Goal: Communication & Community: Share content

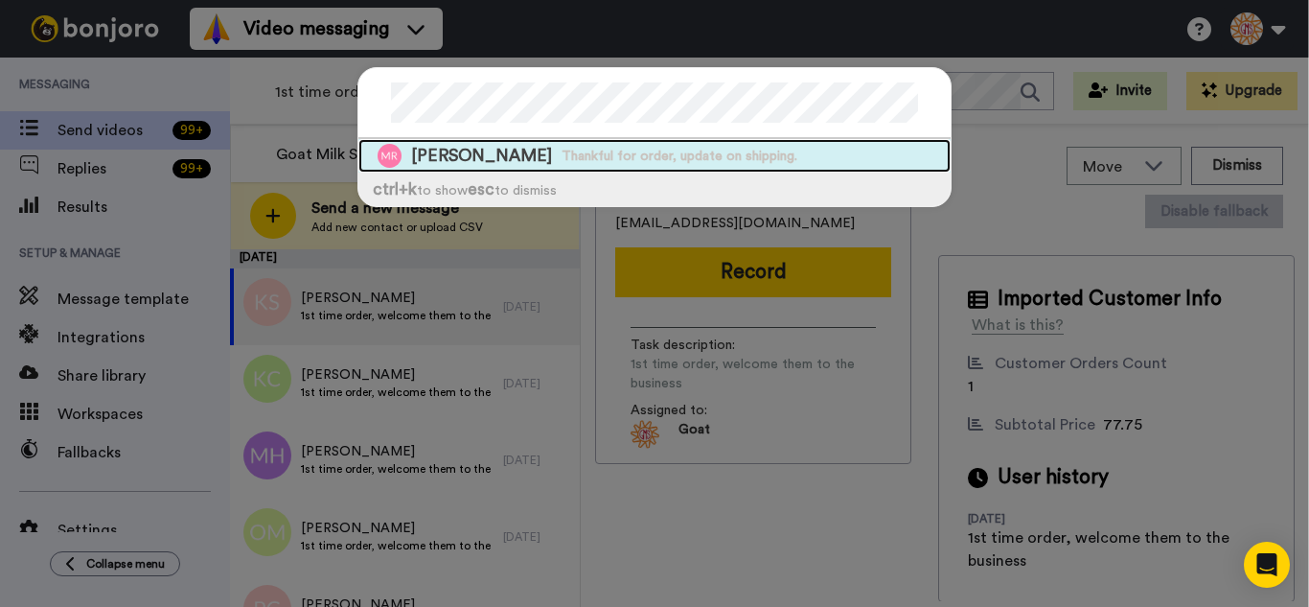
click at [562, 152] on span "Thankful for order, update on shipping." at bounding box center [680, 156] width 236 height 19
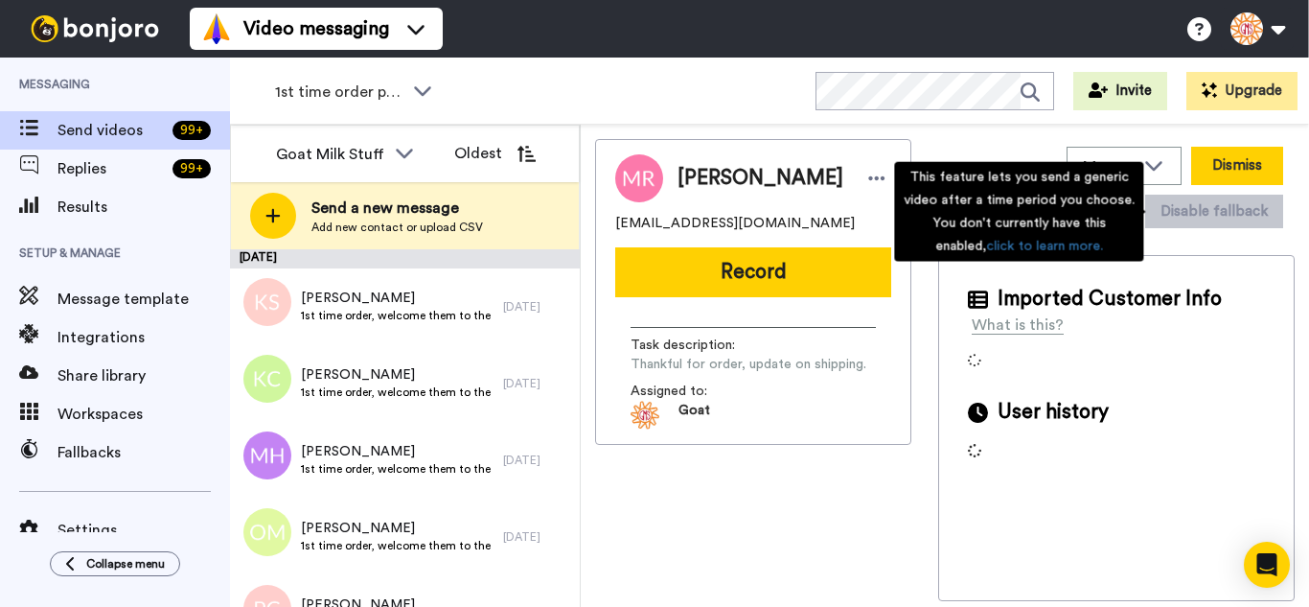
click at [1232, 164] on button "Dismiss" at bounding box center [1238, 166] width 92 height 38
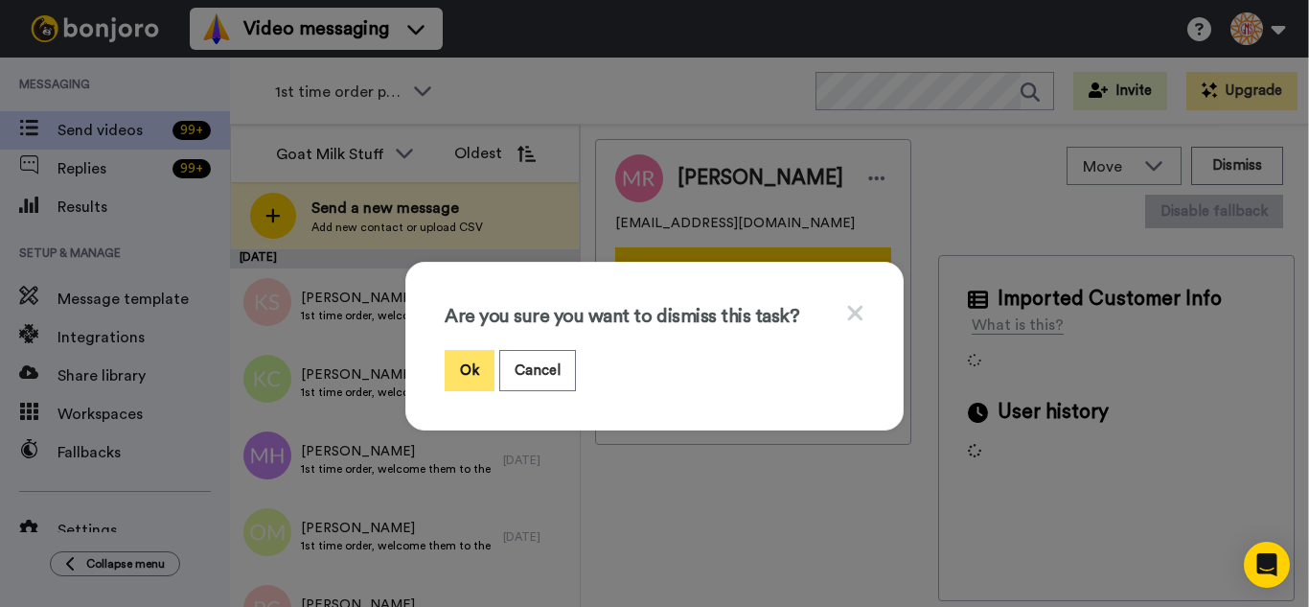
click at [465, 369] on button "Ok" at bounding box center [470, 370] width 50 height 41
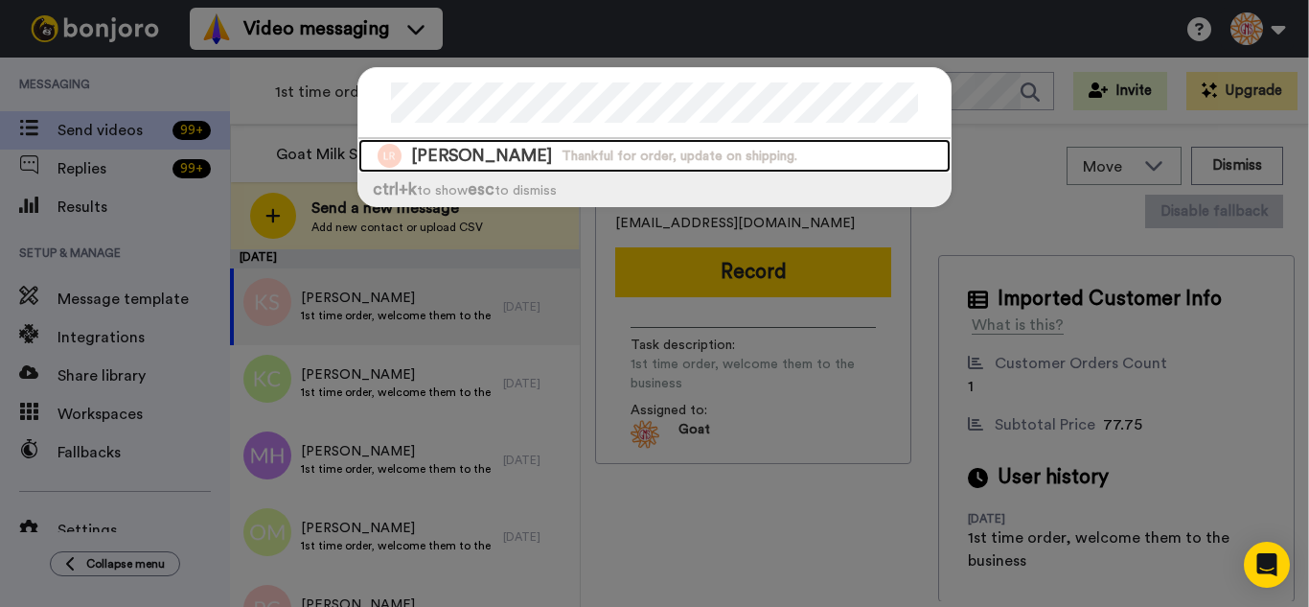
drag, startPoint x: 621, startPoint y: 160, endPoint x: 733, endPoint y: 176, distance: 113.3
click at [621, 160] on span "Thankful for order, update on shipping." at bounding box center [680, 156] width 236 height 19
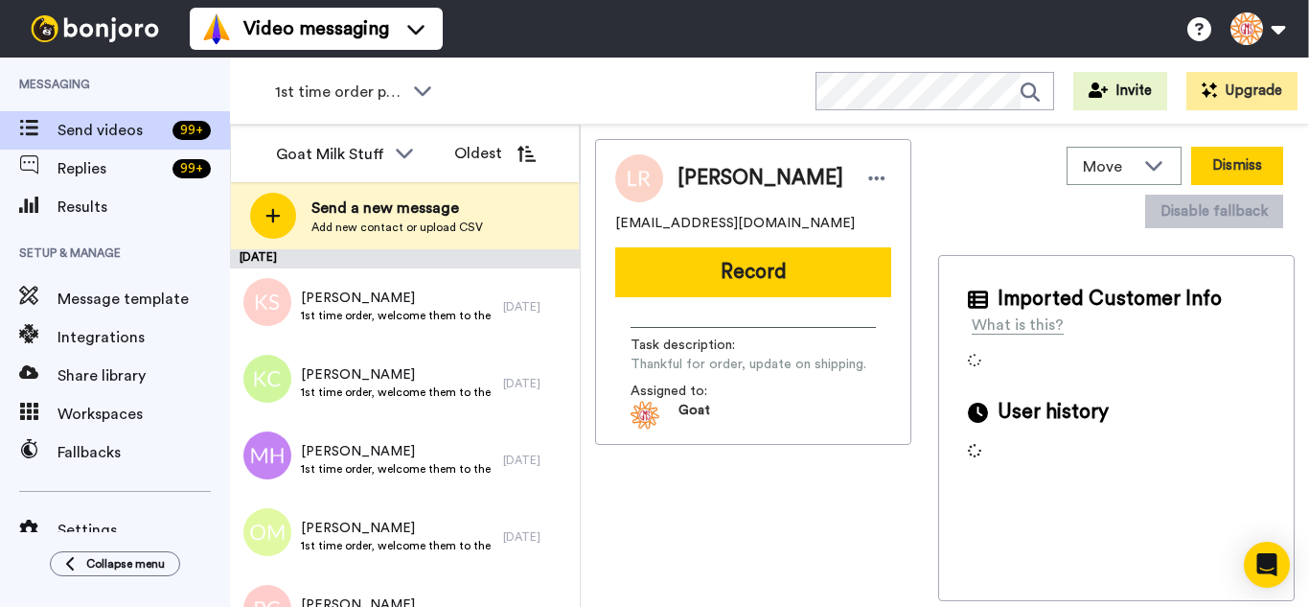
click at [1231, 160] on button "Dismiss" at bounding box center [1238, 166] width 92 height 38
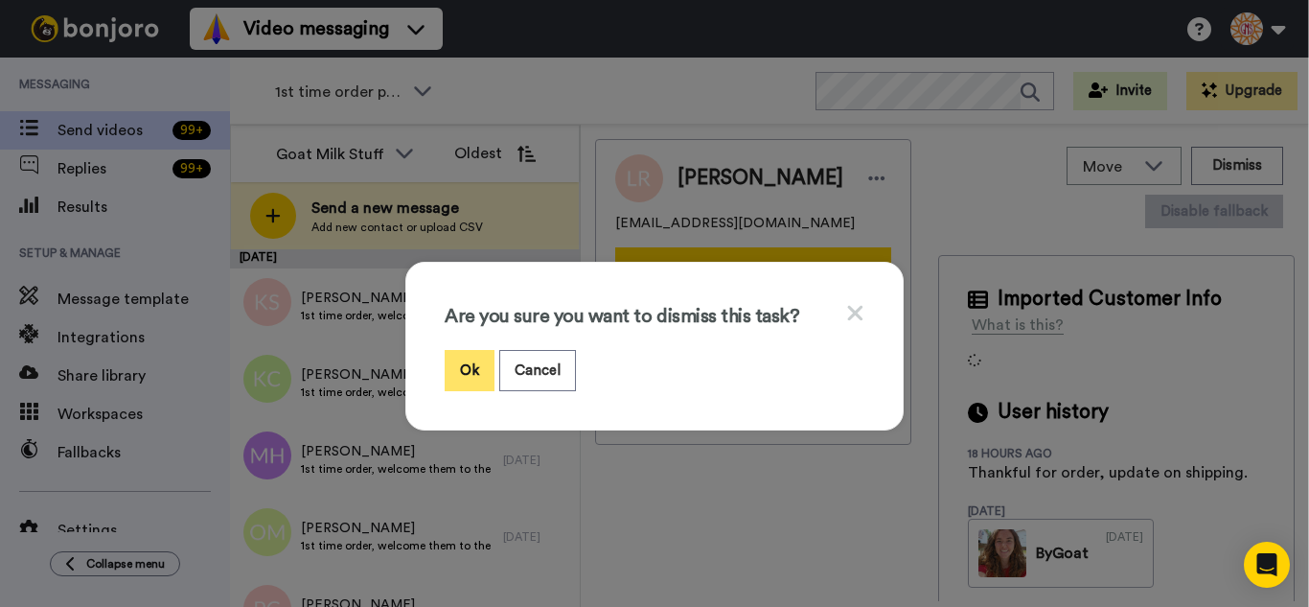
drag, startPoint x: 464, startPoint y: 370, endPoint x: 344, endPoint y: 0, distance: 388.9
click at [462, 365] on button "Ok" at bounding box center [470, 370] width 50 height 41
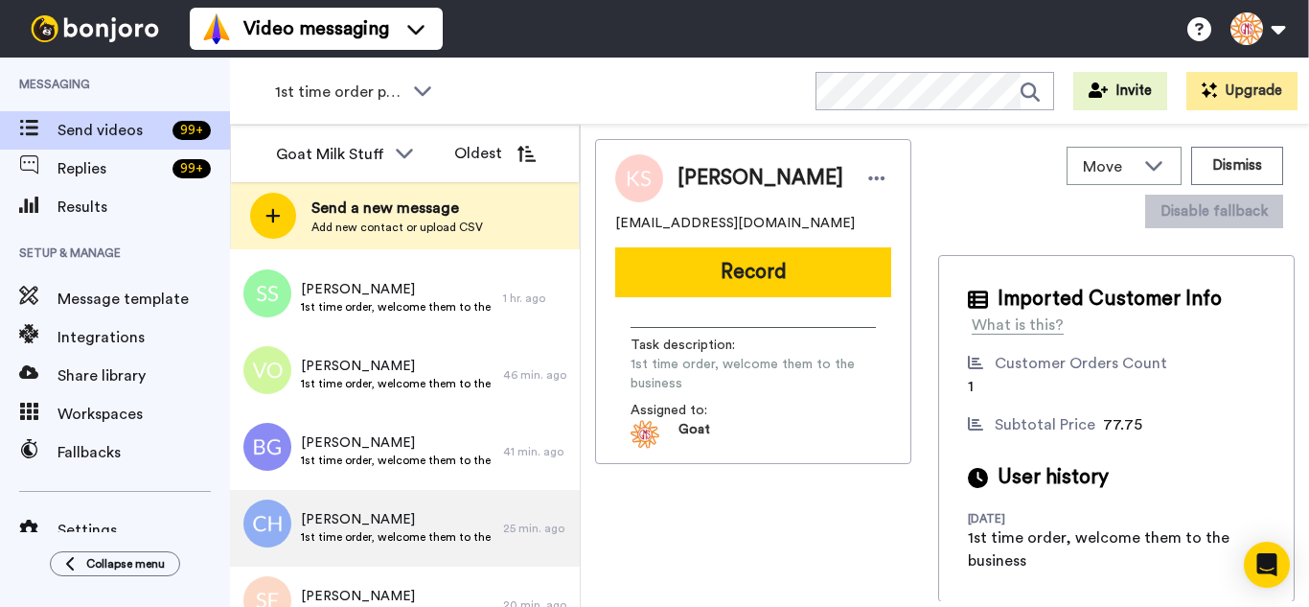
scroll to position [4972, 0]
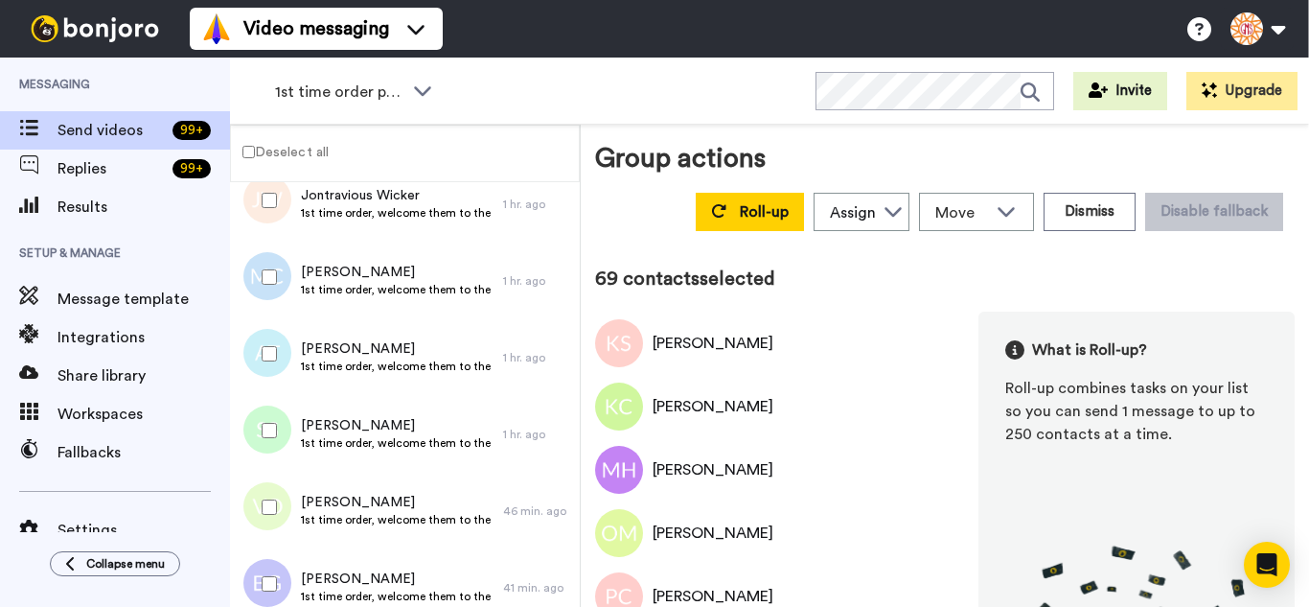
scroll to position [4905, 0]
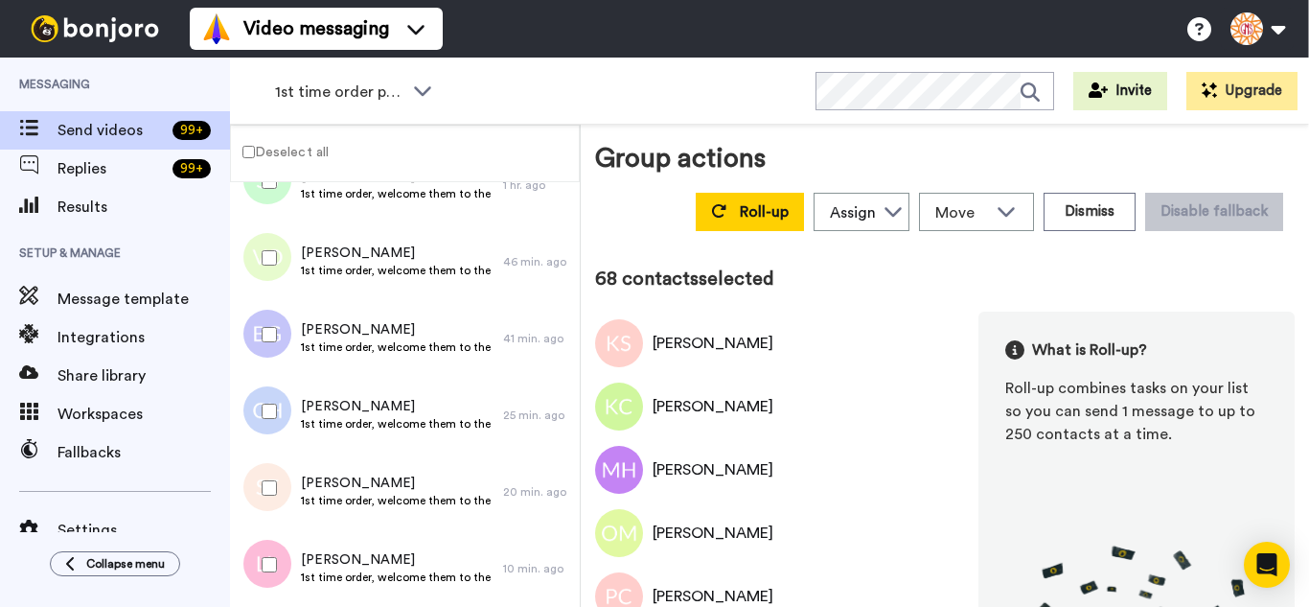
click at [277, 478] on div at bounding box center [265, 487] width 69 height 67
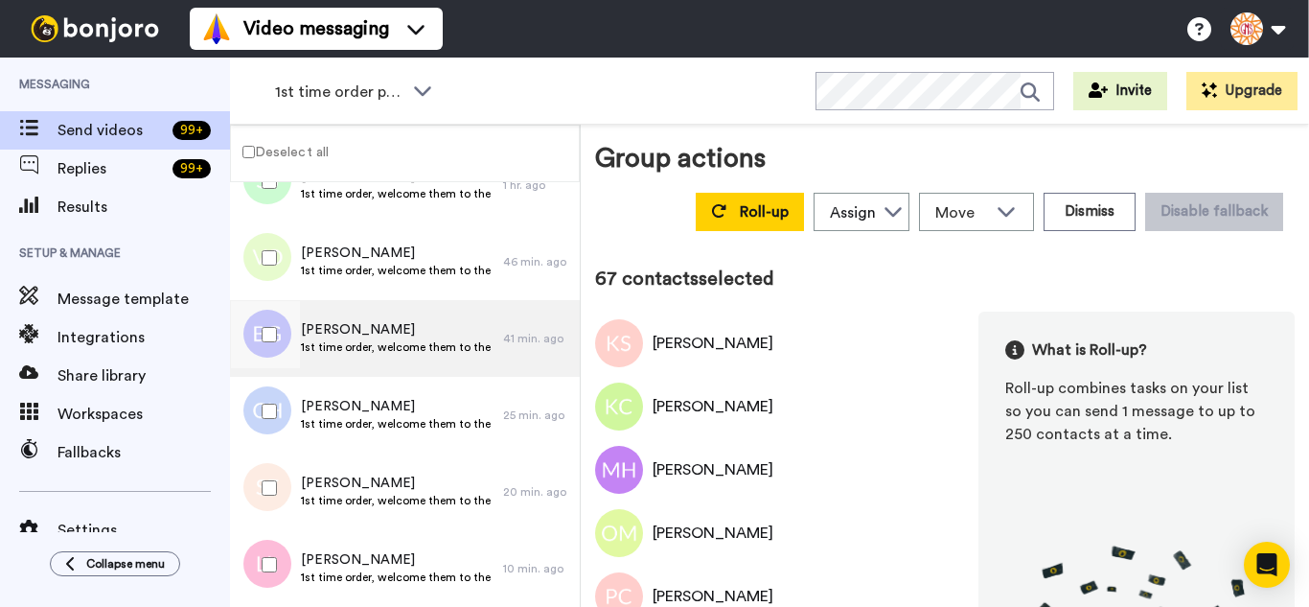
drag, startPoint x: 266, startPoint y: 397, endPoint x: 266, endPoint y: 373, distance: 24.0
click at [266, 396] on div at bounding box center [265, 411] width 69 height 67
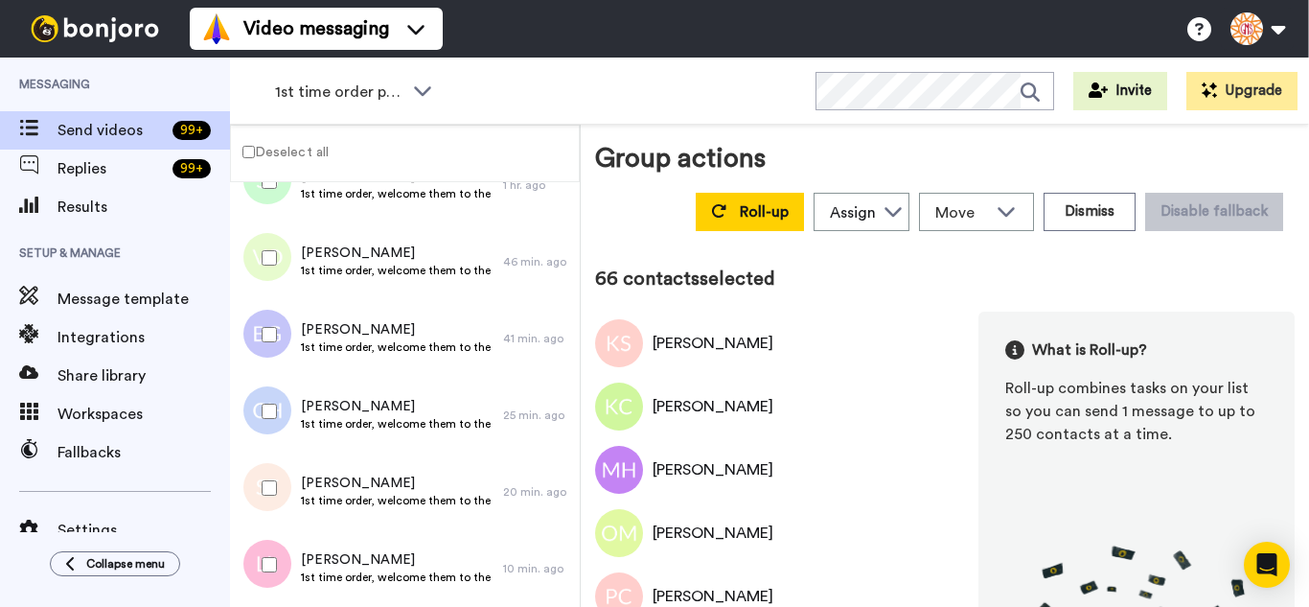
click at [266, 344] on div at bounding box center [265, 334] width 69 height 67
click at [260, 253] on div at bounding box center [265, 257] width 69 height 67
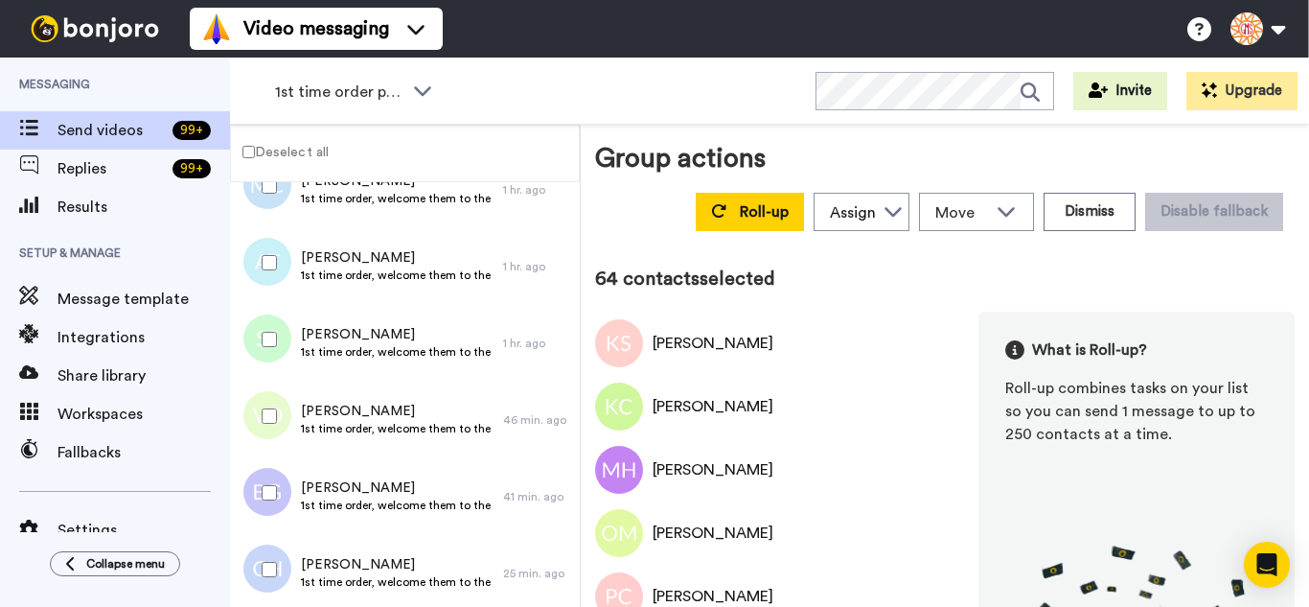
scroll to position [4713, 0]
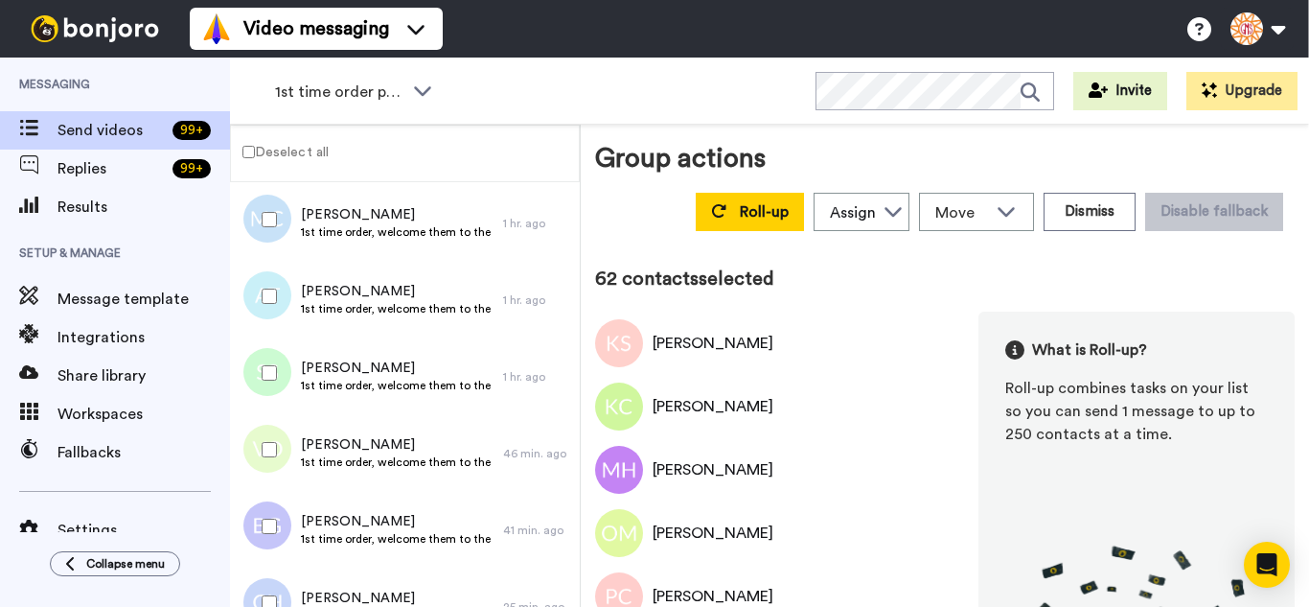
click at [252, 224] on div at bounding box center [265, 219] width 69 height 67
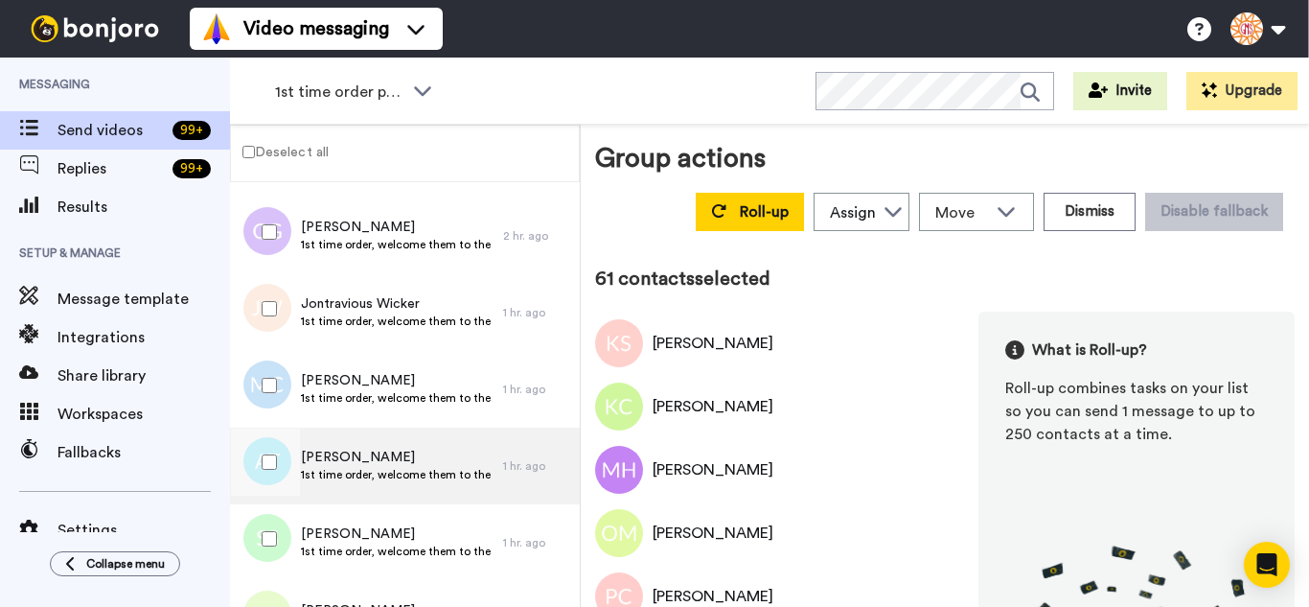
scroll to position [4522, 0]
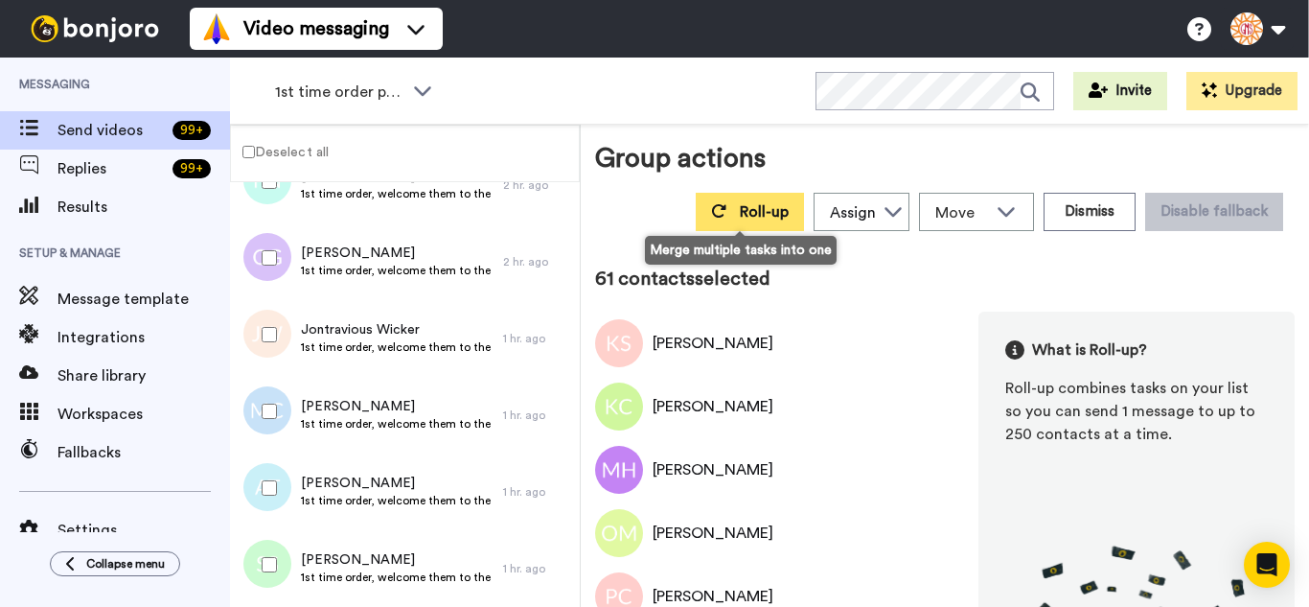
click at [749, 211] on span "Roll-up" at bounding box center [764, 211] width 49 height 15
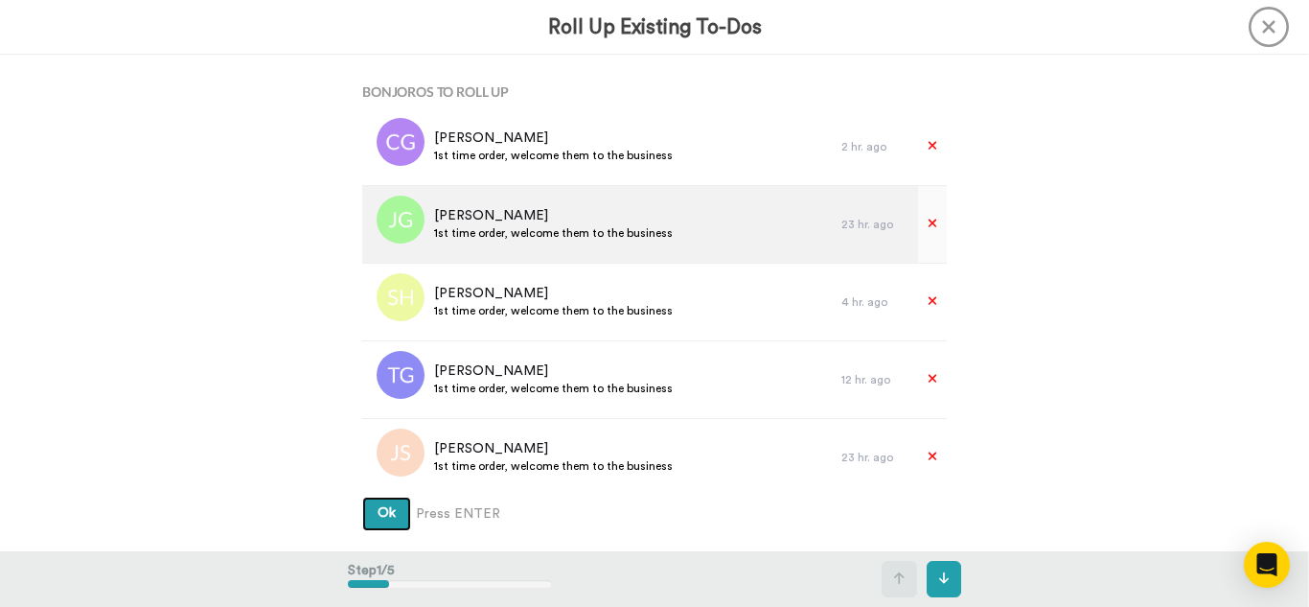
click at [362, 497] on button "Ok" at bounding box center [386, 514] width 49 height 35
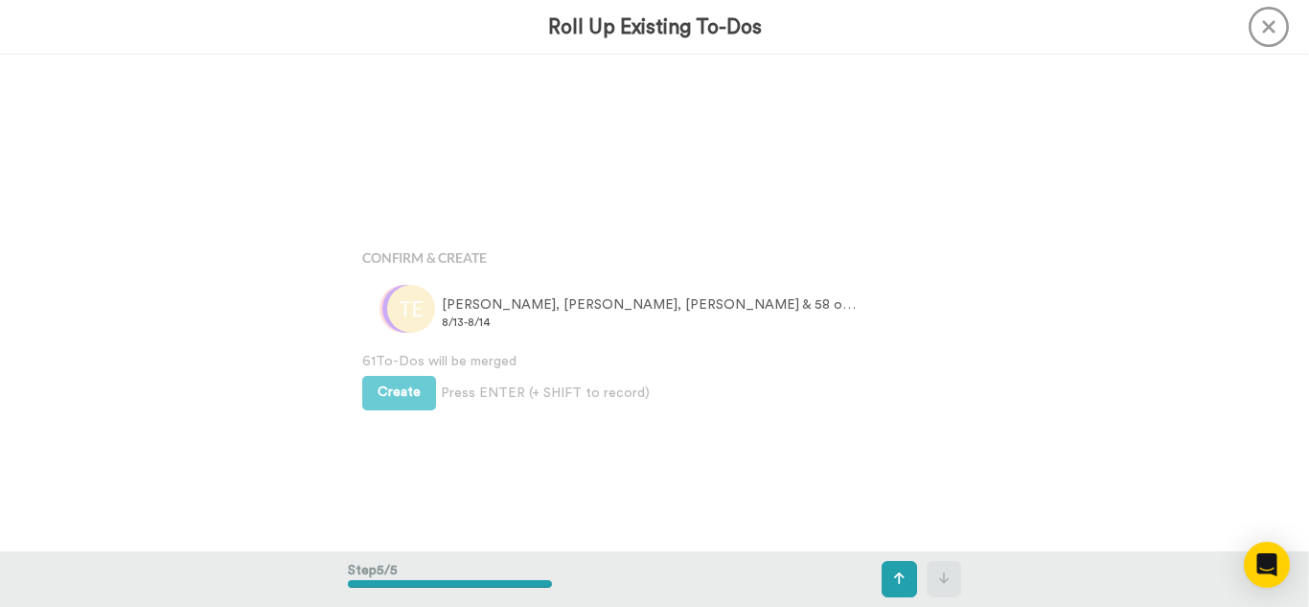
scroll to position [1984, 0]
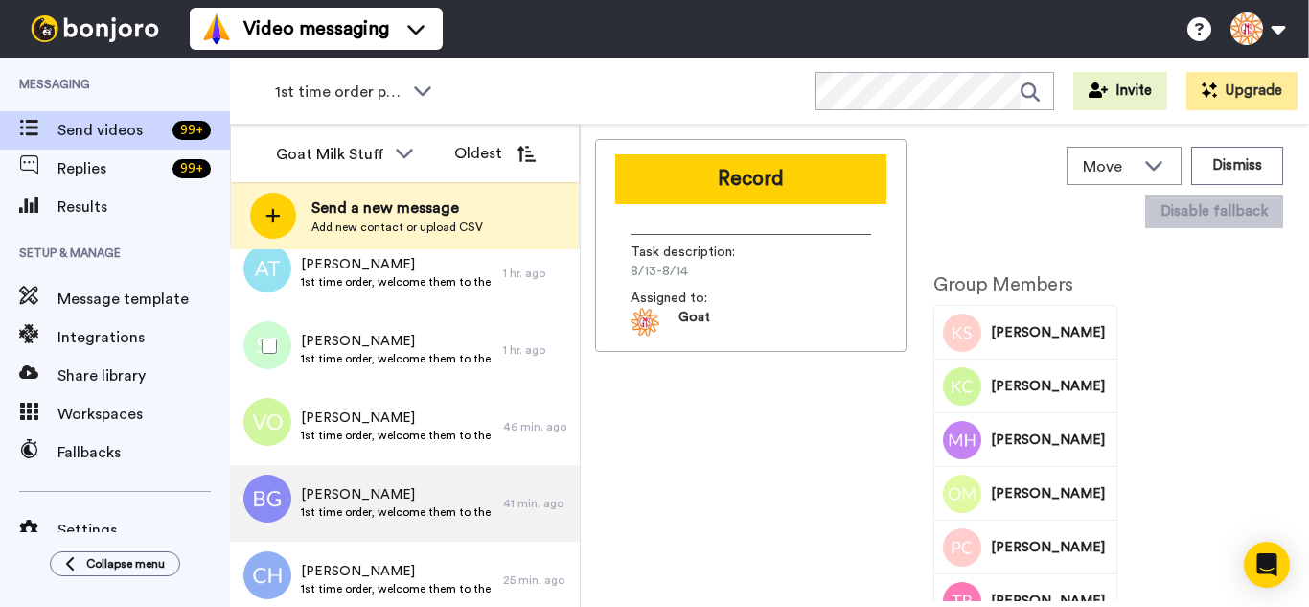
scroll to position [352, 0]
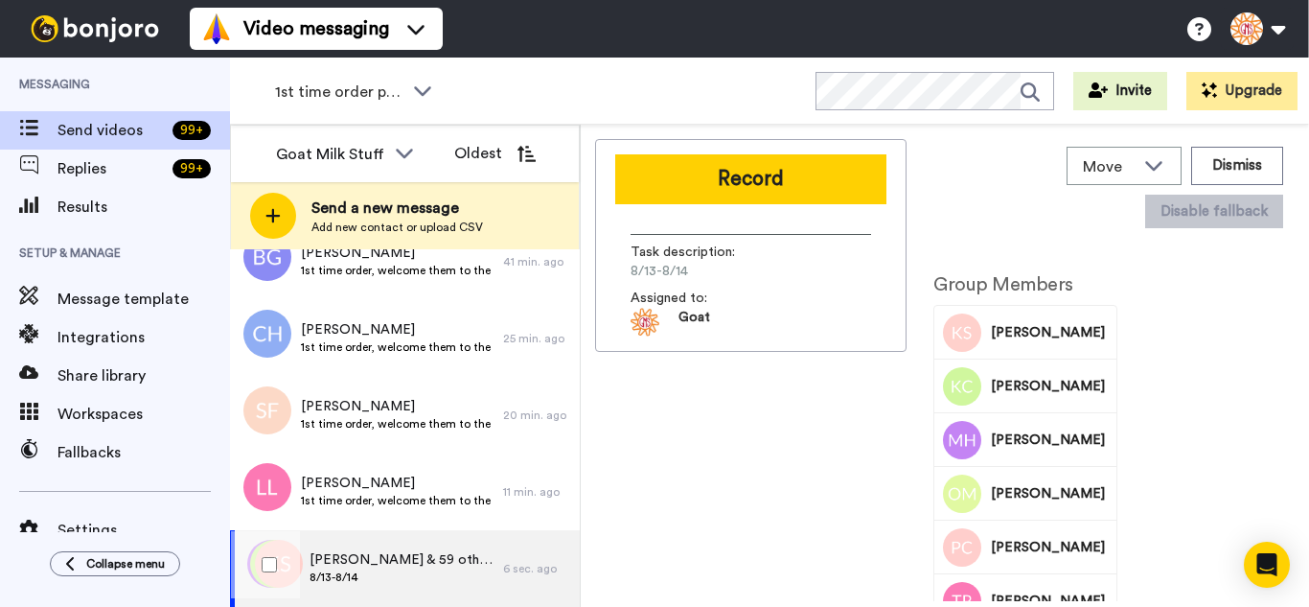
click at [416, 556] on span "Keith, Kathleen & 59 others" at bounding box center [402, 559] width 184 height 19
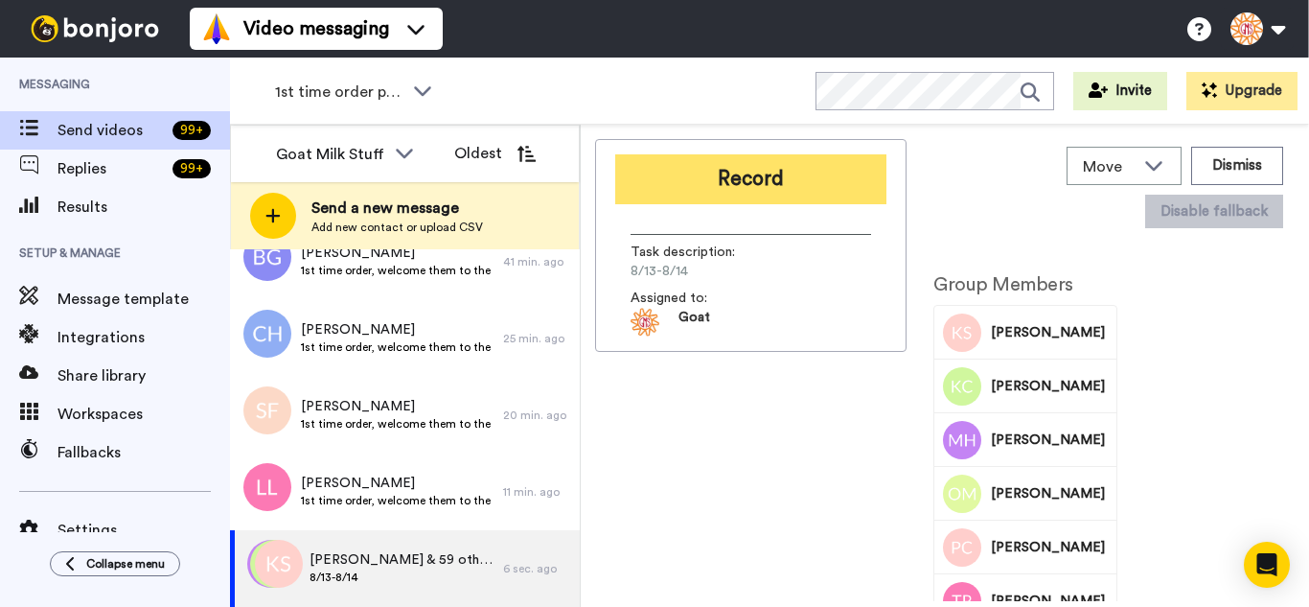
click at [730, 184] on button "Record" at bounding box center [750, 179] width 271 height 50
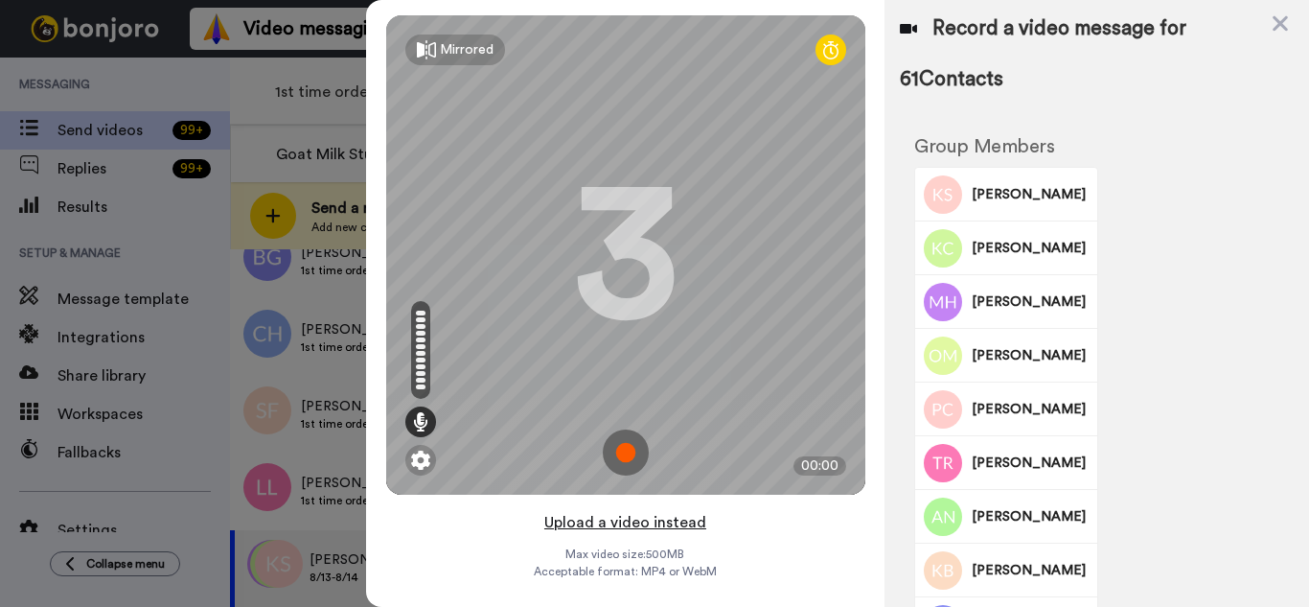
click at [693, 519] on button "Upload a video instead" at bounding box center [626, 522] width 174 height 25
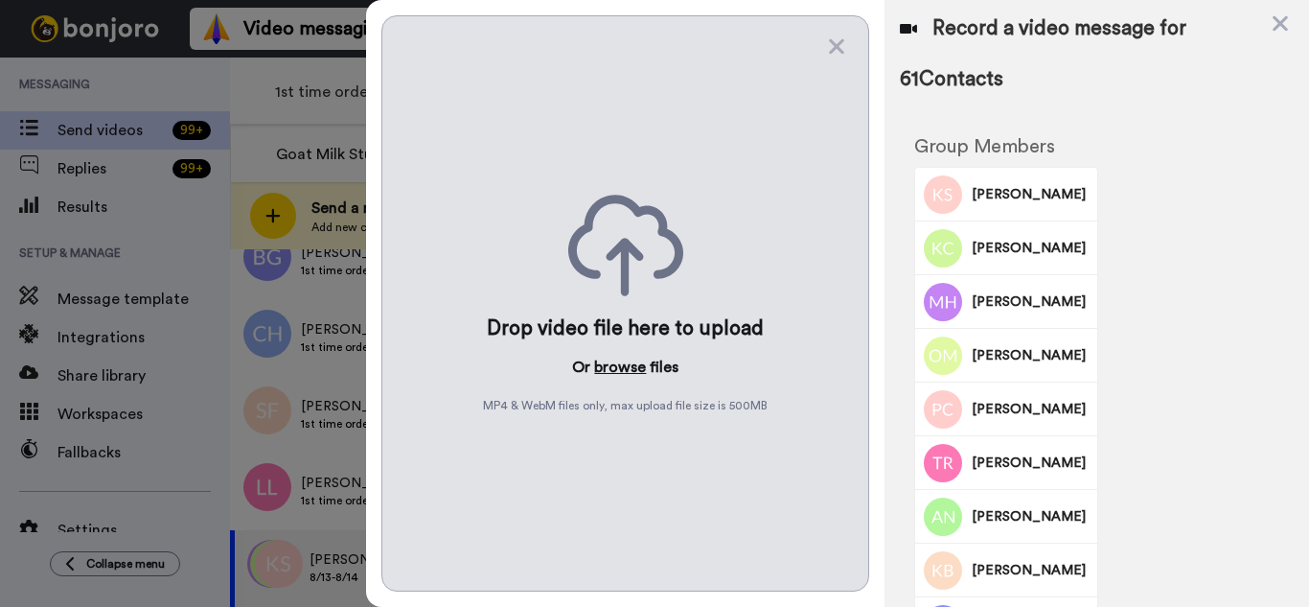
click at [605, 371] on button "browse" at bounding box center [620, 367] width 52 height 23
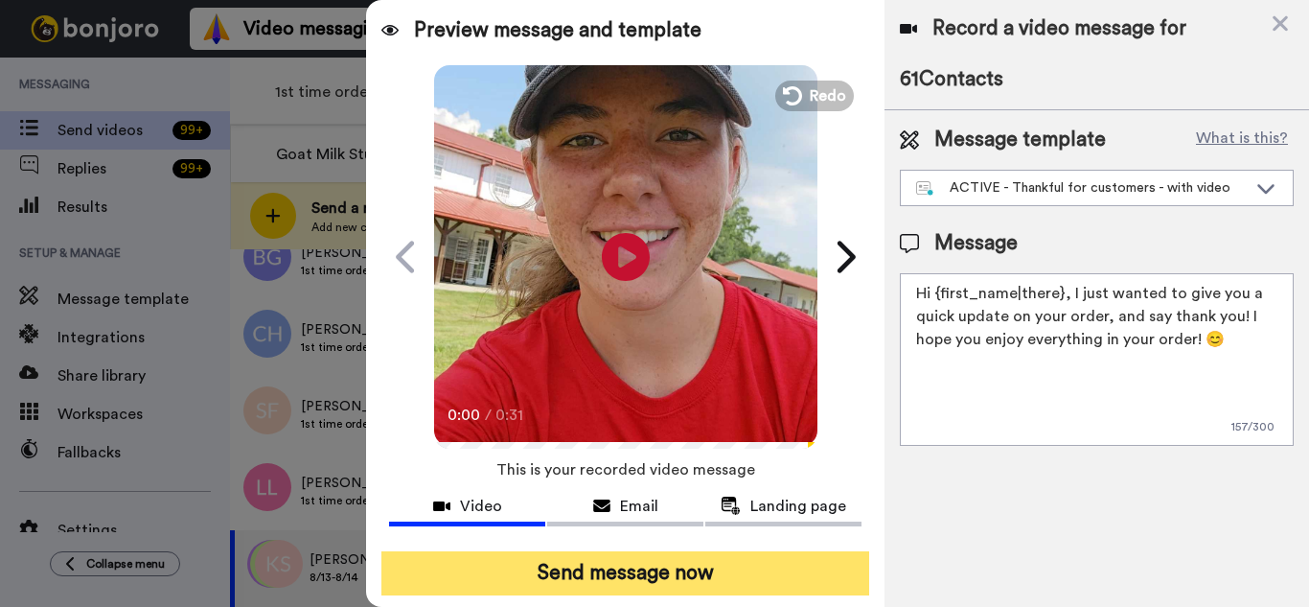
click at [657, 570] on button "Send message now" at bounding box center [626, 573] width 488 height 44
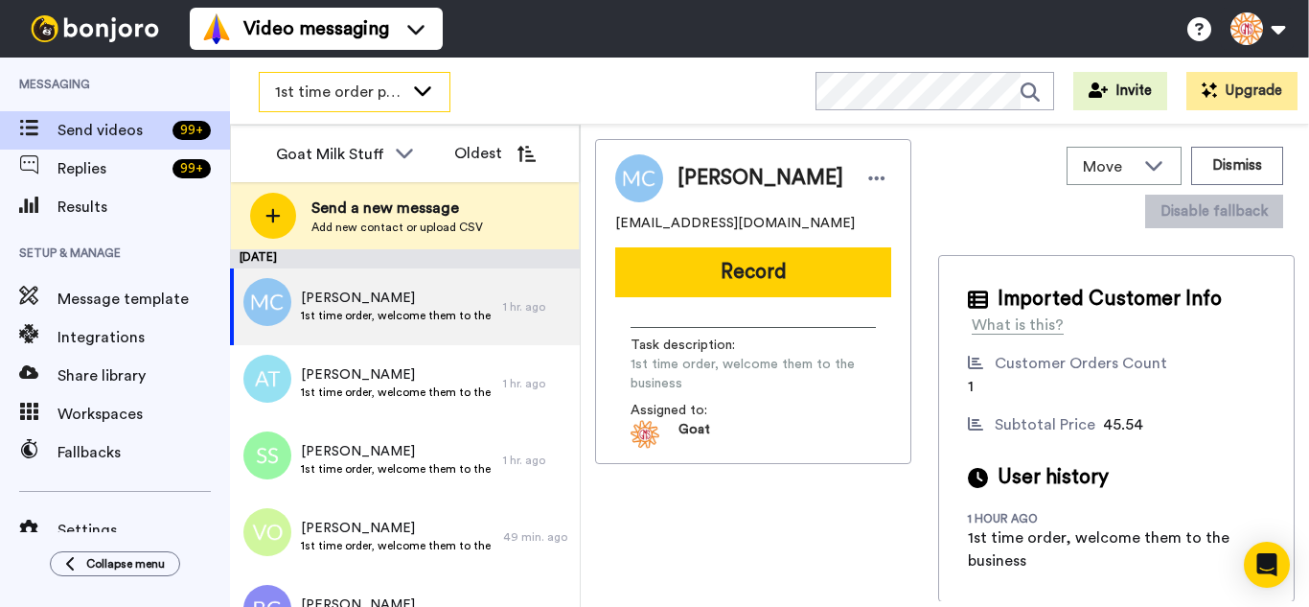
click at [336, 84] on span "1st time order people" at bounding box center [339, 92] width 128 height 23
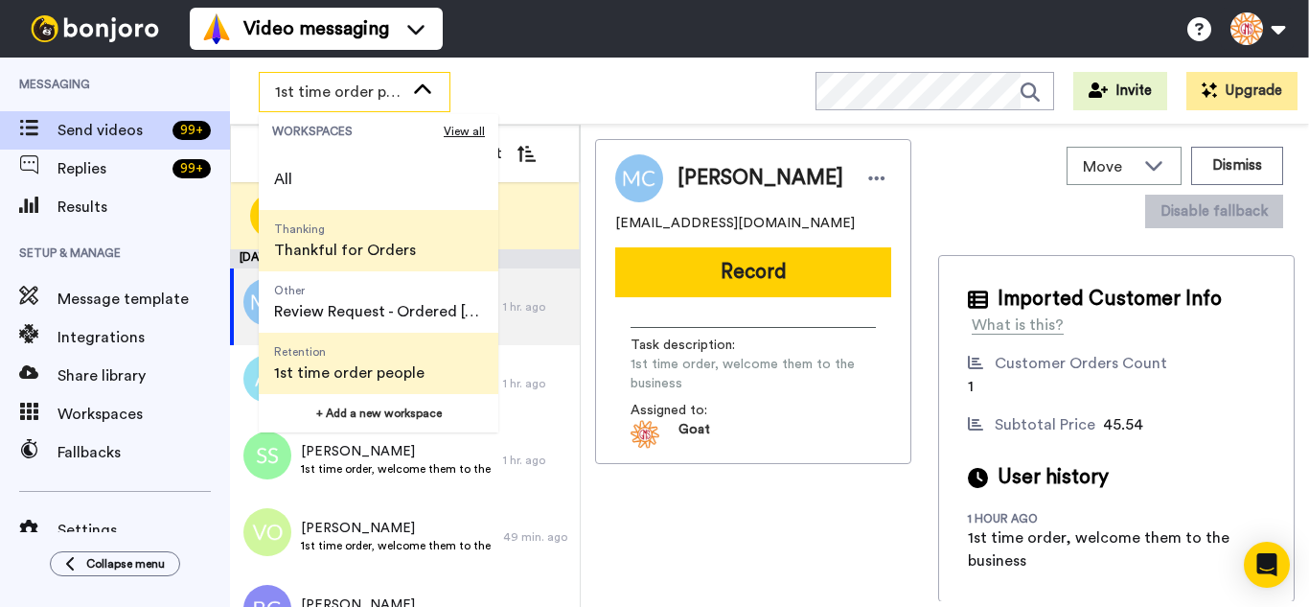
click at [373, 243] on span "Thankful for Orders" at bounding box center [345, 250] width 142 height 23
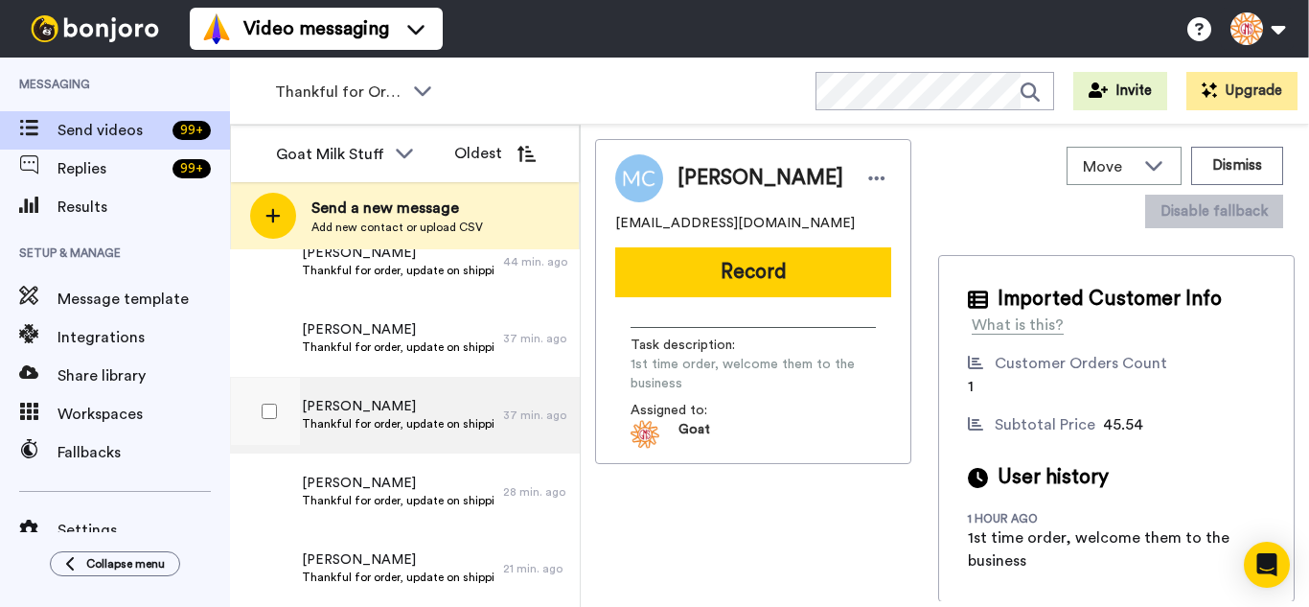
scroll to position [30586, 0]
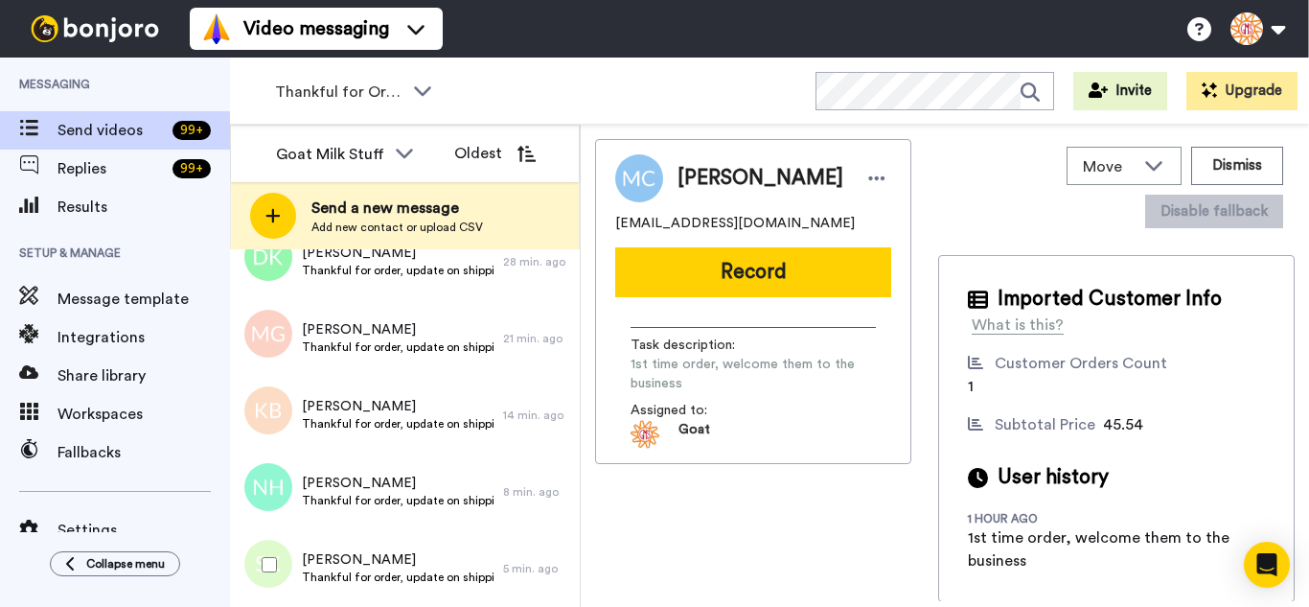
click at [271, 556] on div at bounding box center [265, 564] width 69 height 67
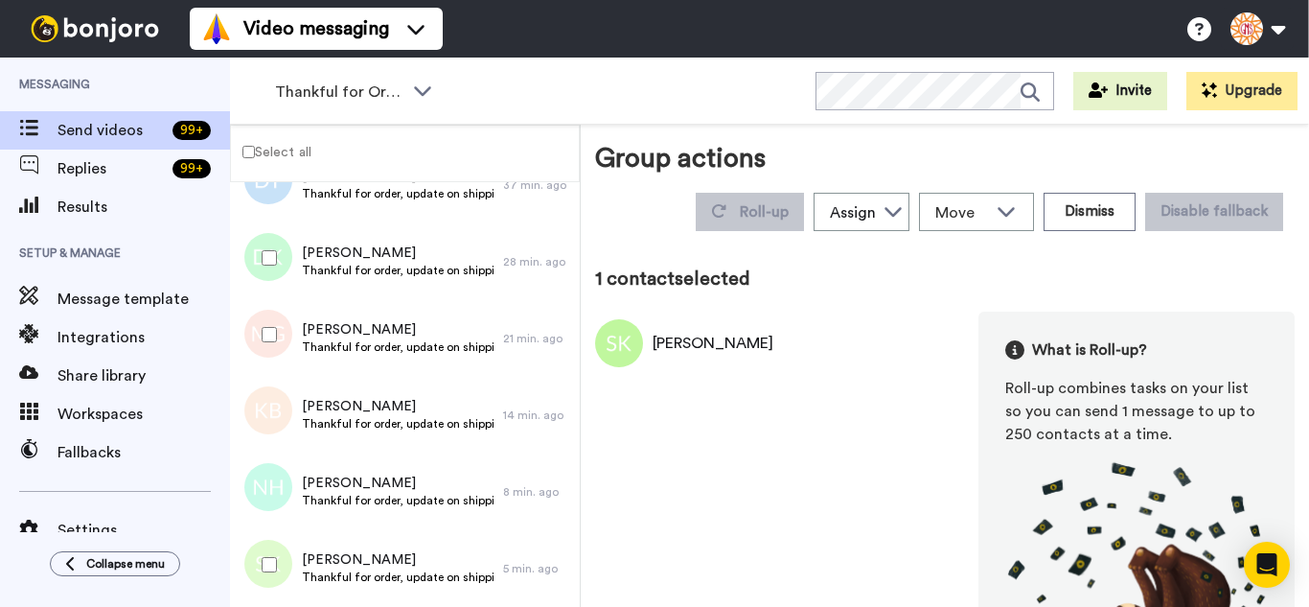
scroll to position [30519, 0]
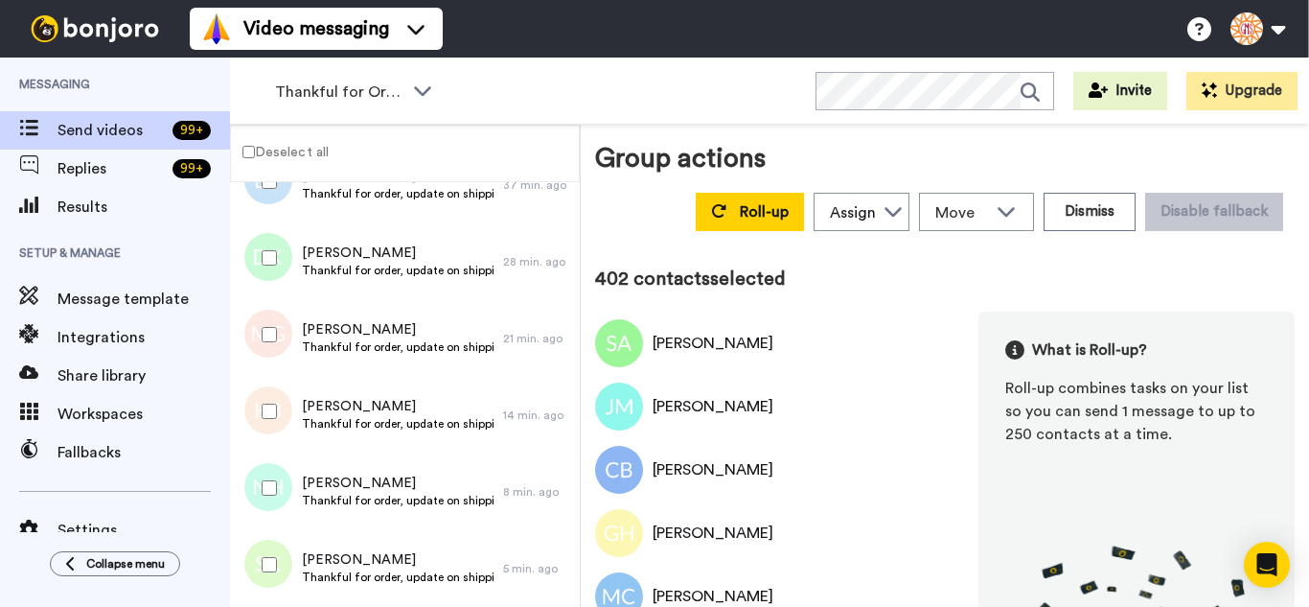
click at [249, 481] on div at bounding box center [265, 487] width 69 height 67
drag, startPoint x: 256, startPoint y: 401, endPoint x: 255, endPoint y: 327, distance: 73.8
click at [256, 396] on div at bounding box center [265, 411] width 69 height 67
click at [255, 326] on div at bounding box center [265, 334] width 69 height 67
click at [275, 192] on div at bounding box center [265, 181] width 69 height 67
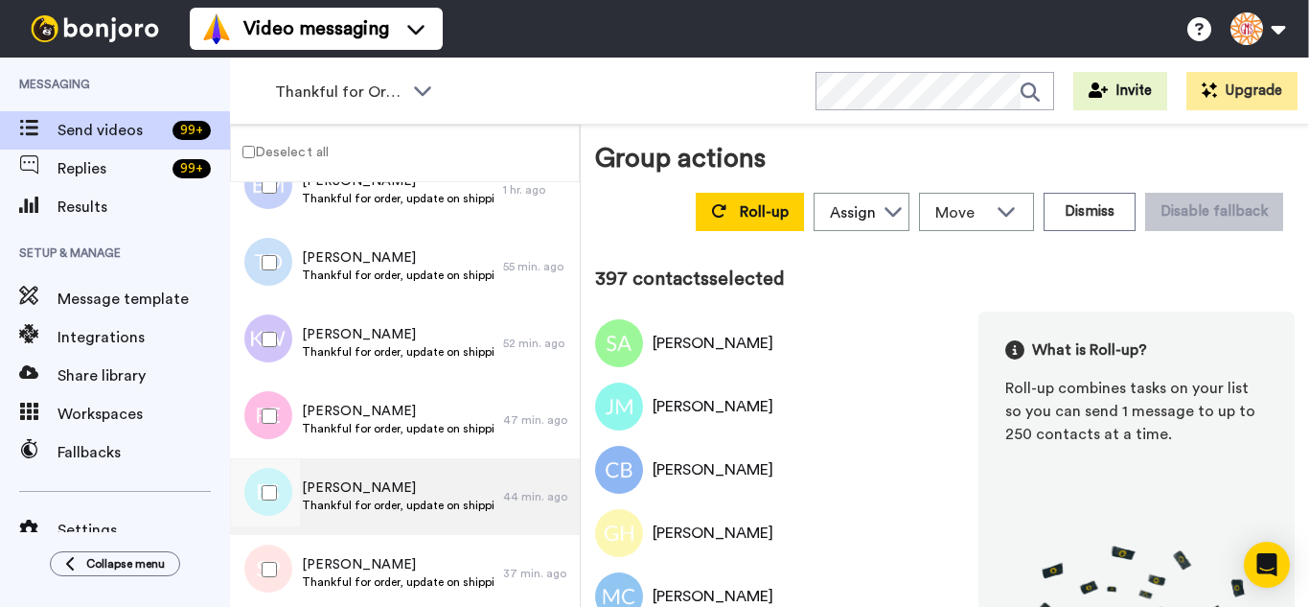
scroll to position [30040, 0]
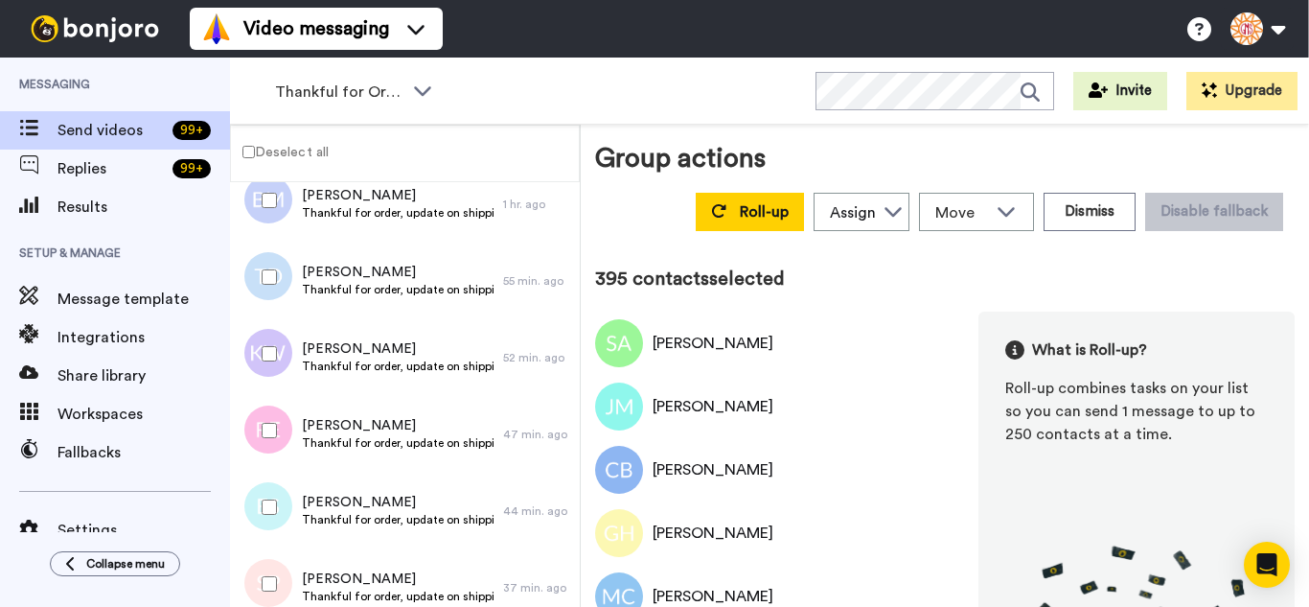
drag, startPoint x: 262, startPoint y: 421, endPoint x: 255, endPoint y: 364, distance: 57.0
click at [261, 421] on div at bounding box center [265, 430] width 69 height 67
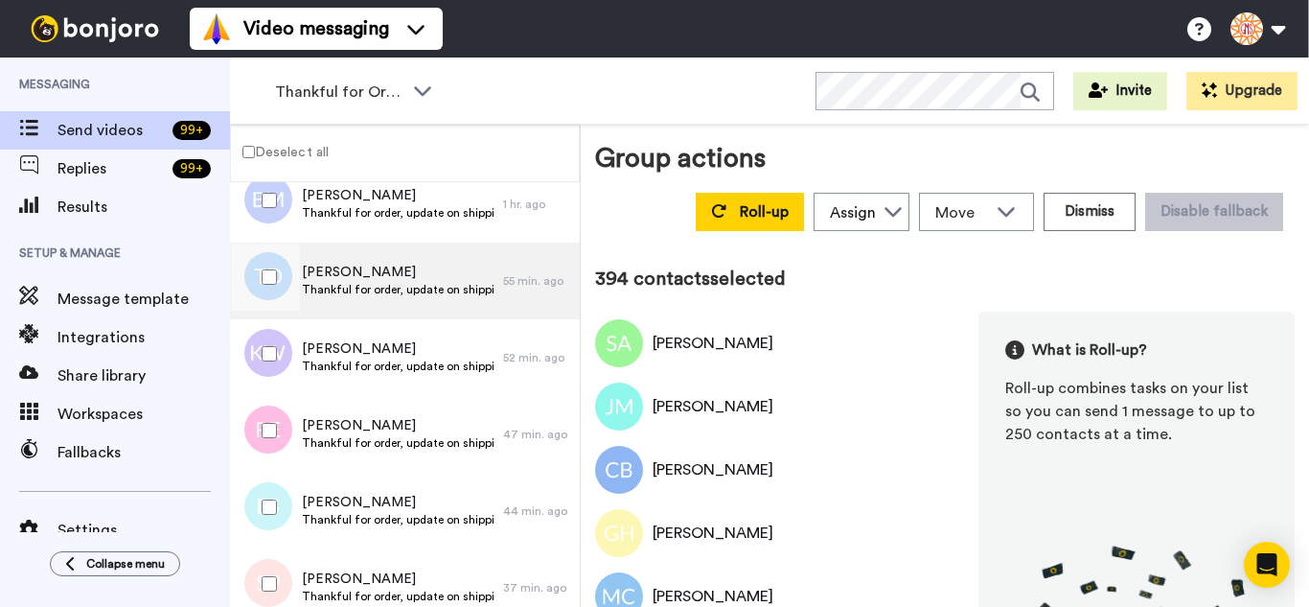
click at [254, 356] on div at bounding box center [265, 353] width 69 height 67
click at [265, 268] on div at bounding box center [265, 276] width 69 height 67
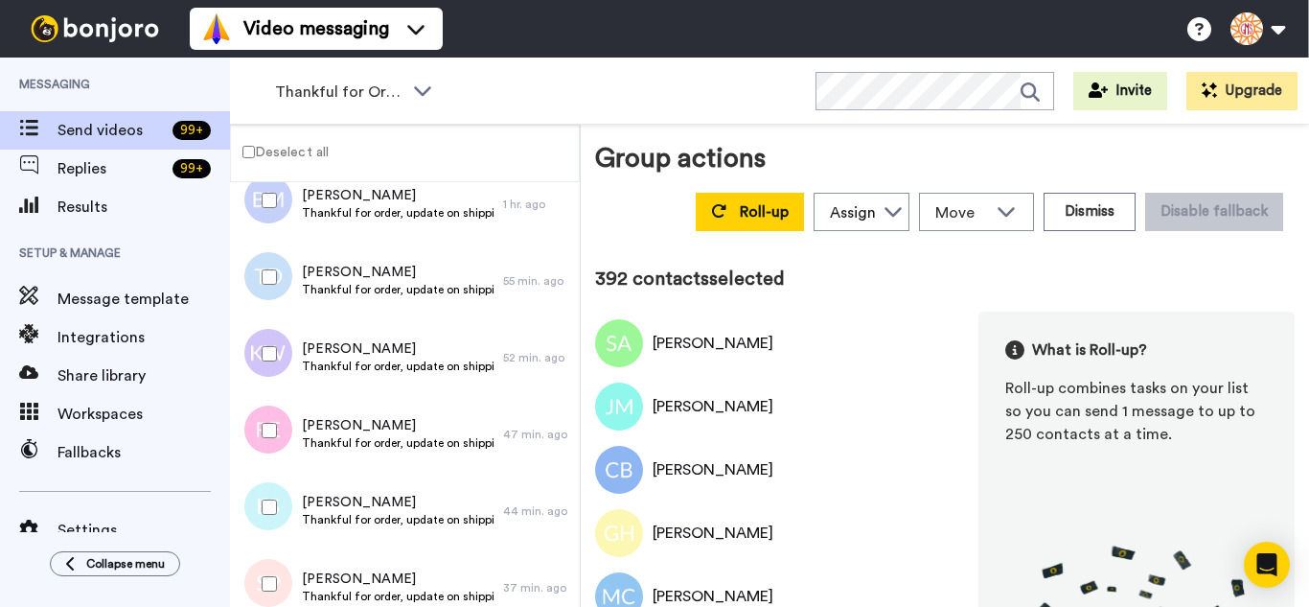
click at [276, 215] on div at bounding box center [265, 200] width 69 height 67
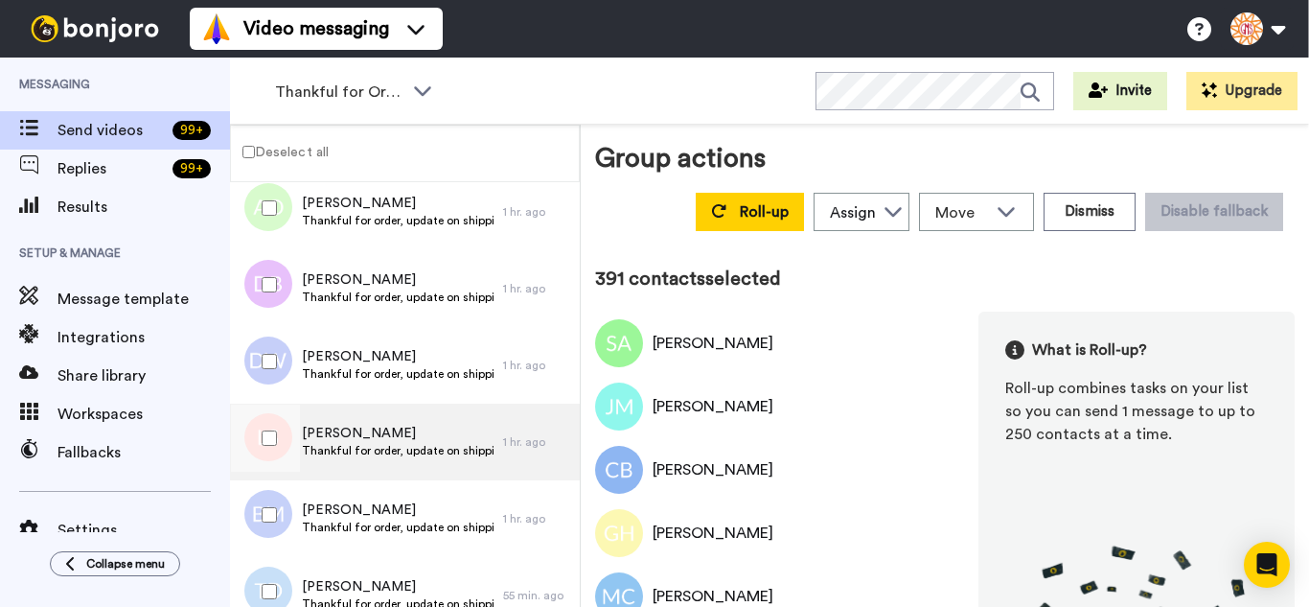
scroll to position [29656, 0]
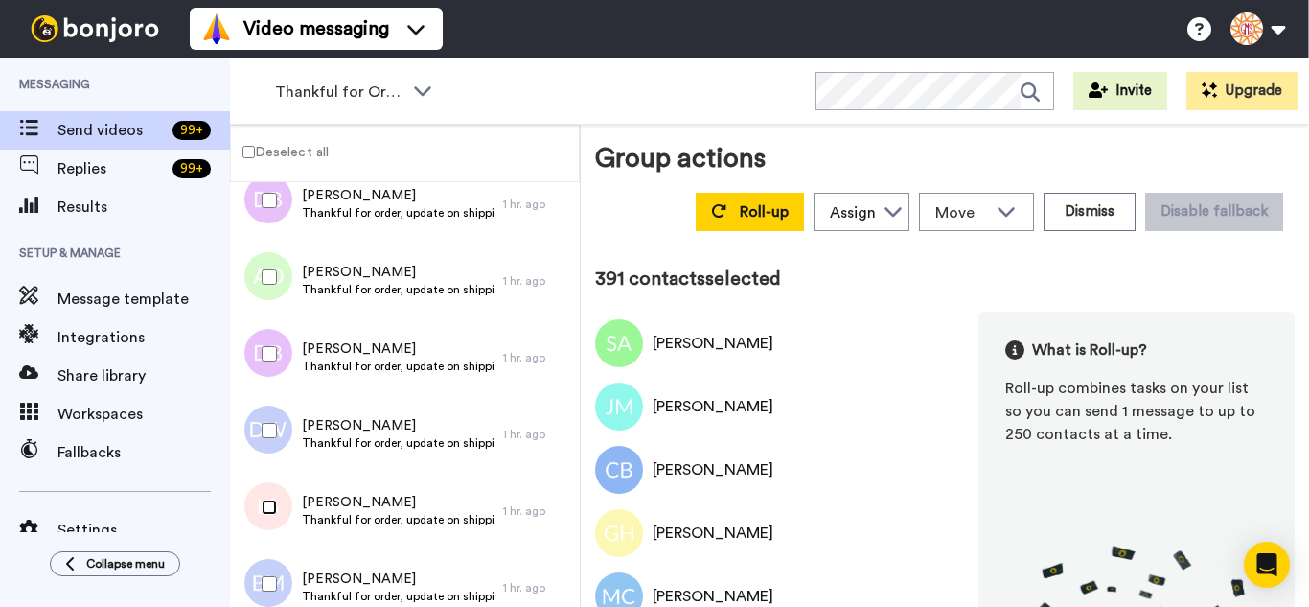
click at [274, 498] on div at bounding box center [265, 507] width 69 height 67
click at [265, 338] on div at bounding box center [265, 353] width 69 height 67
drag, startPoint x: 263, startPoint y: 263, endPoint x: 266, endPoint y: 246, distance: 16.5
click at [264, 258] on div at bounding box center [265, 276] width 69 height 67
click at [284, 177] on div "Deselect all" at bounding box center [405, 154] width 350 height 58
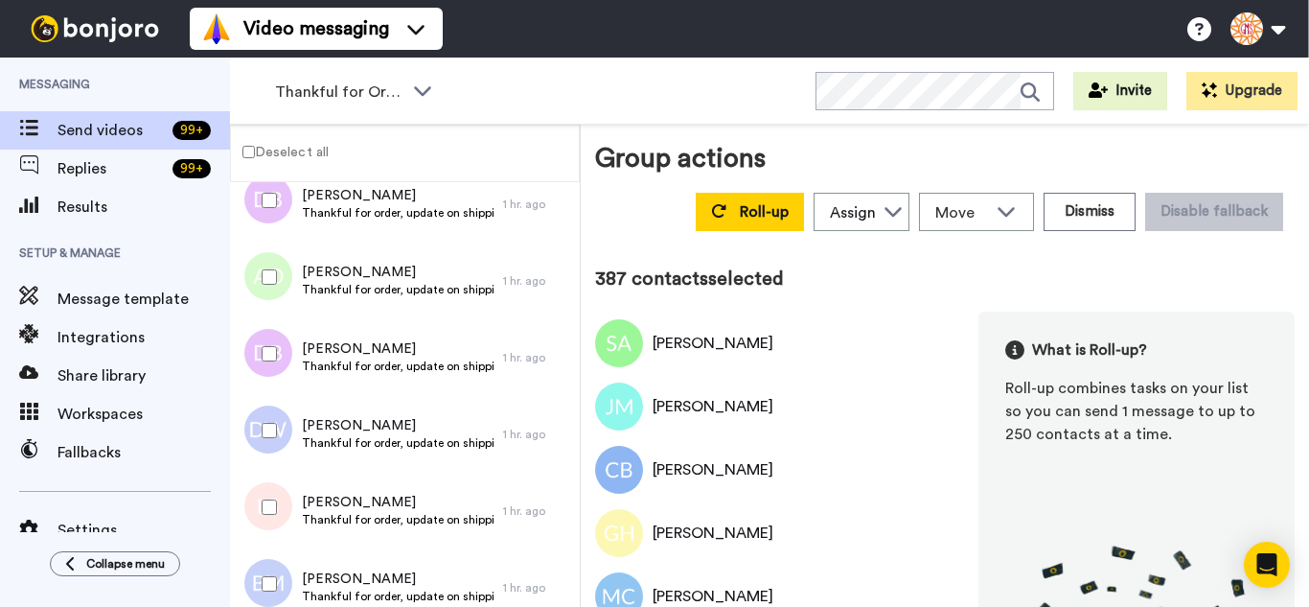
drag, startPoint x: 283, startPoint y: 195, endPoint x: 290, endPoint y: 212, distance: 18.9
click at [283, 197] on div at bounding box center [265, 200] width 69 height 67
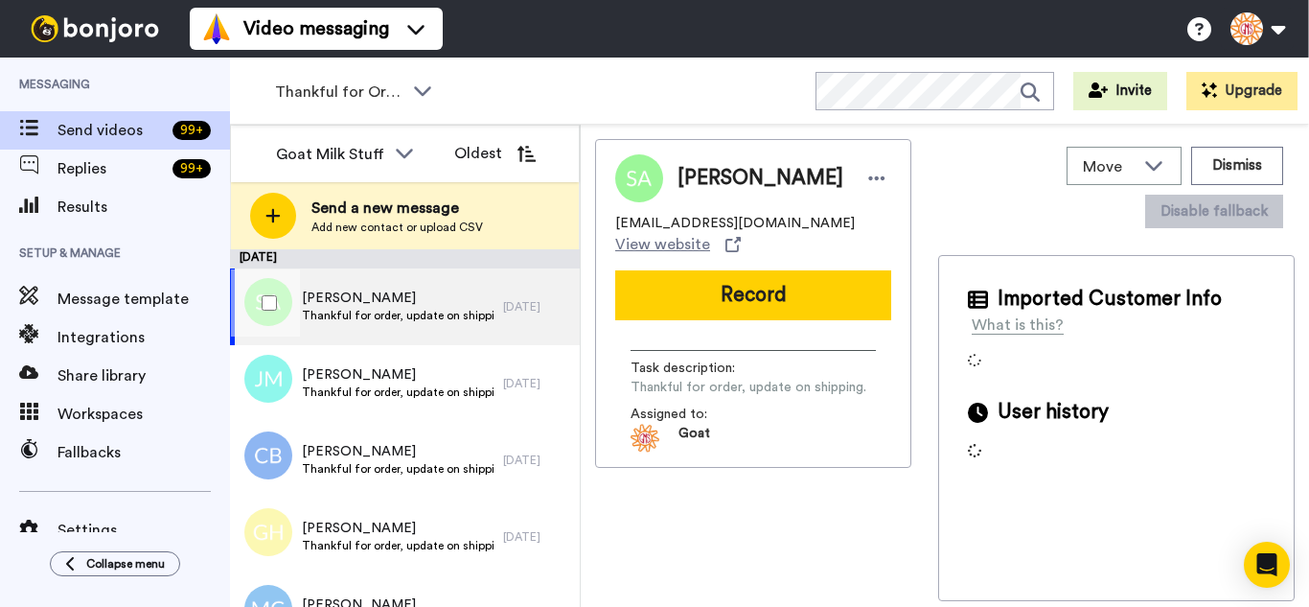
click at [270, 294] on div at bounding box center [265, 302] width 69 height 67
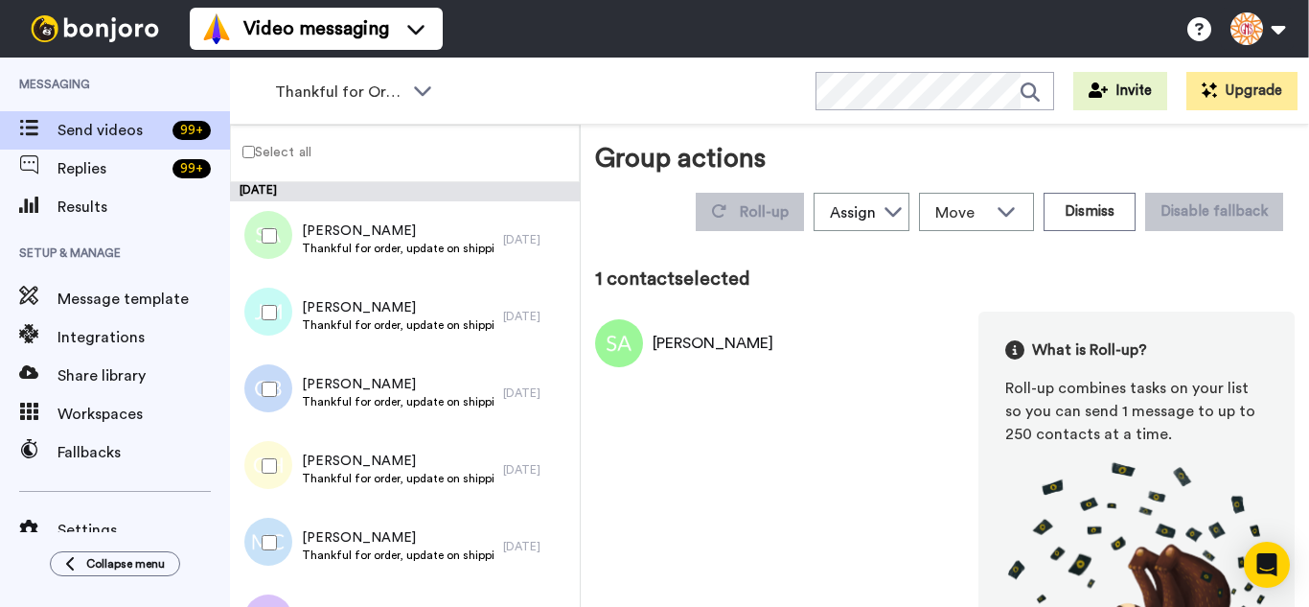
click at [267, 376] on div at bounding box center [265, 389] width 69 height 67
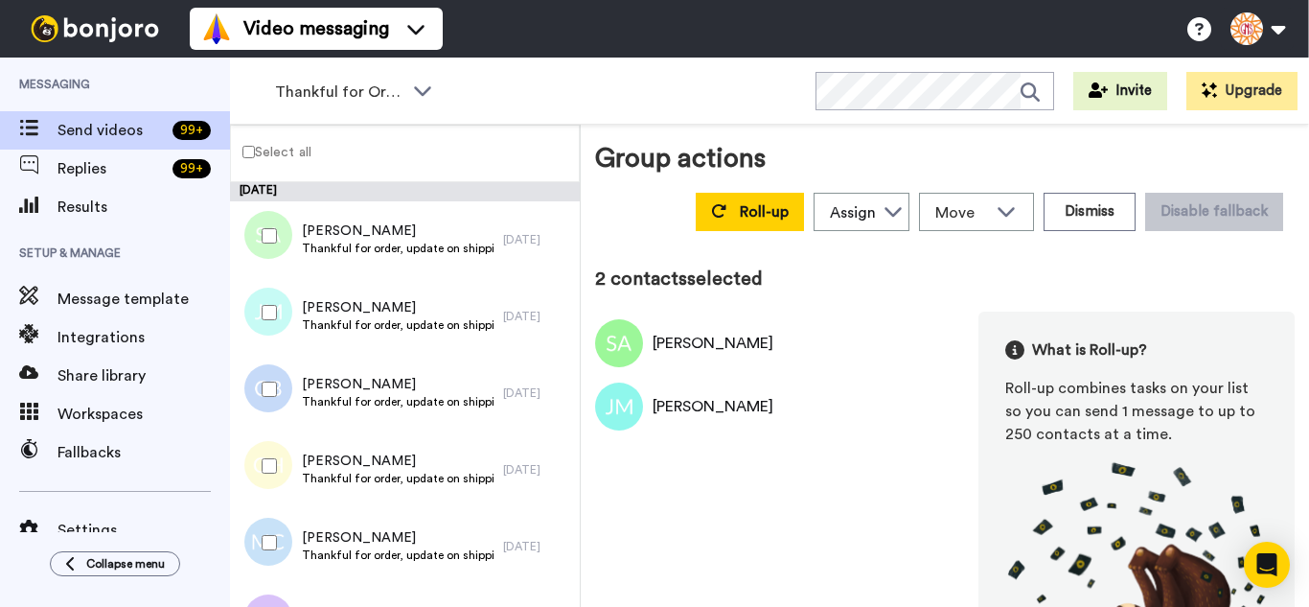
click at [279, 466] on div at bounding box center [265, 465] width 69 height 67
click at [286, 555] on div at bounding box center [265, 542] width 69 height 67
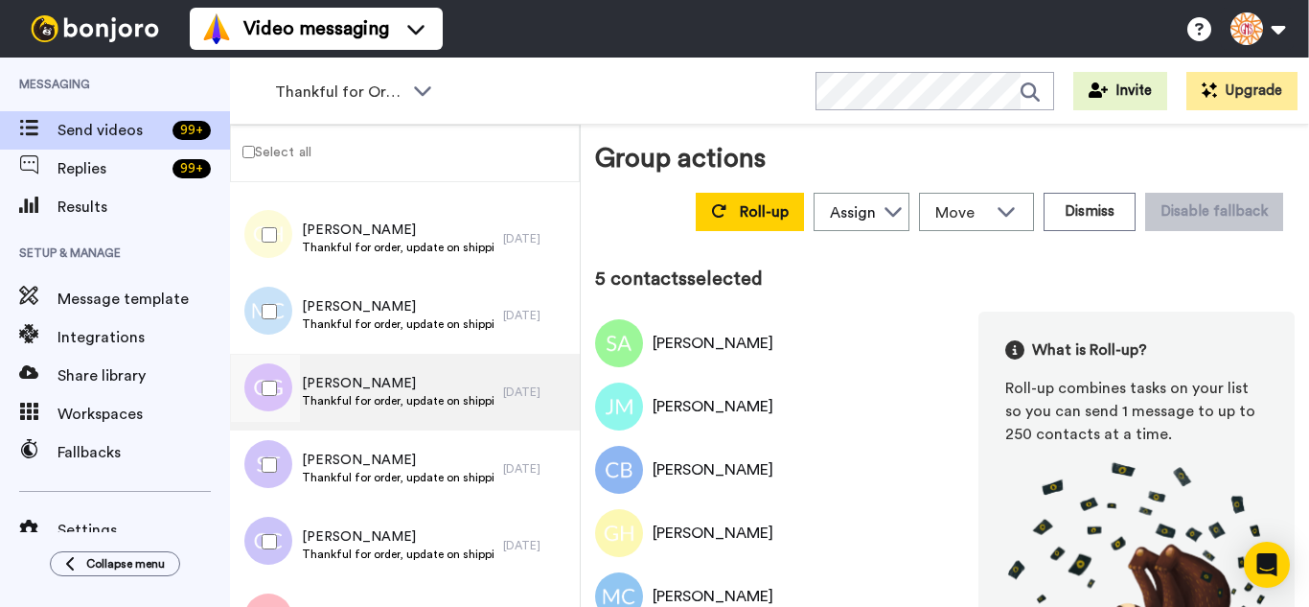
scroll to position [288, 0]
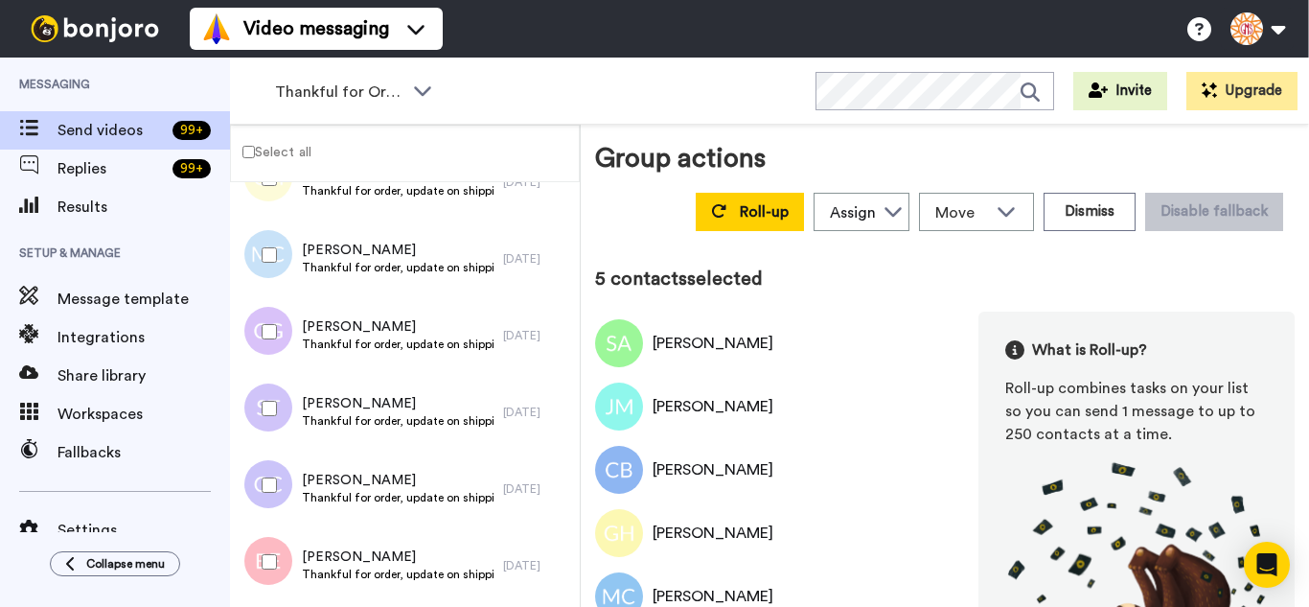
click at [266, 350] on div at bounding box center [265, 331] width 69 height 67
click at [277, 495] on div at bounding box center [265, 485] width 69 height 67
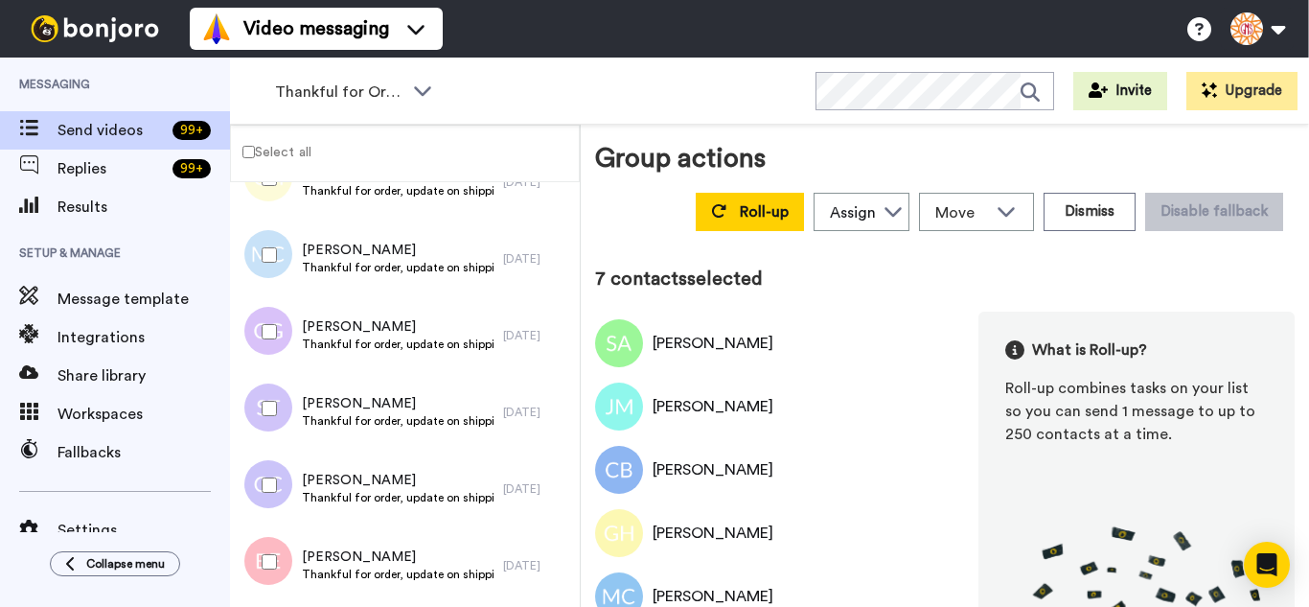
click at [276, 556] on div at bounding box center [265, 561] width 69 height 67
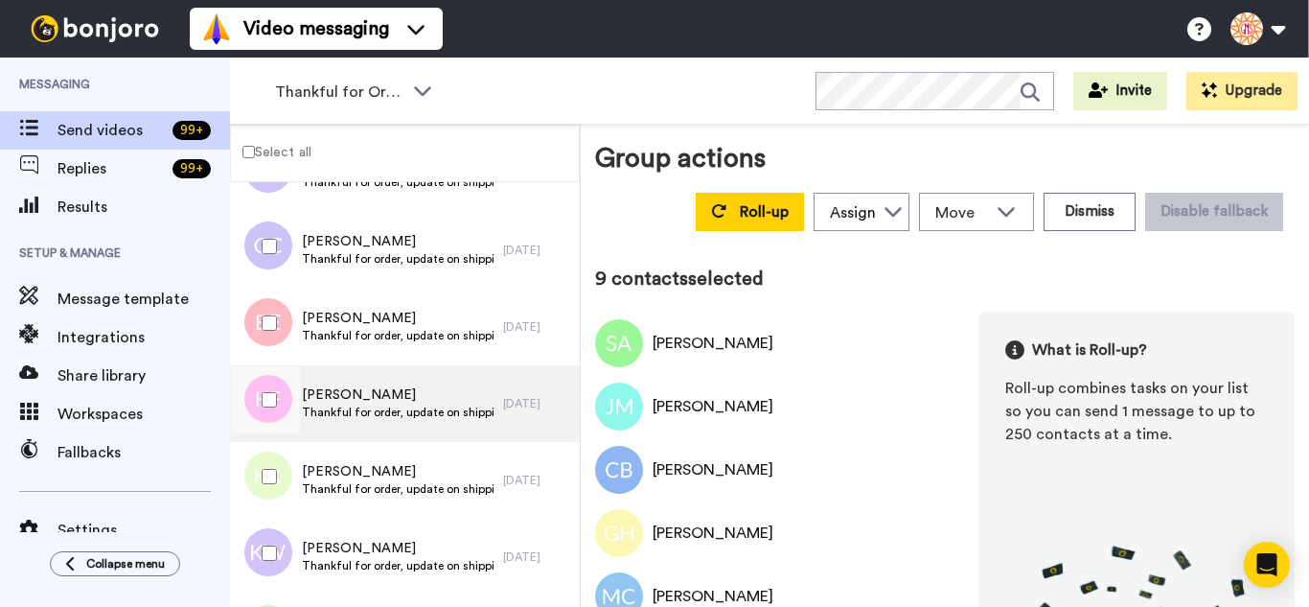
scroll to position [575, 0]
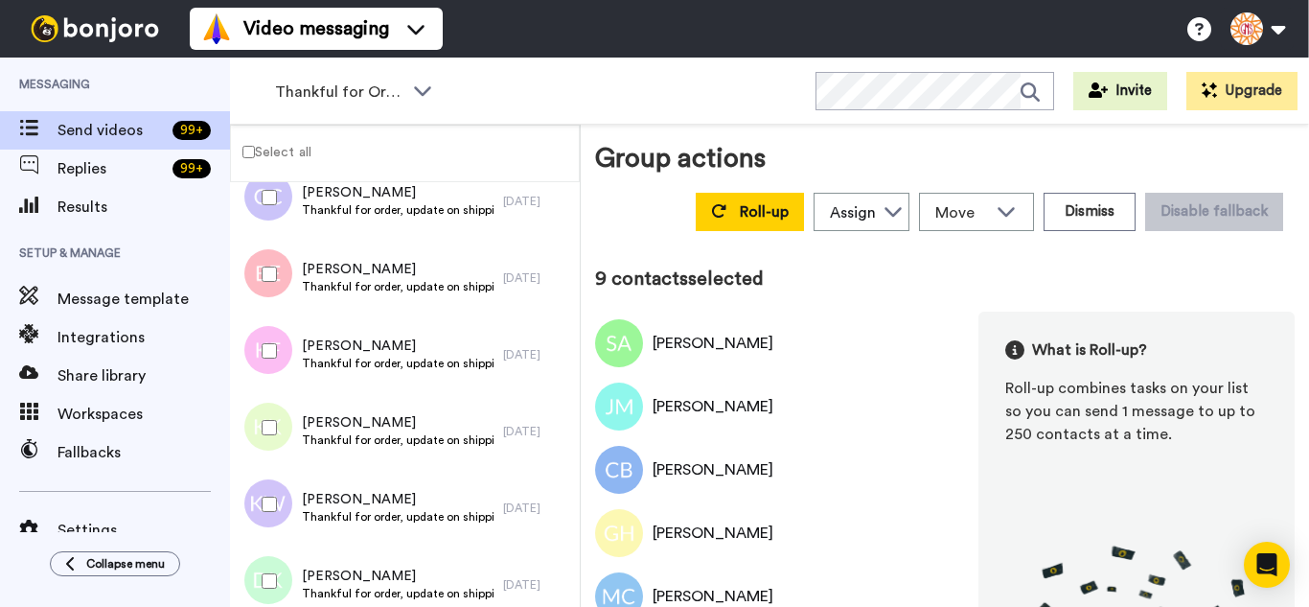
drag, startPoint x: 281, startPoint y: 352, endPoint x: 286, endPoint y: 420, distance: 68.2
click at [283, 373] on div at bounding box center [265, 350] width 69 height 67
click at [284, 428] on div at bounding box center [265, 427] width 69 height 67
drag, startPoint x: 282, startPoint y: 494, endPoint x: 279, endPoint y: 527, distance: 33.7
click at [280, 502] on div at bounding box center [265, 504] width 69 height 67
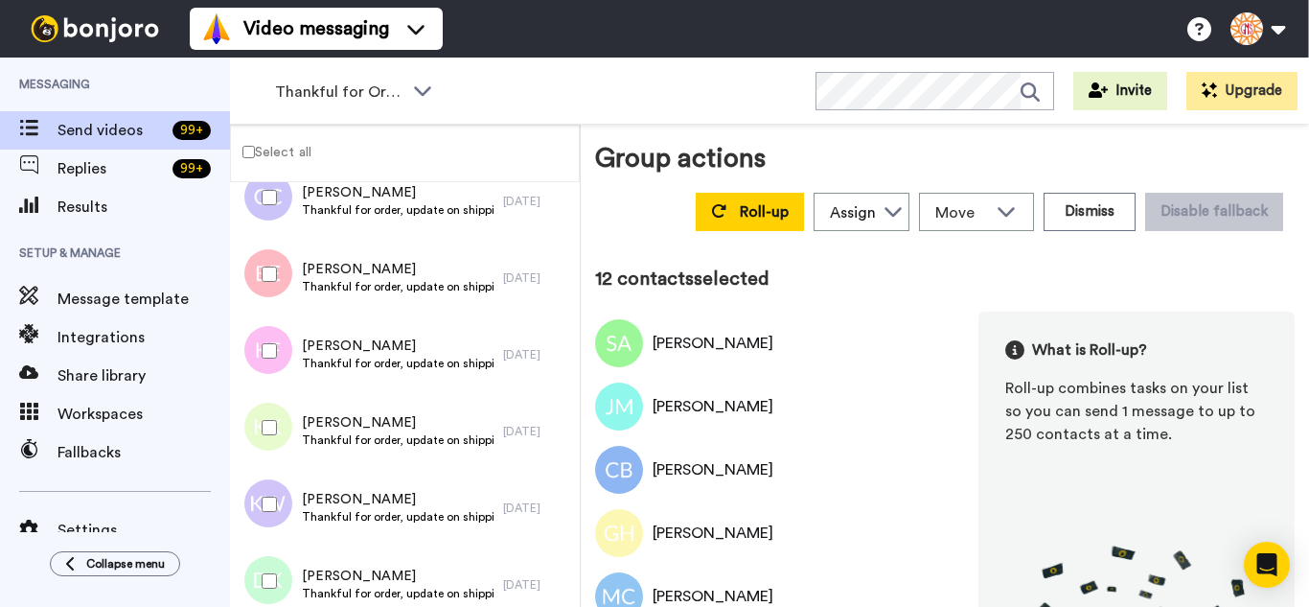
click at [277, 558] on div at bounding box center [265, 580] width 69 height 67
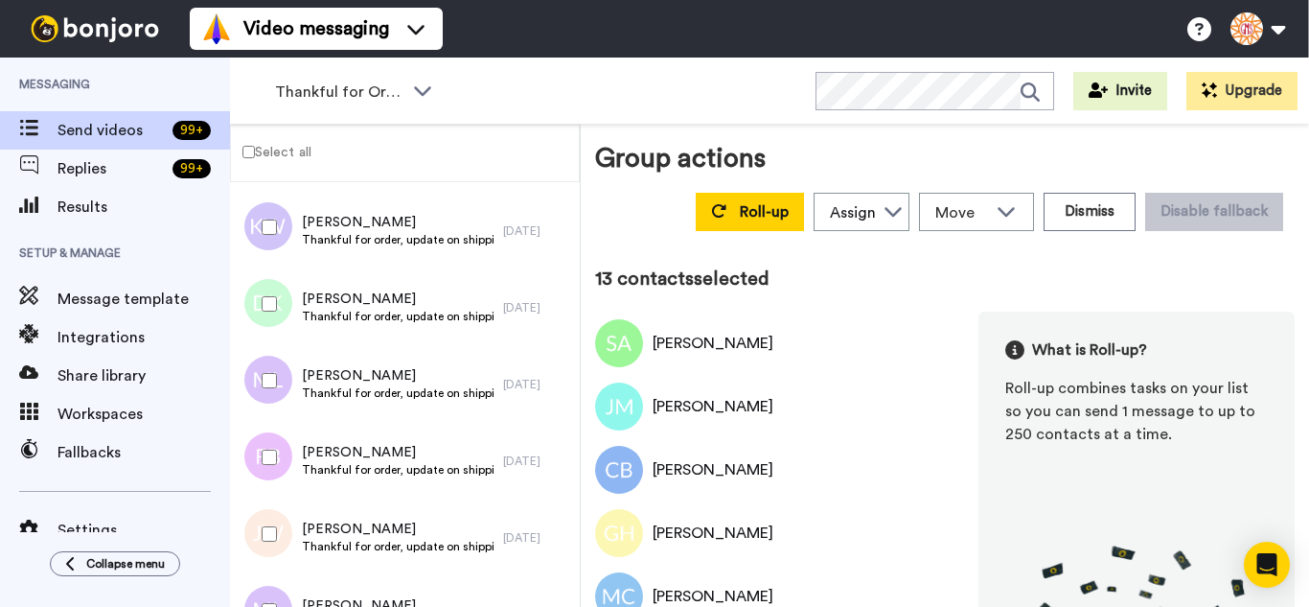
scroll to position [863, 0]
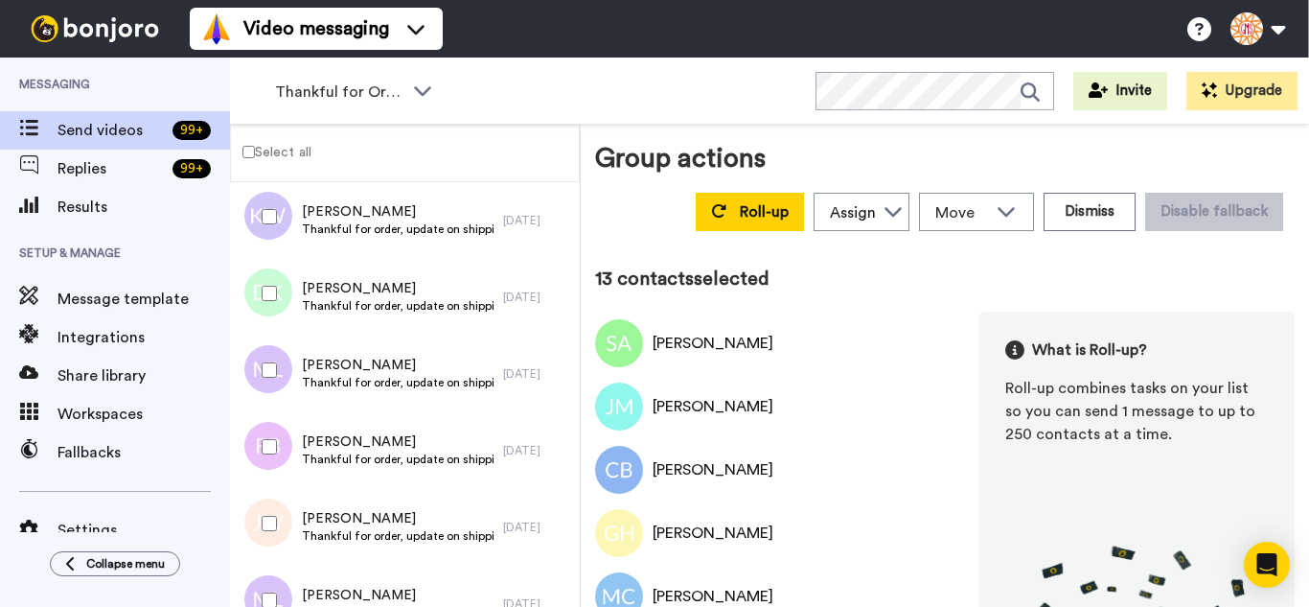
drag, startPoint x: 289, startPoint y: 344, endPoint x: 269, endPoint y: 426, distance: 83.7
click at [283, 365] on div at bounding box center [265, 369] width 69 height 67
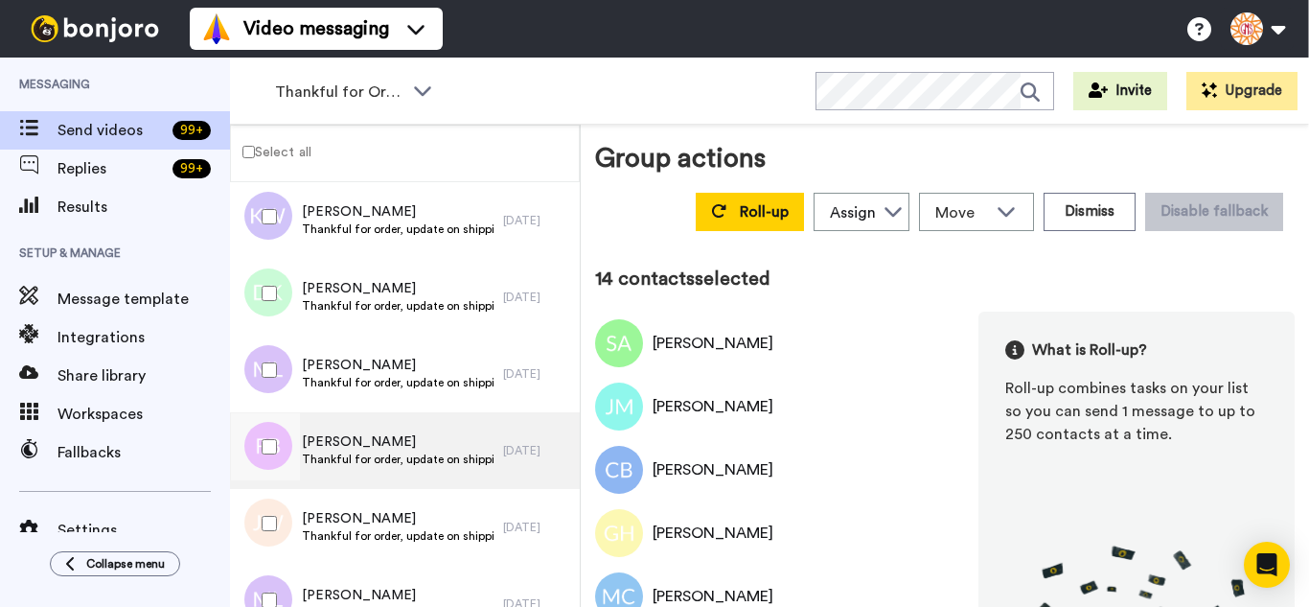
drag, startPoint x: 269, startPoint y: 426, endPoint x: 276, endPoint y: 487, distance: 61.7
click at [268, 428] on div at bounding box center [265, 446] width 69 height 67
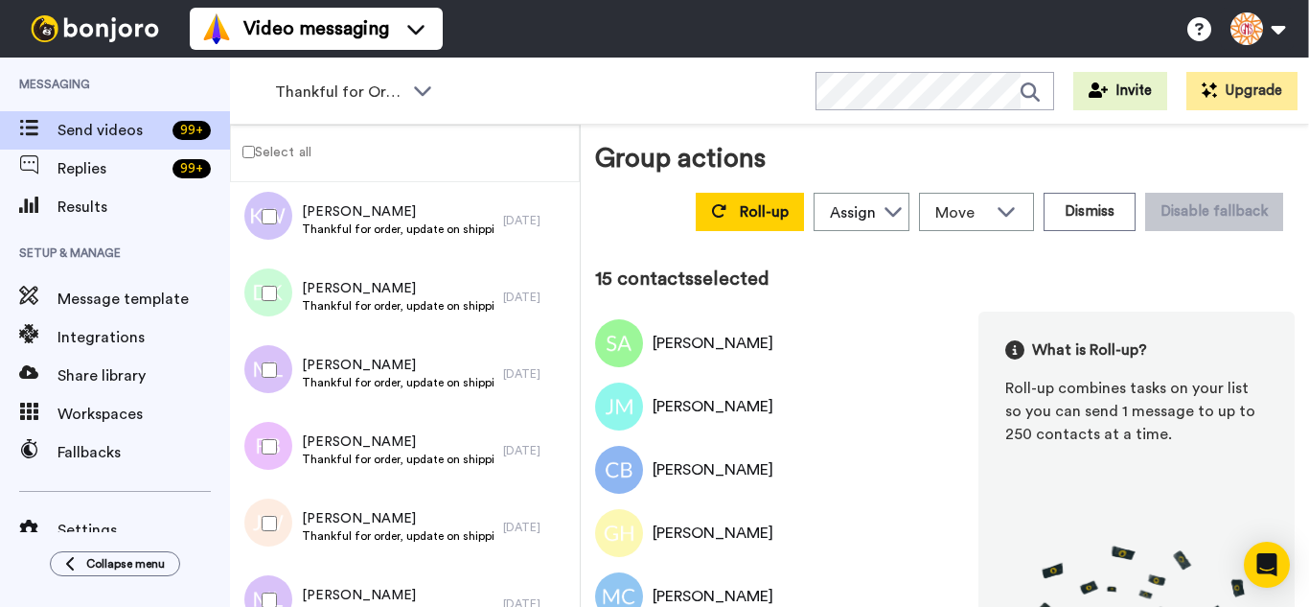
drag, startPoint x: 279, startPoint y: 501, endPoint x: 287, endPoint y: 553, distance: 52.3
click at [279, 517] on div at bounding box center [265, 523] width 69 height 67
click at [289, 576] on div at bounding box center [265, 600] width 69 height 67
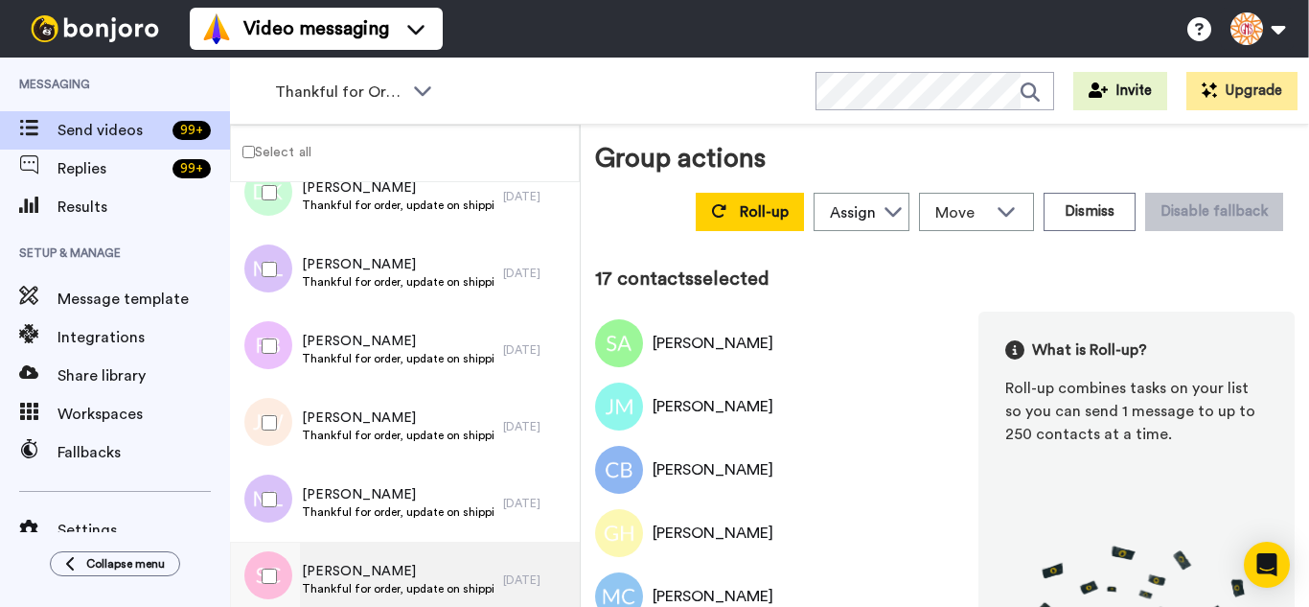
scroll to position [1150, 0]
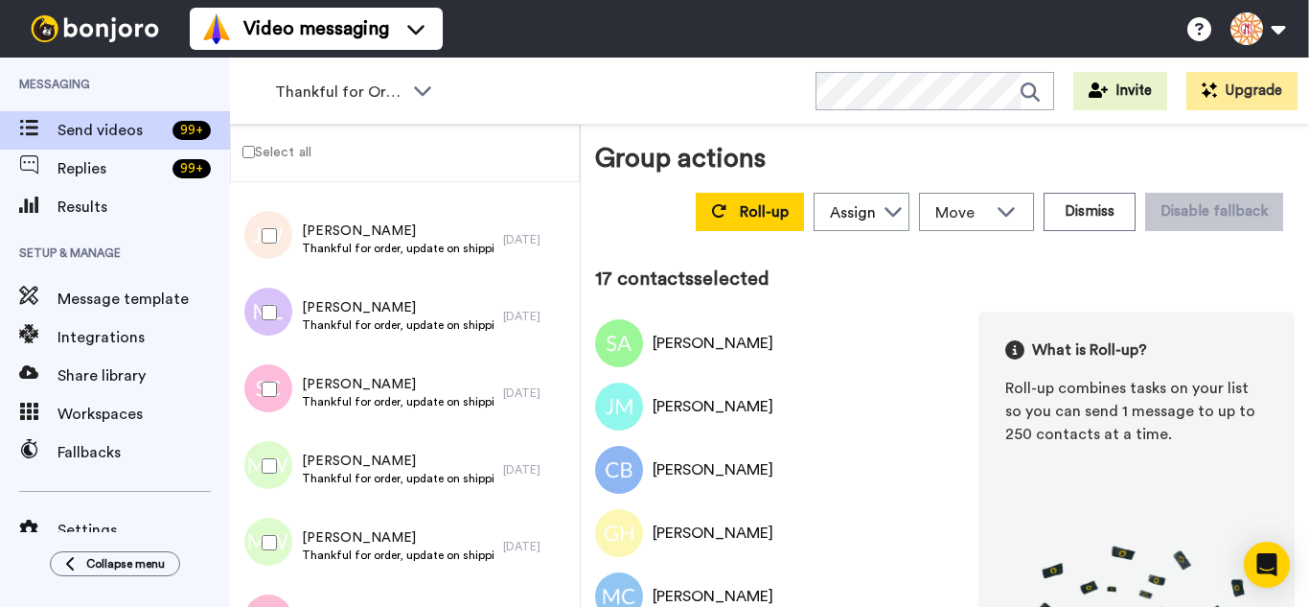
click at [289, 396] on div at bounding box center [265, 389] width 69 height 67
click at [283, 459] on div at bounding box center [265, 465] width 69 height 67
click at [281, 559] on div at bounding box center [265, 542] width 69 height 67
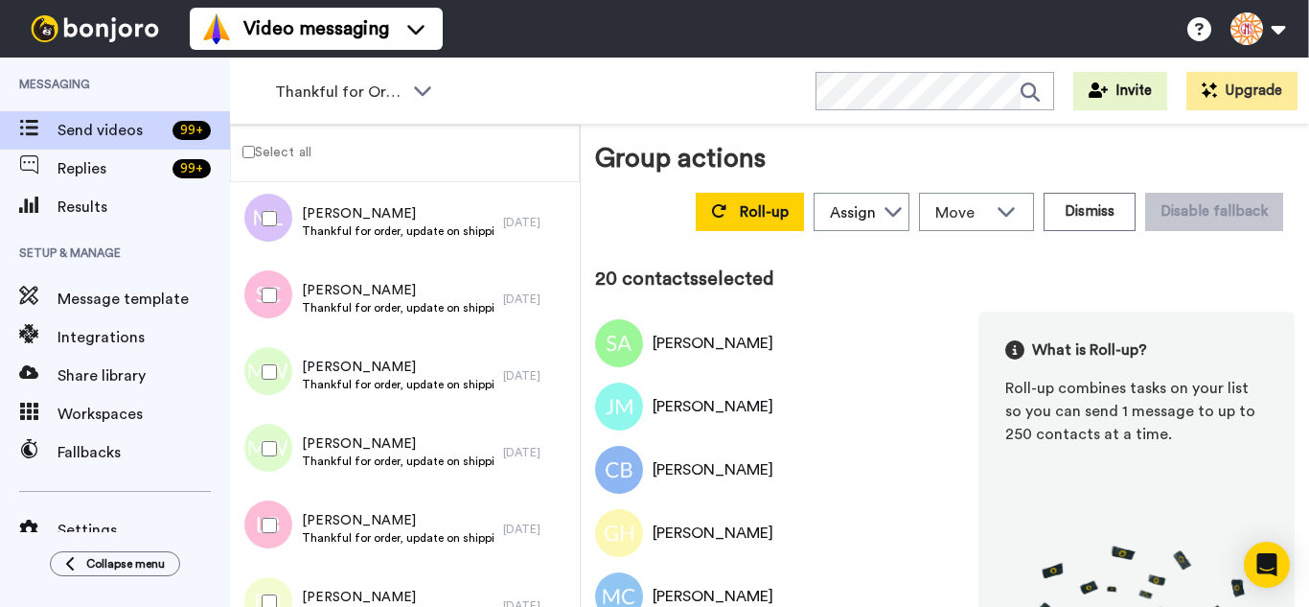
scroll to position [1534, 0]
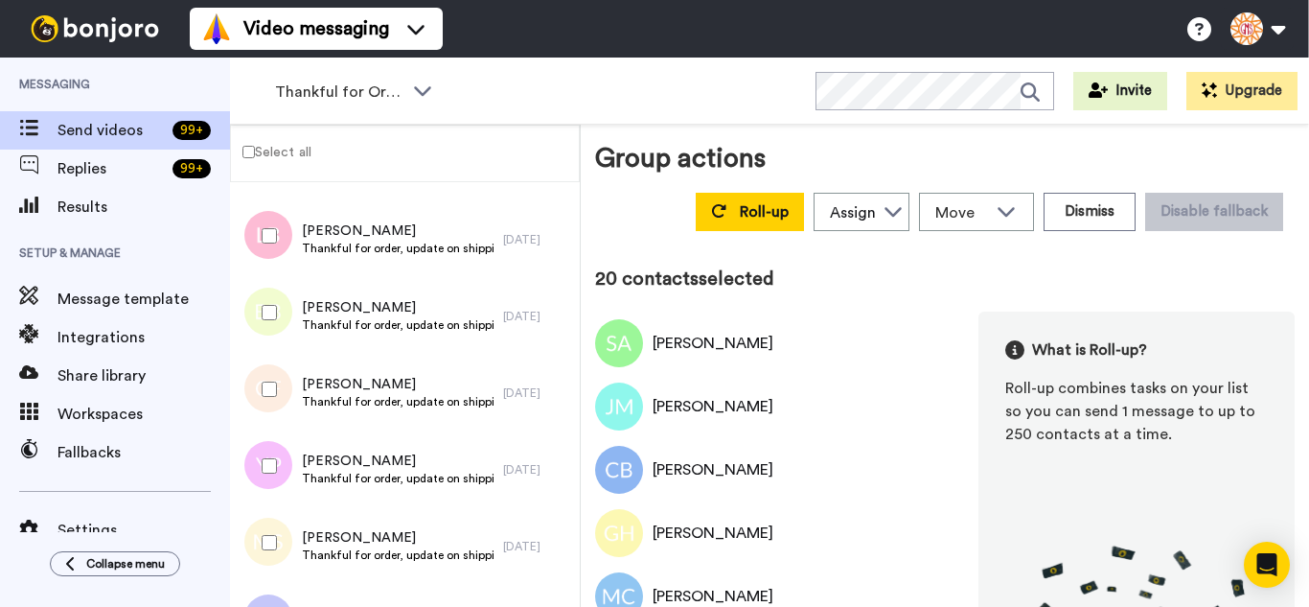
drag, startPoint x: 267, startPoint y: 248, endPoint x: 282, endPoint y: 342, distance: 95.0
click at [268, 255] on div at bounding box center [265, 235] width 69 height 67
click at [282, 342] on div at bounding box center [265, 312] width 69 height 67
drag, startPoint x: 288, startPoint y: 417, endPoint x: 283, endPoint y: 488, distance: 71.1
click at [287, 418] on div at bounding box center [265, 389] width 69 height 67
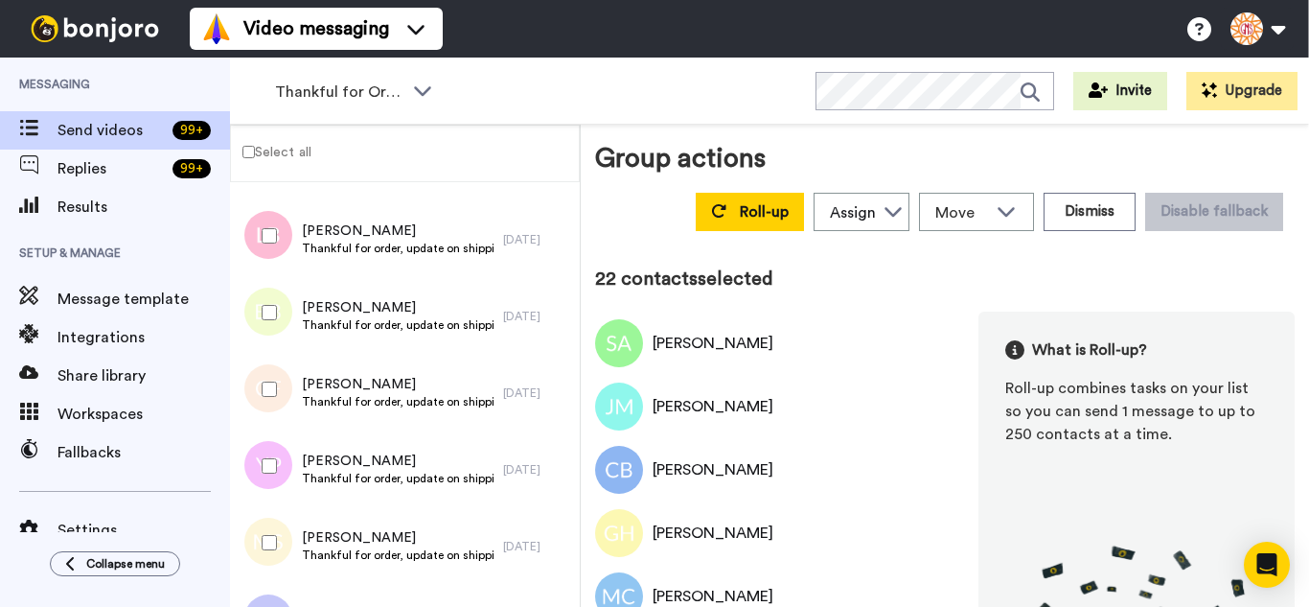
click at [280, 492] on div at bounding box center [265, 465] width 69 height 67
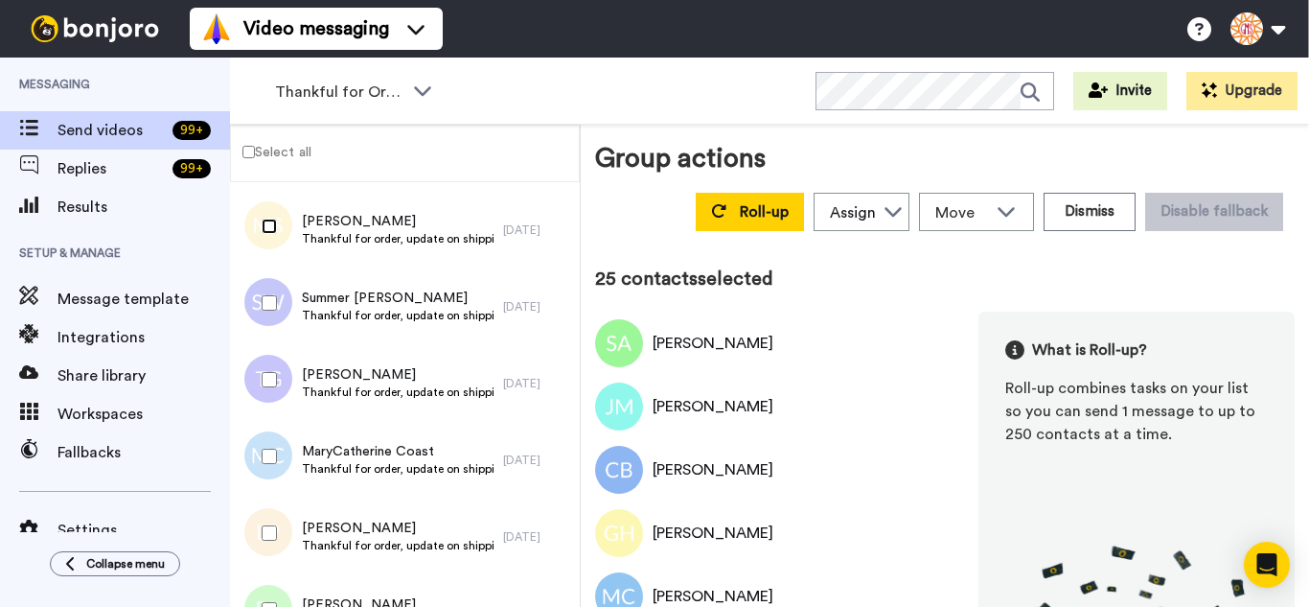
scroll to position [1917, 0]
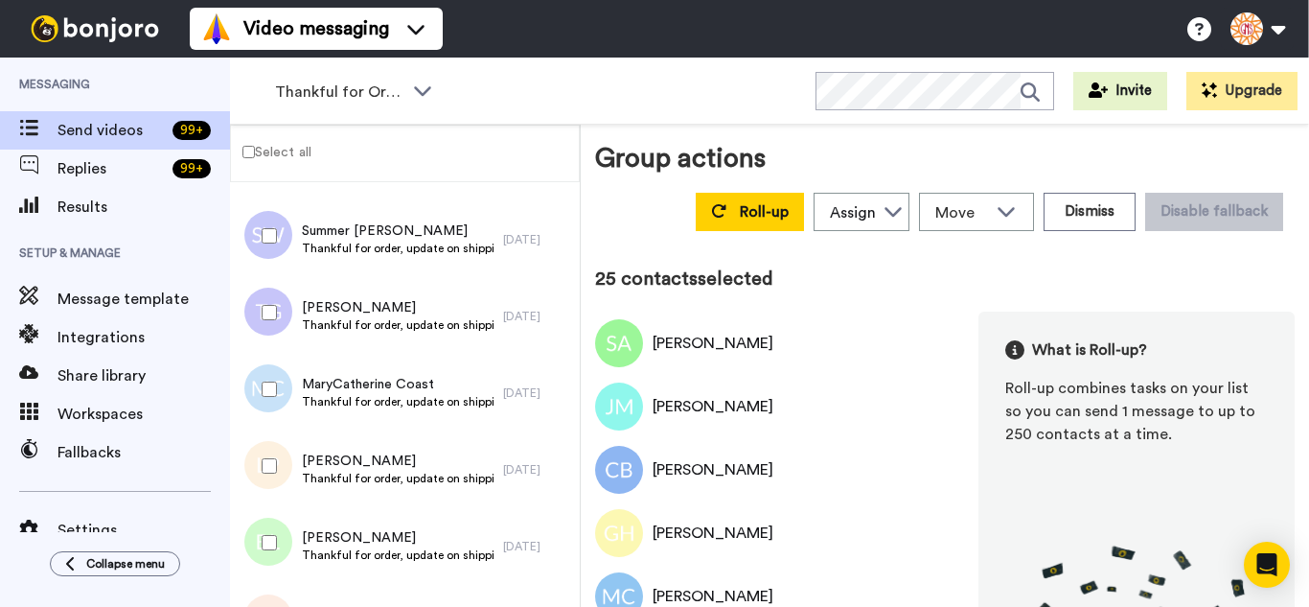
click at [252, 234] on div at bounding box center [265, 235] width 69 height 67
click at [261, 331] on div at bounding box center [265, 312] width 69 height 67
drag, startPoint x: 250, startPoint y: 391, endPoint x: 258, endPoint y: 475, distance: 84.7
click at [251, 423] on div "MaryCatherine Coast Thankful for order, update on shipping. 1 day ago" at bounding box center [405, 393] width 350 height 77
click at [266, 519] on div at bounding box center [265, 542] width 69 height 67
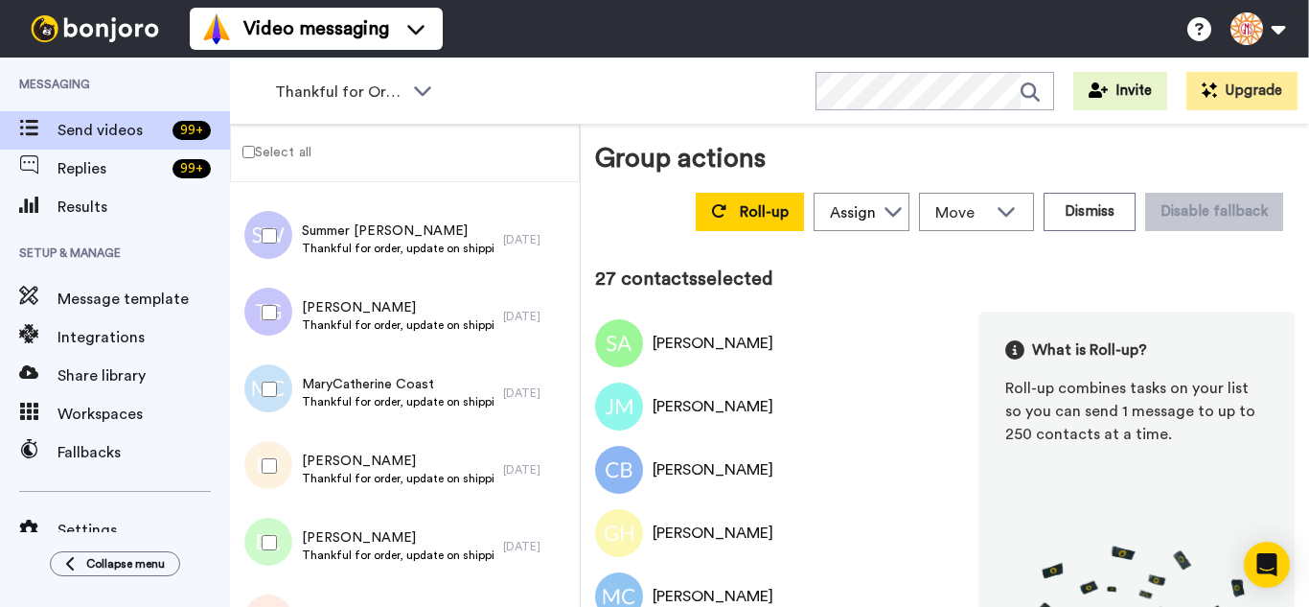
drag, startPoint x: 251, startPoint y: 373, endPoint x: 266, endPoint y: 446, distance: 74.5
click at [255, 392] on div at bounding box center [265, 389] width 69 height 67
drag, startPoint x: 266, startPoint y: 448, endPoint x: 270, endPoint y: 495, distance: 47.1
click at [267, 453] on div at bounding box center [265, 465] width 69 height 67
click at [266, 521] on div at bounding box center [265, 542] width 69 height 67
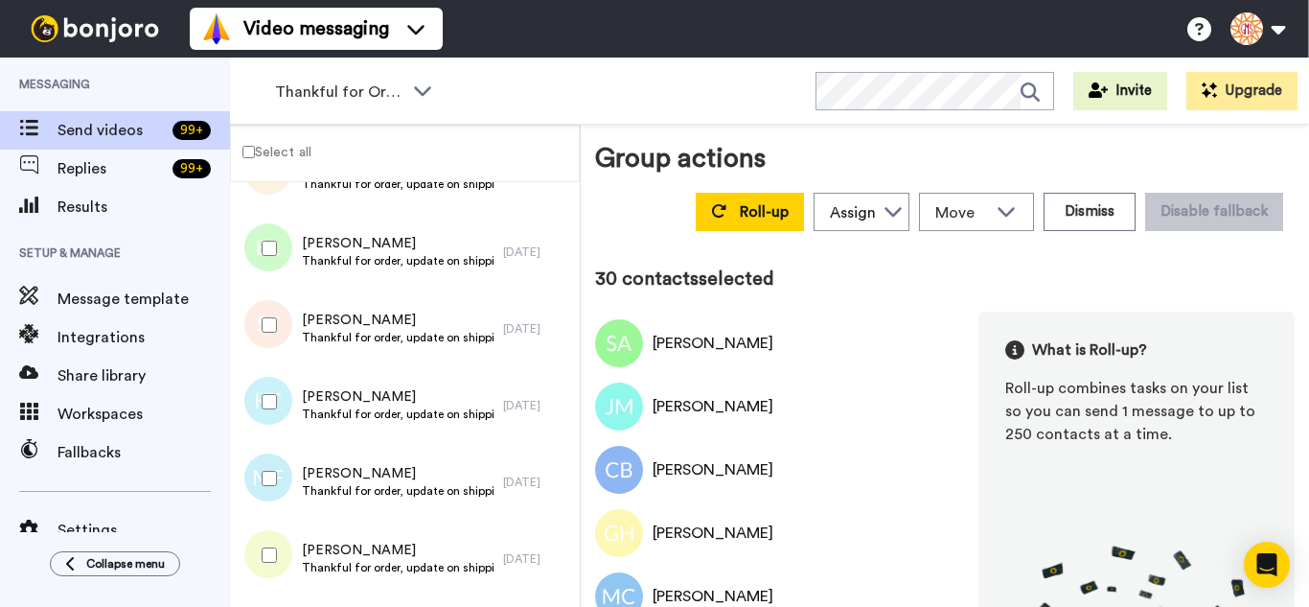
scroll to position [2109, 0]
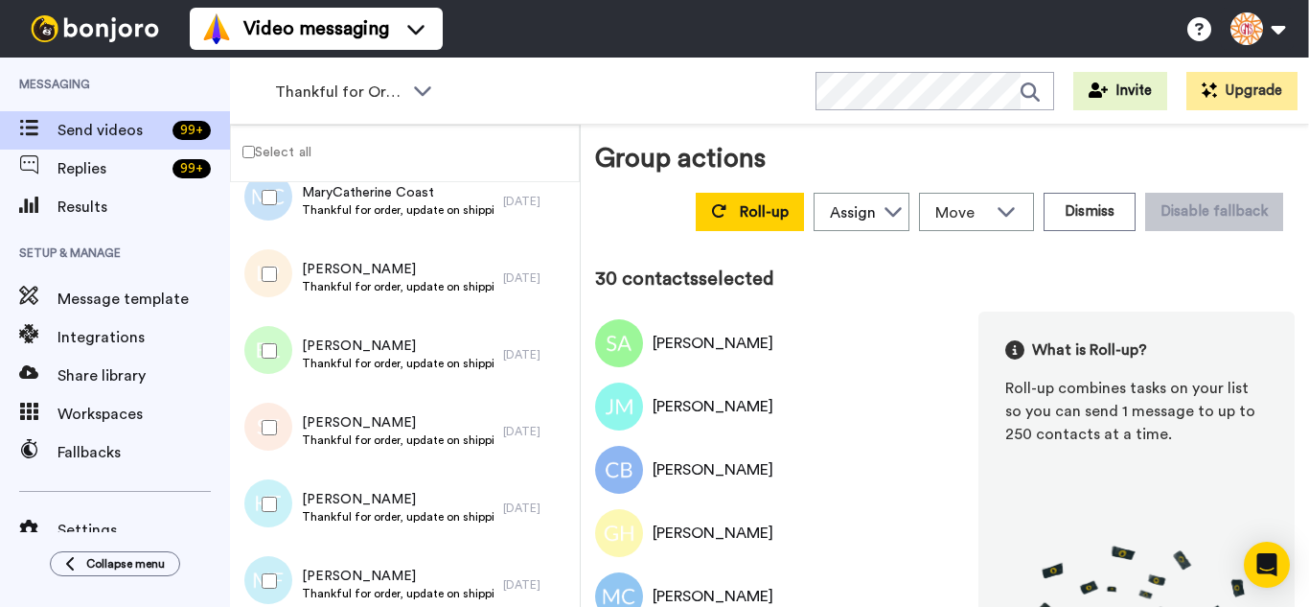
click at [275, 443] on div at bounding box center [265, 427] width 69 height 67
drag, startPoint x: 270, startPoint y: 485, endPoint x: 273, endPoint y: 531, distance: 46.1
click at [270, 488] on div at bounding box center [265, 504] width 69 height 67
click at [272, 531] on div at bounding box center [265, 504] width 69 height 67
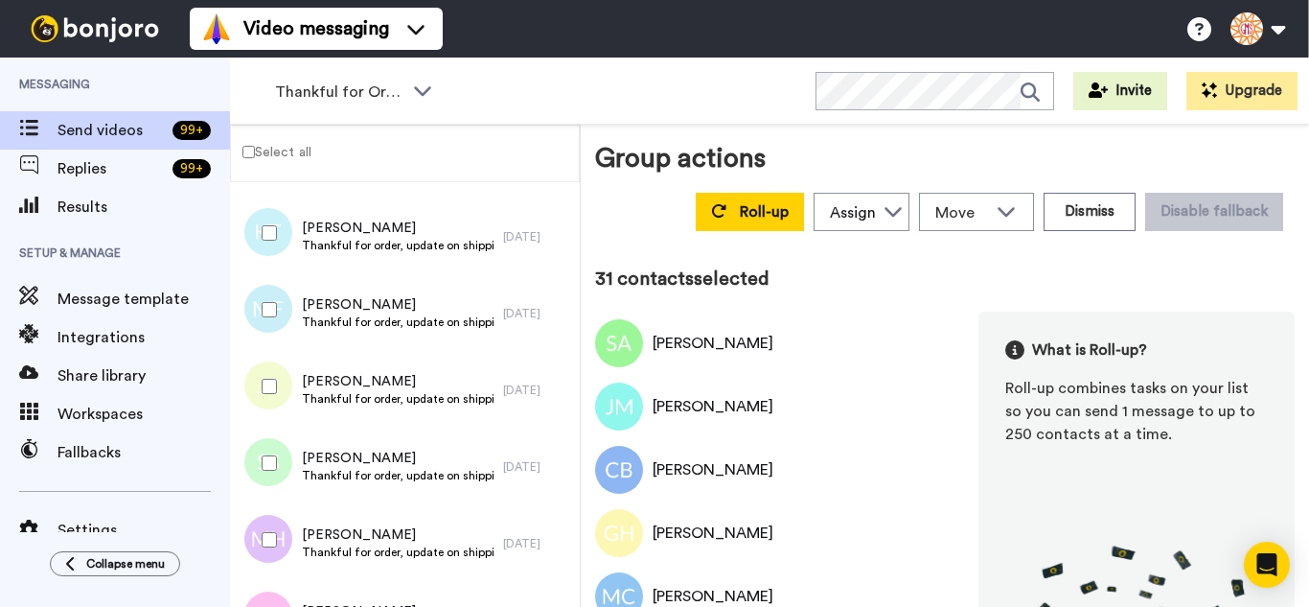
scroll to position [2397, 0]
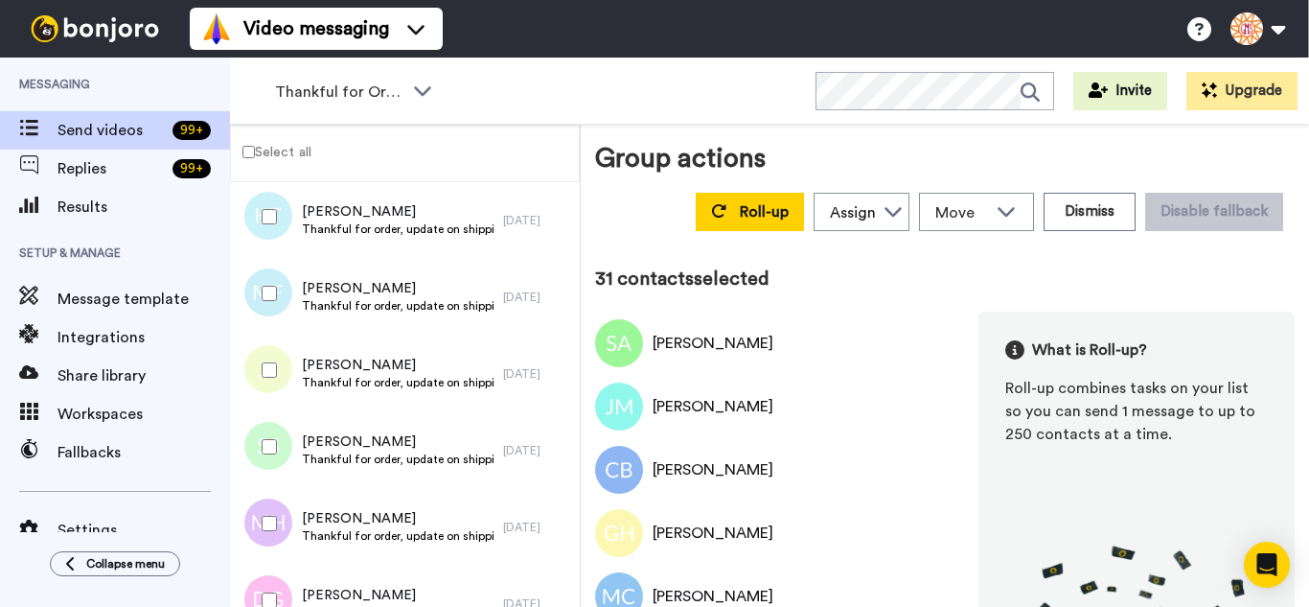
click at [277, 306] on div at bounding box center [265, 293] width 69 height 67
drag, startPoint x: 282, startPoint y: 367, endPoint x: 282, endPoint y: 421, distance: 53.7
click at [283, 391] on div at bounding box center [265, 369] width 69 height 67
drag, startPoint x: 282, startPoint y: 421, endPoint x: 288, endPoint y: 499, distance: 78.8
click at [282, 433] on div at bounding box center [265, 446] width 69 height 67
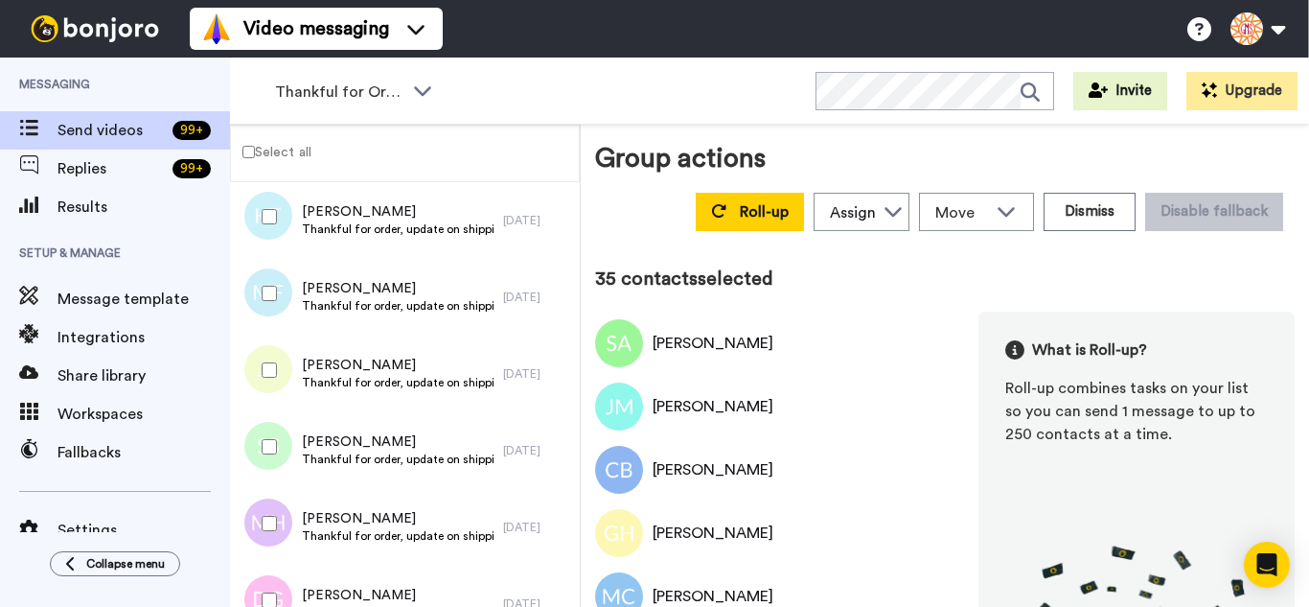
click at [289, 519] on div at bounding box center [265, 523] width 69 height 67
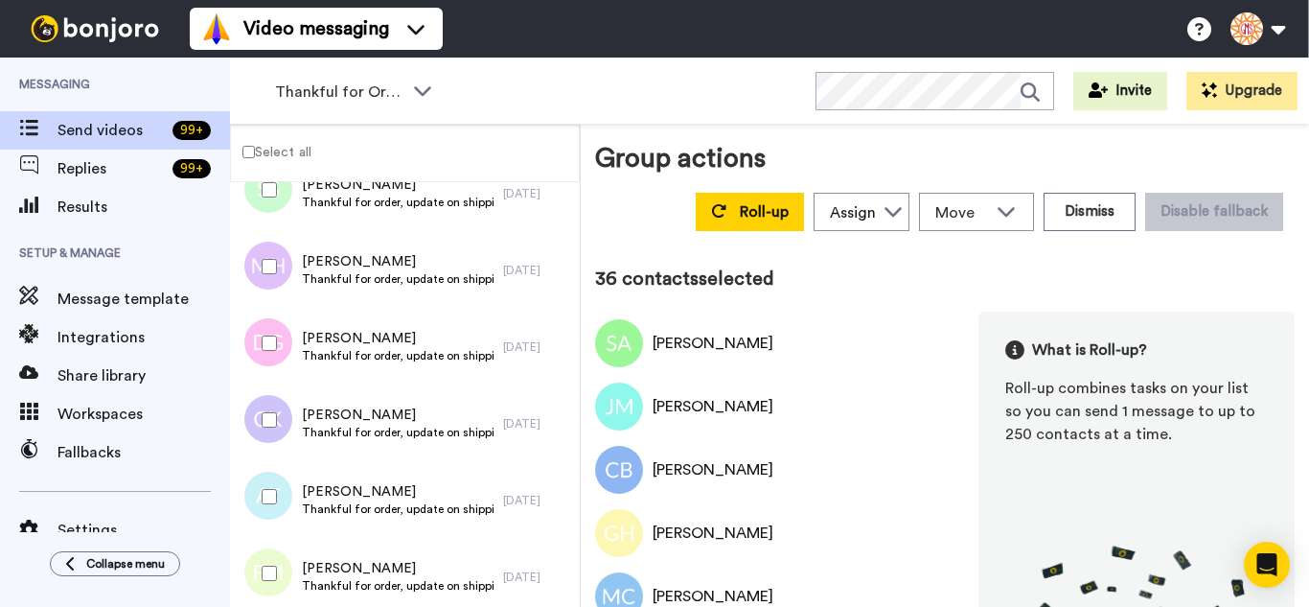
scroll to position [2684, 0]
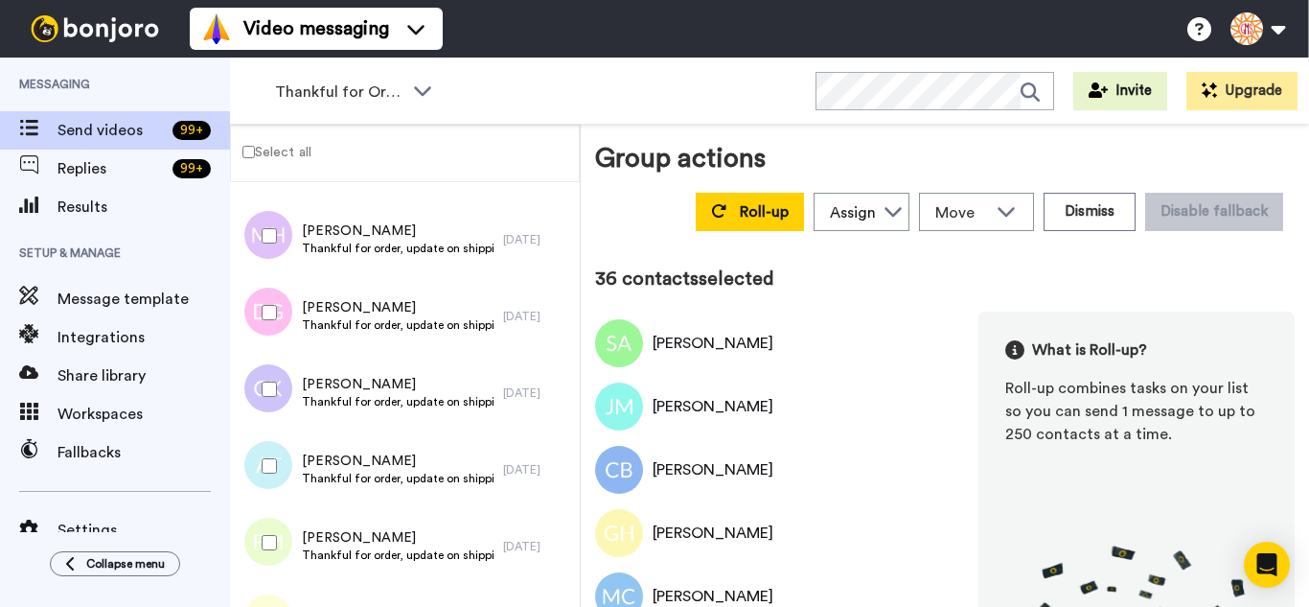
drag, startPoint x: 250, startPoint y: 310, endPoint x: 276, endPoint y: 407, distance: 101.1
click at [250, 312] on div at bounding box center [265, 312] width 69 height 67
drag, startPoint x: 276, startPoint y: 407, endPoint x: 290, endPoint y: 475, distance: 68.6
click at [276, 409] on div at bounding box center [265, 389] width 69 height 67
drag, startPoint x: 290, startPoint y: 475, endPoint x: 288, endPoint y: 521, distance: 46.1
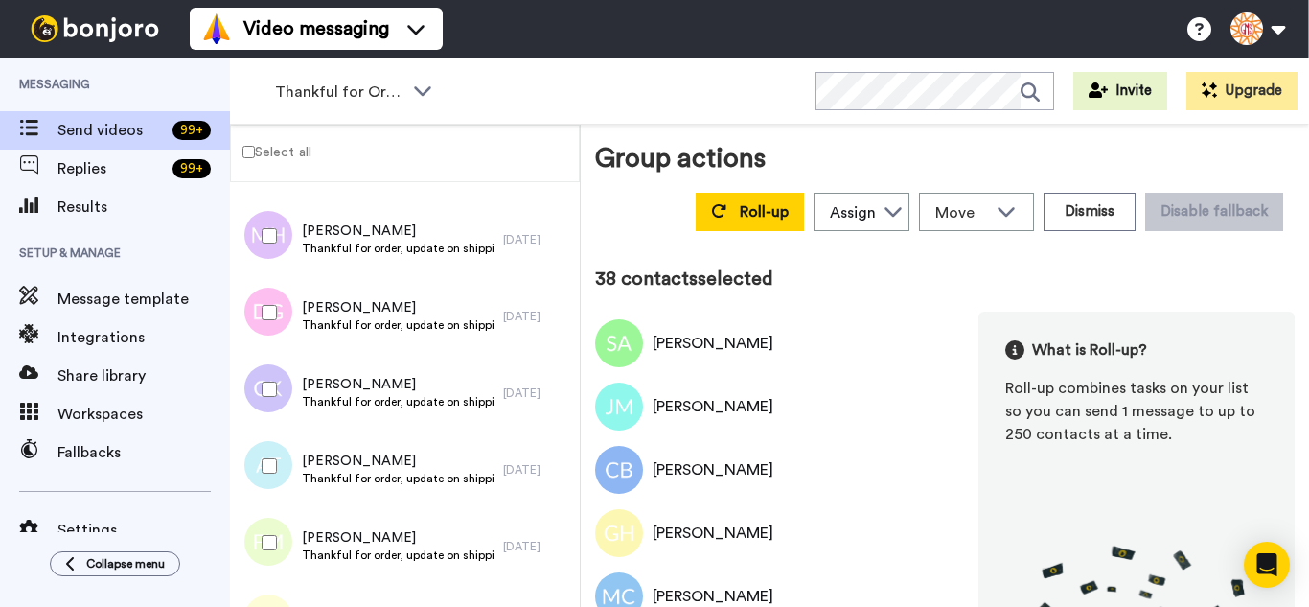
click at [289, 490] on div at bounding box center [265, 465] width 69 height 67
click at [284, 529] on div at bounding box center [265, 542] width 69 height 67
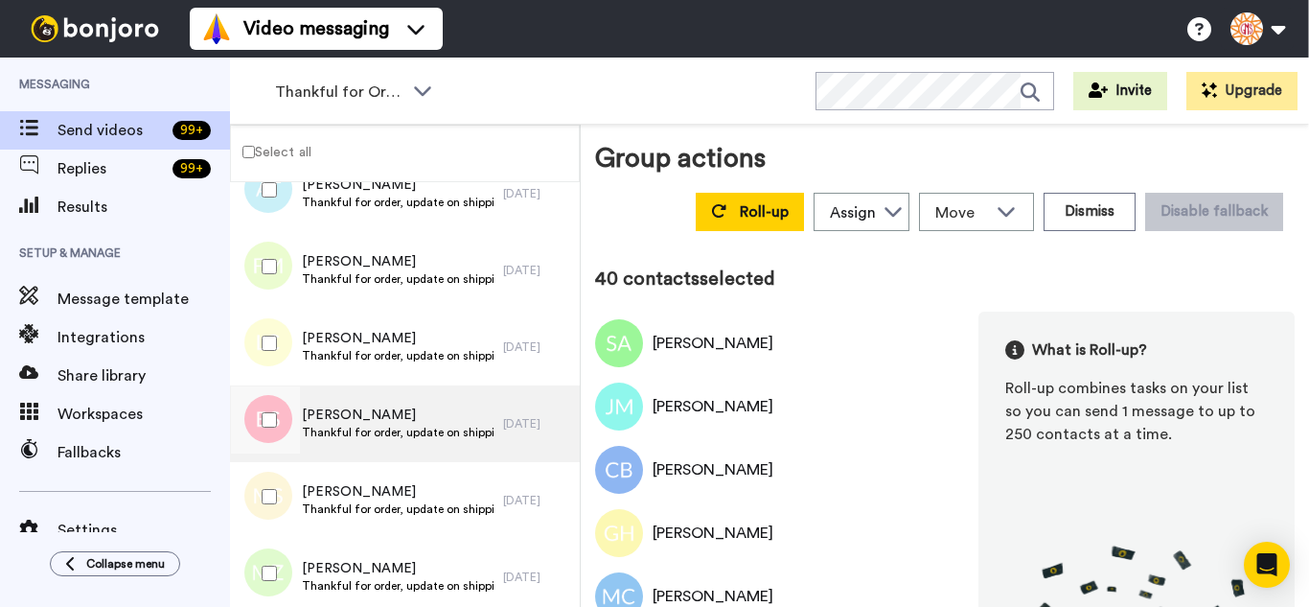
scroll to position [2972, 0]
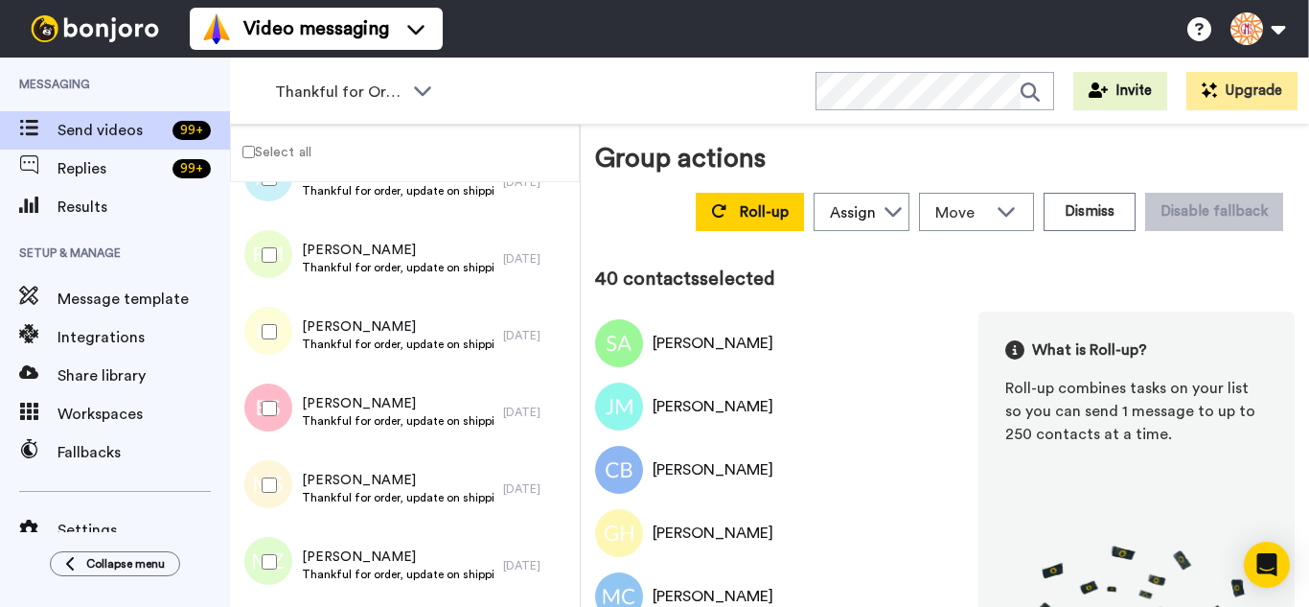
click at [292, 330] on div at bounding box center [265, 331] width 69 height 67
click at [289, 416] on div at bounding box center [265, 408] width 69 height 67
drag, startPoint x: 290, startPoint y: 463, endPoint x: 295, endPoint y: 541, distance: 77.8
click at [291, 496] on div at bounding box center [265, 485] width 69 height 67
click at [295, 542] on div at bounding box center [265, 561] width 69 height 67
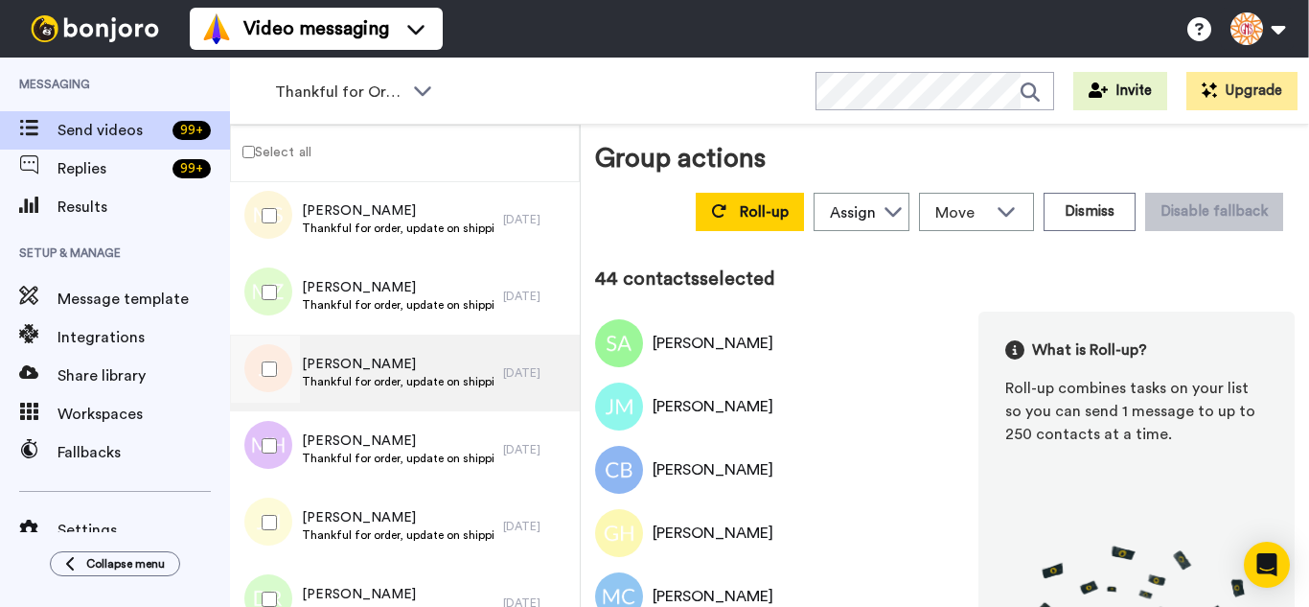
scroll to position [3259, 0]
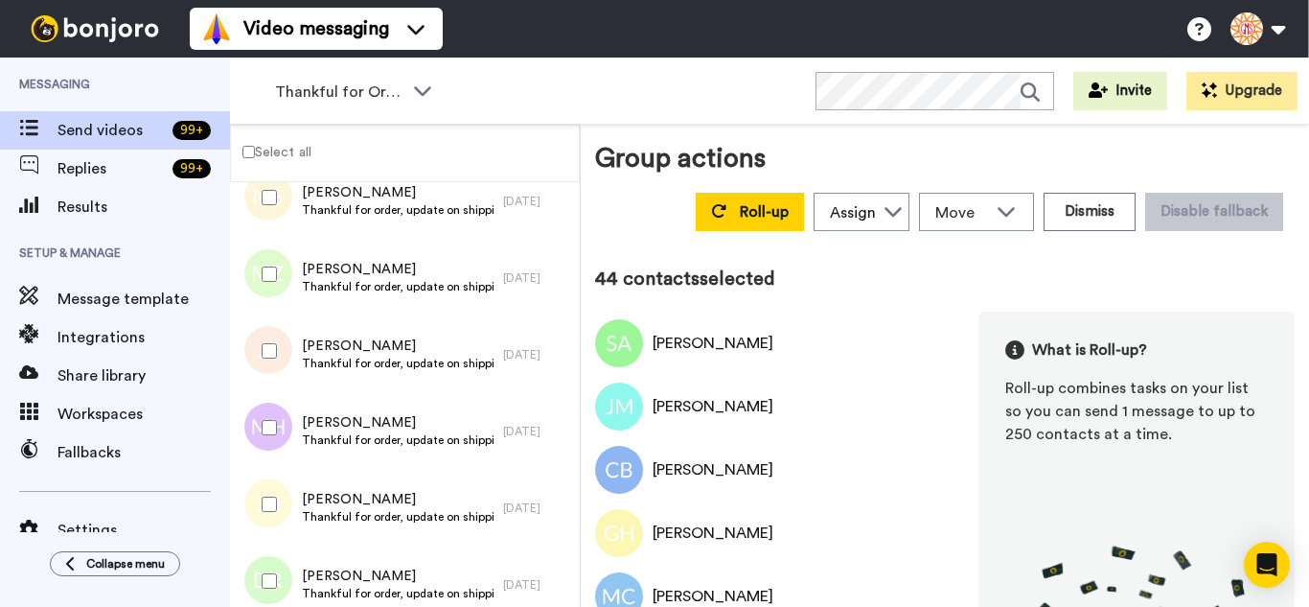
drag, startPoint x: 294, startPoint y: 371, endPoint x: 290, endPoint y: 455, distance: 84.4
click at [294, 382] on div at bounding box center [265, 350] width 69 height 67
click at [289, 459] on div at bounding box center [265, 427] width 69 height 67
drag, startPoint x: 296, startPoint y: 511, endPoint x: 276, endPoint y: 554, distance: 47.6
click at [290, 525] on div at bounding box center [265, 504] width 69 height 67
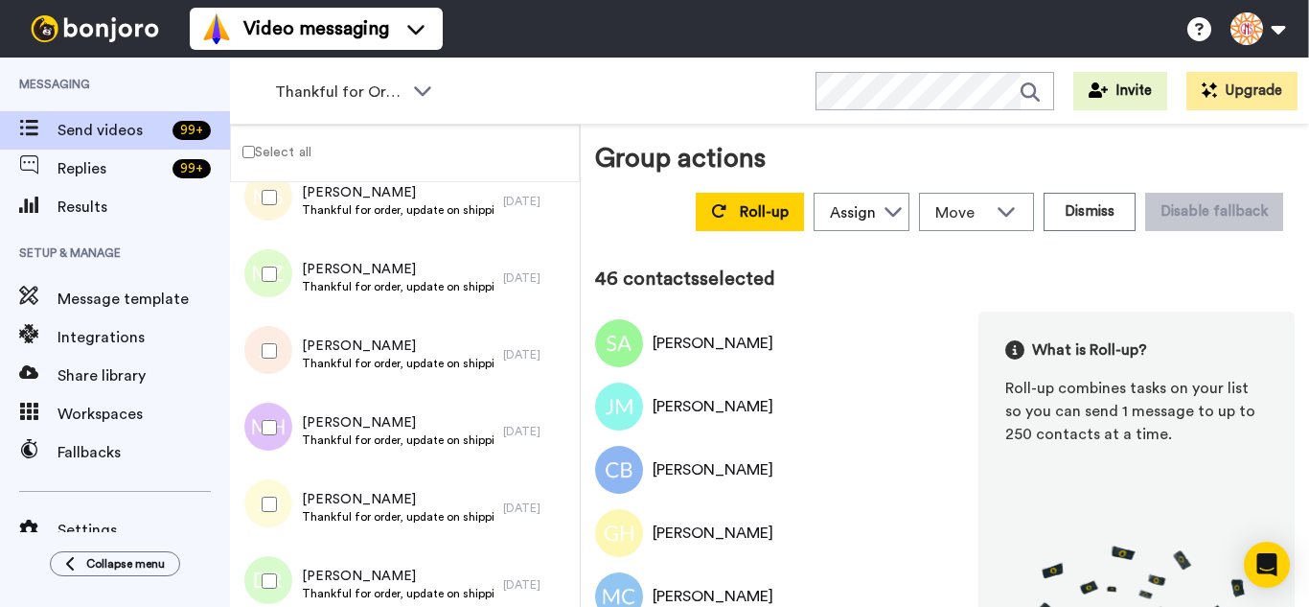
click at [276, 554] on div at bounding box center [265, 580] width 69 height 67
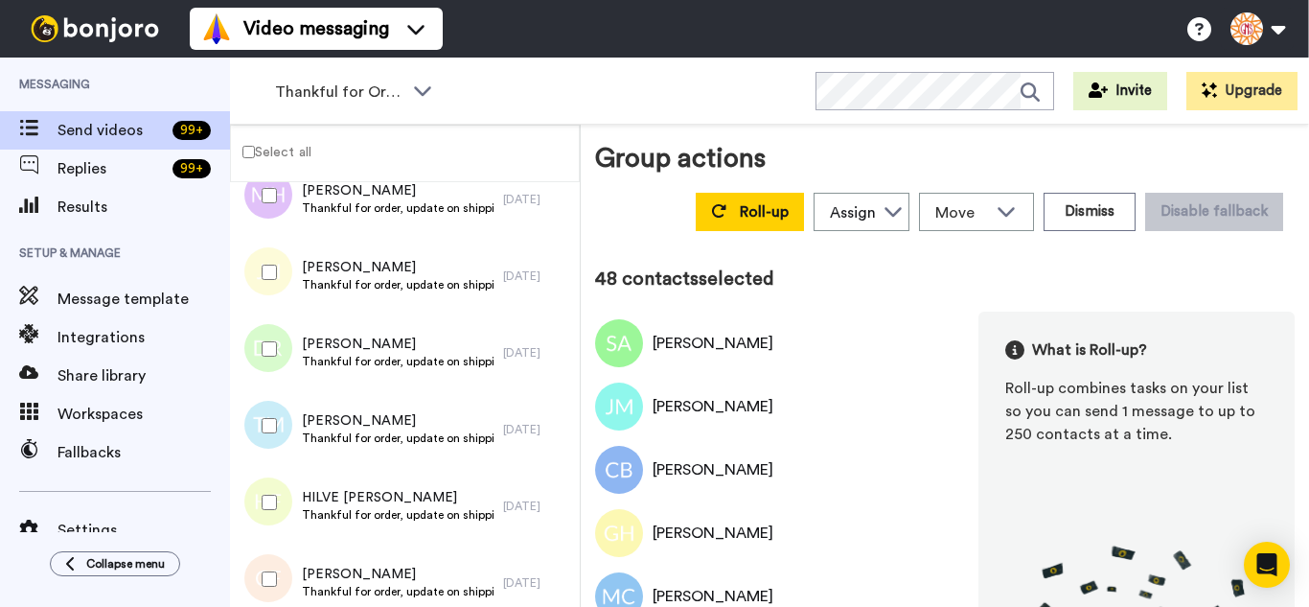
scroll to position [3547, 0]
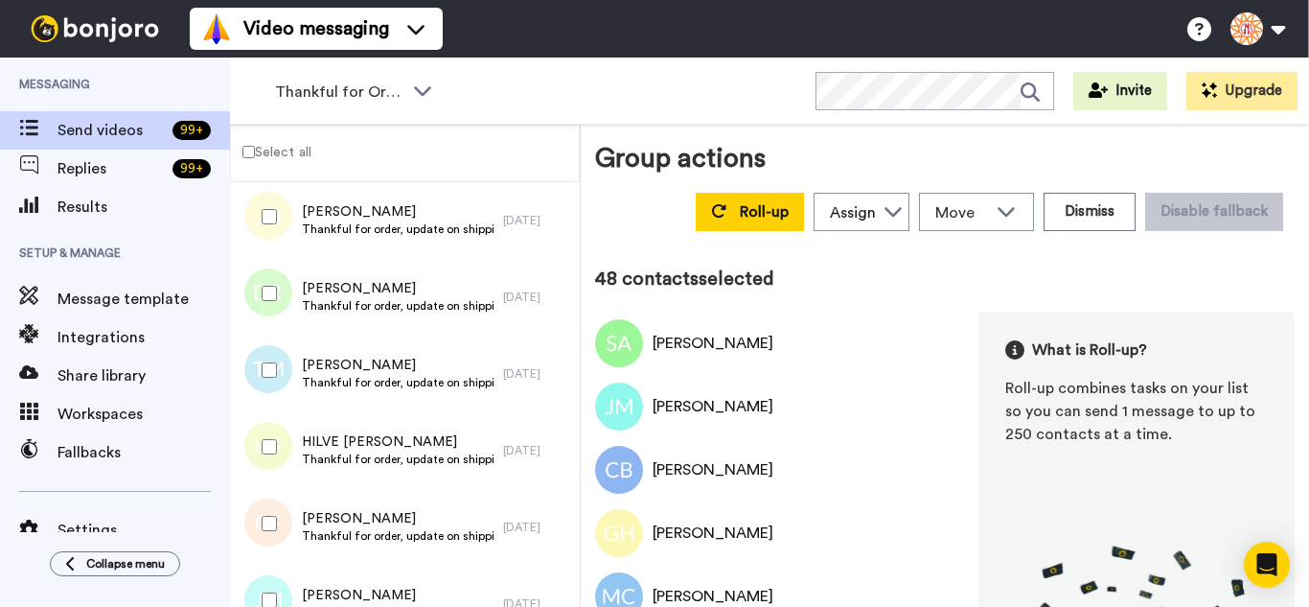
click at [291, 384] on div at bounding box center [265, 369] width 69 height 67
drag, startPoint x: 282, startPoint y: 470, endPoint x: 281, endPoint y: 503, distance: 33.6
click at [282, 473] on div at bounding box center [265, 446] width 69 height 67
drag, startPoint x: 281, startPoint y: 509, endPoint x: 289, endPoint y: 590, distance: 81.9
click at [281, 519] on div at bounding box center [265, 523] width 69 height 67
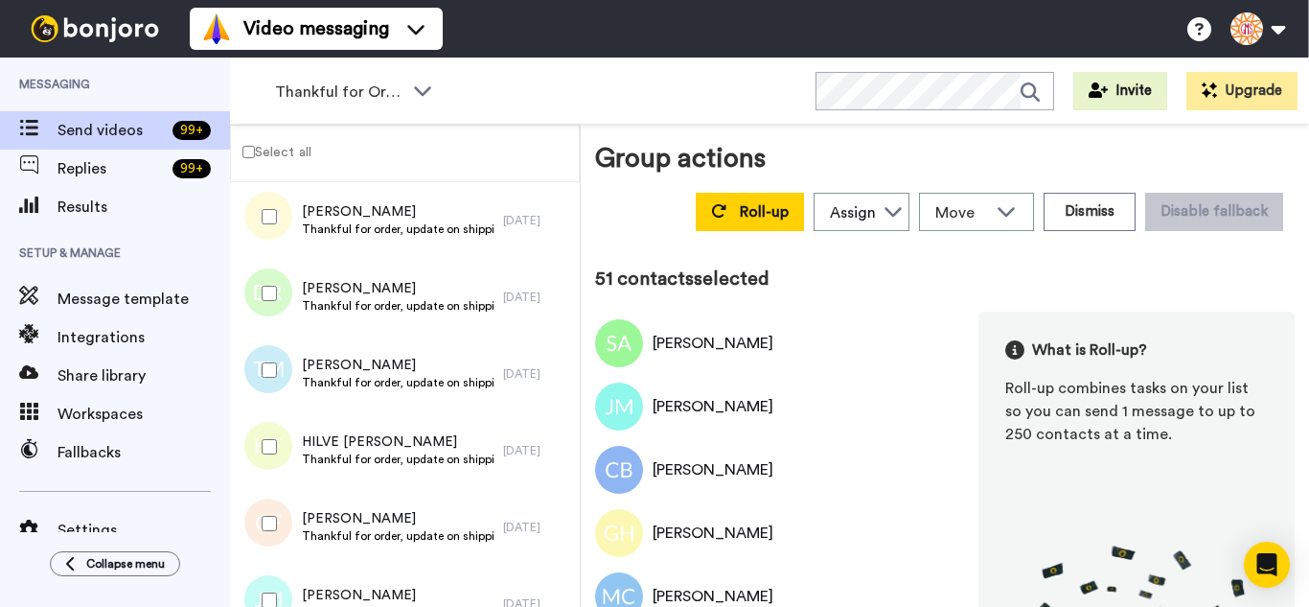
click at [289, 591] on div at bounding box center [265, 600] width 69 height 67
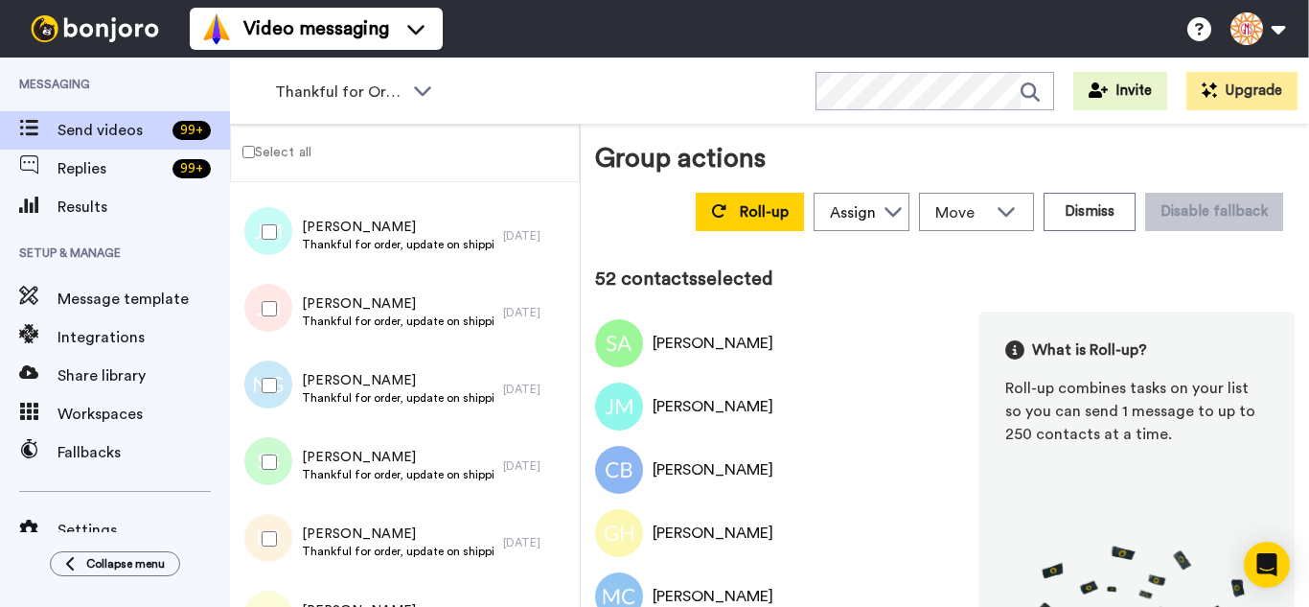
scroll to position [3930, 0]
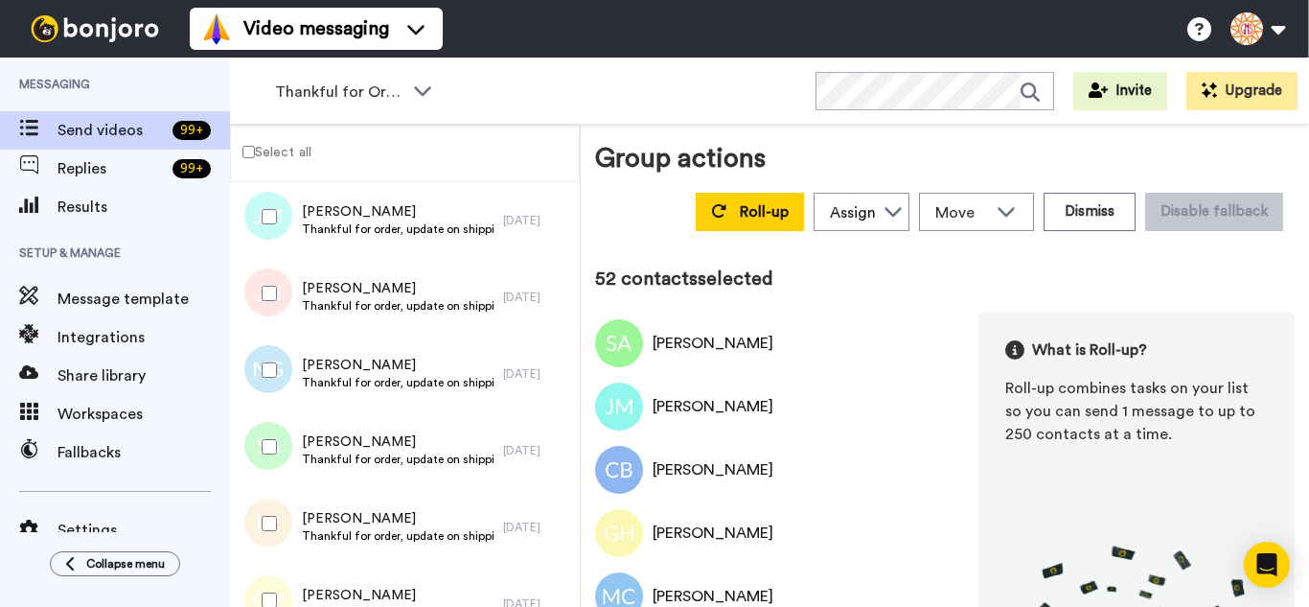
drag, startPoint x: 260, startPoint y: 289, endPoint x: 270, endPoint y: 353, distance: 65.1
click at [260, 291] on div at bounding box center [265, 293] width 69 height 67
click at [272, 443] on div at bounding box center [265, 446] width 69 height 67
drag, startPoint x: 267, startPoint y: 505, endPoint x: 266, endPoint y: 537, distance: 31.6
click at [266, 506] on div at bounding box center [265, 523] width 69 height 67
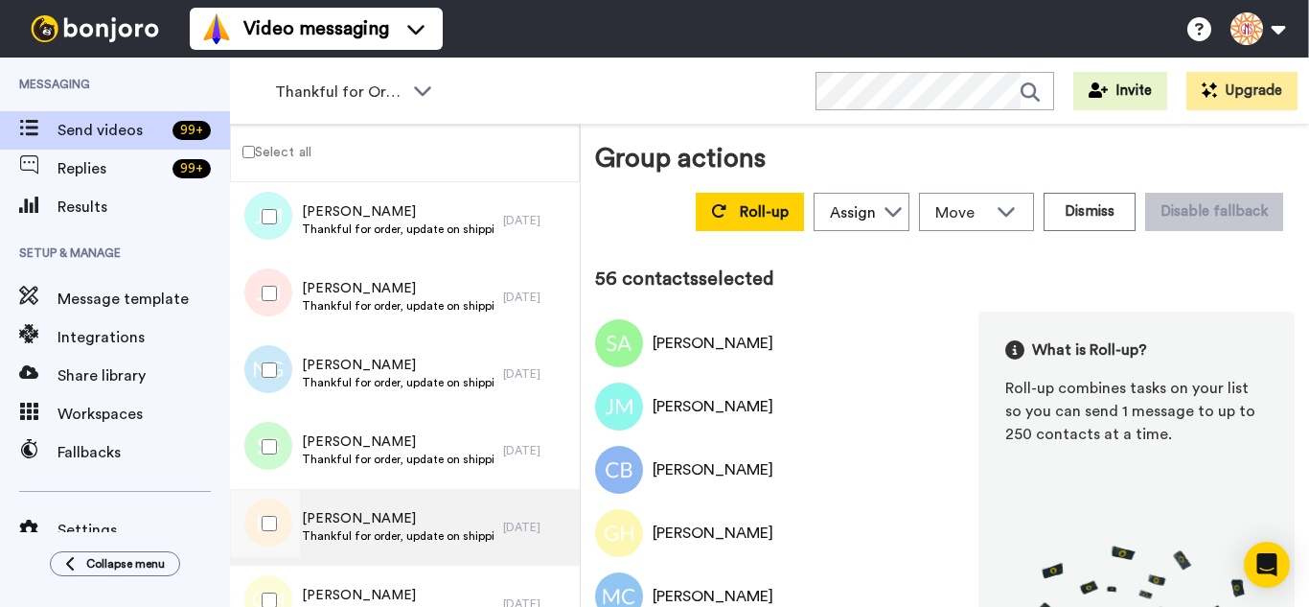
click at [273, 561] on div at bounding box center [264, 527] width 58 height 77
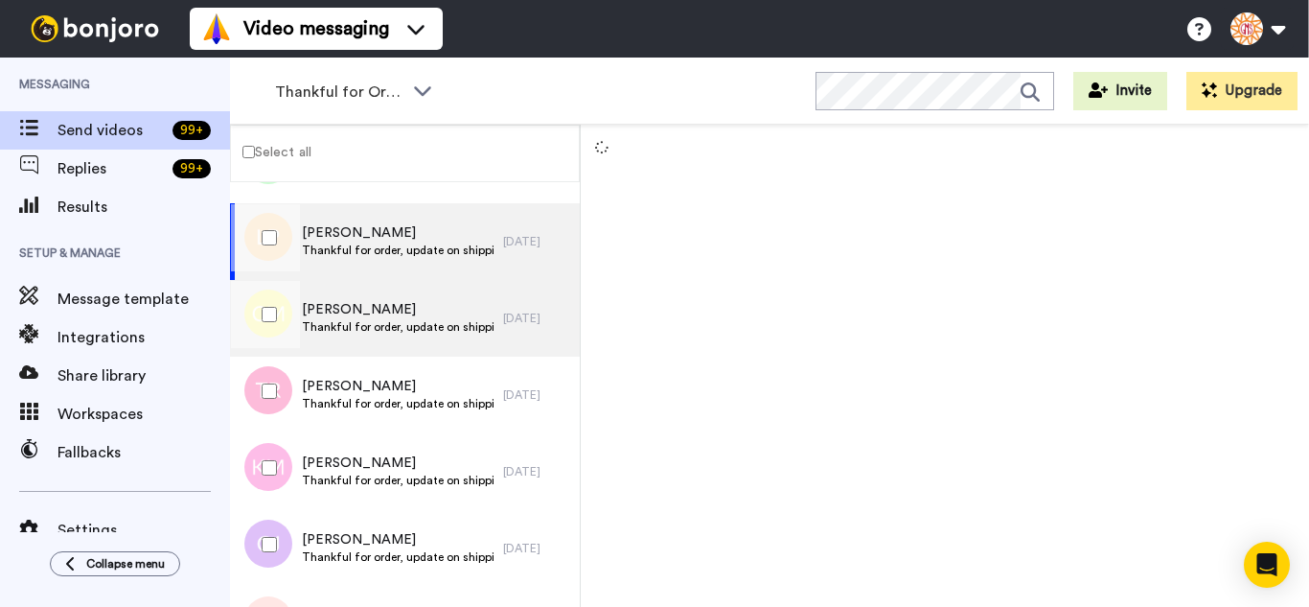
scroll to position [4218, 0]
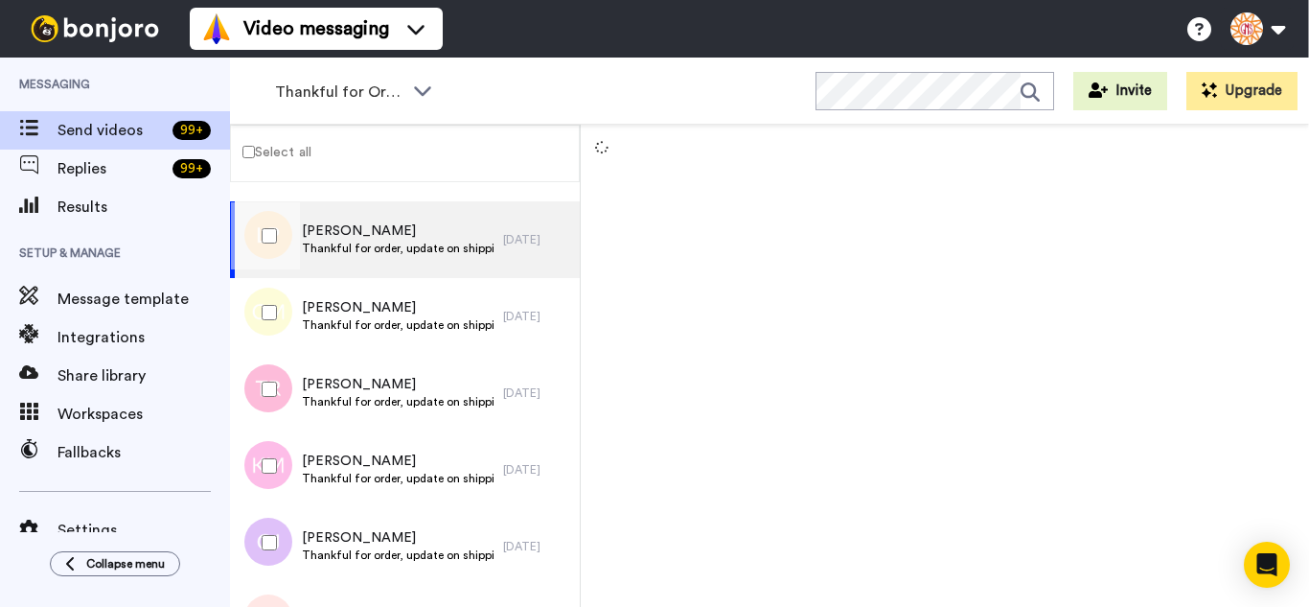
click at [277, 407] on div at bounding box center [265, 389] width 69 height 67
click at [276, 465] on div at bounding box center [265, 465] width 69 height 67
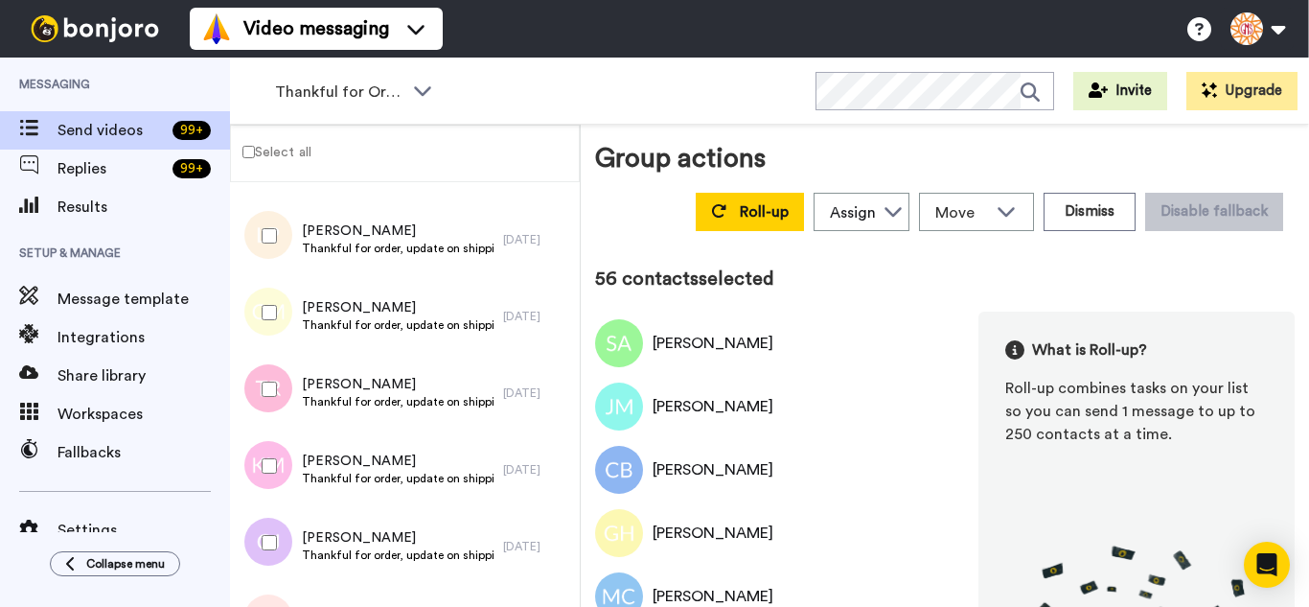
click at [280, 531] on div at bounding box center [265, 542] width 69 height 67
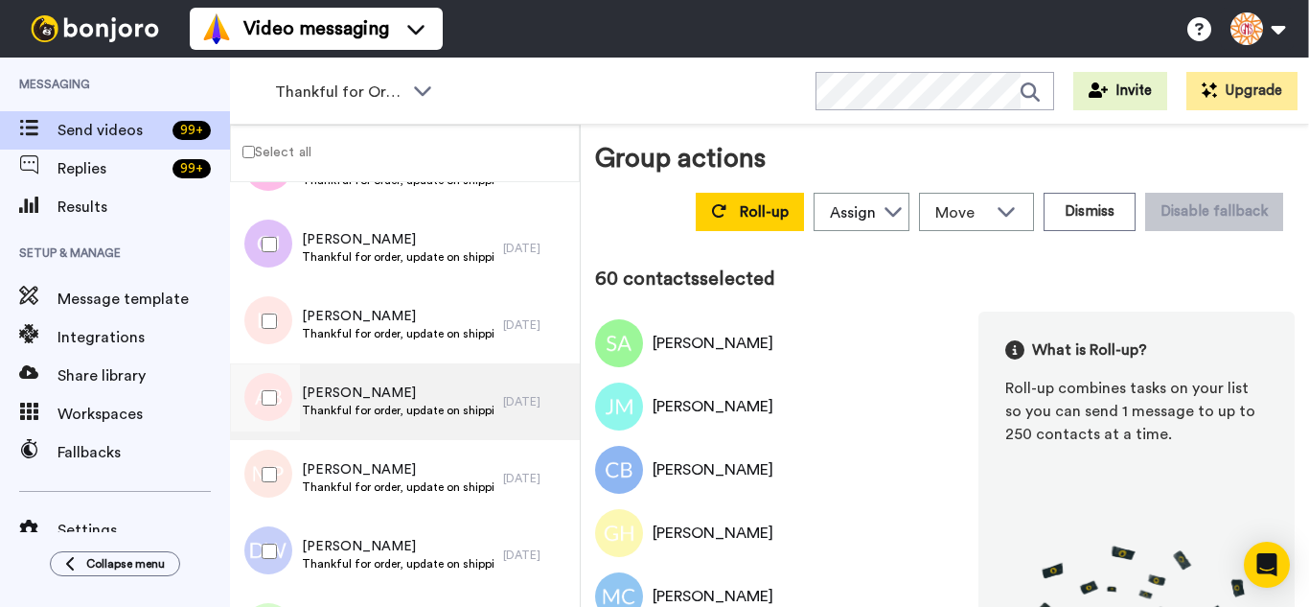
scroll to position [4601, 0]
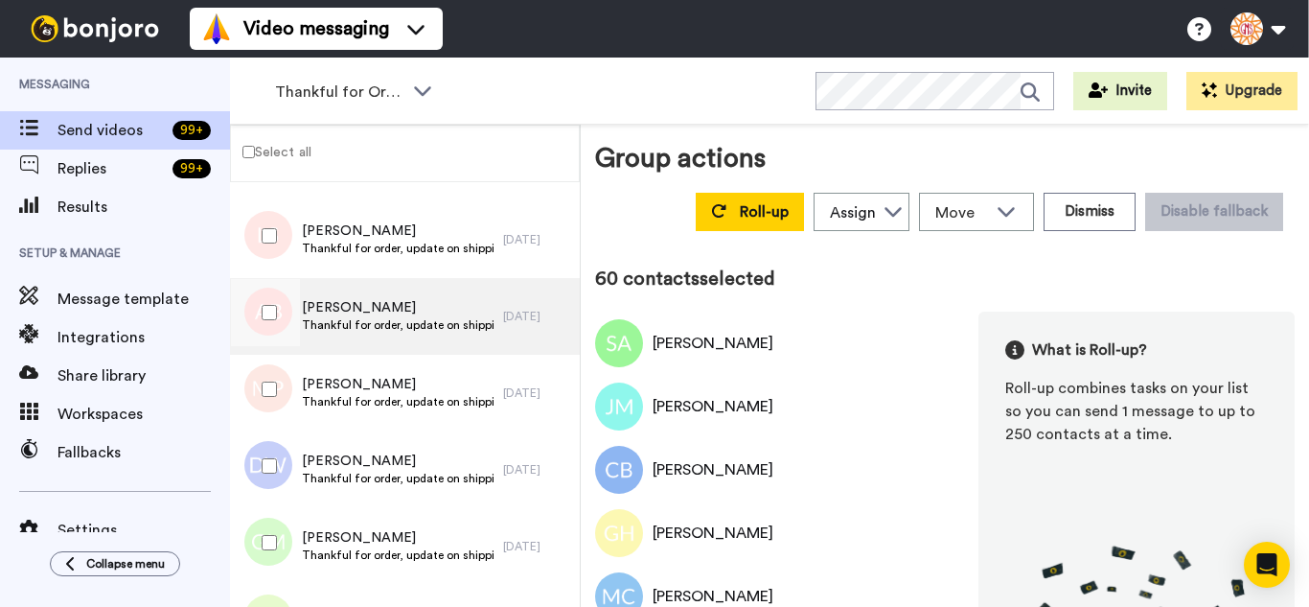
click at [279, 314] on div at bounding box center [265, 312] width 69 height 67
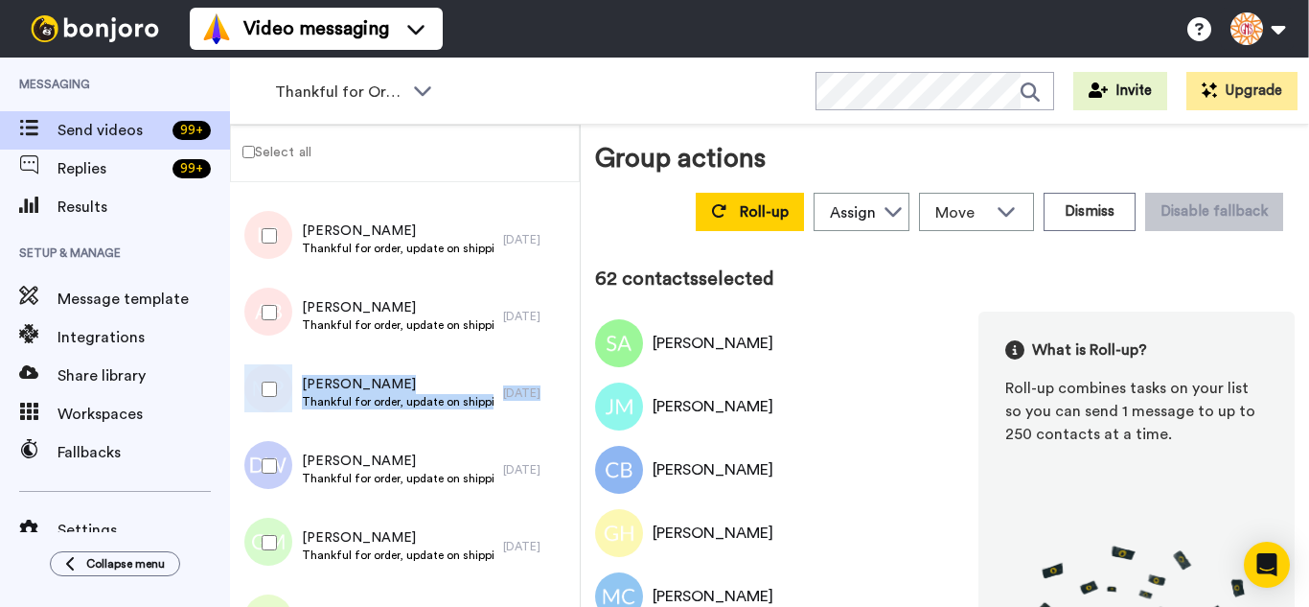
drag, startPoint x: 286, startPoint y: 359, endPoint x: 283, endPoint y: 391, distance: 31.8
click at [285, 370] on div "Martha Phipps Thankful for order, update on shipping. 1 day ago" at bounding box center [405, 393] width 350 height 77
drag, startPoint x: 280, startPoint y: 405, endPoint x: 285, endPoint y: 450, distance: 44.4
click at [280, 412] on div at bounding box center [265, 389] width 69 height 67
drag, startPoint x: 271, startPoint y: 482, endPoint x: 276, endPoint y: 525, distance: 43.4
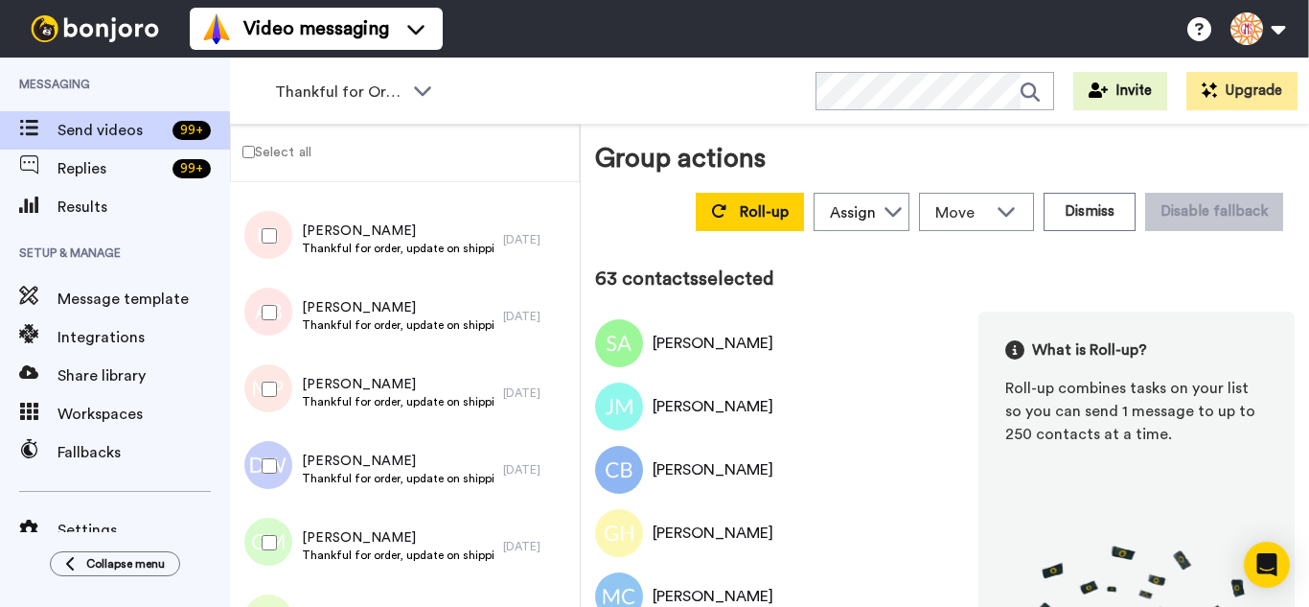
click at [272, 490] on div at bounding box center [265, 465] width 69 height 67
click at [276, 525] on div at bounding box center [265, 542] width 69 height 67
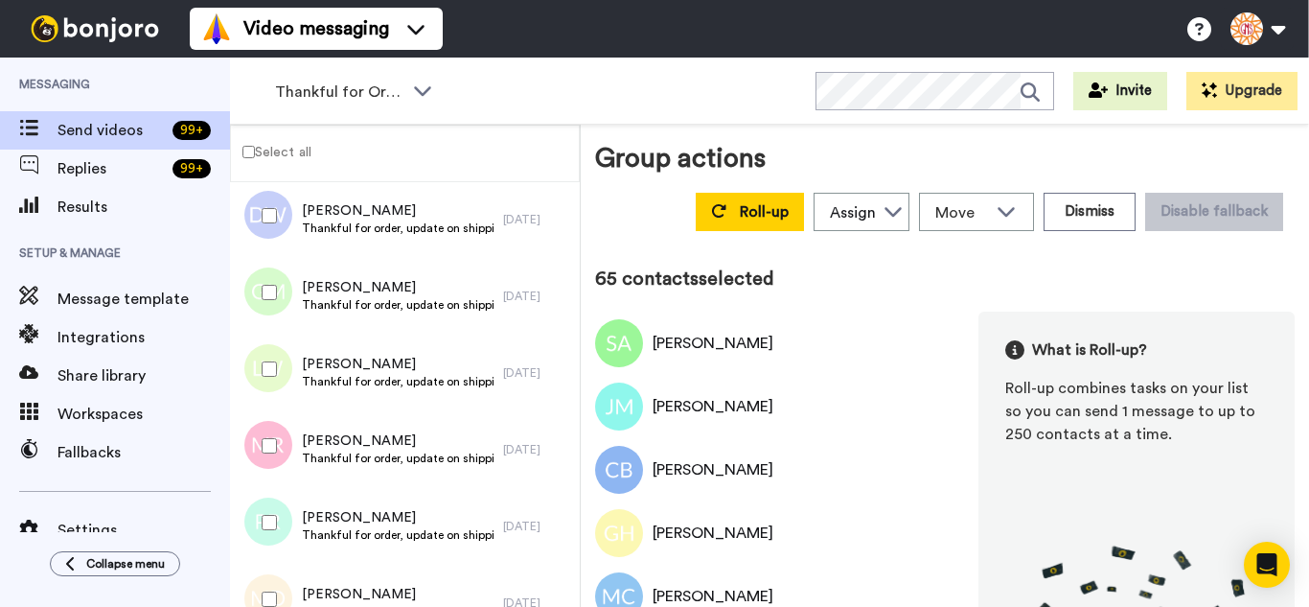
scroll to position [4889, 0]
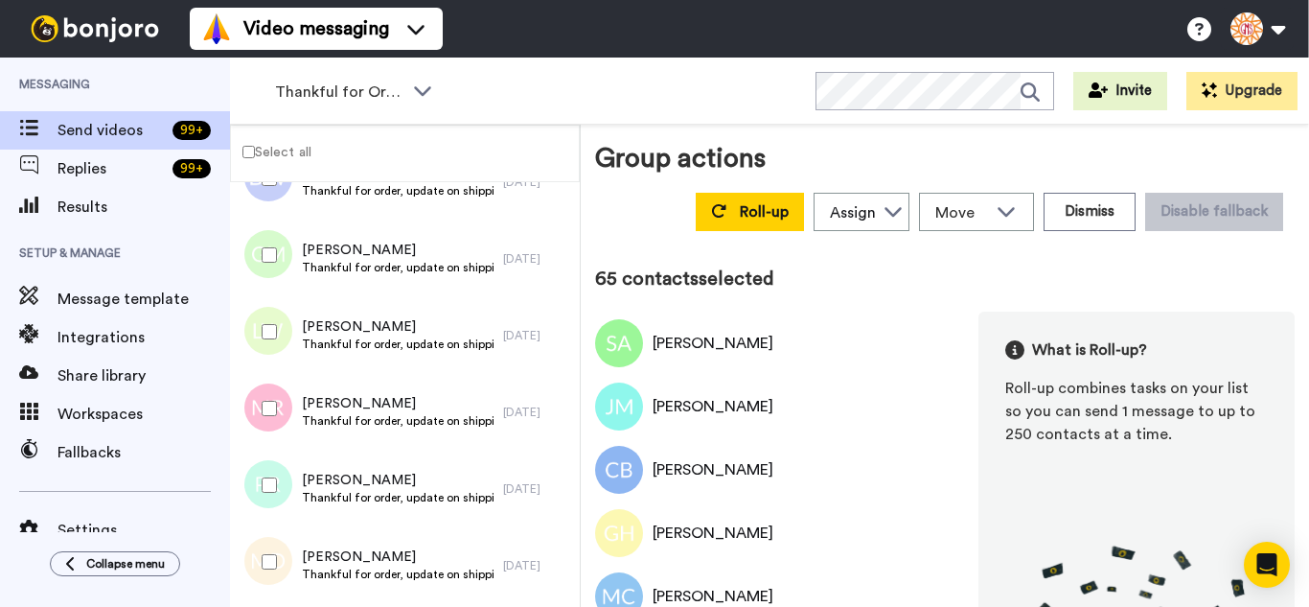
click at [266, 402] on div at bounding box center [265, 408] width 69 height 67
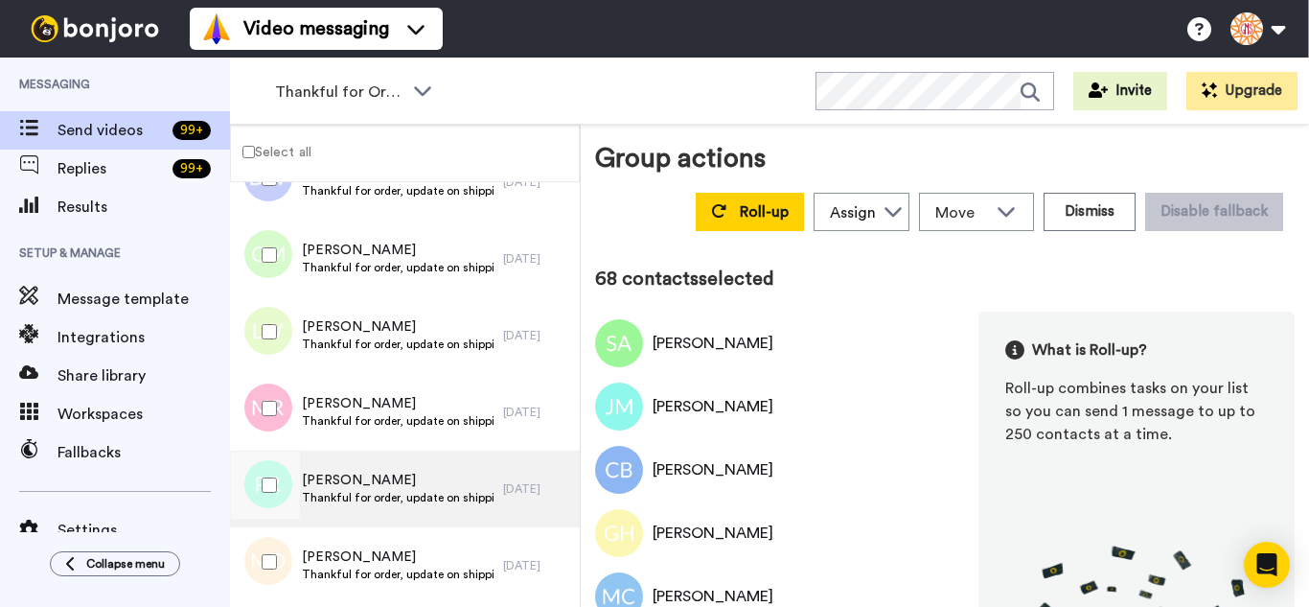
click at [264, 525] on div at bounding box center [264, 489] width 58 height 77
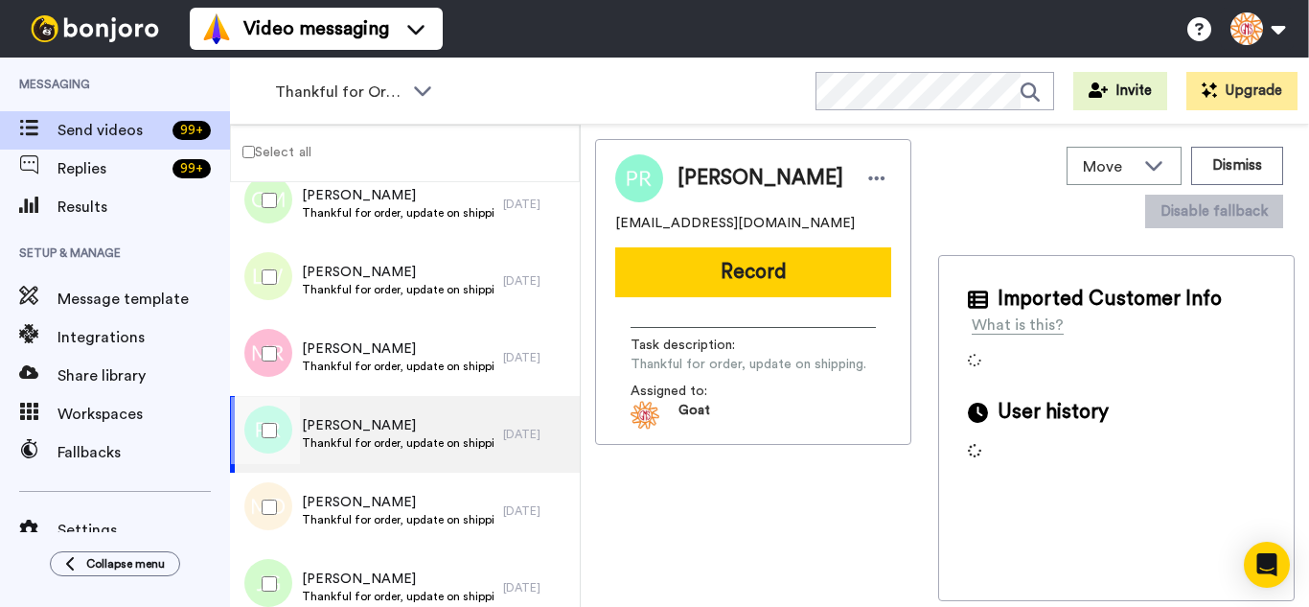
scroll to position [5176, 0]
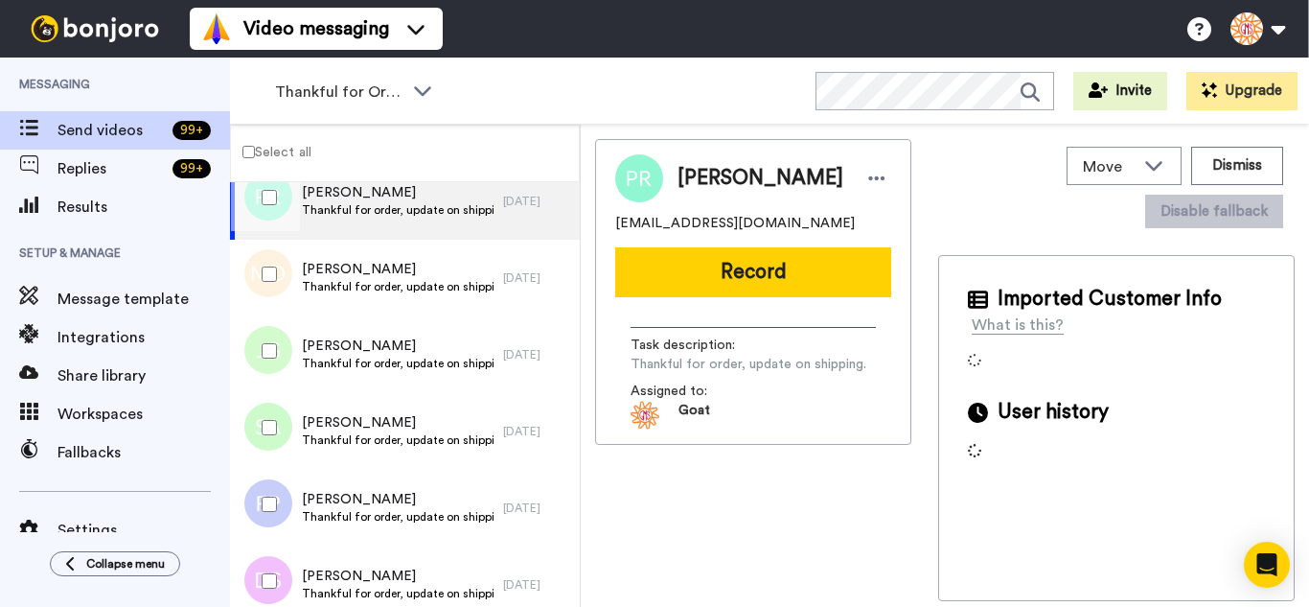
click at [265, 259] on div at bounding box center [265, 274] width 69 height 67
click at [273, 363] on div at bounding box center [265, 350] width 69 height 67
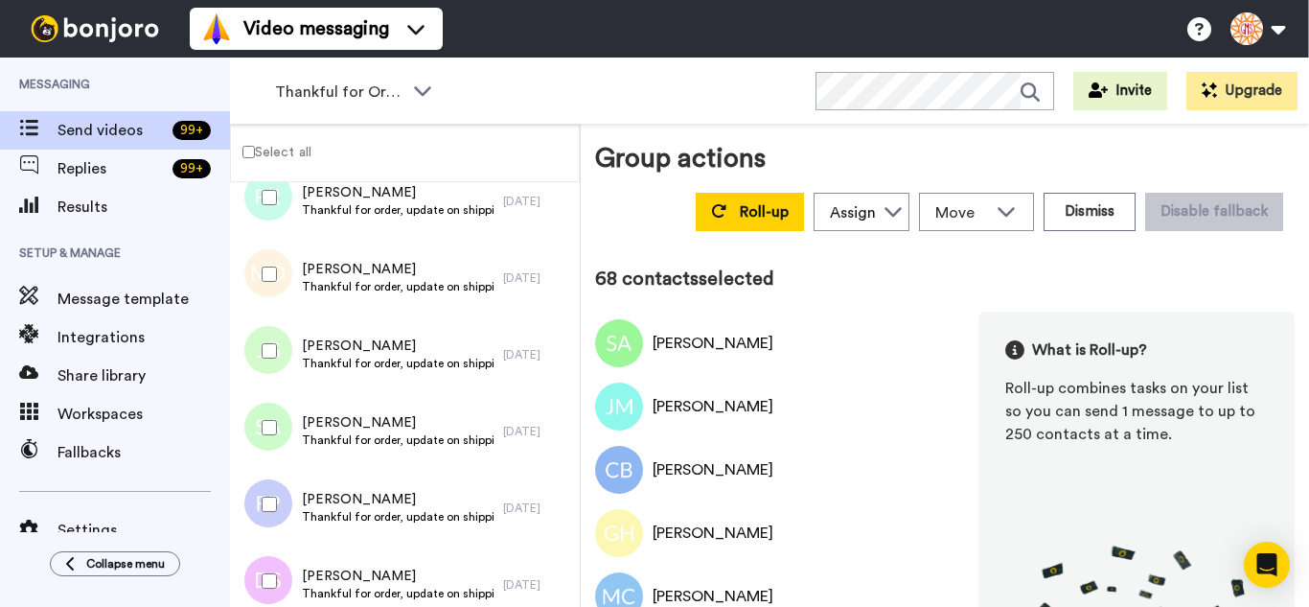
click at [272, 424] on div at bounding box center [265, 427] width 69 height 67
click at [276, 496] on div at bounding box center [265, 504] width 69 height 67
drag
click at [269, 570] on div at bounding box center [265, 580] width 69 height 67
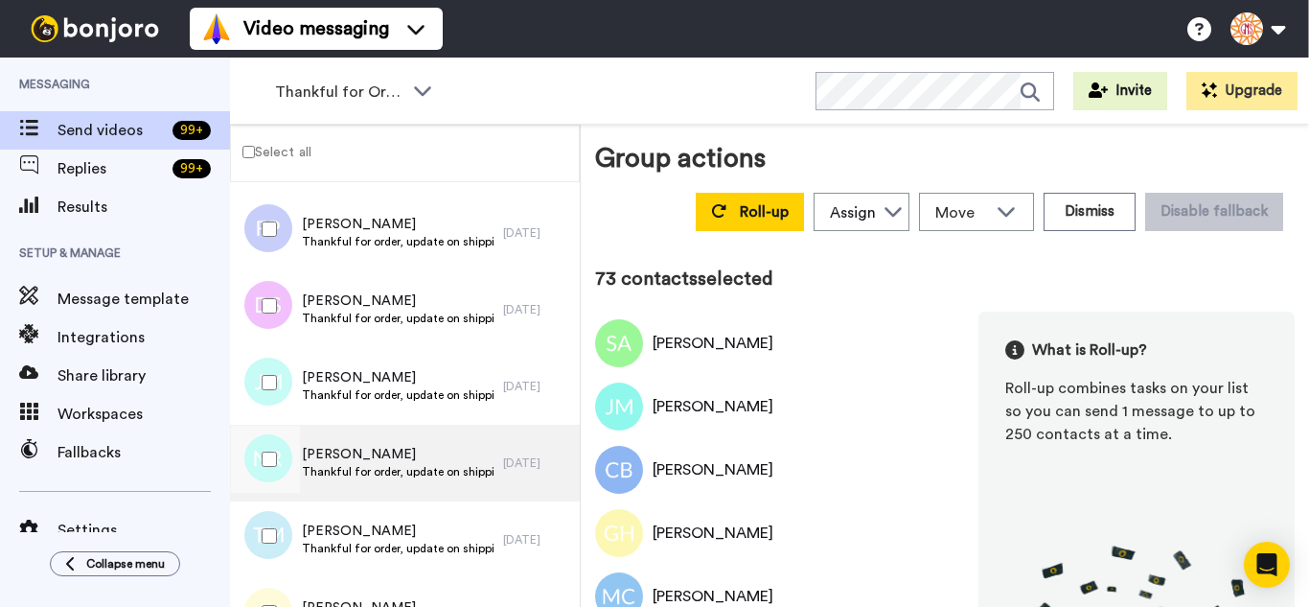
scroll to position [5464, 0]
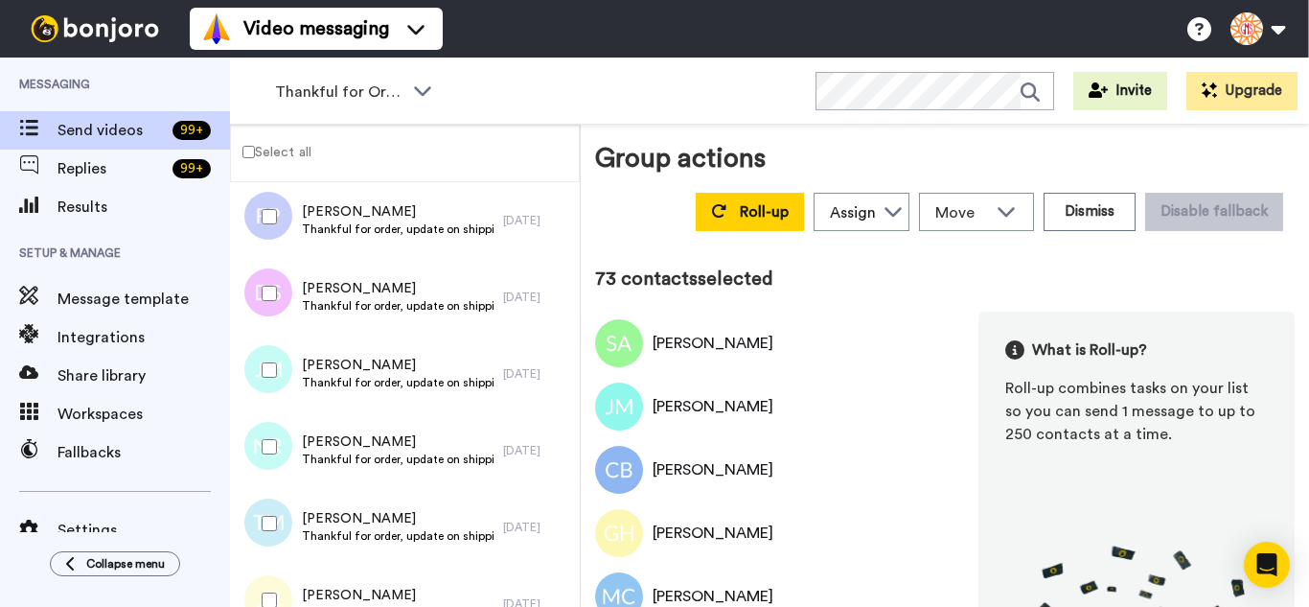
click at [270, 397] on div at bounding box center [265, 369] width 69 height 67
click at [272, 476] on div at bounding box center [265, 446] width 69 height 67
click at [275, 538] on div at bounding box center [265, 523] width 69 height 67
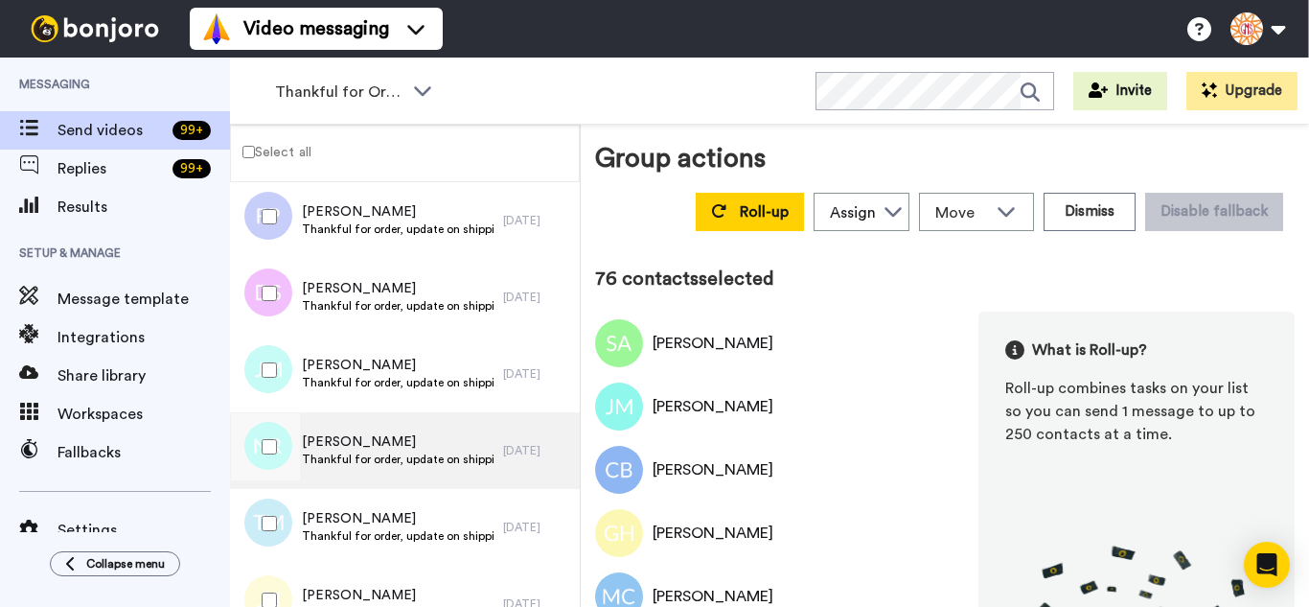
click at [273, 584] on div at bounding box center [265, 600] width 69 height 67
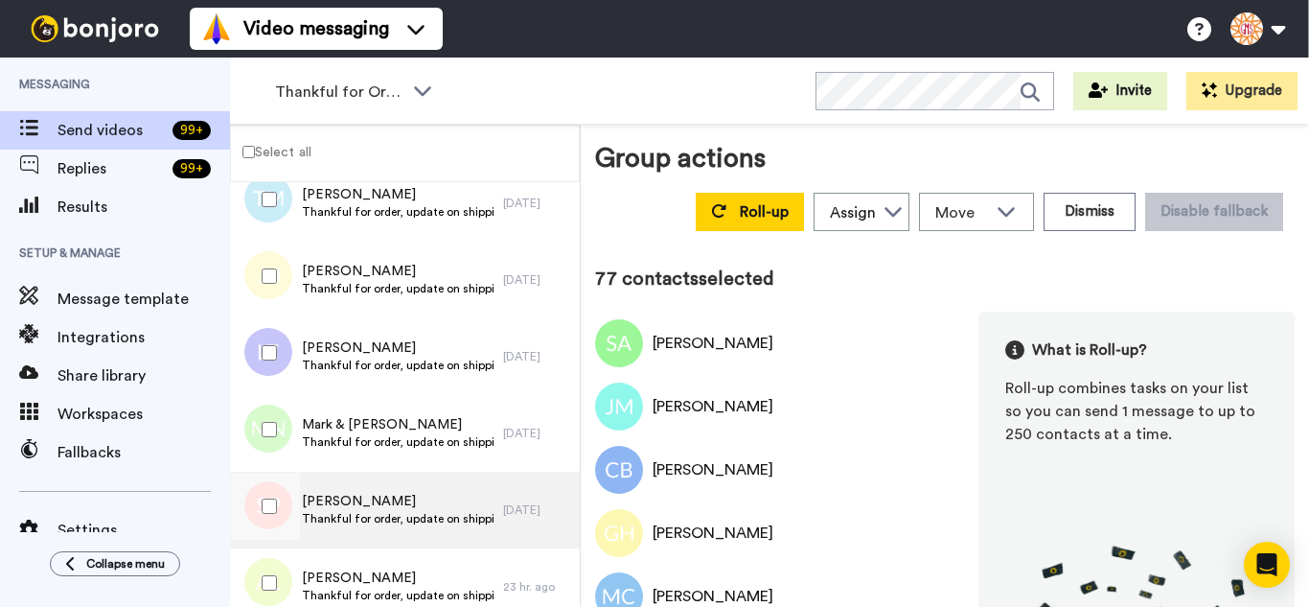
scroll to position [5847, 0]
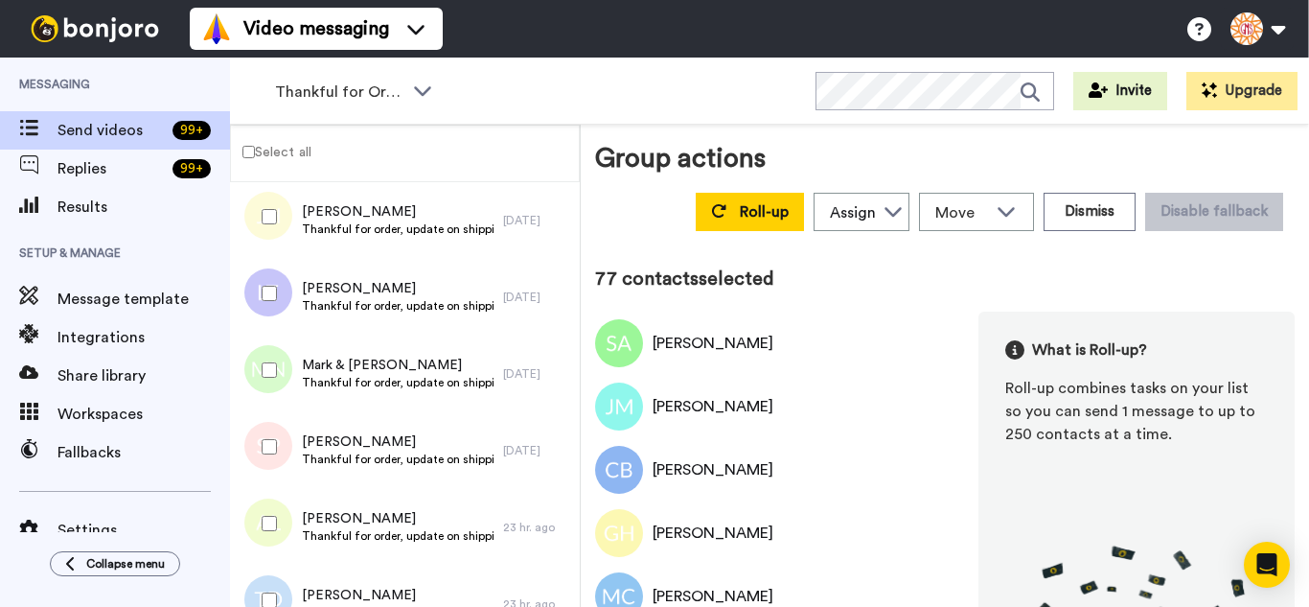
click at [256, 287] on div at bounding box center [265, 293] width 69 height 67
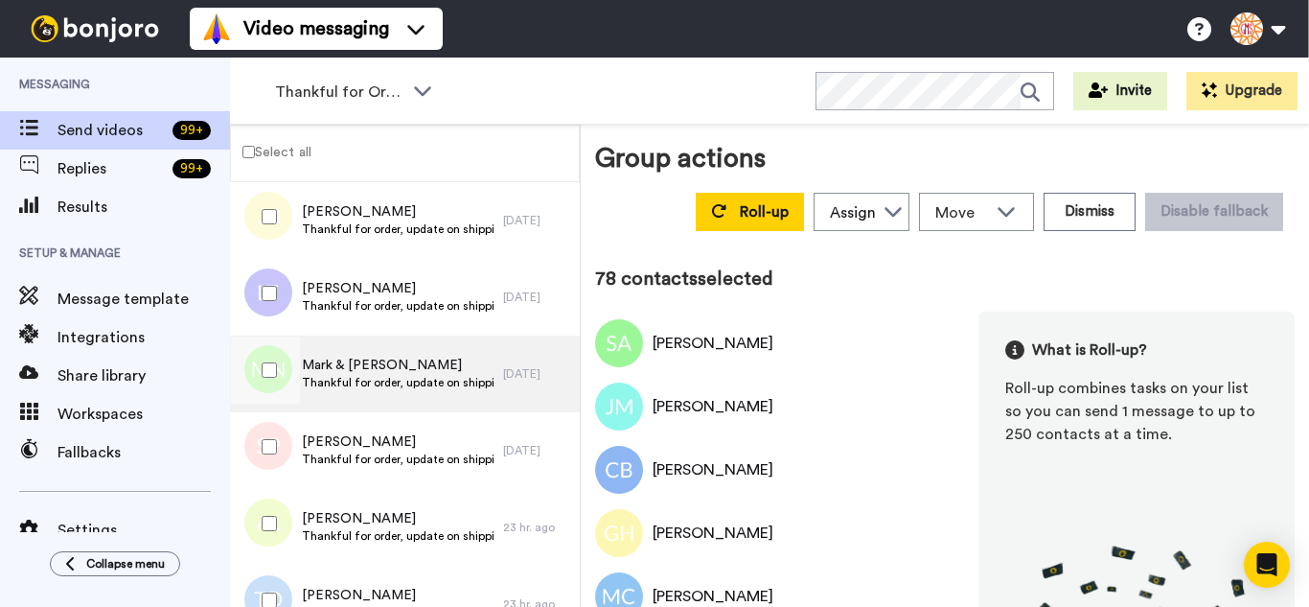
click at [273, 382] on div at bounding box center [265, 369] width 69 height 67
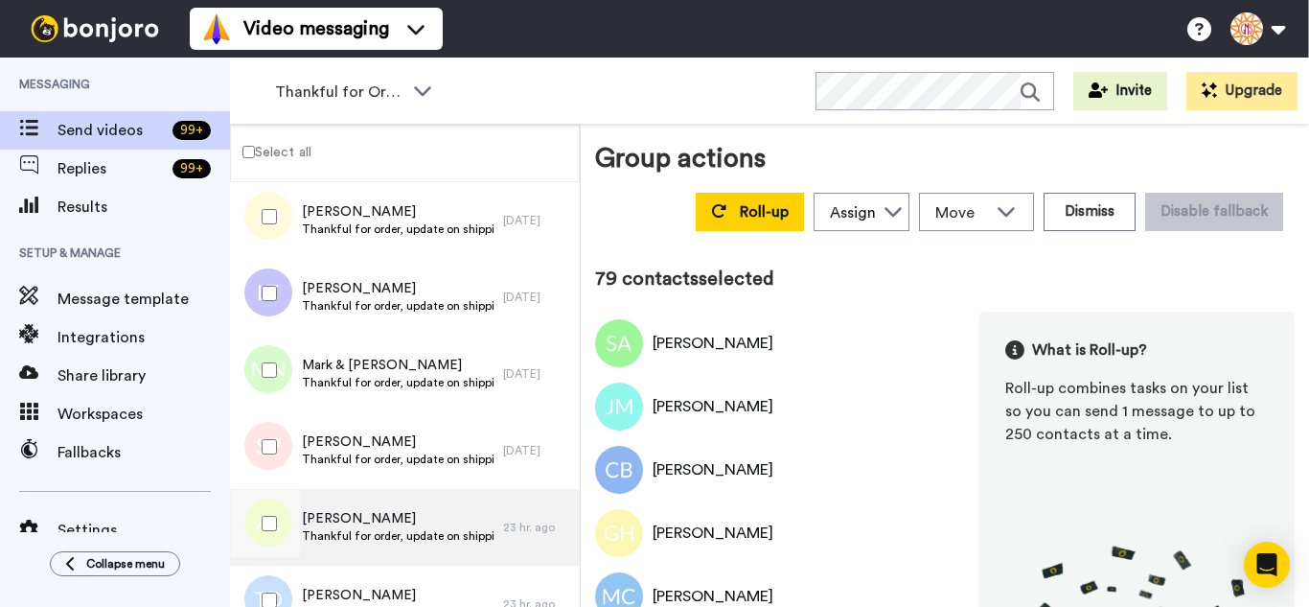
click at [283, 436] on div at bounding box center [265, 446] width 69 height 67
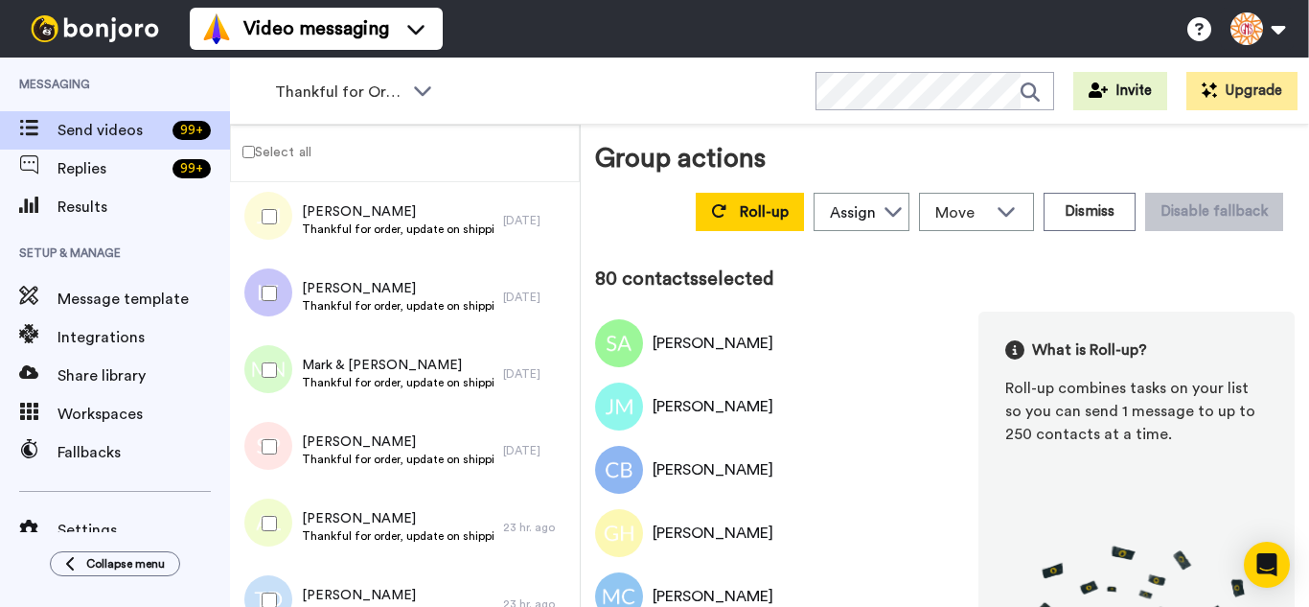
click at [285, 512] on div at bounding box center [265, 523] width 69 height 67
click at [288, 575] on div at bounding box center [265, 600] width 69 height 67
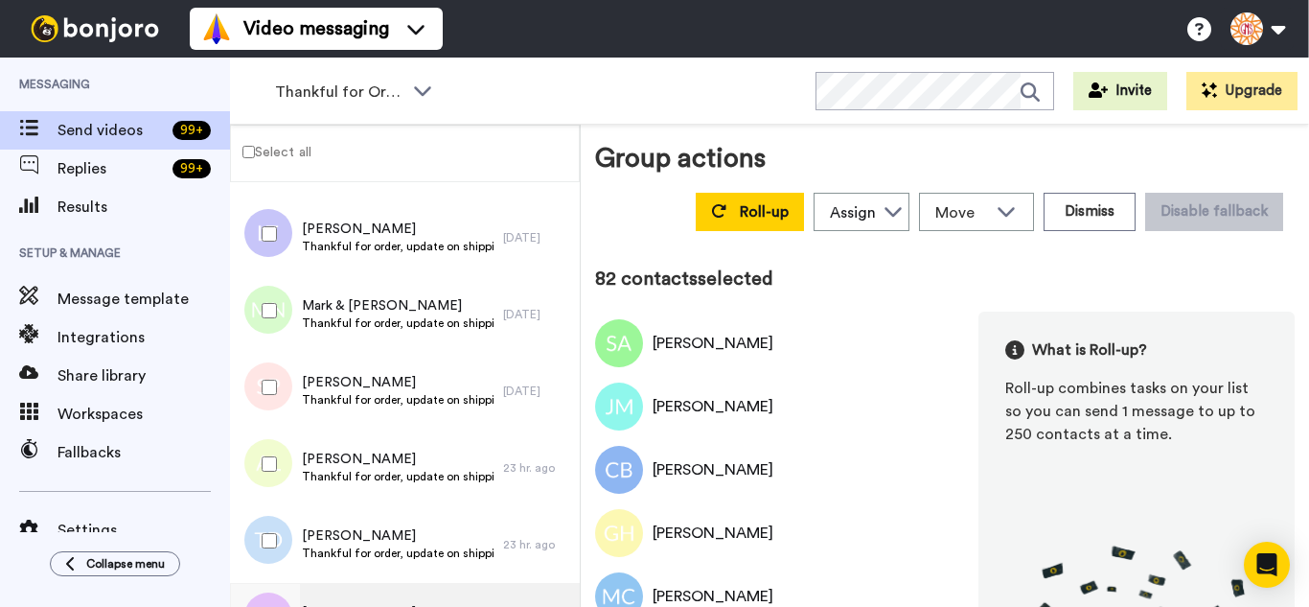
scroll to position [6231, 0]
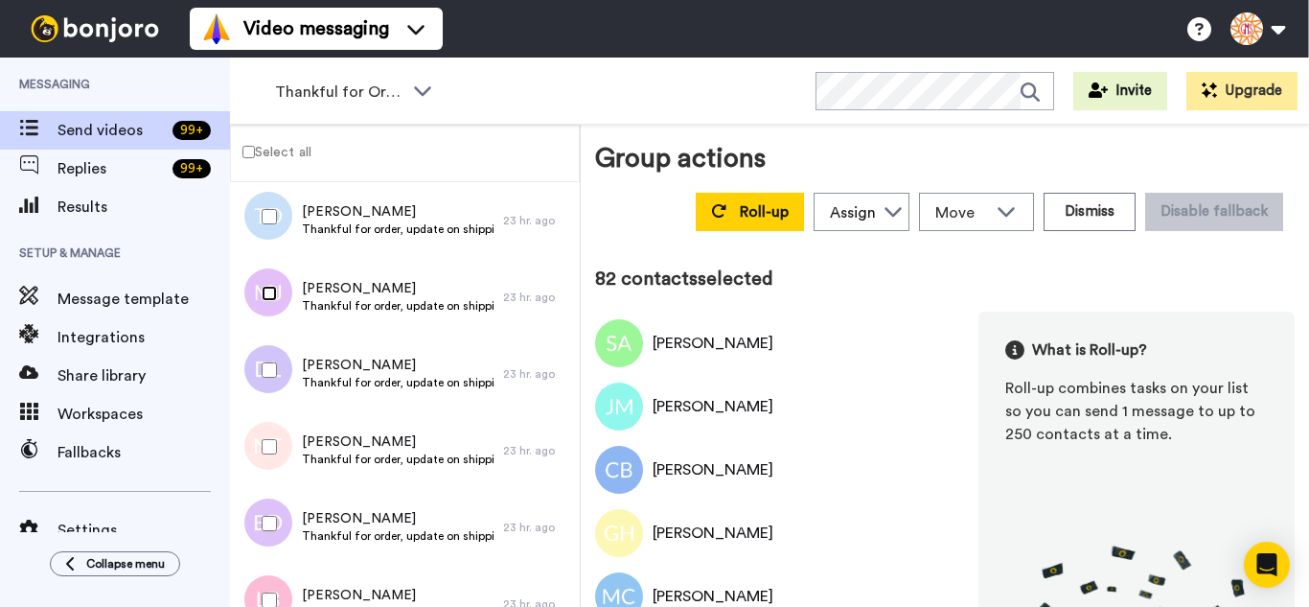
click at [272, 302] on div at bounding box center [265, 293] width 69 height 67
click at [277, 375] on div at bounding box center [265, 369] width 69 height 67
click at [278, 411] on div at bounding box center [264, 374] width 58 height 77
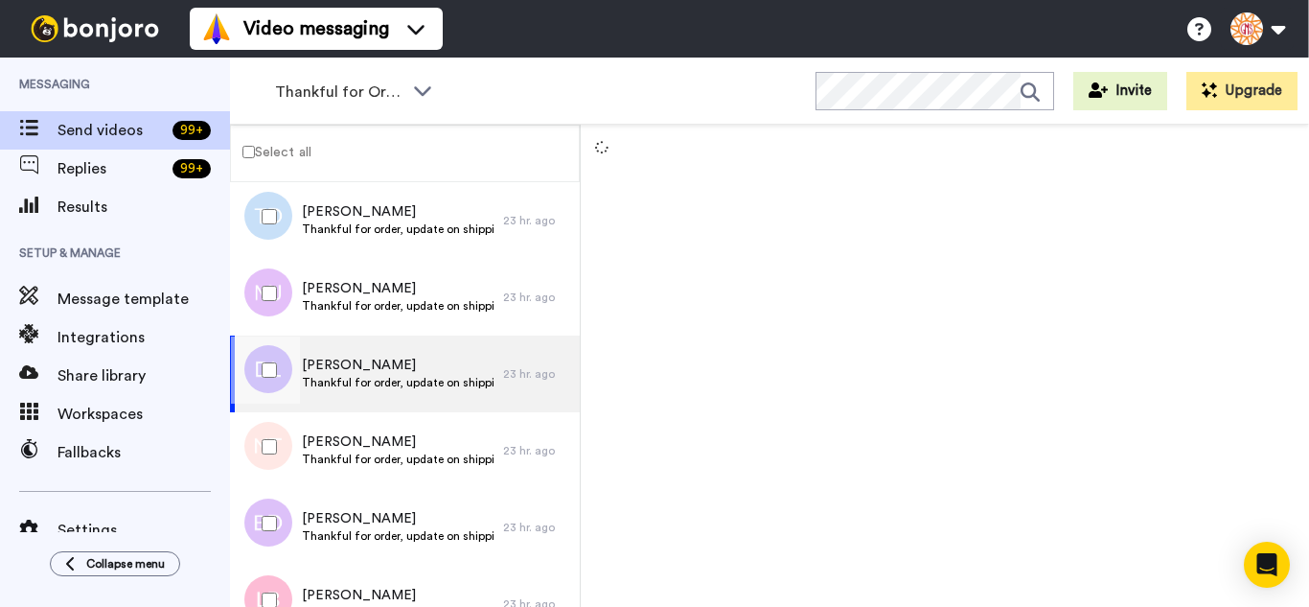
click at [285, 503] on div at bounding box center [265, 523] width 69 height 67
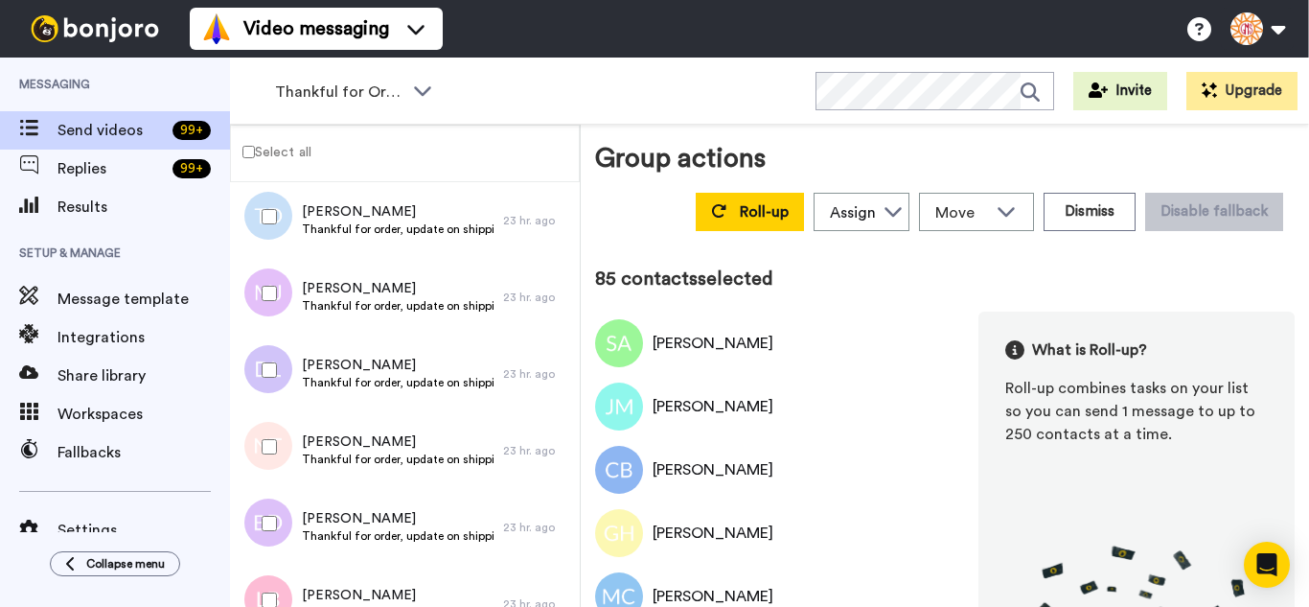
click at [269, 447] on div at bounding box center [265, 446] width 69 height 67
click at [280, 567] on div at bounding box center [265, 600] width 69 height 67
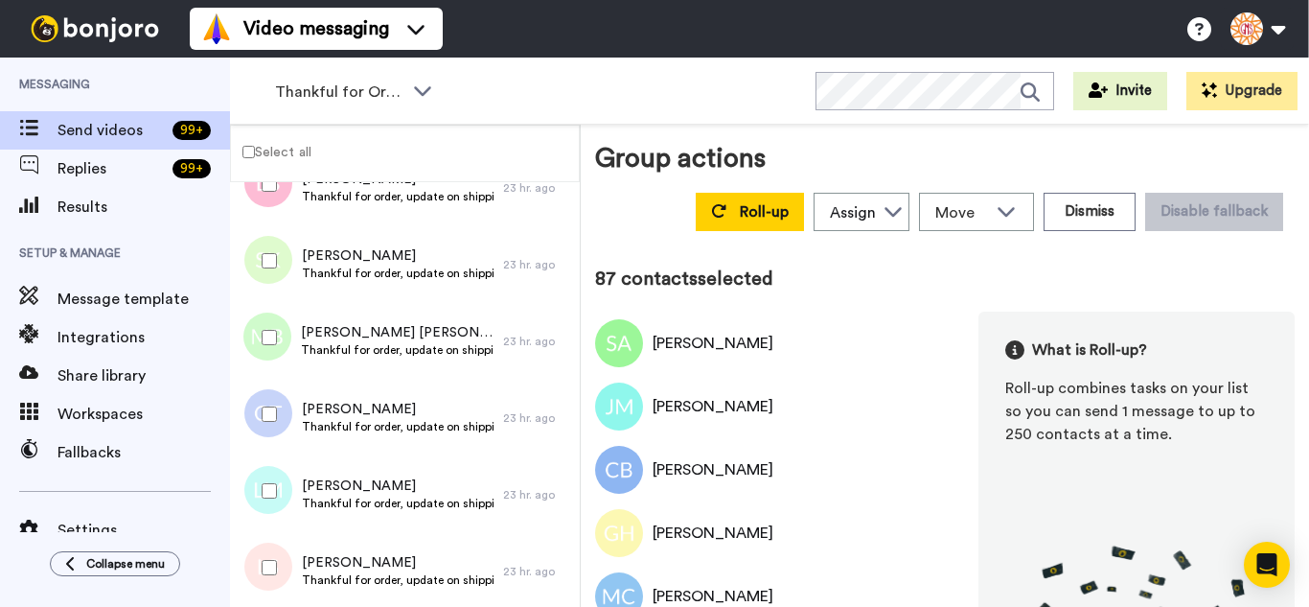
scroll to position [6614, 0]
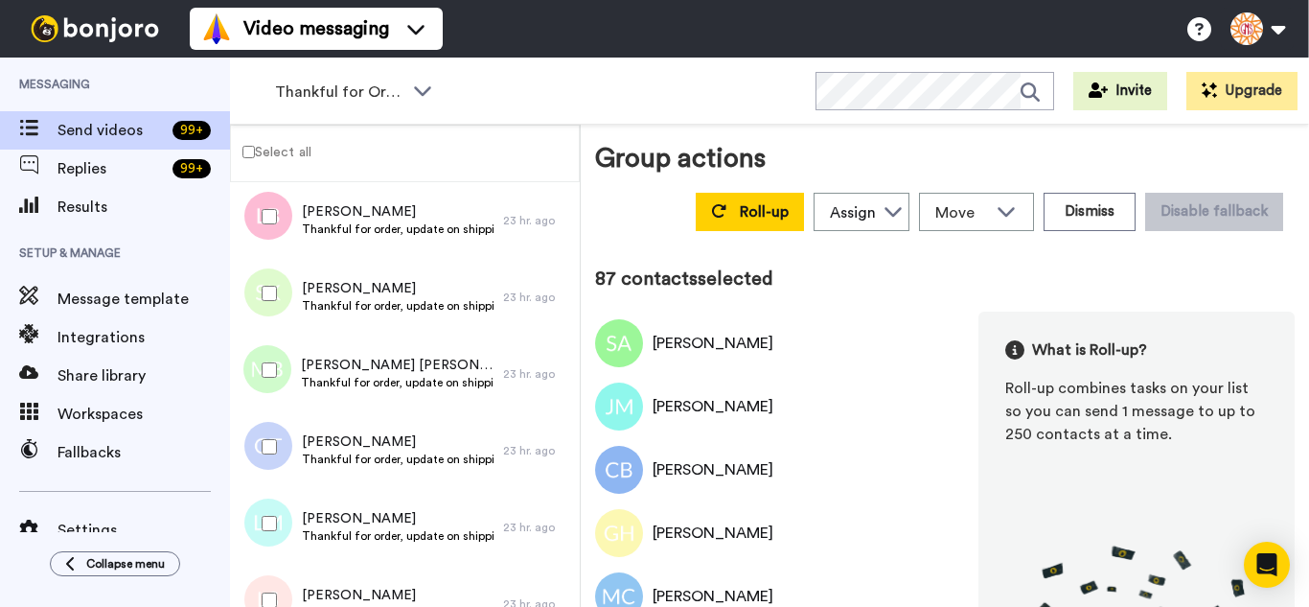
click at [286, 313] on div at bounding box center [265, 293] width 69 height 67
click at [277, 386] on div at bounding box center [265, 369] width 69 height 67
click at [278, 458] on div at bounding box center [265, 446] width 69 height 67
click at [285, 521] on div at bounding box center [265, 523] width 69 height 67
click at [282, 584] on div at bounding box center [265, 600] width 69 height 67
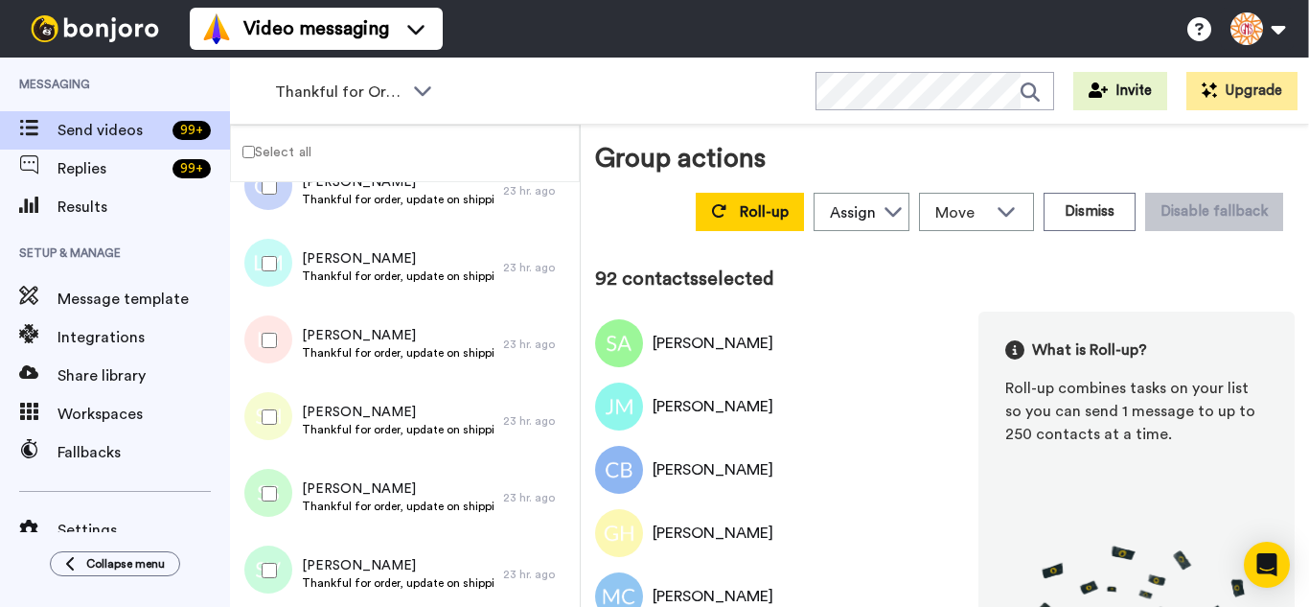
scroll to position [6902, 0]
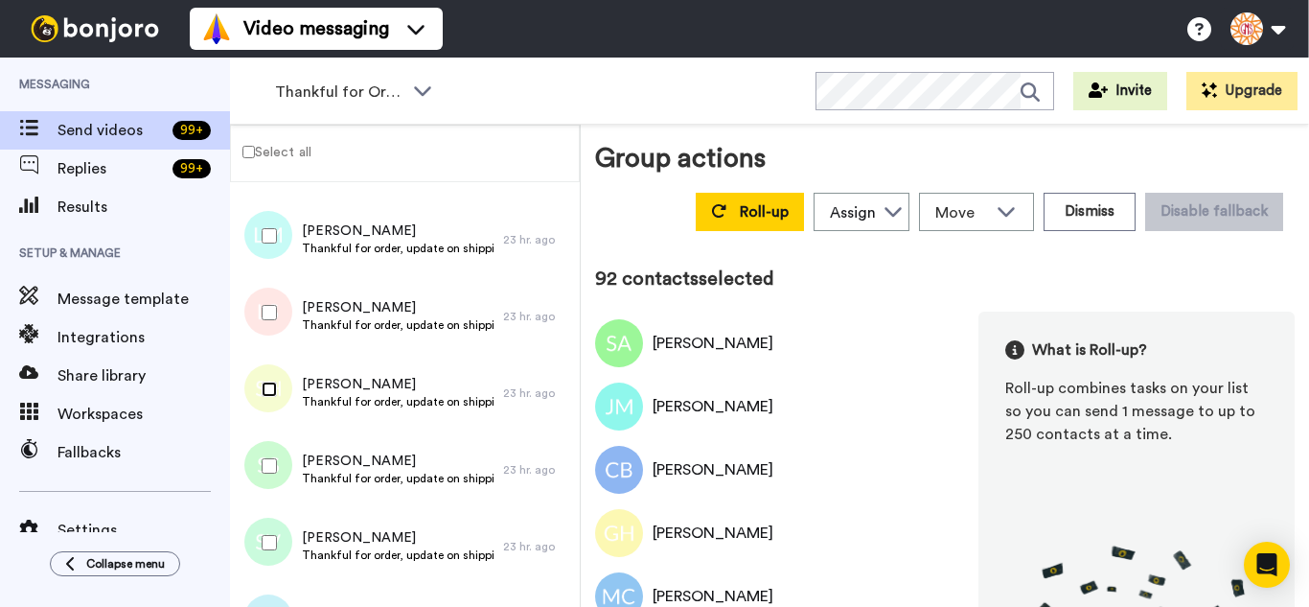
click at [265, 414] on div at bounding box center [265, 389] width 69 height 67
click at [265, 547] on div at bounding box center [265, 542] width 69 height 67
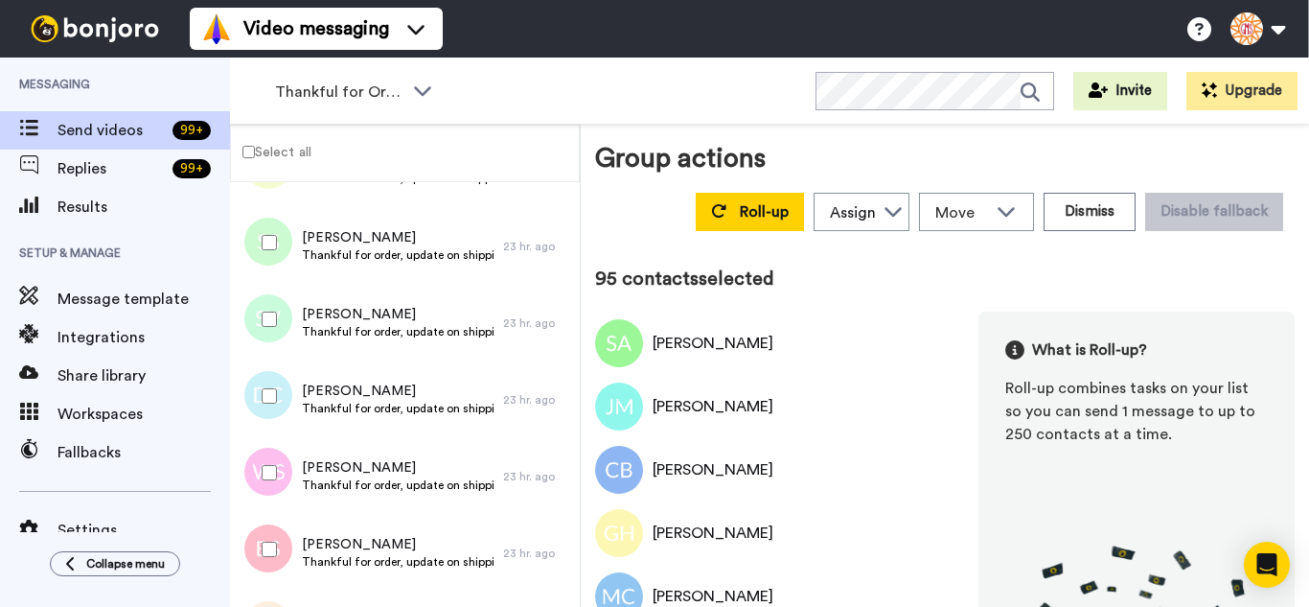
scroll to position [7190, 0]
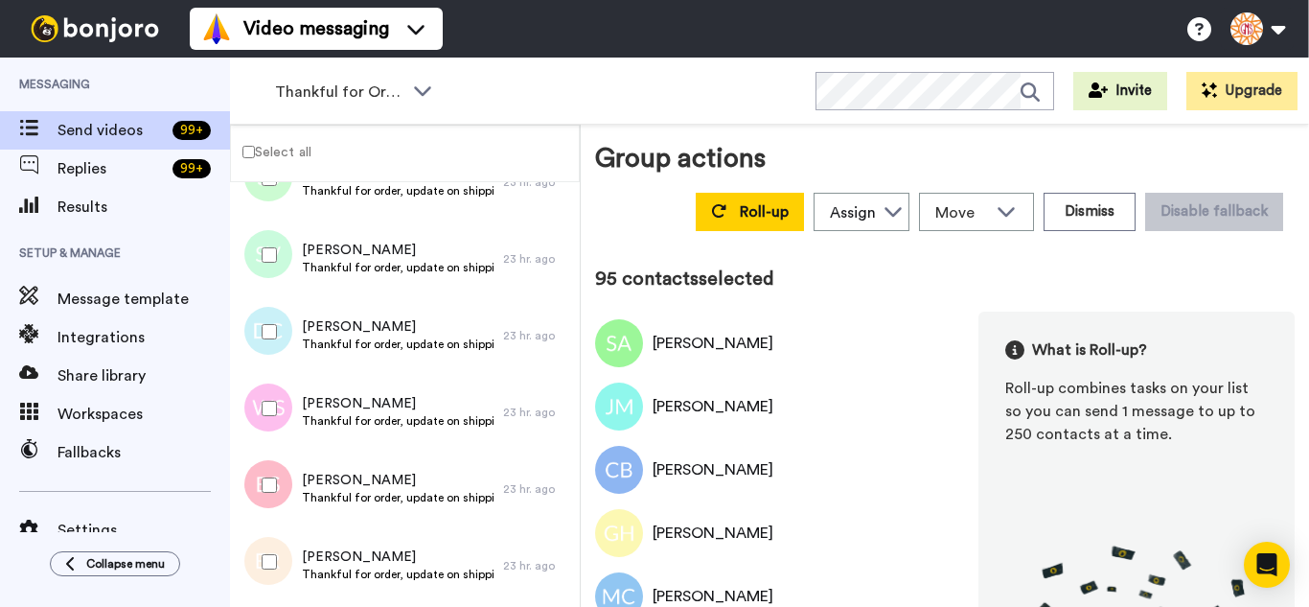
click at [260, 339] on div at bounding box center [265, 331] width 69 height 67
click at [275, 417] on div at bounding box center [265, 408] width 69 height 67
click at [282, 484] on div at bounding box center [265, 485] width 69 height 67
click at [287, 551] on div at bounding box center [265, 561] width 69 height 67
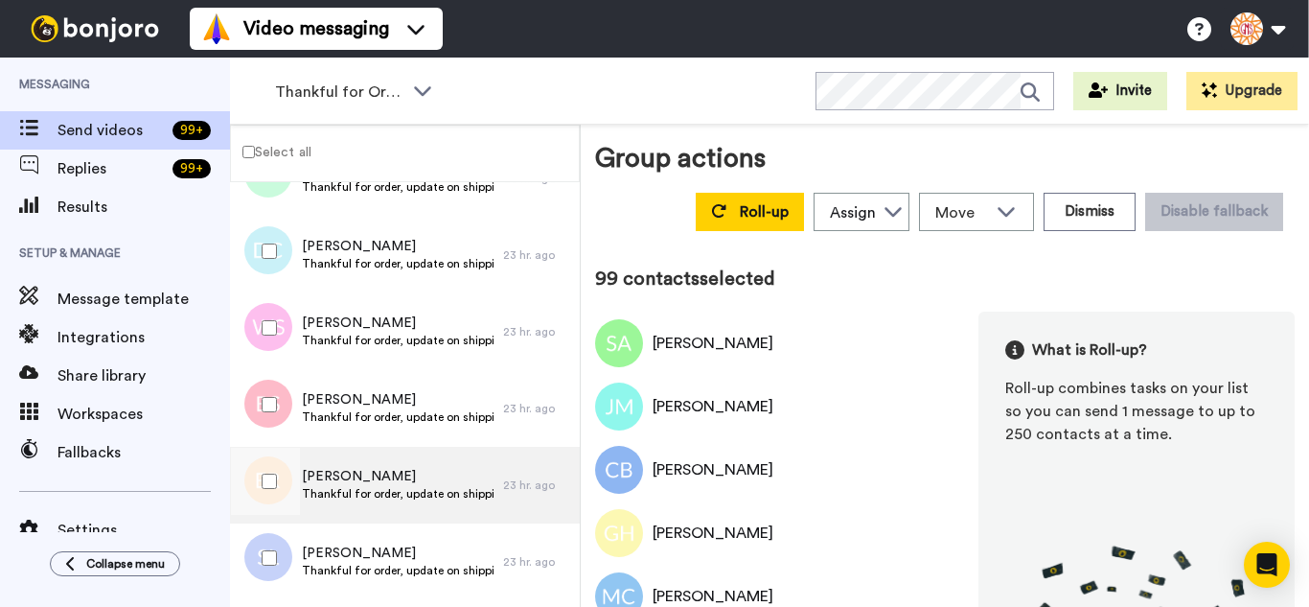
scroll to position [7477, 0]
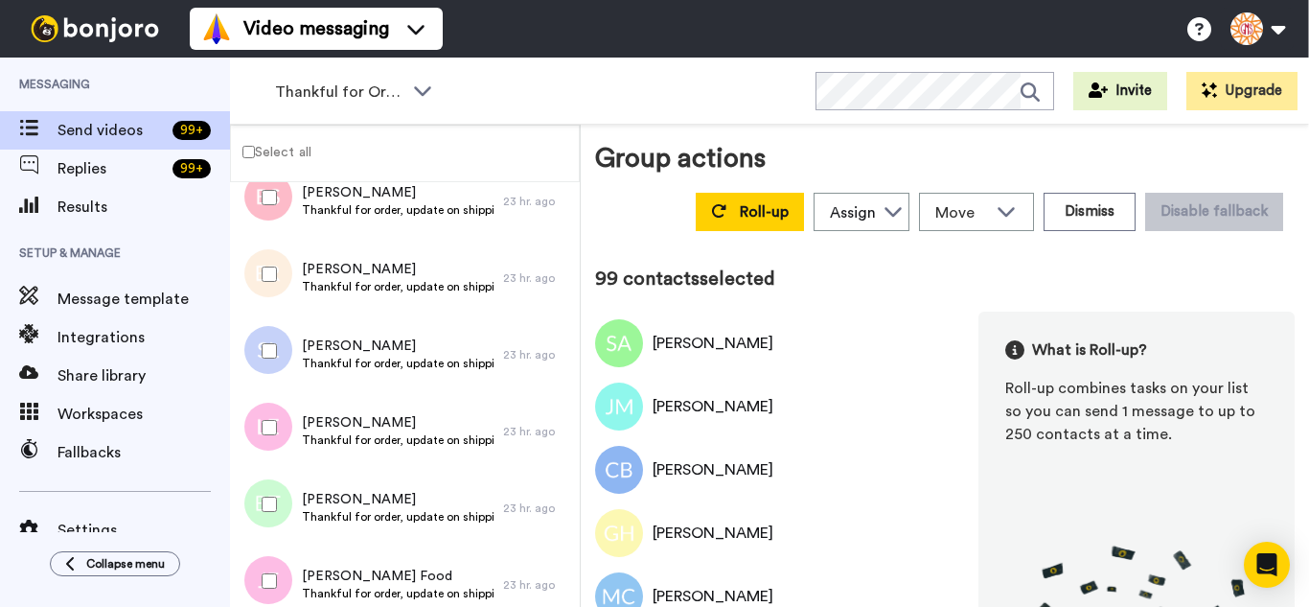
click at [284, 356] on div at bounding box center [265, 350] width 69 height 67
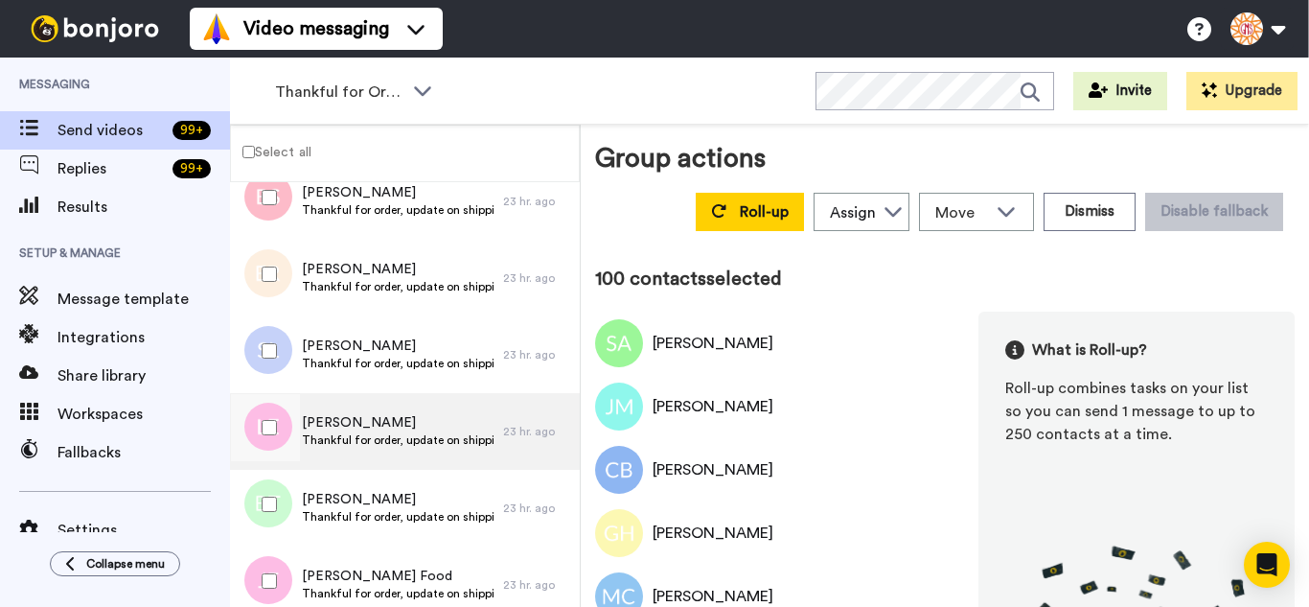
click at [282, 433] on div at bounding box center [265, 427] width 69 height 67
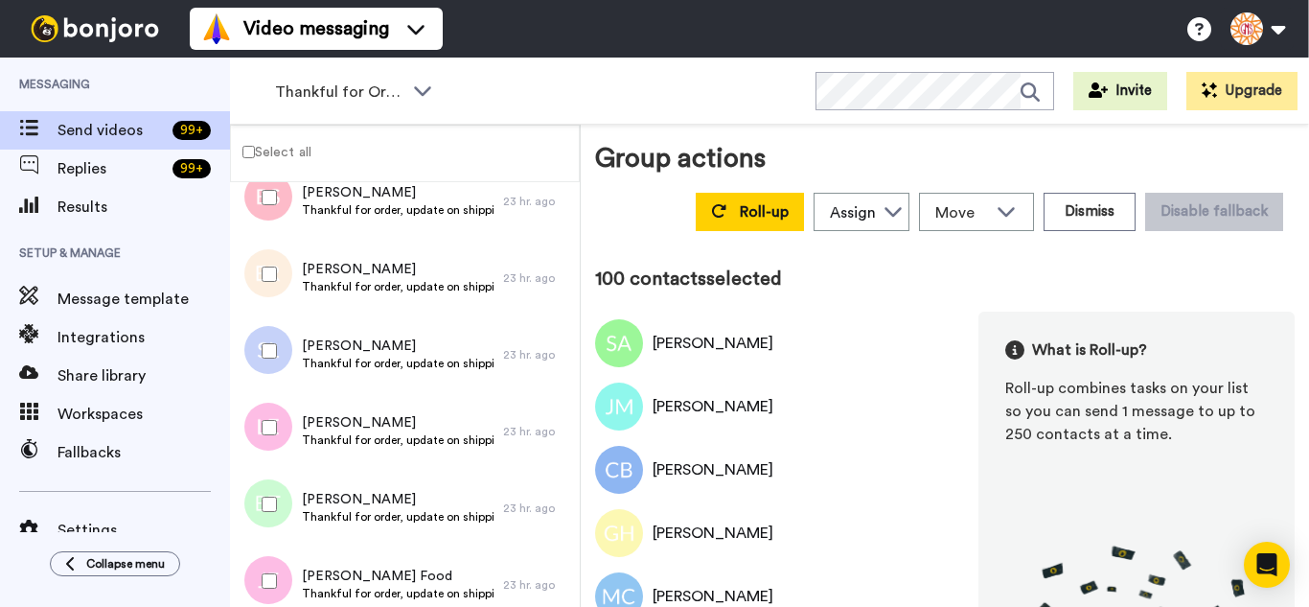
click at [282, 496] on div at bounding box center [265, 504] width 69 height 67
click at [274, 567] on div at bounding box center [265, 580] width 69 height 67
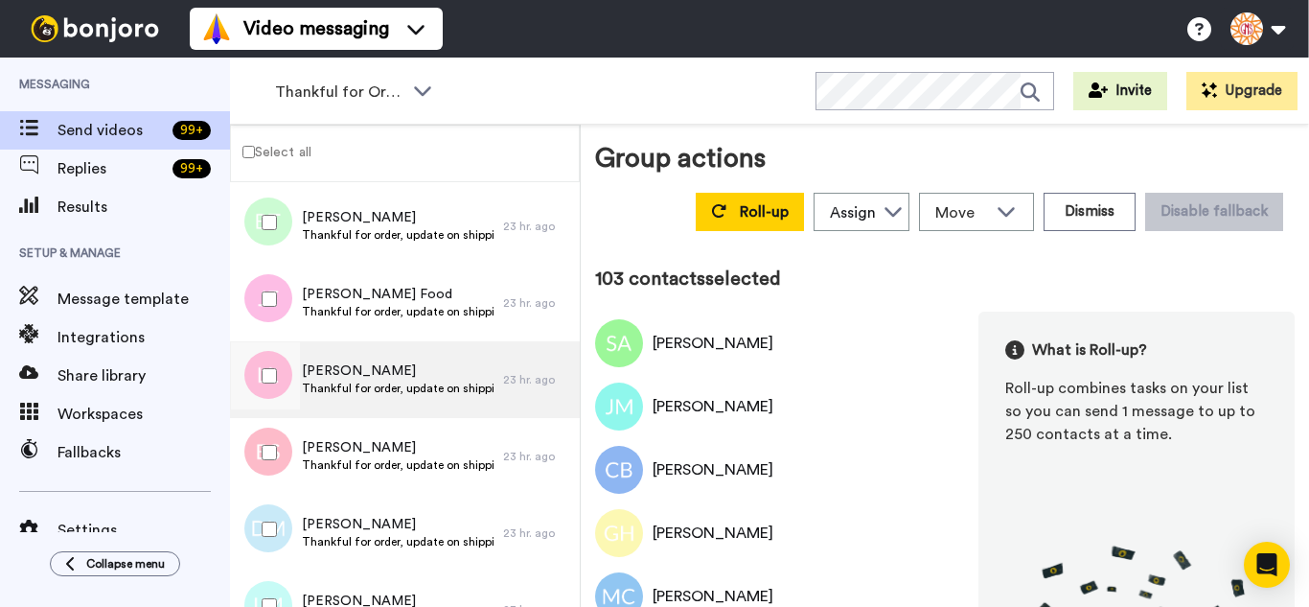
scroll to position [7765, 0]
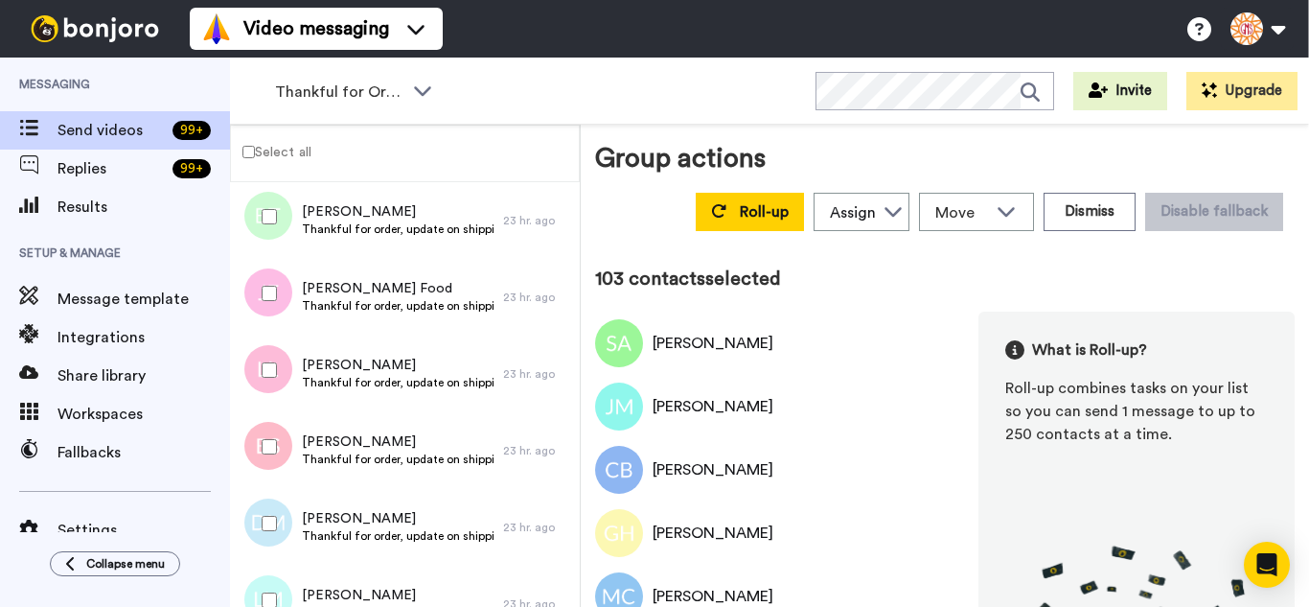
click at [286, 359] on div at bounding box center [265, 369] width 69 height 67
click at [285, 455] on div at bounding box center [265, 446] width 69 height 67
click at [280, 517] on div at bounding box center [265, 523] width 69 height 67
click at [282, 582] on div at bounding box center [265, 600] width 69 height 67
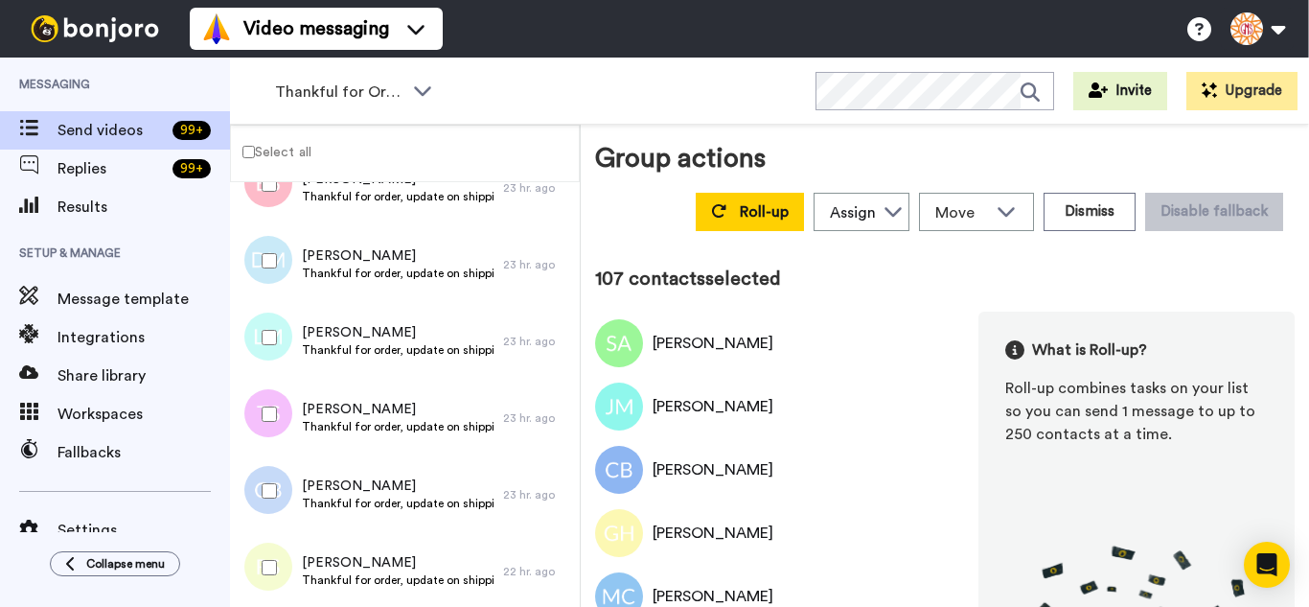
scroll to position [8052, 0]
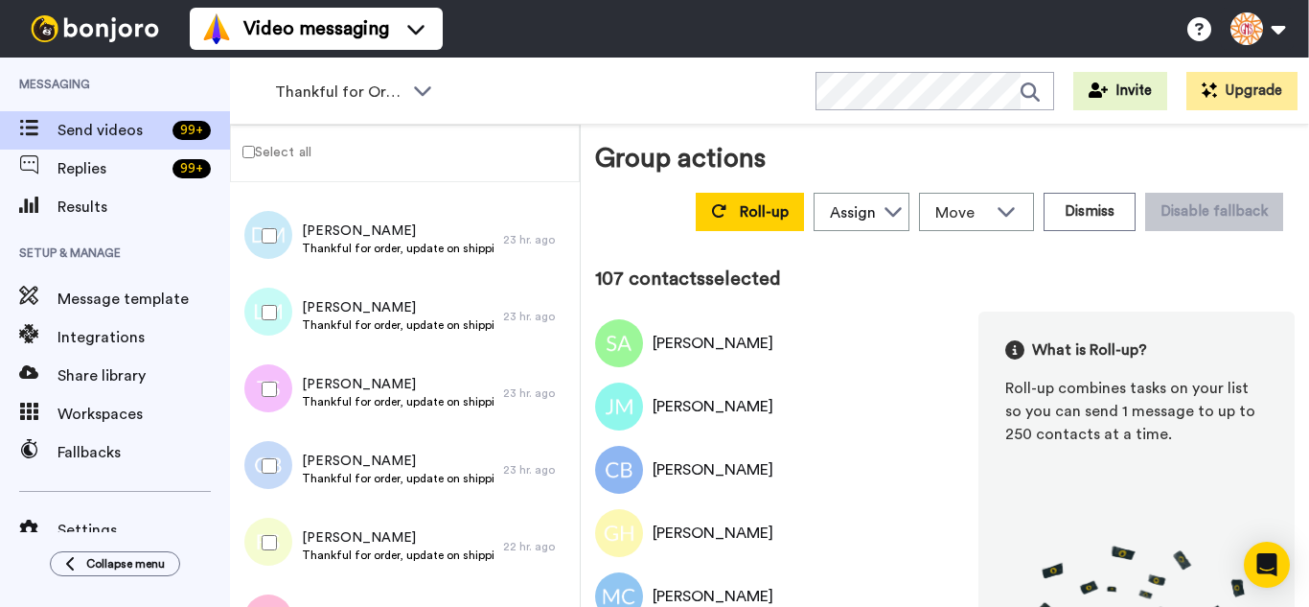
click at [281, 391] on div at bounding box center [265, 389] width 69 height 67
click at [285, 443] on div at bounding box center [265, 465] width 69 height 67
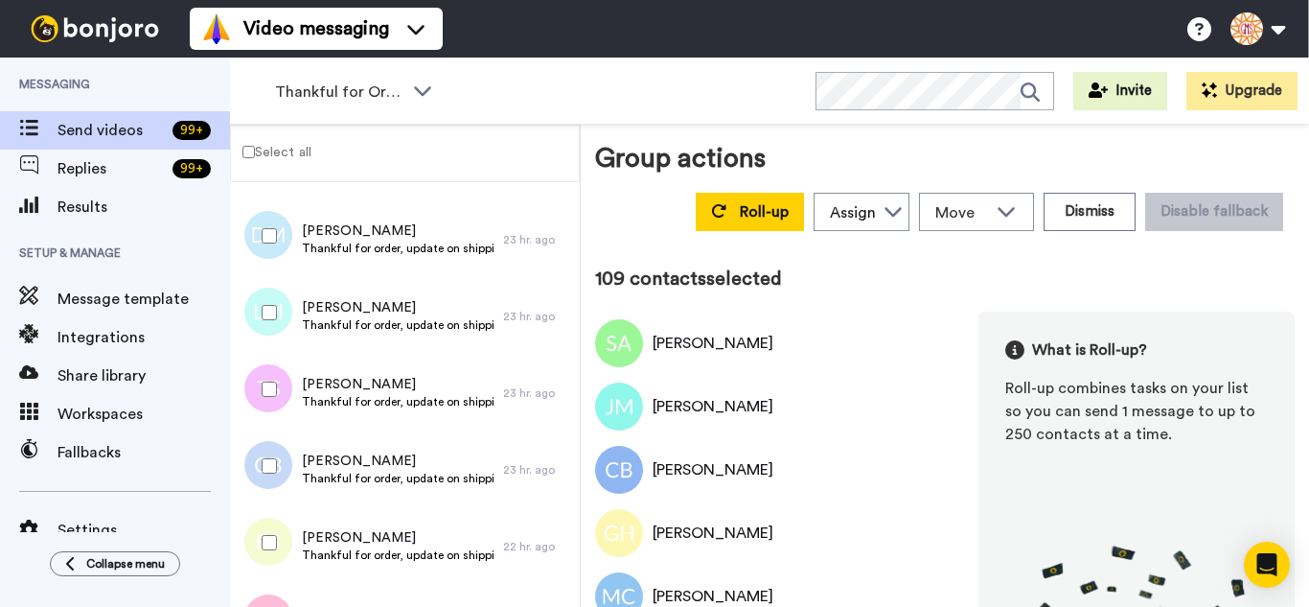
click at [280, 567] on div at bounding box center [265, 542] width 69 height 67
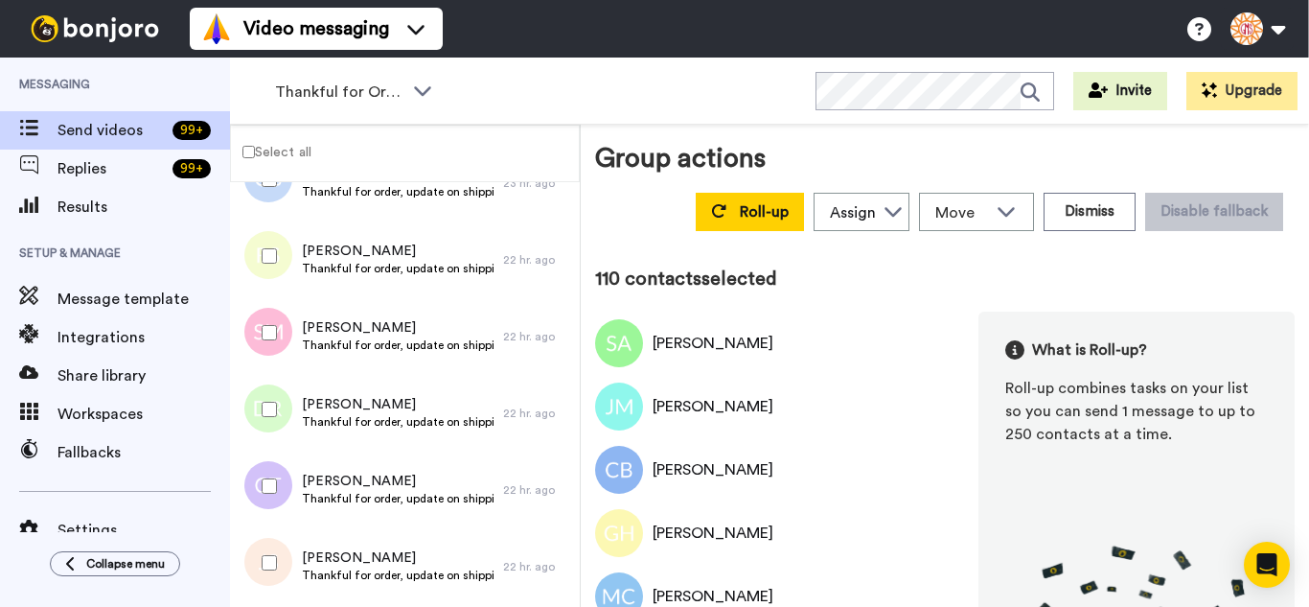
scroll to position [8340, 0]
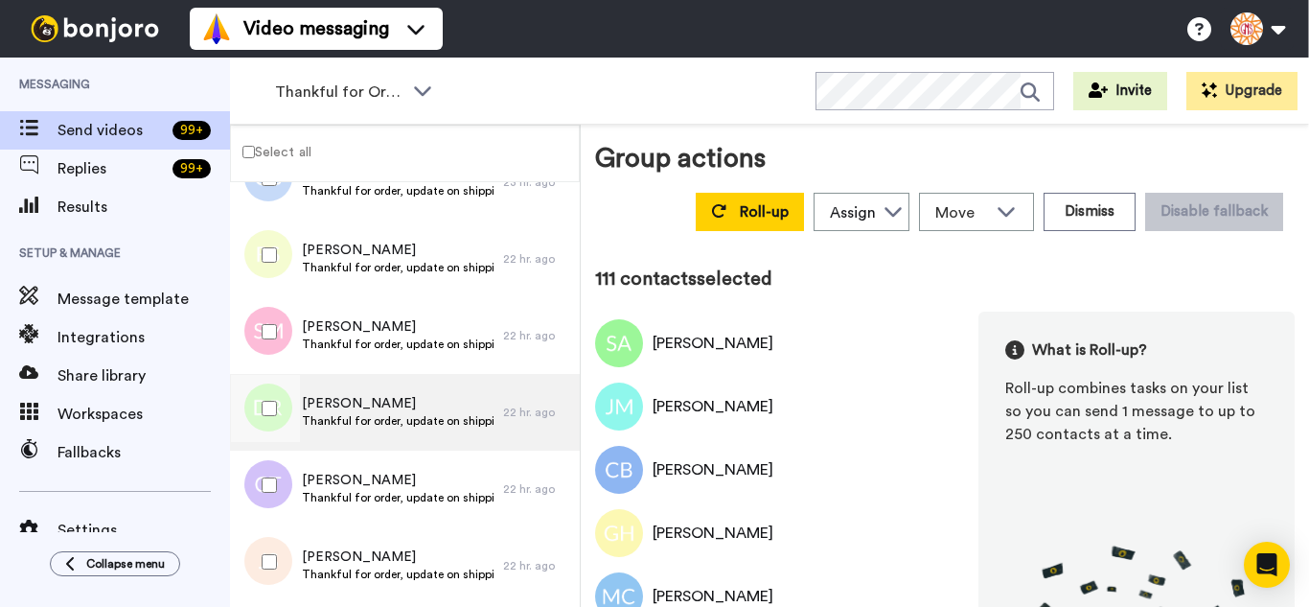
click at [303, 437] on div "Diane Romero Thankful for order, update on shipping." at bounding box center [366, 412] width 273 height 77
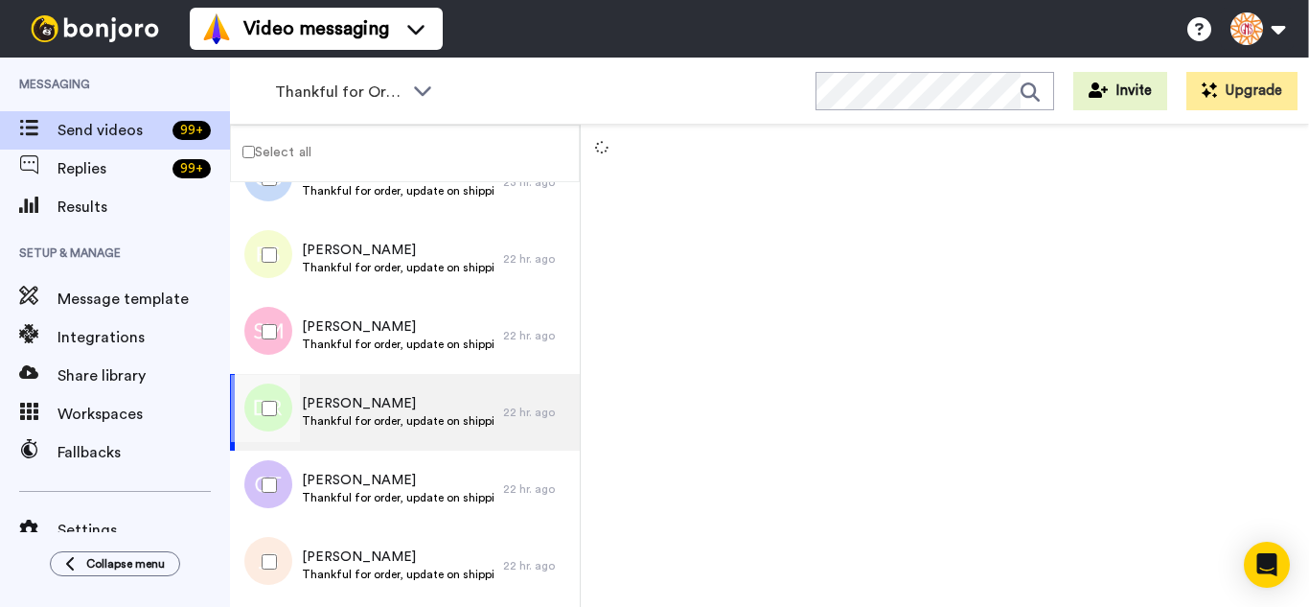
click at [265, 479] on div at bounding box center [265, 485] width 69 height 67
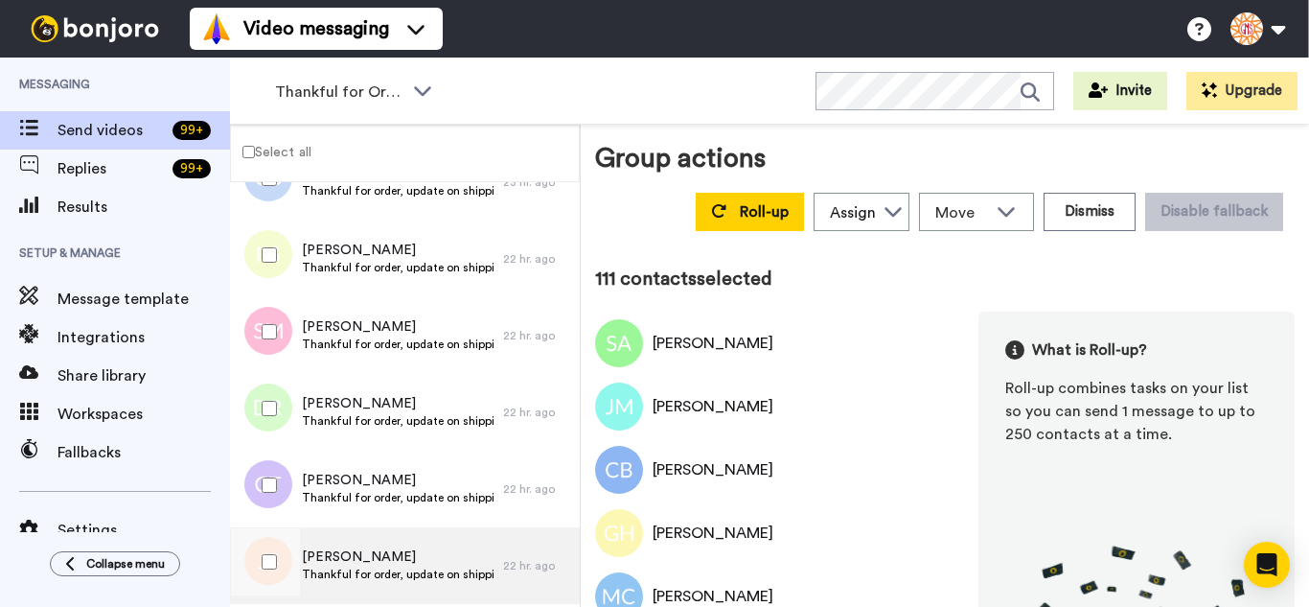
click at [260, 577] on div at bounding box center [265, 561] width 69 height 67
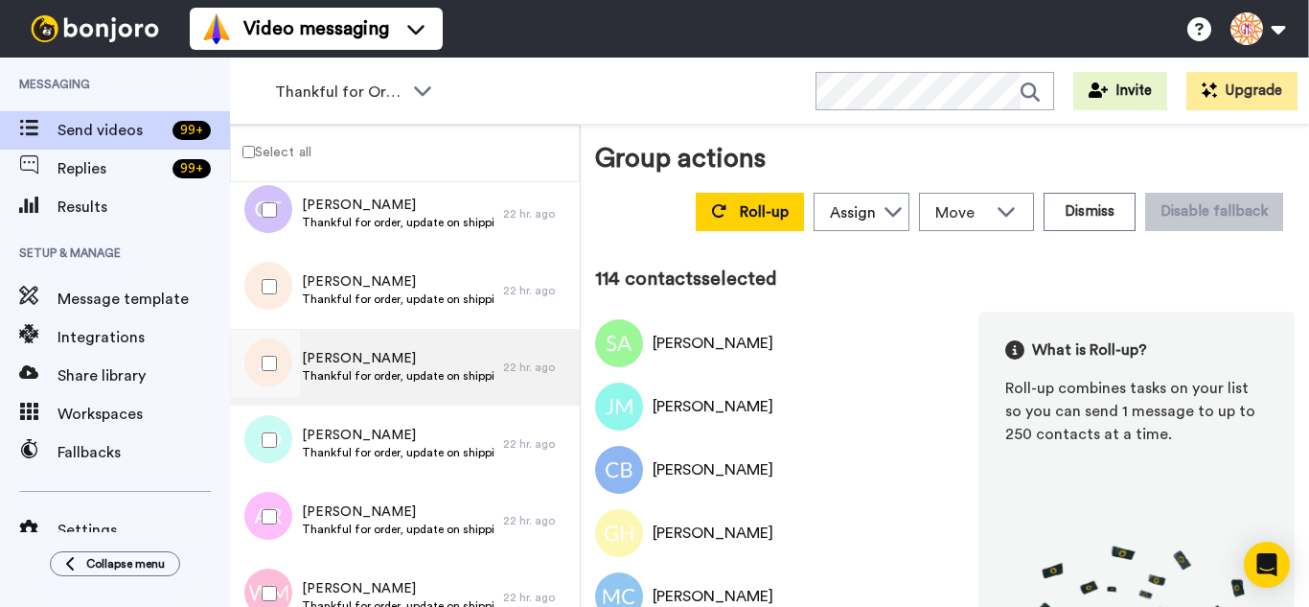
scroll to position [8627, 0]
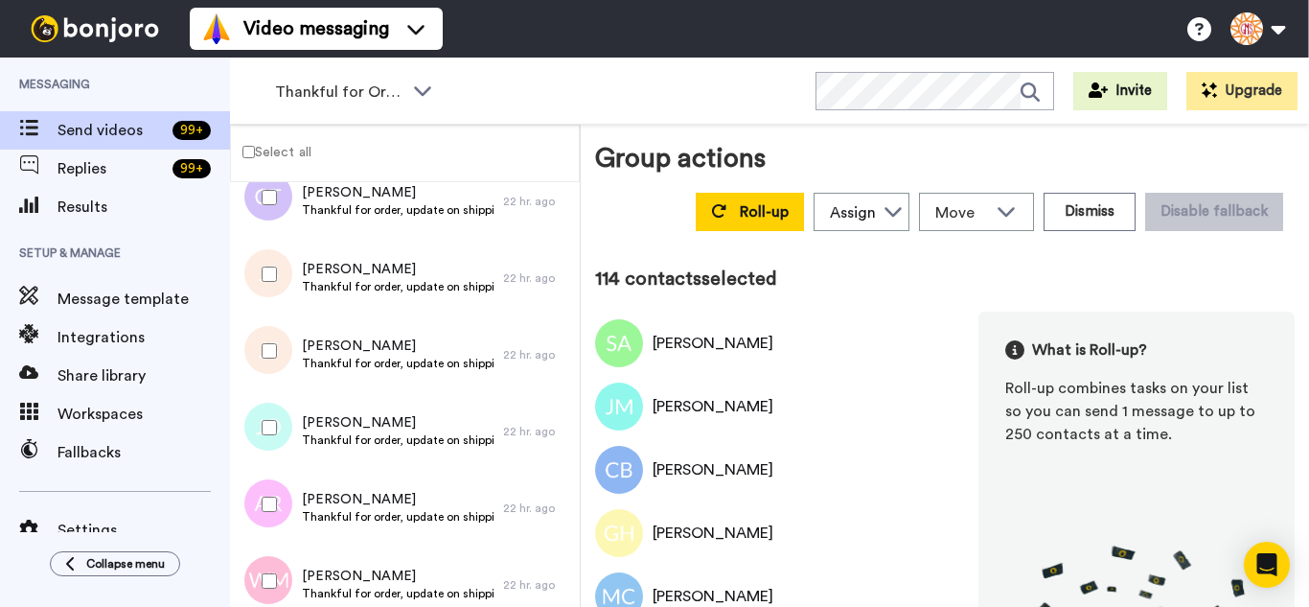
click at [272, 346] on div at bounding box center [265, 350] width 69 height 67
click at [278, 440] on div at bounding box center [265, 427] width 69 height 67
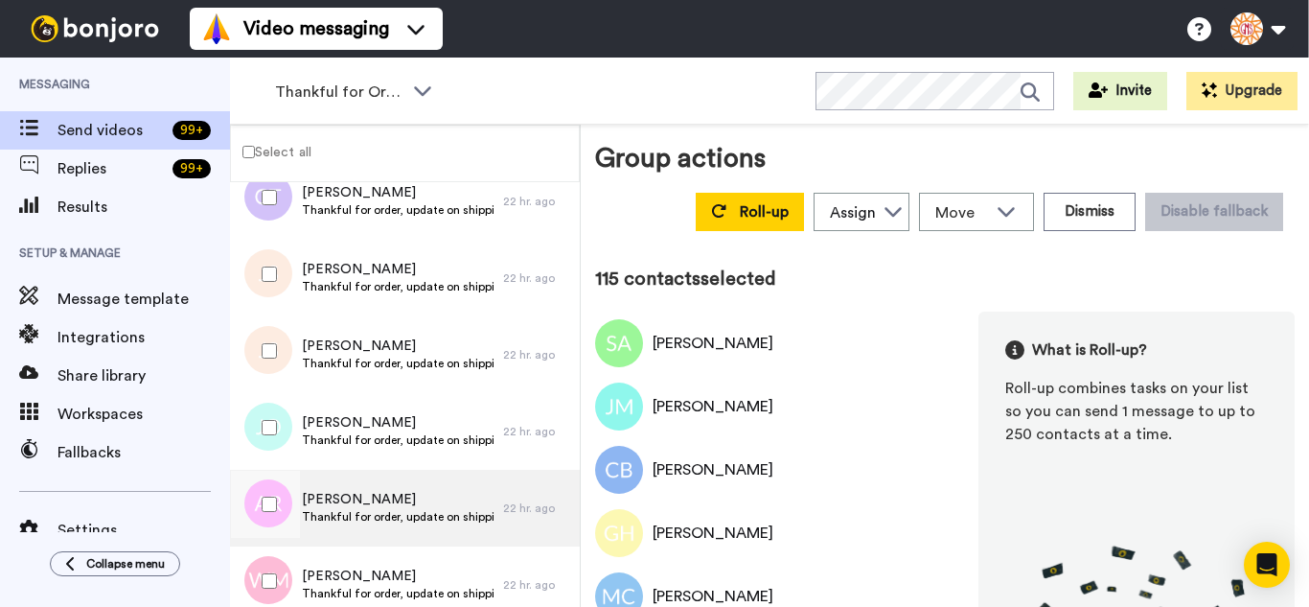
click at [285, 488] on div at bounding box center [265, 504] width 69 height 67
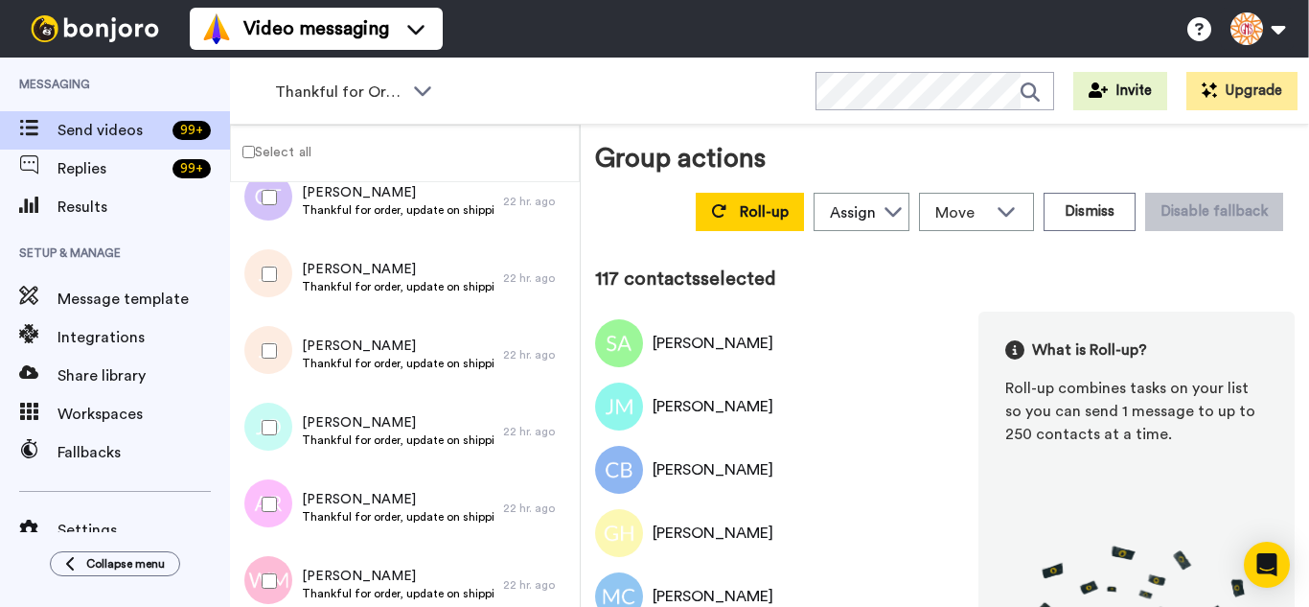
click at [277, 558] on div at bounding box center [265, 580] width 69 height 67
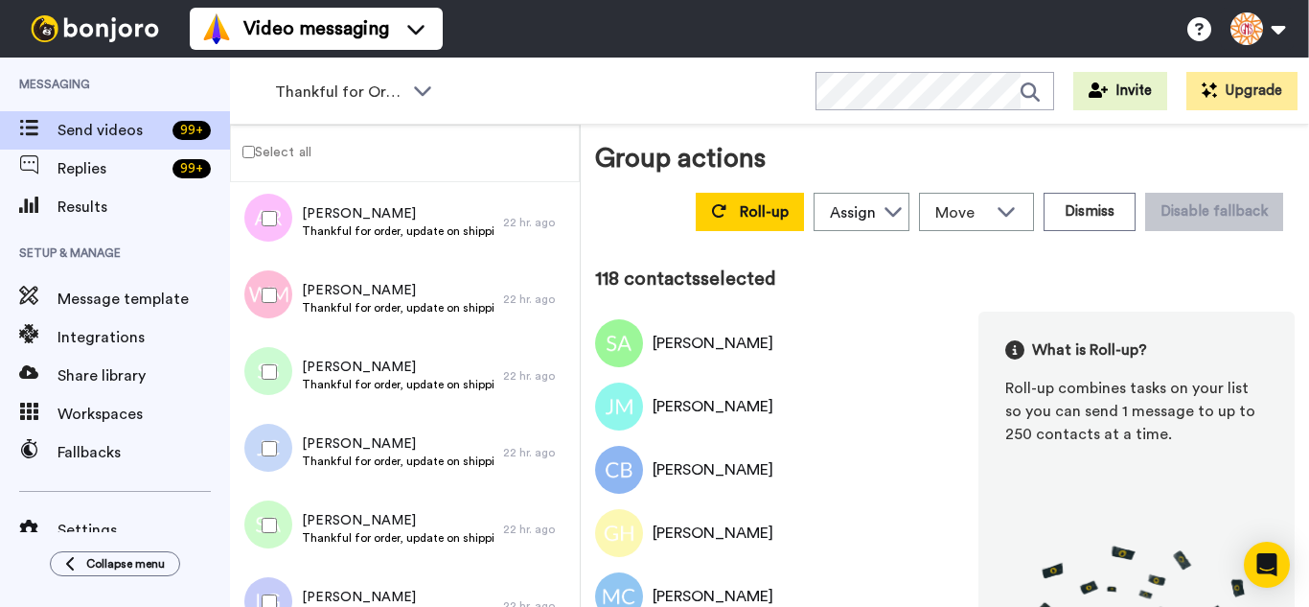
scroll to position [0, 0]
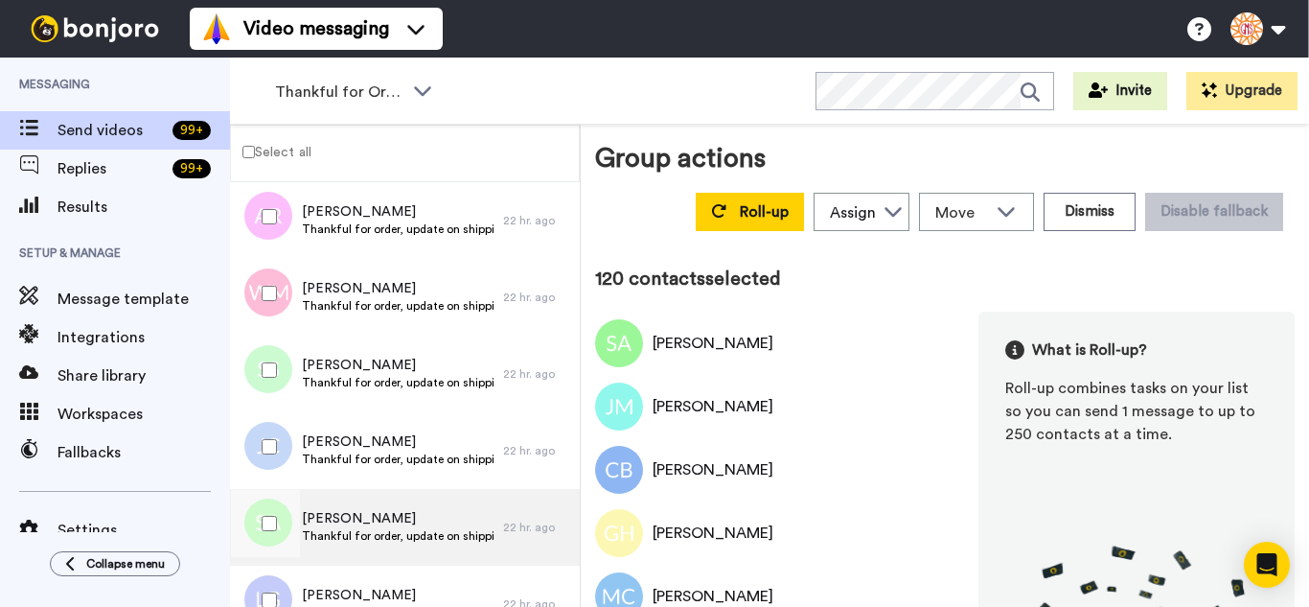
click at [275, 521] on div at bounding box center [265, 523] width 69 height 67
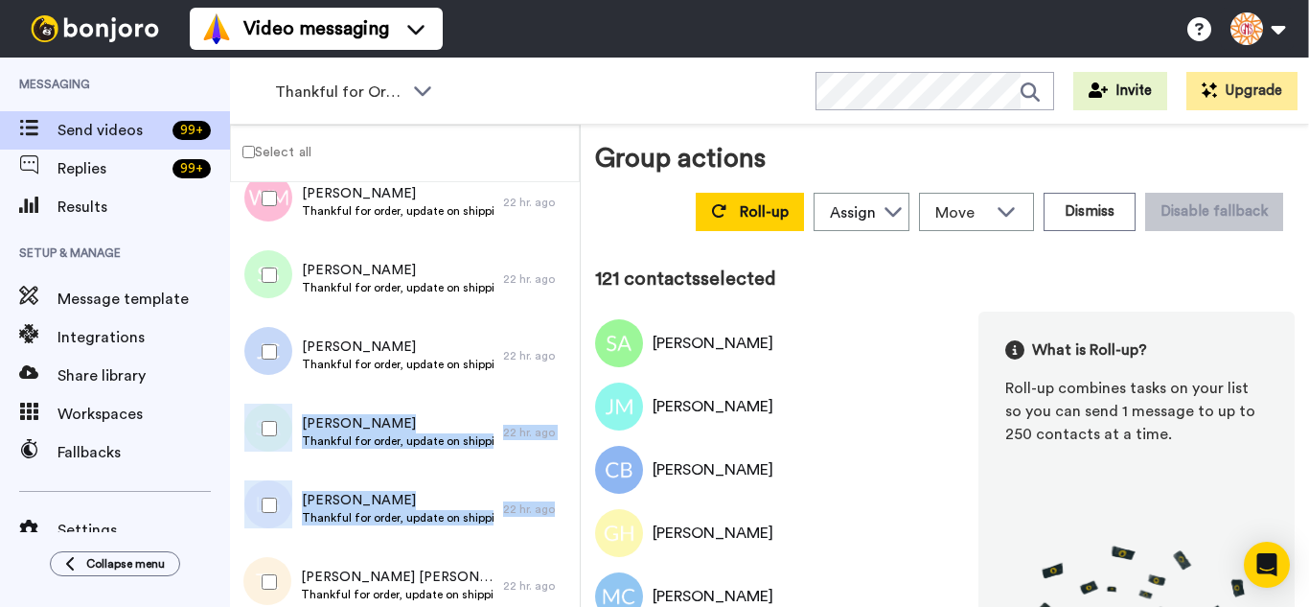
scroll to position [9203, 0]
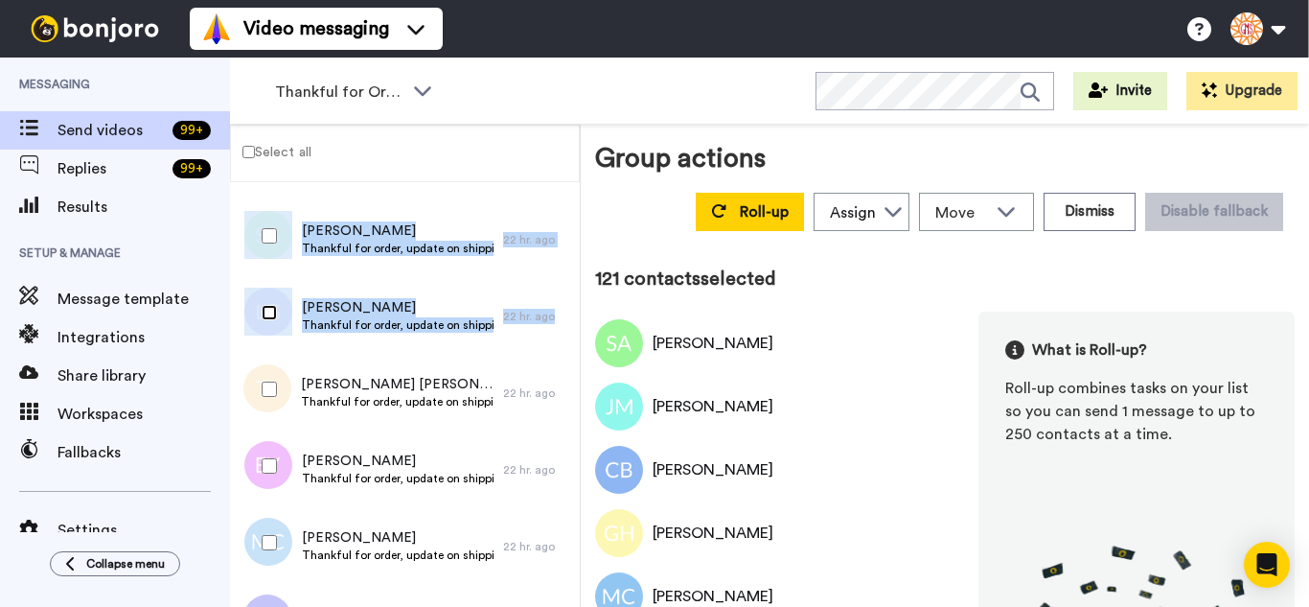
click at [273, 323] on div at bounding box center [265, 312] width 69 height 67
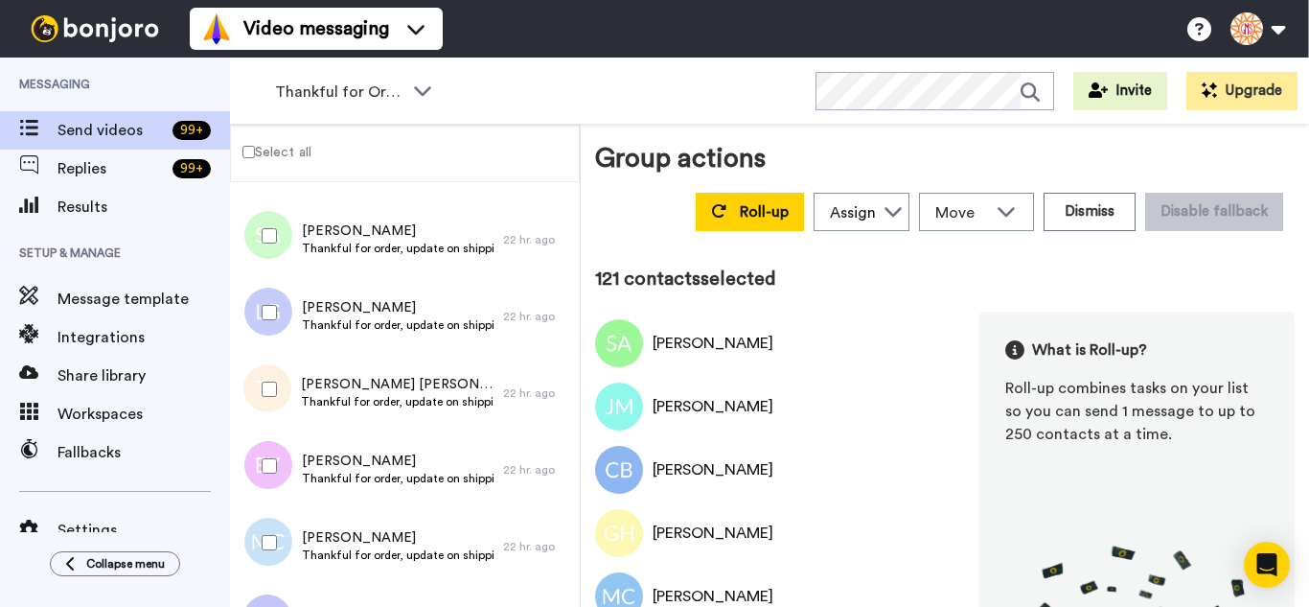
click at [272, 398] on div at bounding box center [265, 389] width 69 height 67
click at [269, 522] on div at bounding box center [265, 542] width 69 height 67
click at [261, 474] on div at bounding box center [265, 465] width 69 height 67
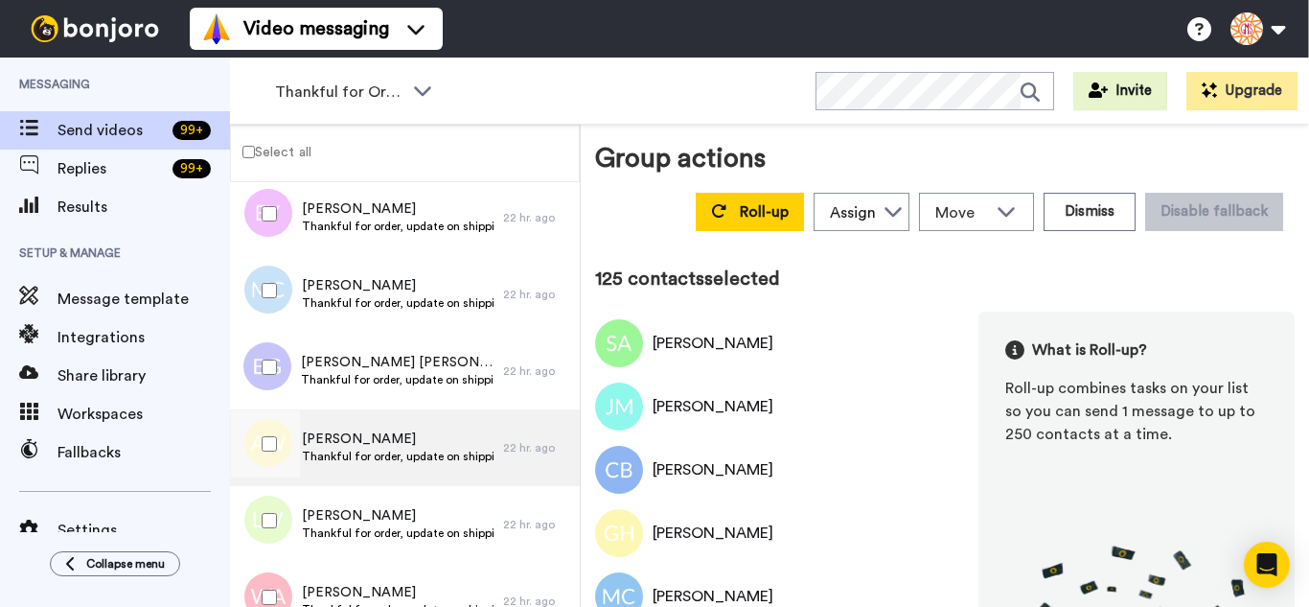
scroll to position [9490, 0]
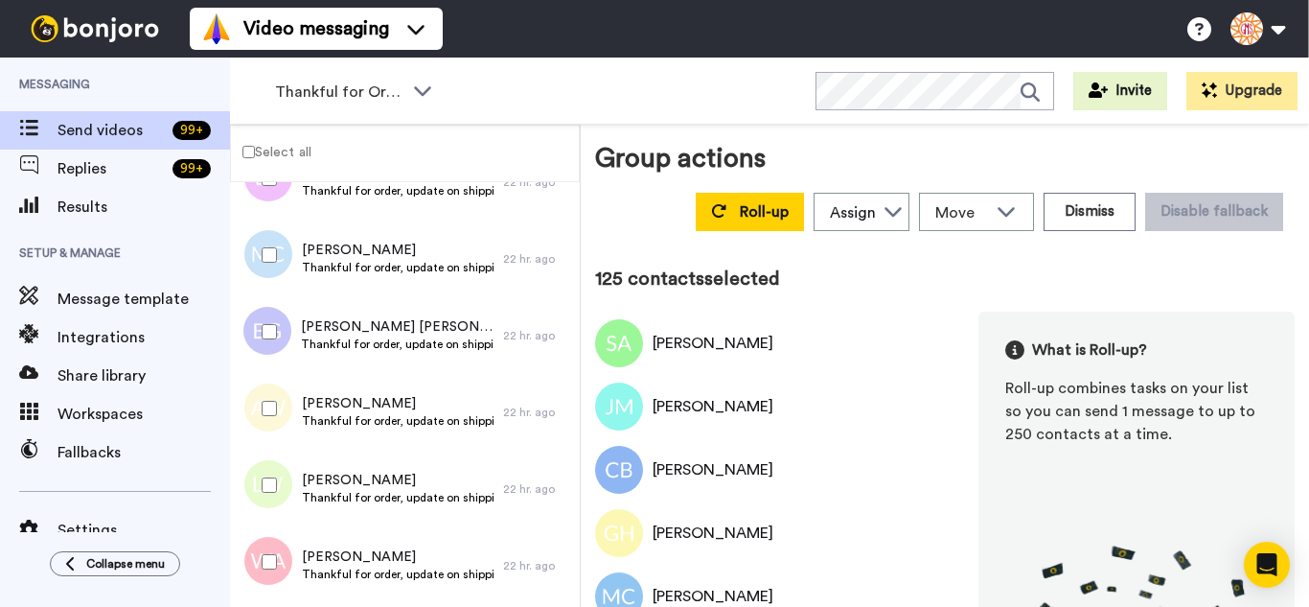
click at [281, 348] on div at bounding box center [265, 331] width 69 height 67
click at [265, 429] on div at bounding box center [265, 408] width 69 height 67
click at [269, 484] on div at bounding box center [265, 485] width 69 height 67
click at [282, 544] on div at bounding box center [265, 561] width 69 height 67
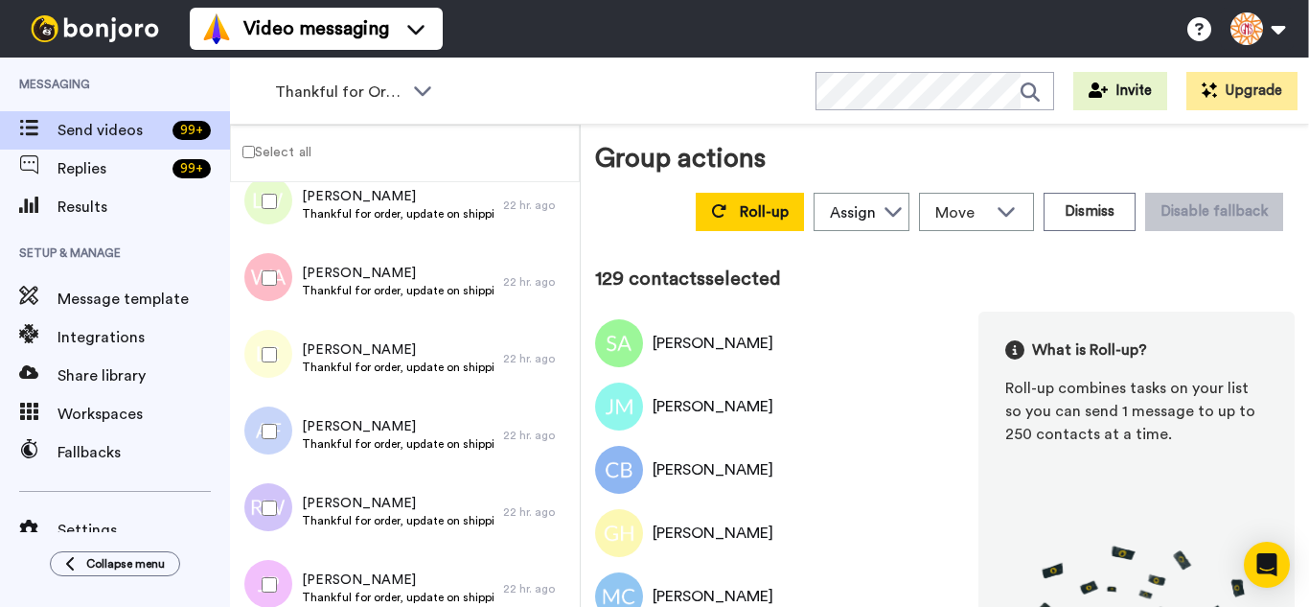
scroll to position [9874, 0]
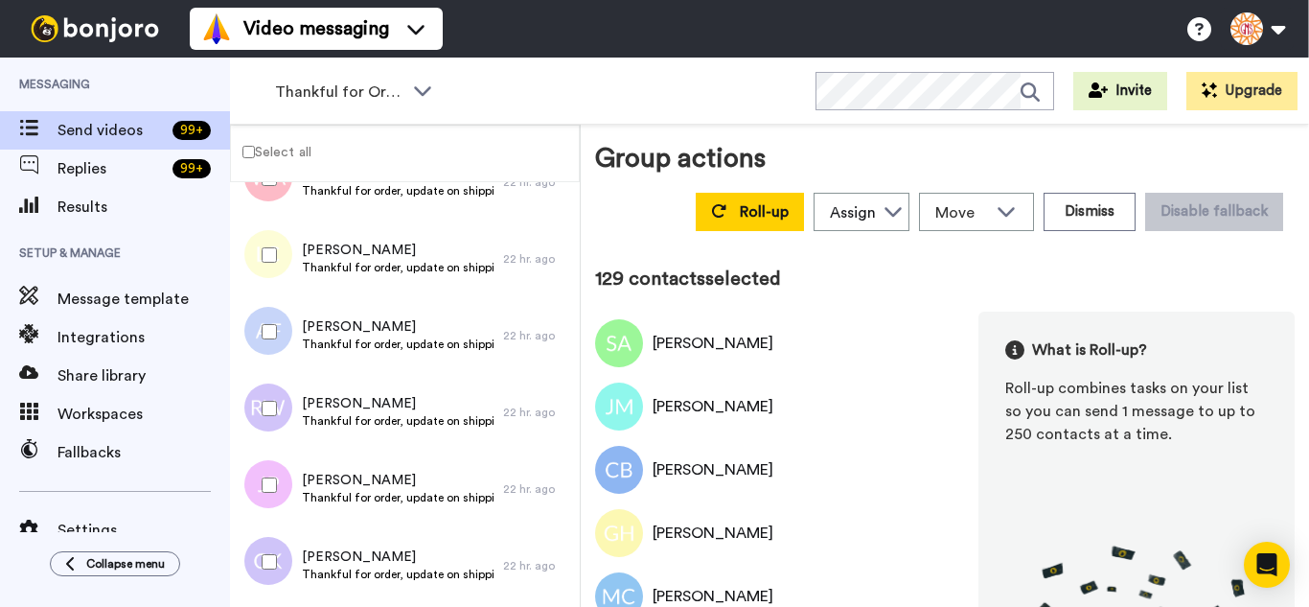
click at [267, 322] on div at bounding box center [265, 331] width 69 height 67
click at [265, 422] on div at bounding box center [265, 408] width 69 height 67
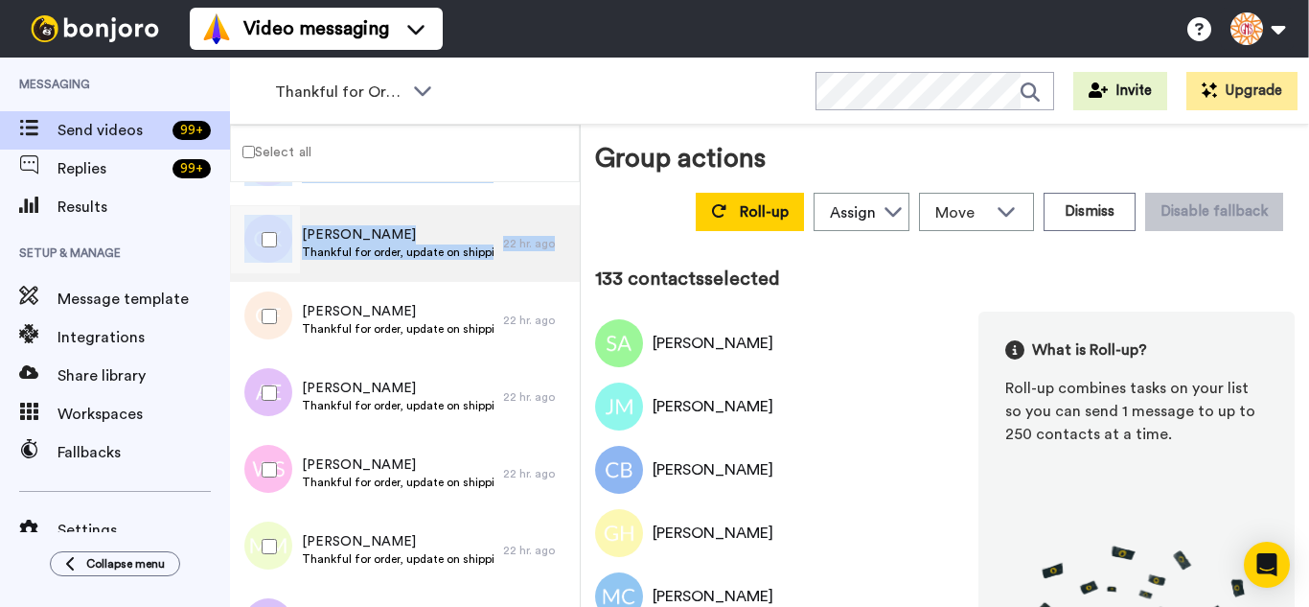
scroll to position [10161, 0]
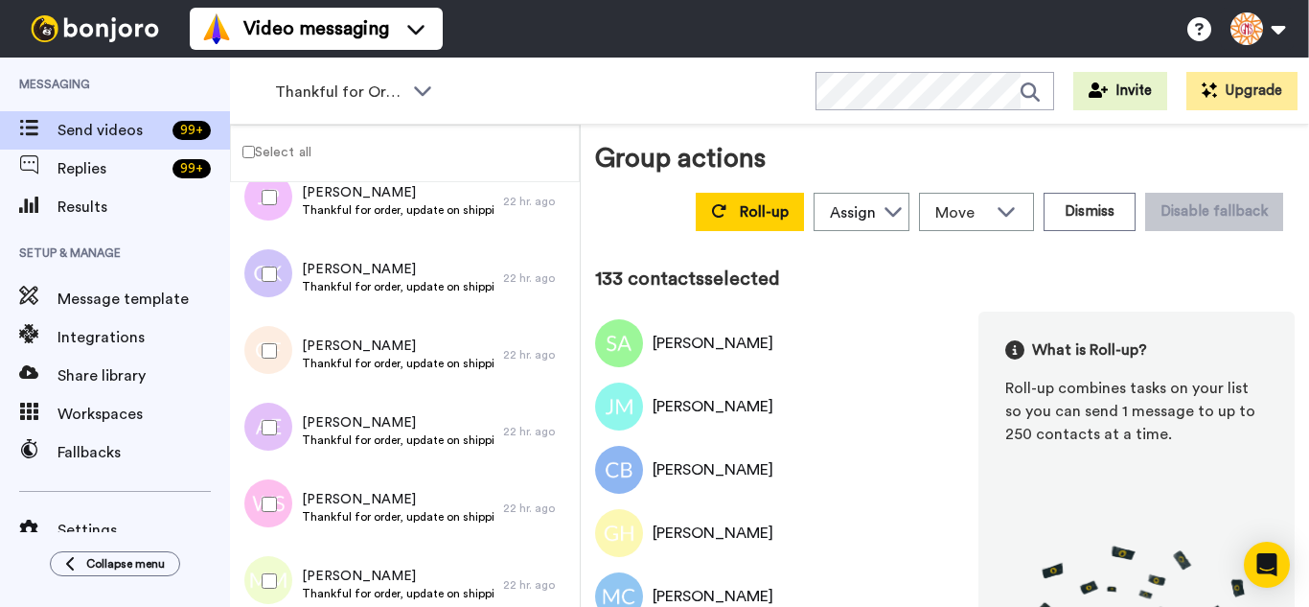
click at [269, 298] on div at bounding box center [265, 274] width 69 height 67
click at [270, 410] on div at bounding box center [265, 427] width 69 height 67
click at [272, 483] on div at bounding box center [265, 504] width 69 height 67
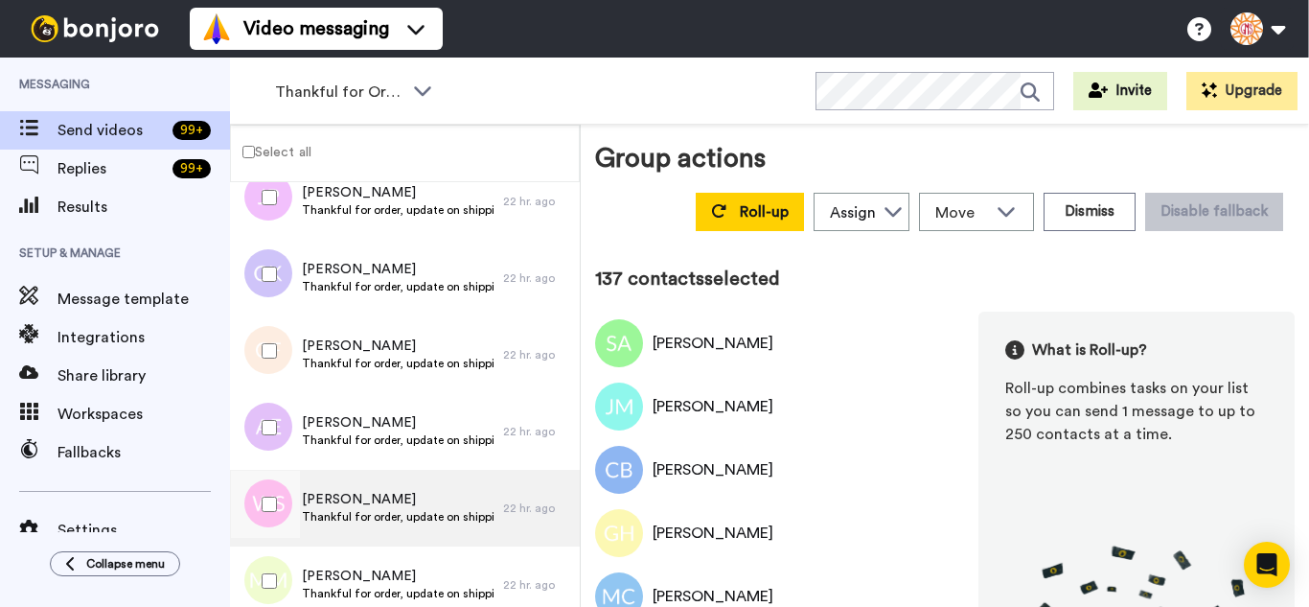
click at [272, 544] on div at bounding box center [264, 508] width 58 height 77
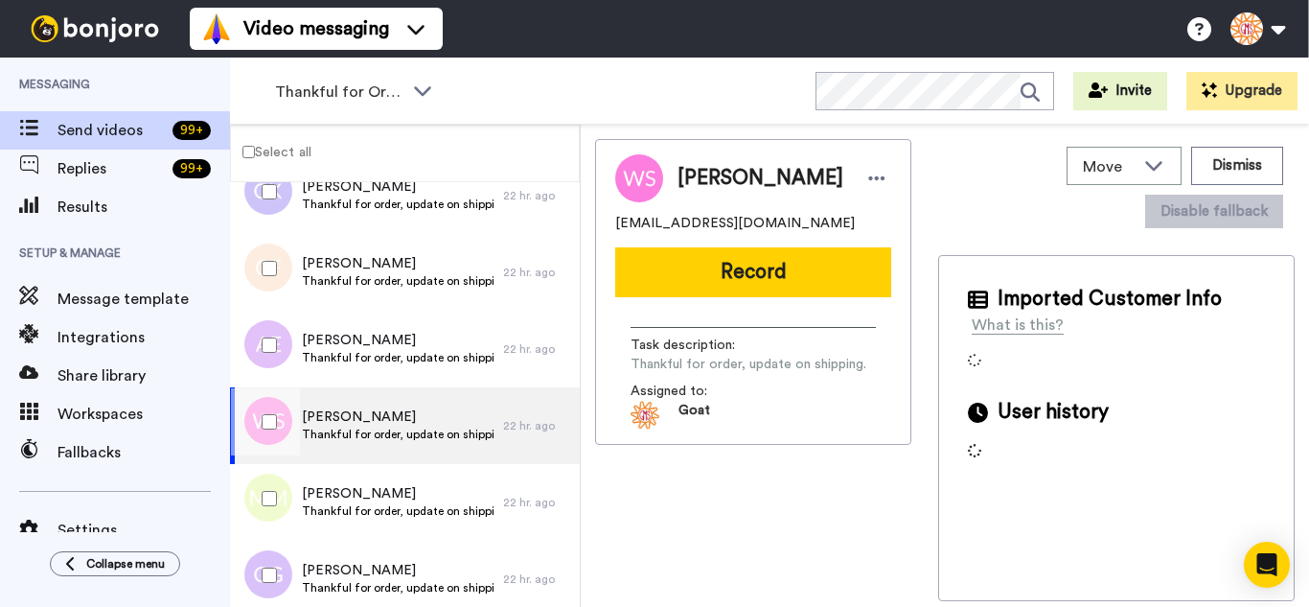
scroll to position [10449, 0]
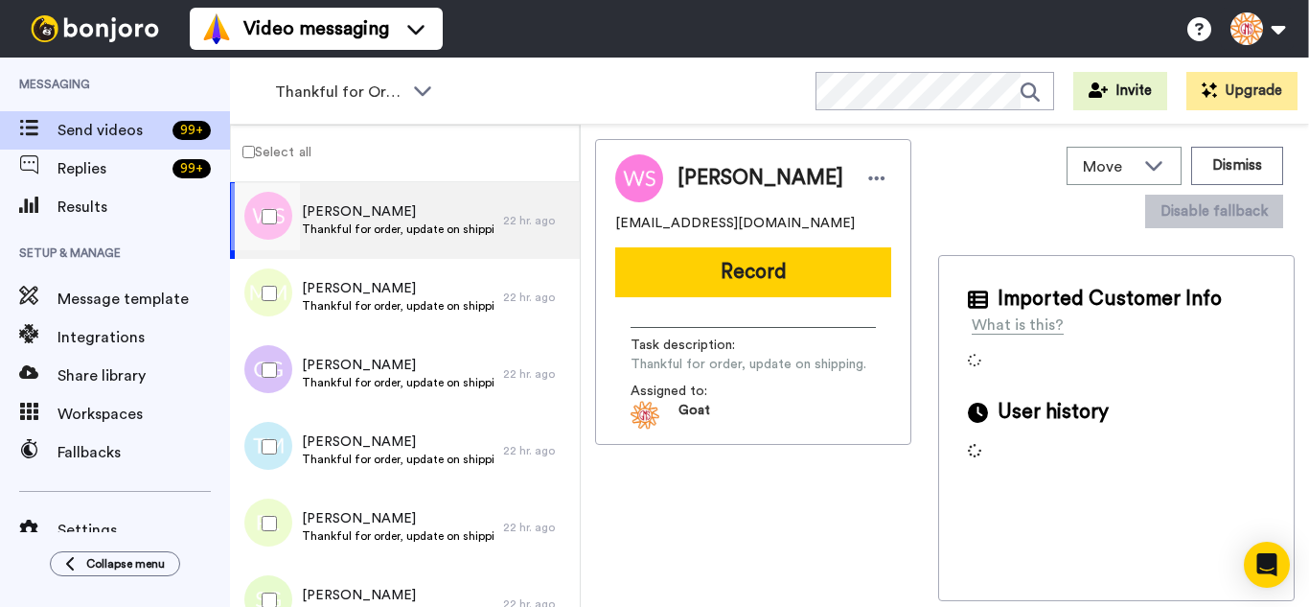
click at [251, 277] on div at bounding box center [265, 293] width 69 height 67
click at [269, 434] on div at bounding box center [265, 446] width 69 height 67
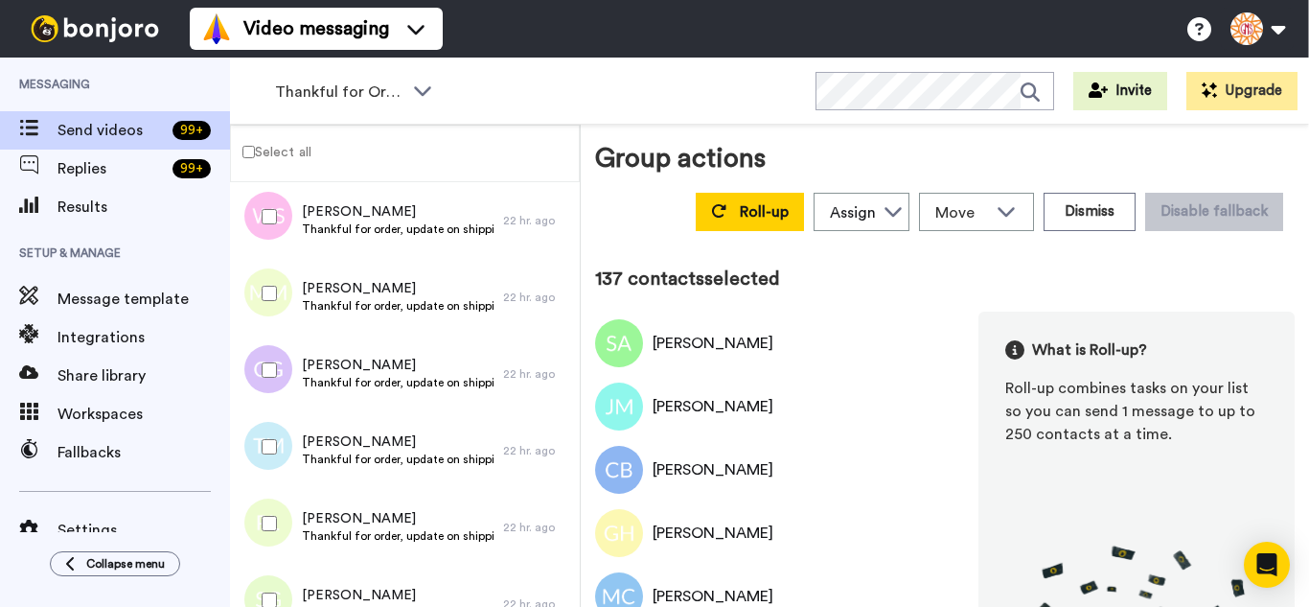
click at [274, 515] on div at bounding box center [265, 523] width 69 height 67
click at [274, 567] on div at bounding box center [265, 600] width 69 height 67
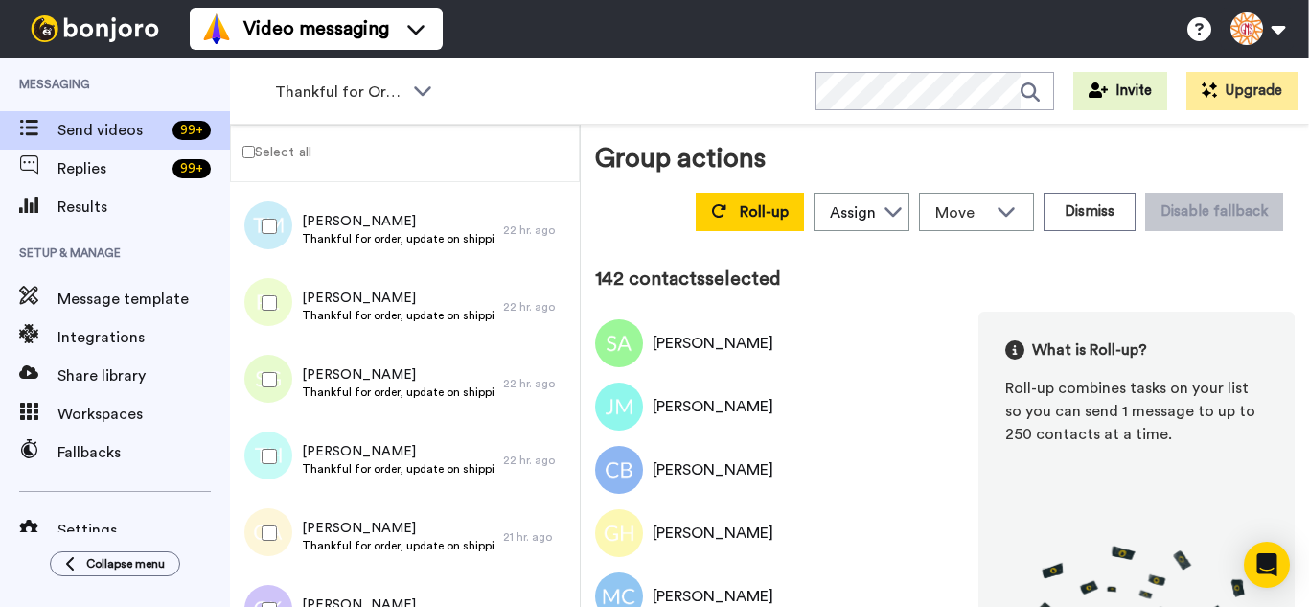
scroll to position [10736, 0]
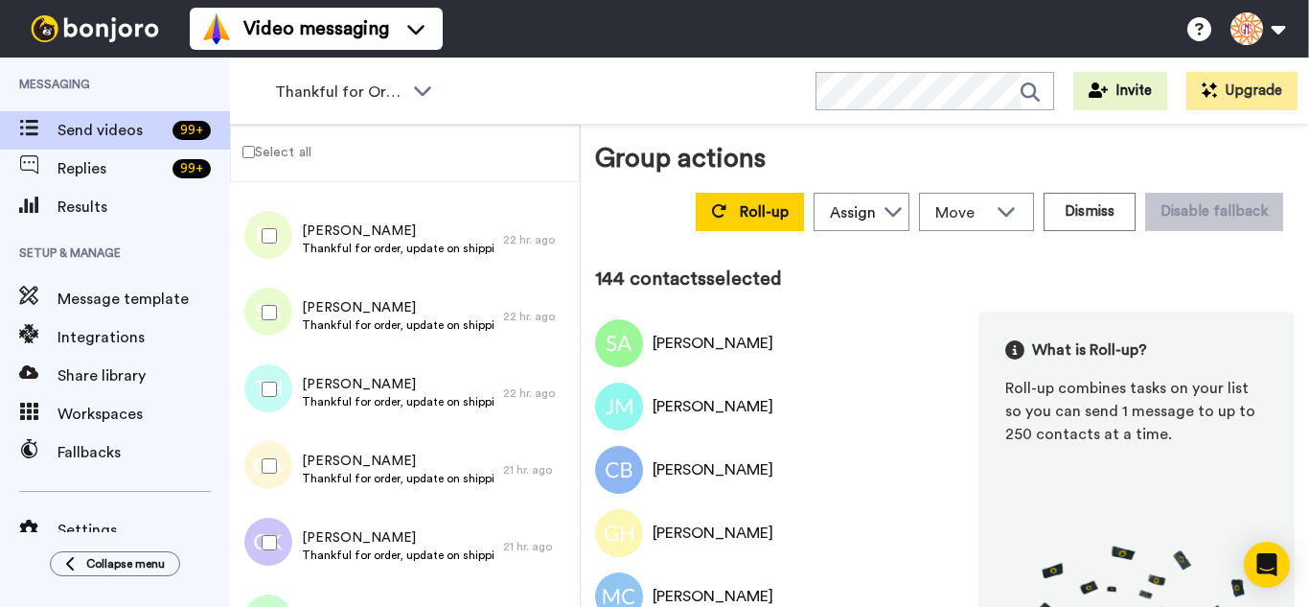
click at [281, 532] on div at bounding box center [265, 542] width 69 height 67
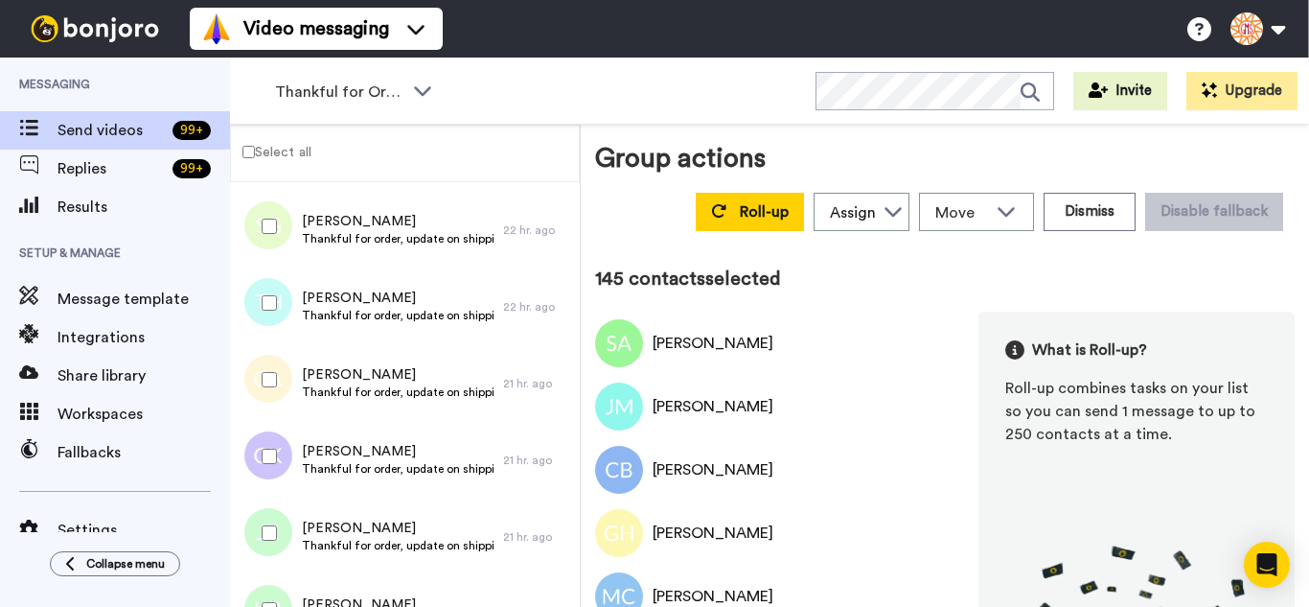
scroll to position [11024, 0]
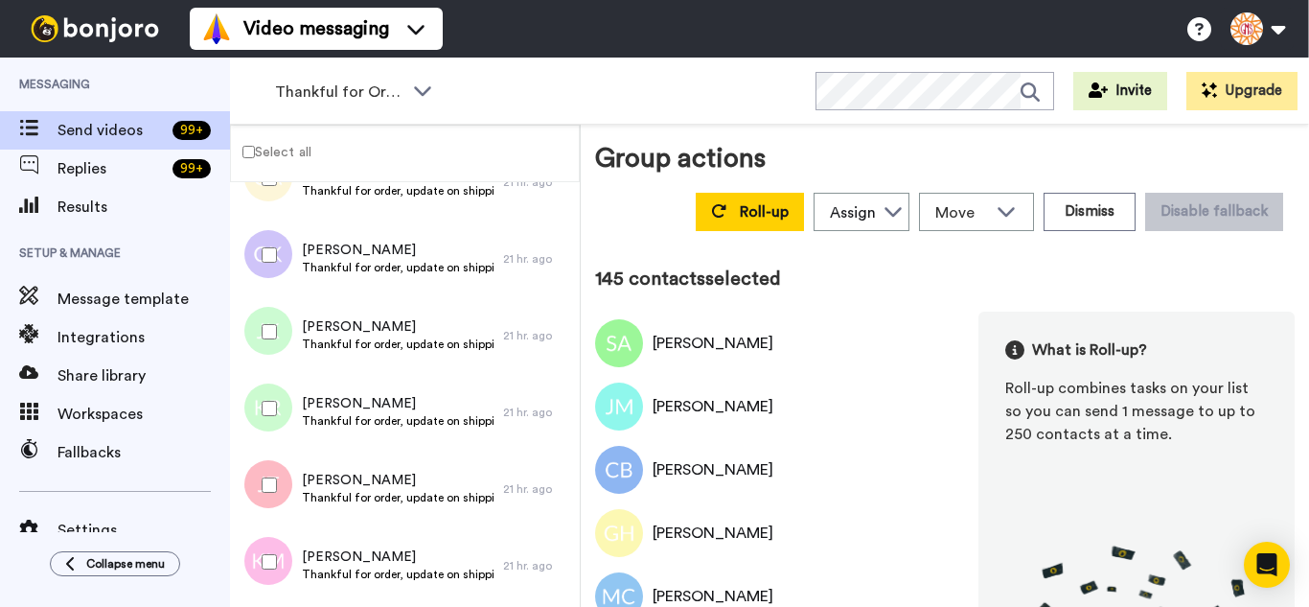
click at [260, 356] on div at bounding box center [265, 331] width 69 height 67
click at [262, 437] on div at bounding box center [265, 408] width 69 height 67
click at [276, 548] on div at bounding box center [265, 561] width 69 height 67
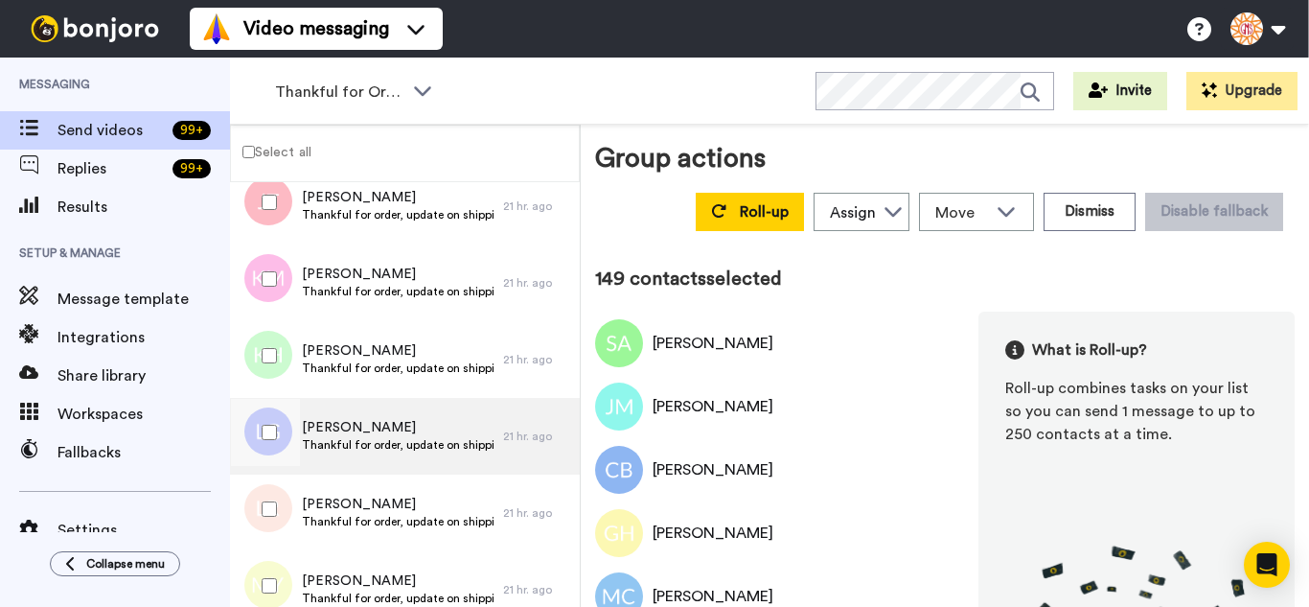
scroll to position [11311, 0]
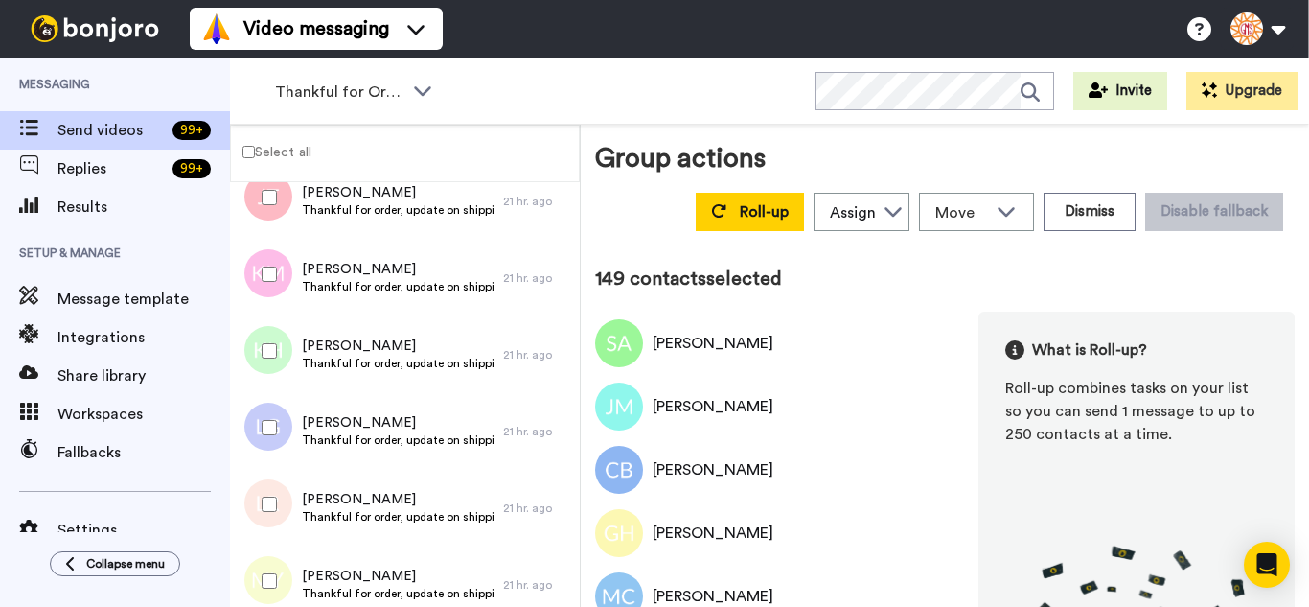
click at [278, 356] on div at bounding box center [265, 350] width 69 height 67
click at [286, 508] on div at bounding box center [265, 504] width 69 height 67
click at [276, 570] on div at bounding box center [265, 580] width 69 height 67
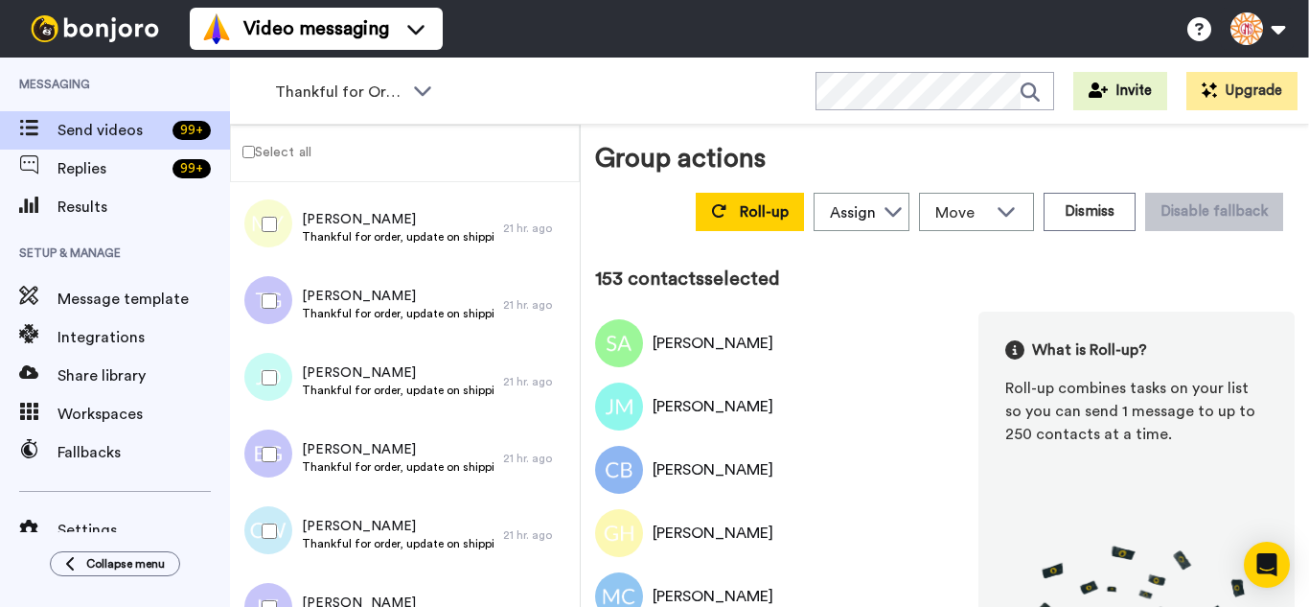
scroll to position [11695, 0]
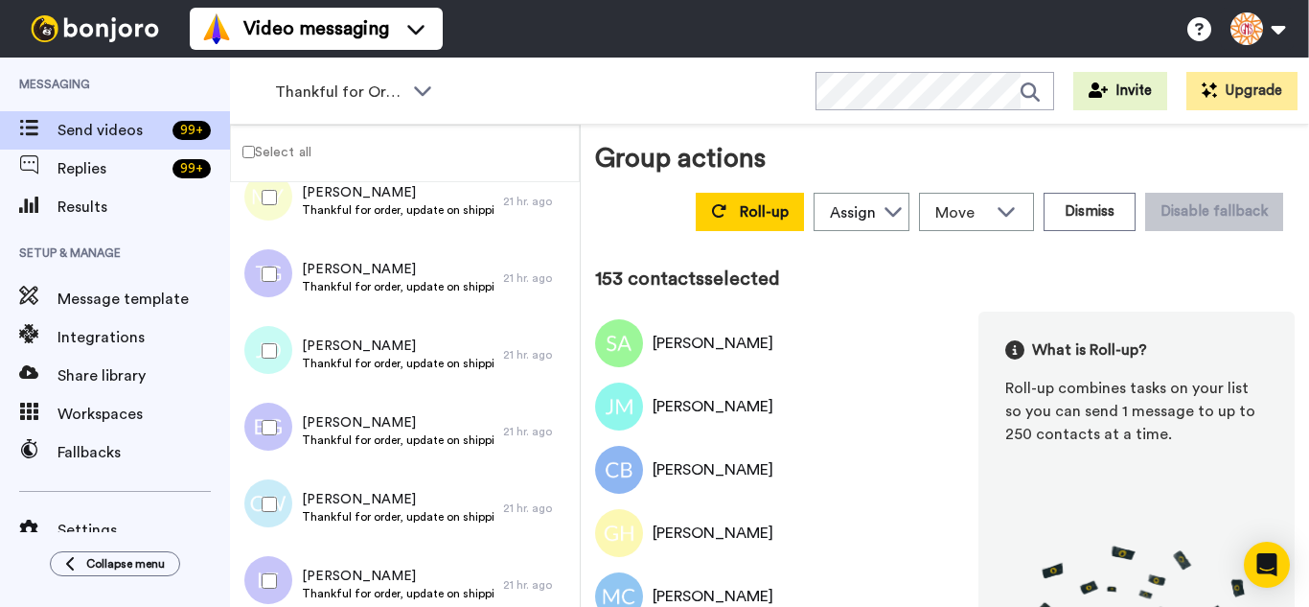
click at [264, 260] on div at bounding box center [265, 274] width 69 height 67
click at [268, 492] on div at bounding box center [265, 504] width 69 height 67
click at [268, 442] on div at bounding box center [265, 427] width 69 height 67
click at [253, 567] on div at bounding box center [265, 580] width 69 height 67
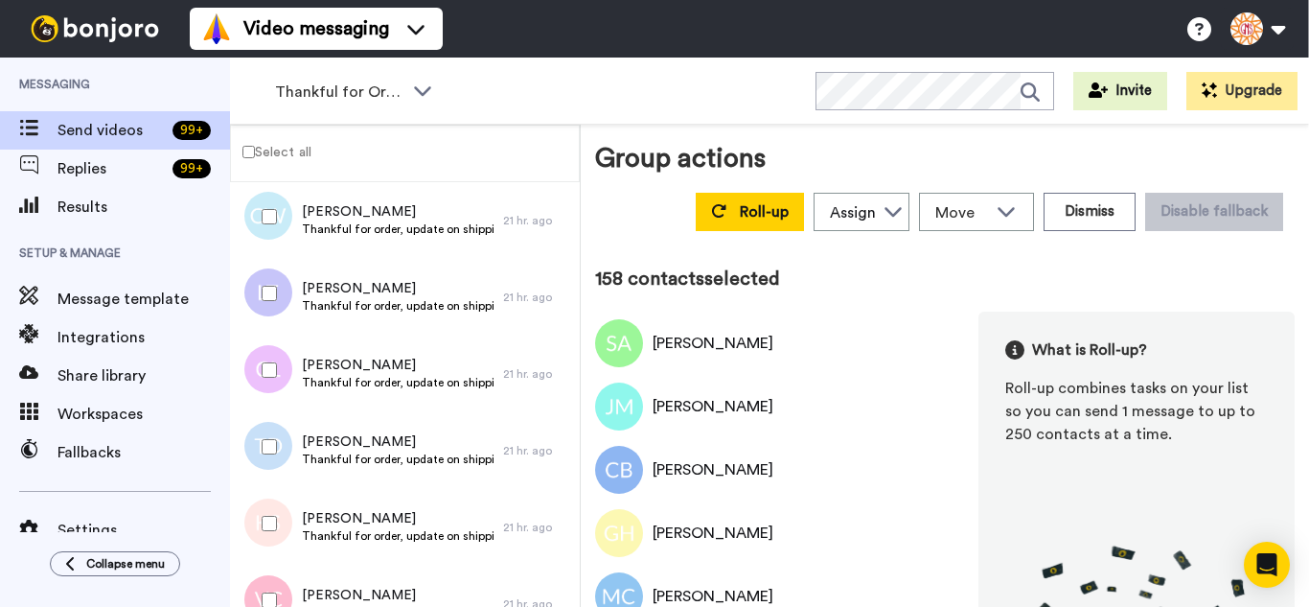
click at [284, 386] on div at bounding box center [265, 369] width 69 height 67
click at [280, 464] on div at bounding box center [265, 446] width 69 height 67
click at [280, 509] on div at bounding box center [265, 523] width 69 height 67
click at [280, 583] on div at bounding box center [265, 600] width 69 height 67
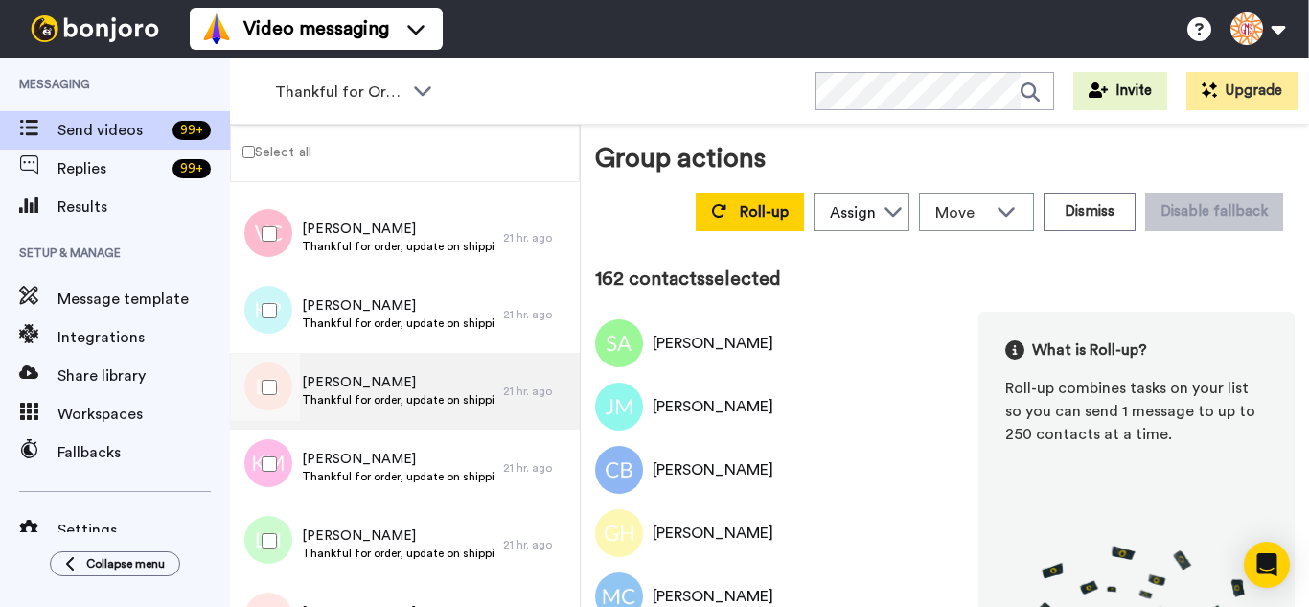
scroll to position [12366, 0]
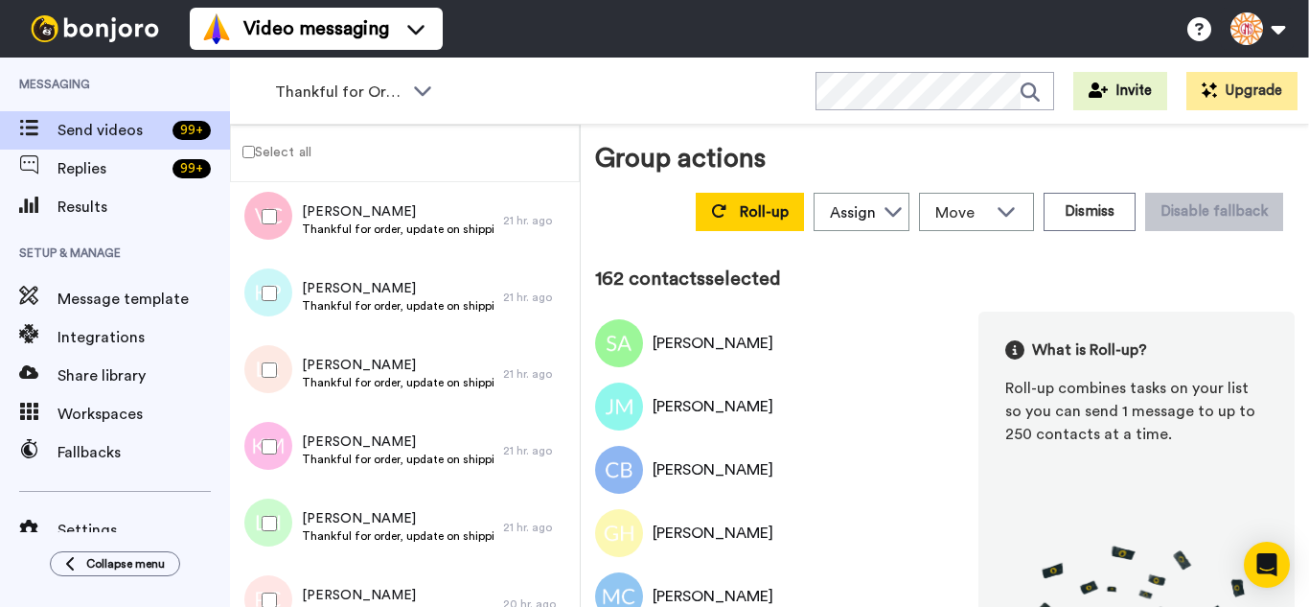
click at [278, 285] on div at bounding box center [265, 293] width 69 height 67
click at [287, 363] on div at bounding box center [265, 369] width 69 height 67
click at [289, 440] on div at bounding box center [265, 446] width 69 height 67
click at [290, 508] on div at bounding box center [265, 523] width 69 height 67
click at [298, 569] on div at bounding box center [265, 600] width 69 height 67
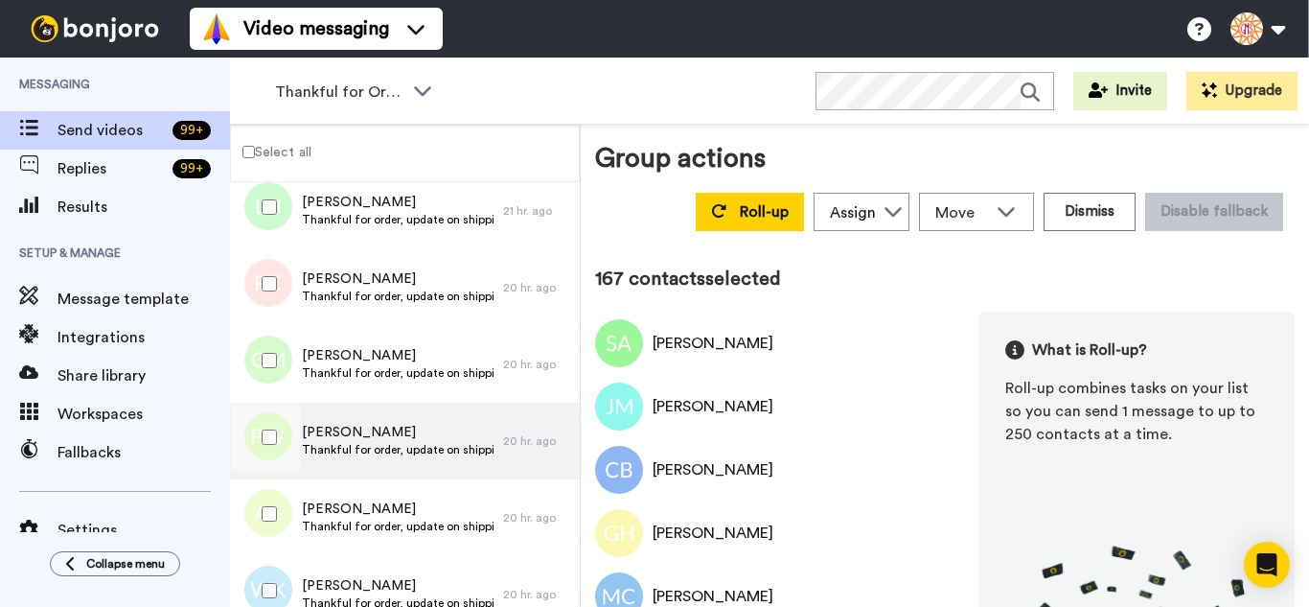
scroll to position [12749, 0]
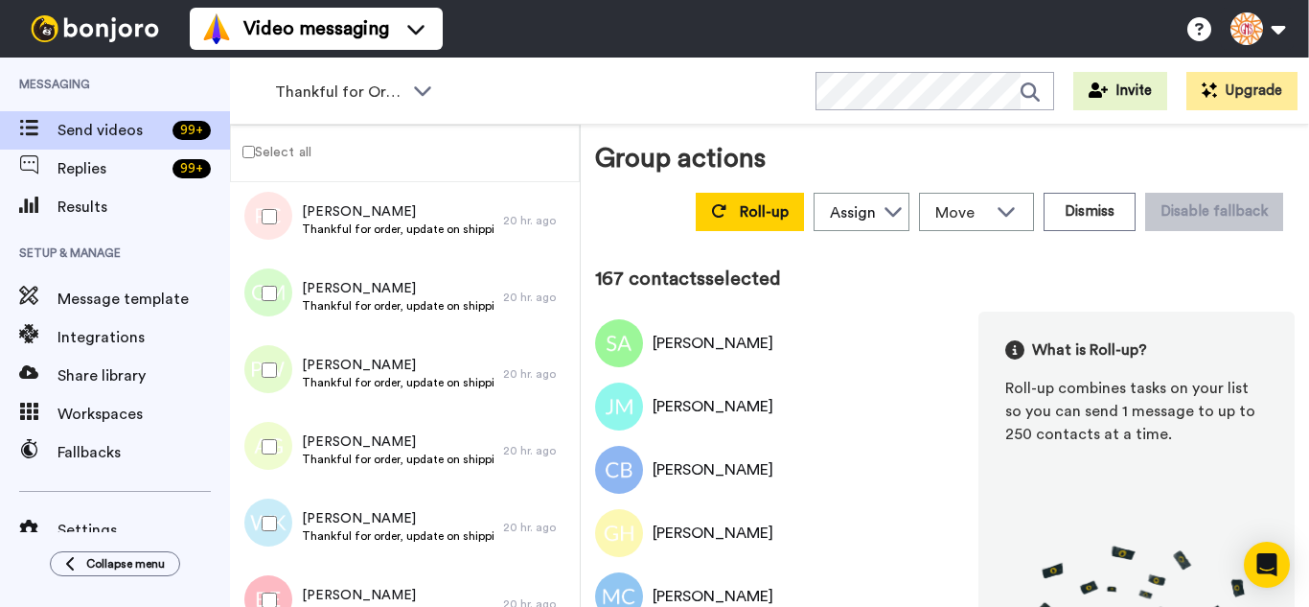
click at [278, 305] on div at bounding box center [265, 293] width 69 height 67
click at [271, 514] on div at bounding box center [265, 523] width 69 height 67
click at [280, 568] on div at bounding box center [265, 600] width 69 height 67
click at [278, 449] on div at bounding box center [265, 446] width 69 height 67
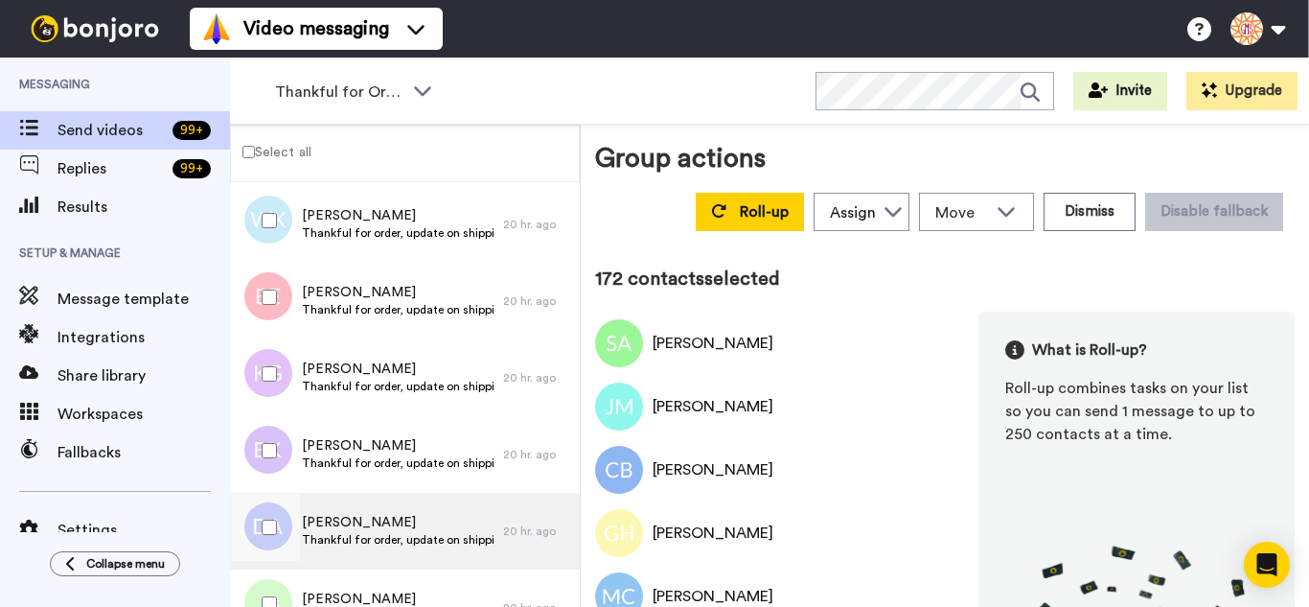
scroll to position [13133, 0]
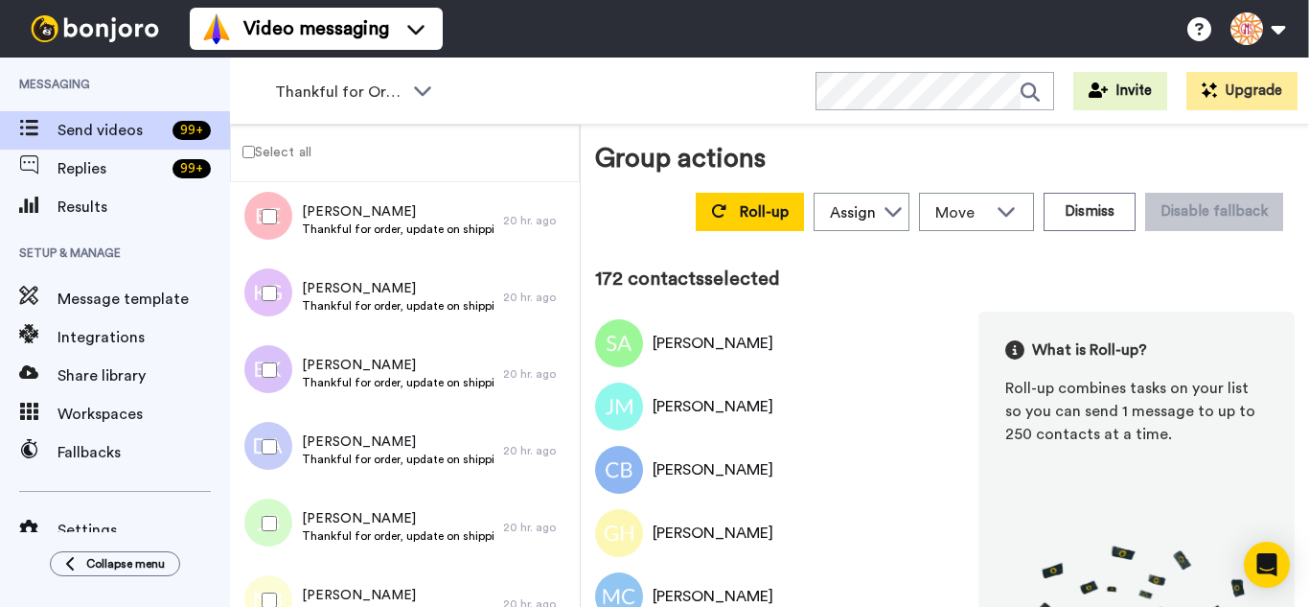
click at [266, 306] on div at bounding box center [265, 293] width 69 height 67
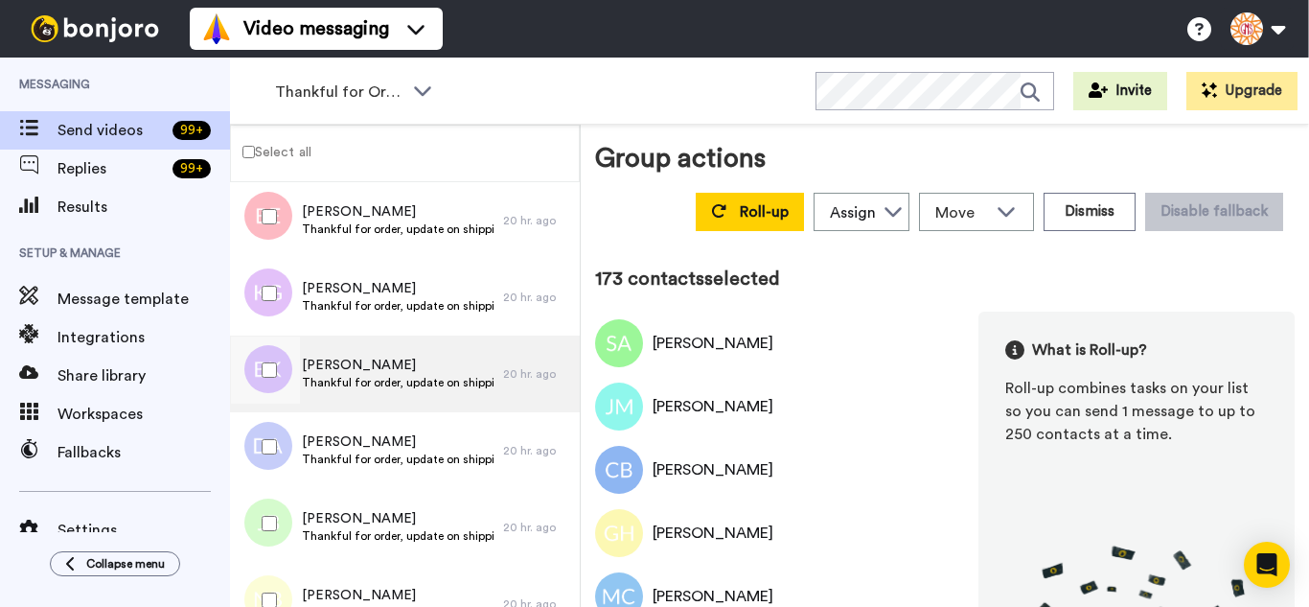
click at [280, 364] on div at bounding box center [265, 369] width 69 height 67
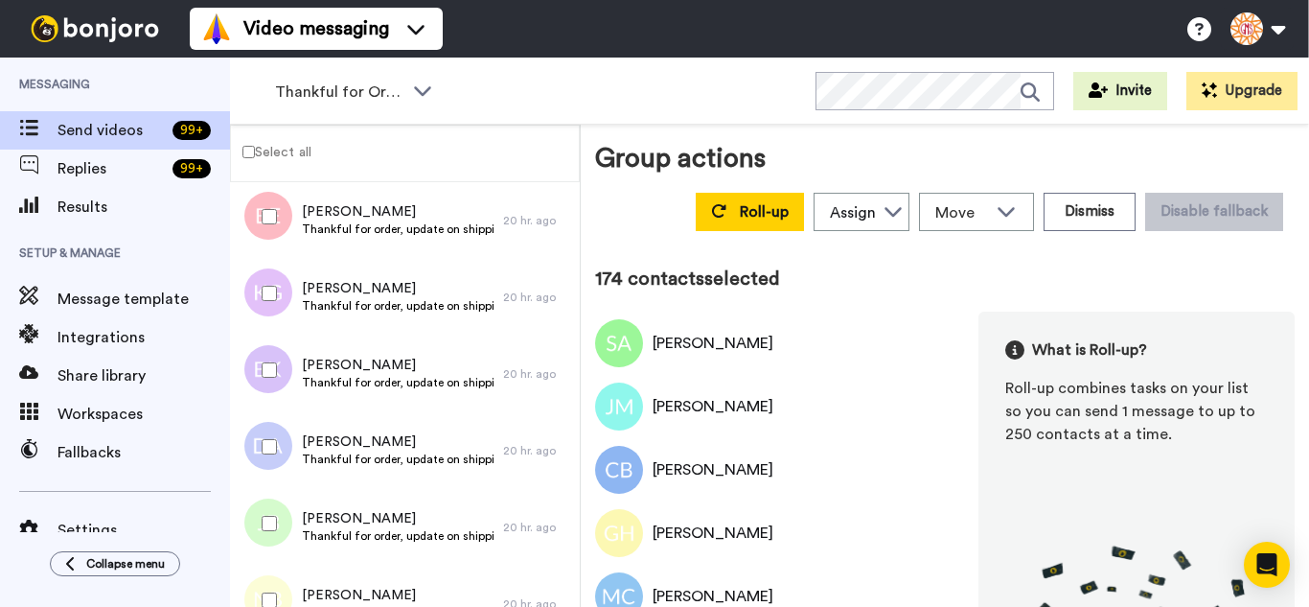
click at [286, 430] on div at bounding box center [265, 446] width 69 height 67
click at [277, 516] on div at bounding box center [265, 523] width 69 height 67
click at [275, 578] on div at bounding box center [265, 600] width 69 height 67
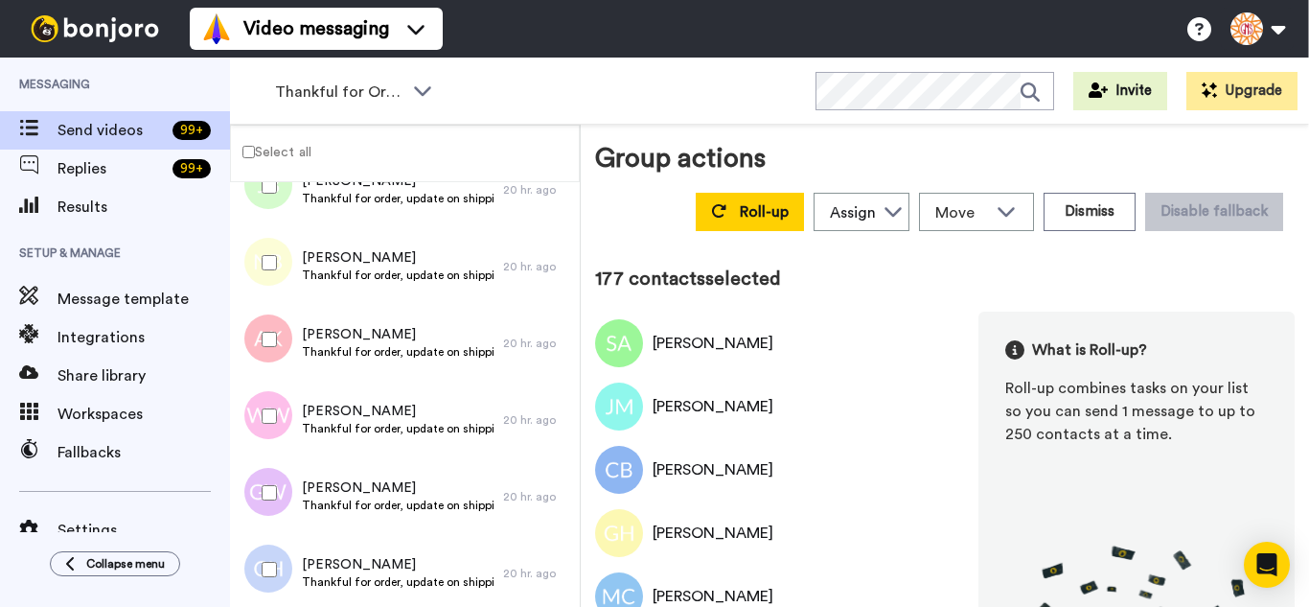
scroll to position [13516, 0]
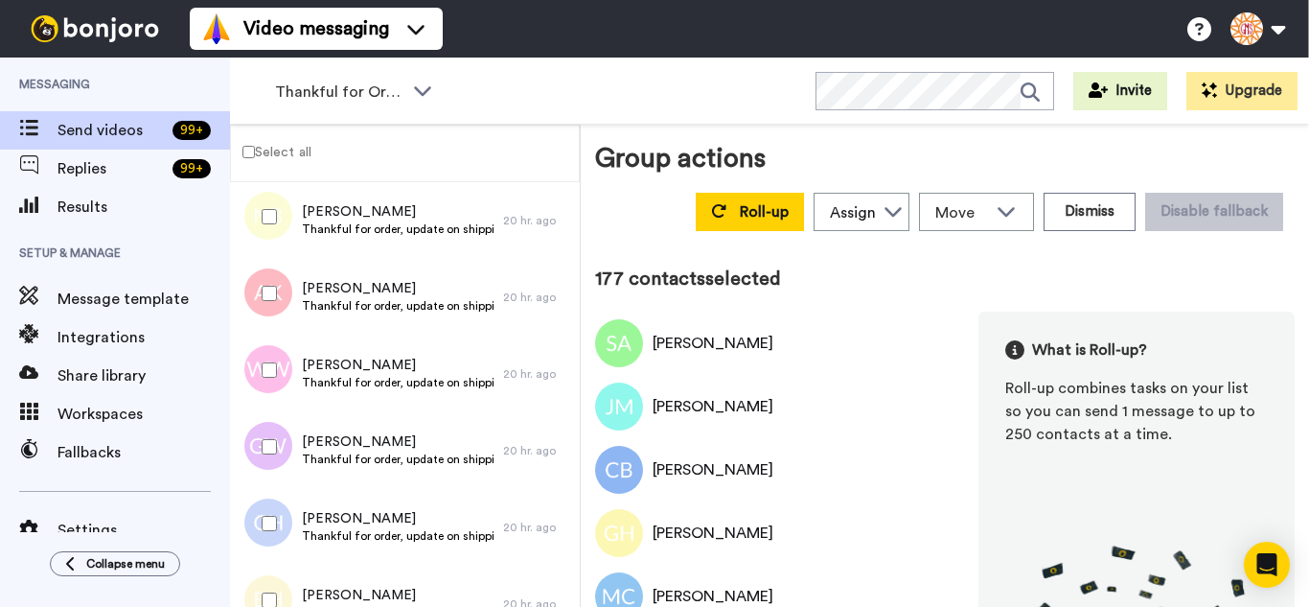
click at [255, 307] on div at bounding box center [265, 293] width 69 height 67
click at [271, 428] on div at bounding box center [265, 446] width 69 height 67
click at [266, 514] on div at bounding box center [265, 523] width 69 height 67
click at [274, 575] on div at bounding box center [265, 600] width 69 height 67
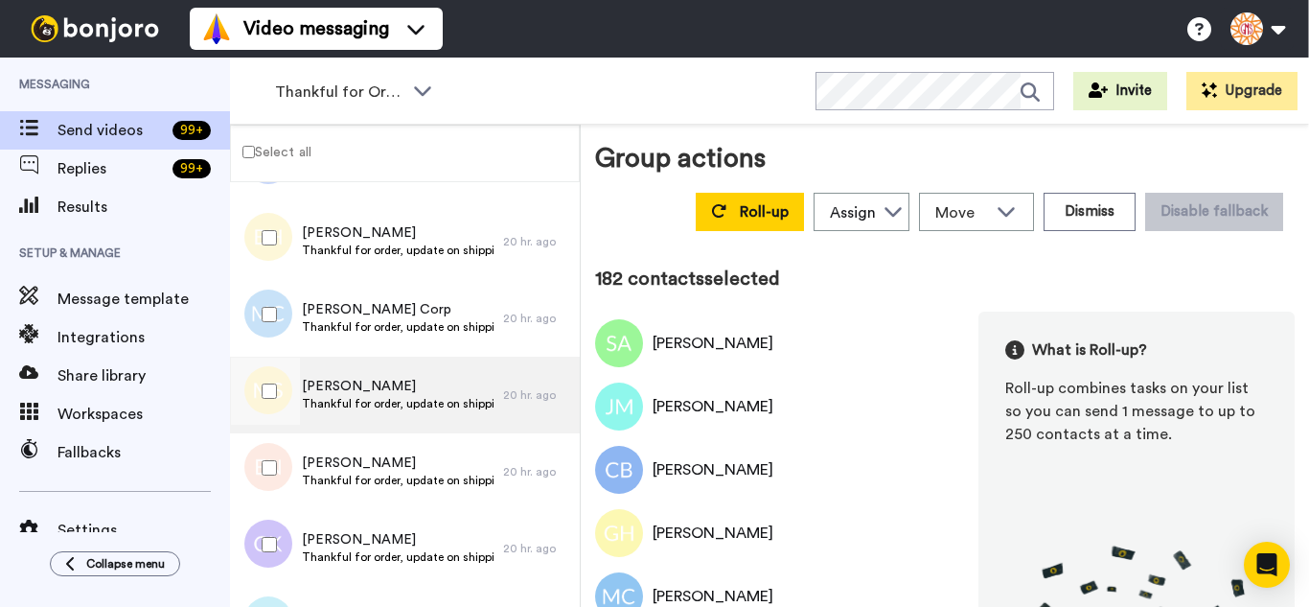
scroll to position [13900, 0]
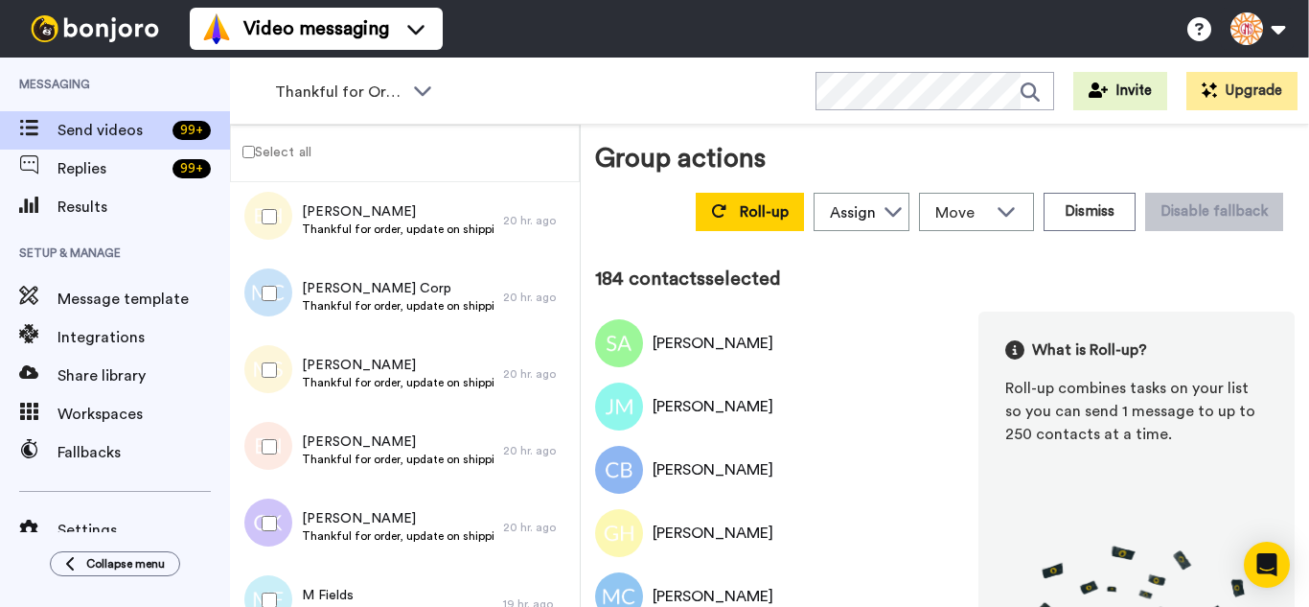
click at [268, 429] on div at bounding box center [265, 446] width 69 height 67
click at [269, 521] on div at bounding box center [265, 523] width 69 height 67
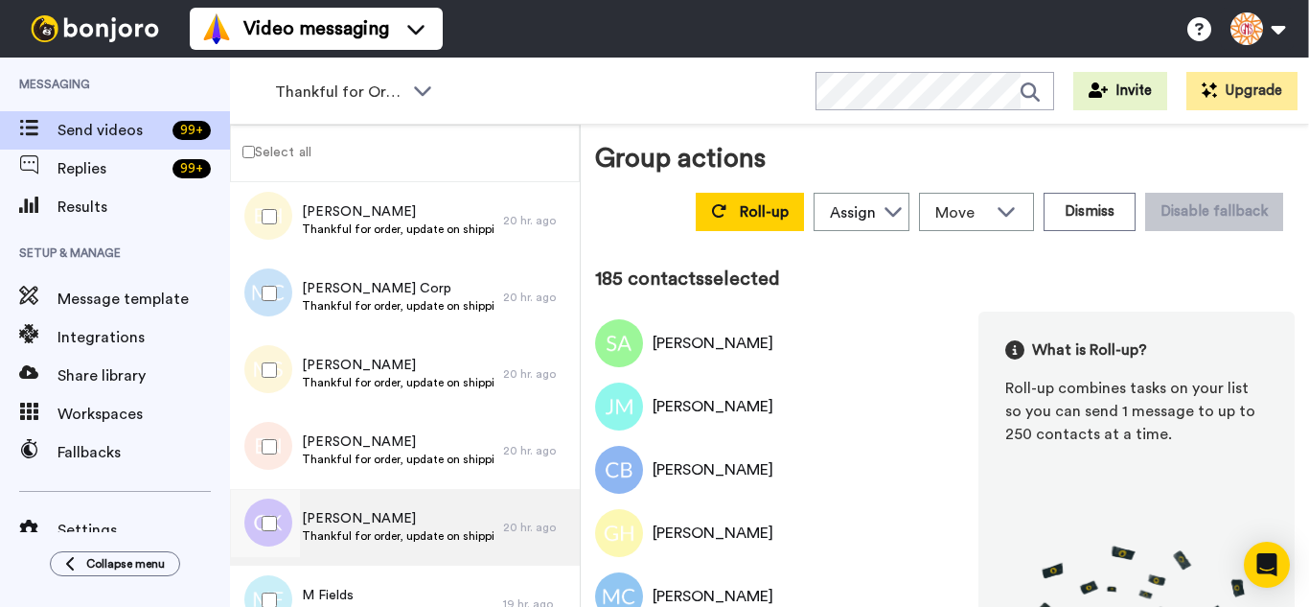
click at [264, 560] on div at bounding box center [264, 527] width 58 height 77
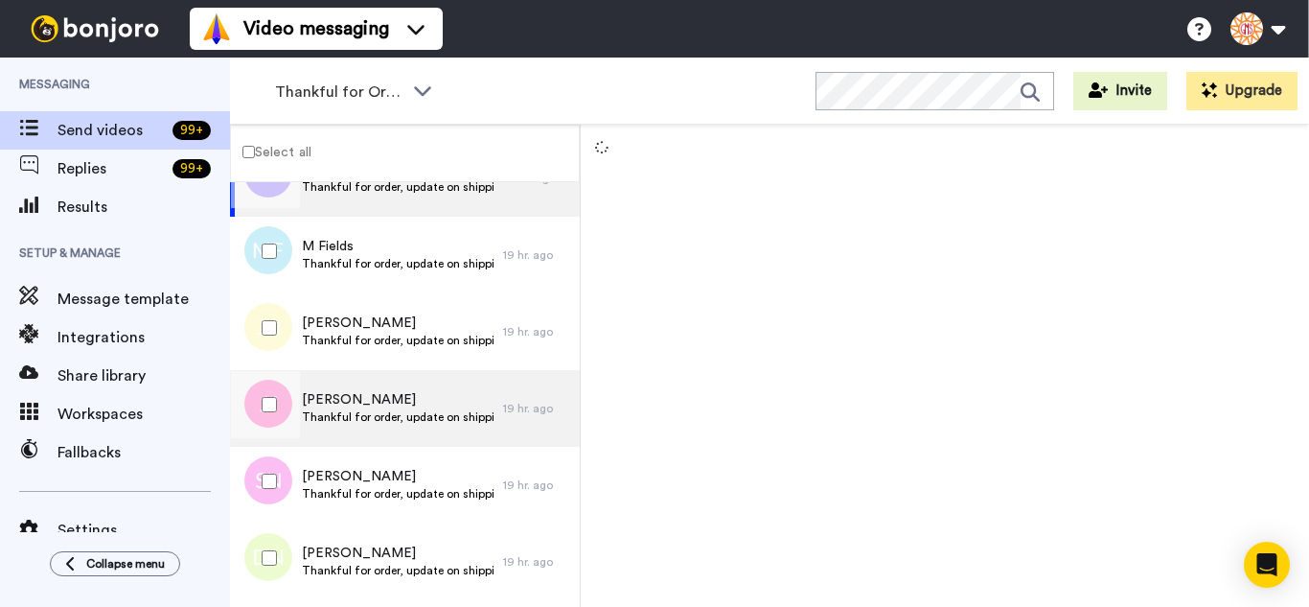
scroll to position [14283, 0]
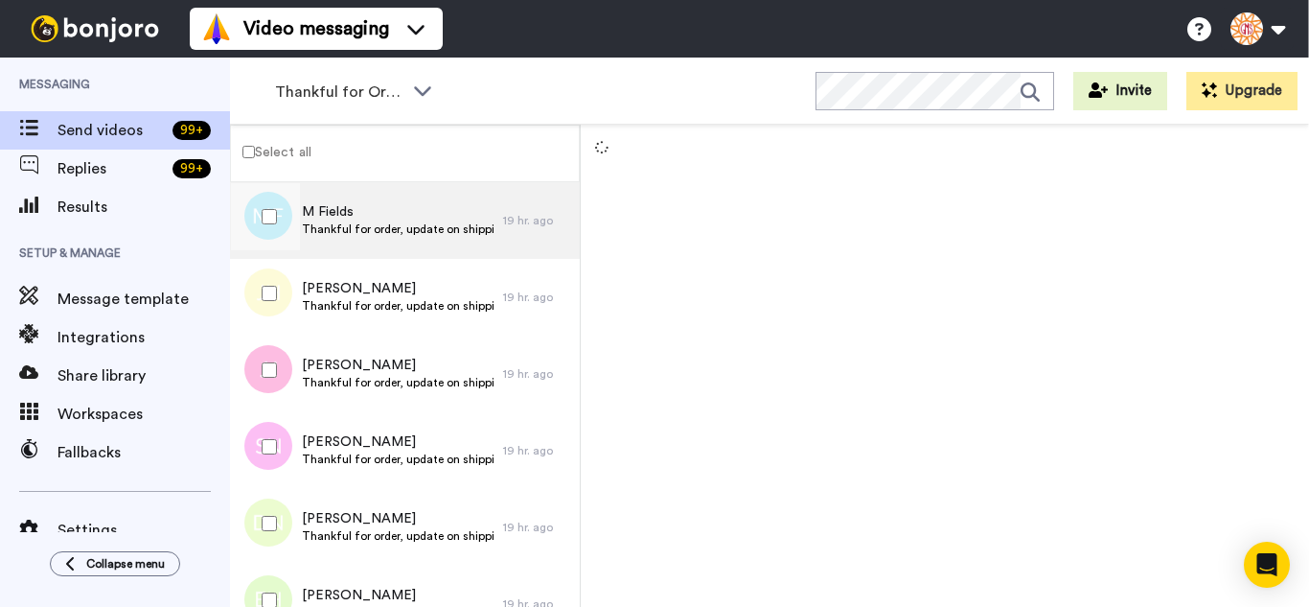
click at [279, 225] on div at bounding box center [265, 216] width 69 height 67
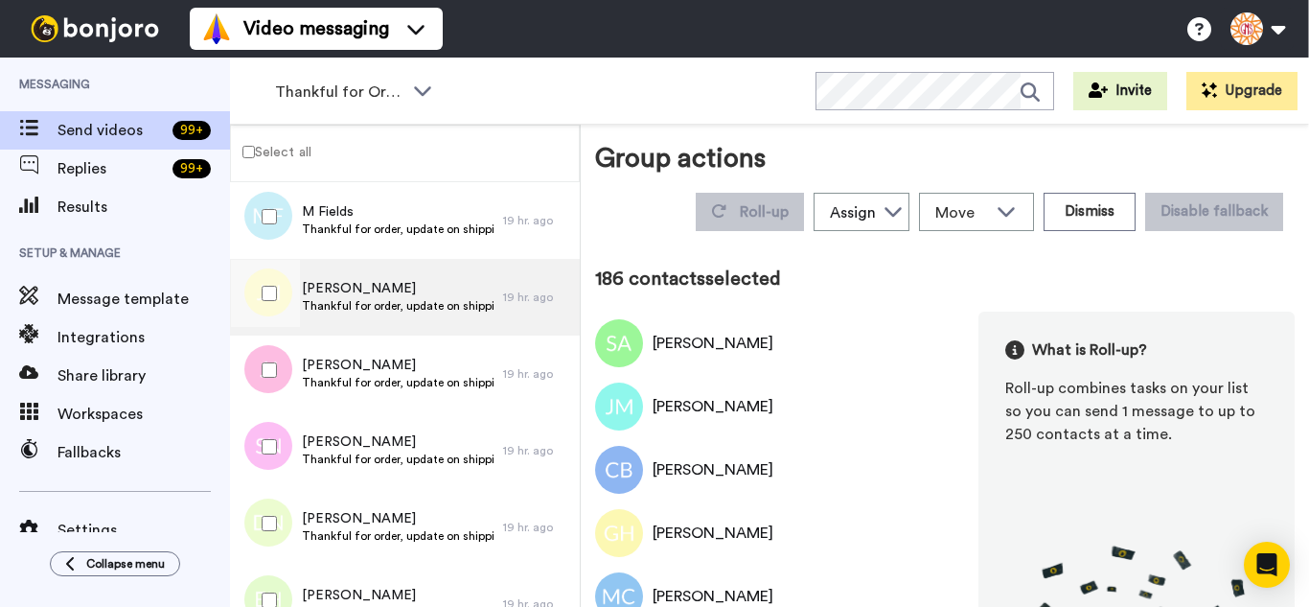
click at [286, 304] on div at bounding box center [265, 293] width 69 height 67
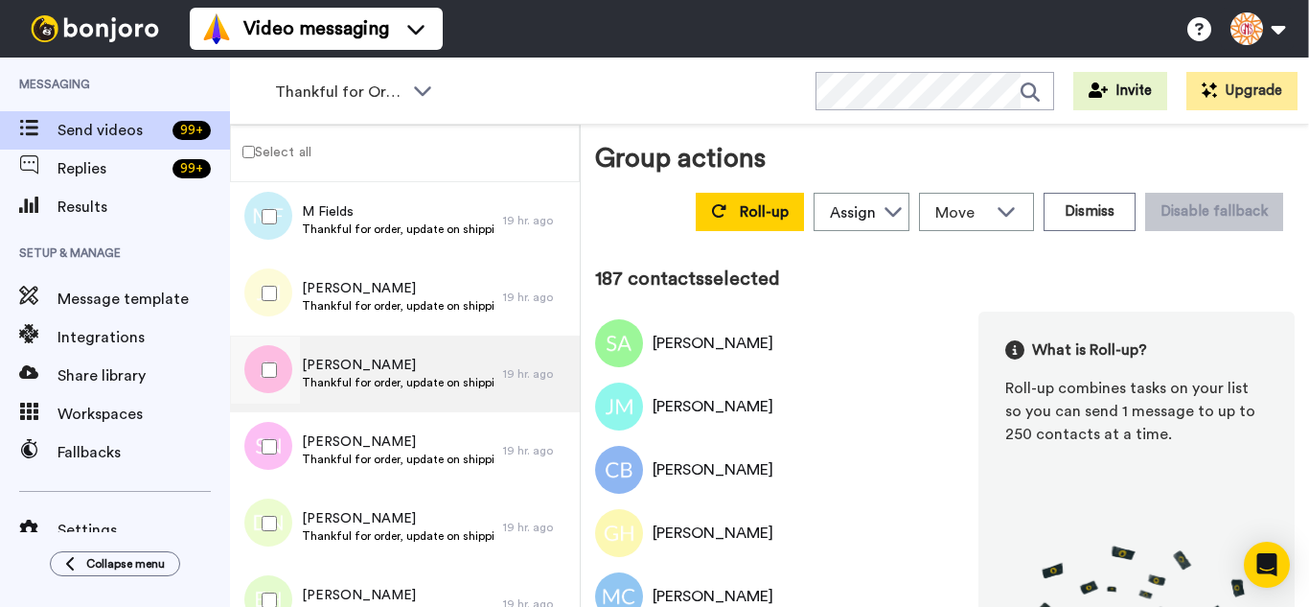
click at [283, 353] on div at bounding box center [265, 369] width 69 height 67
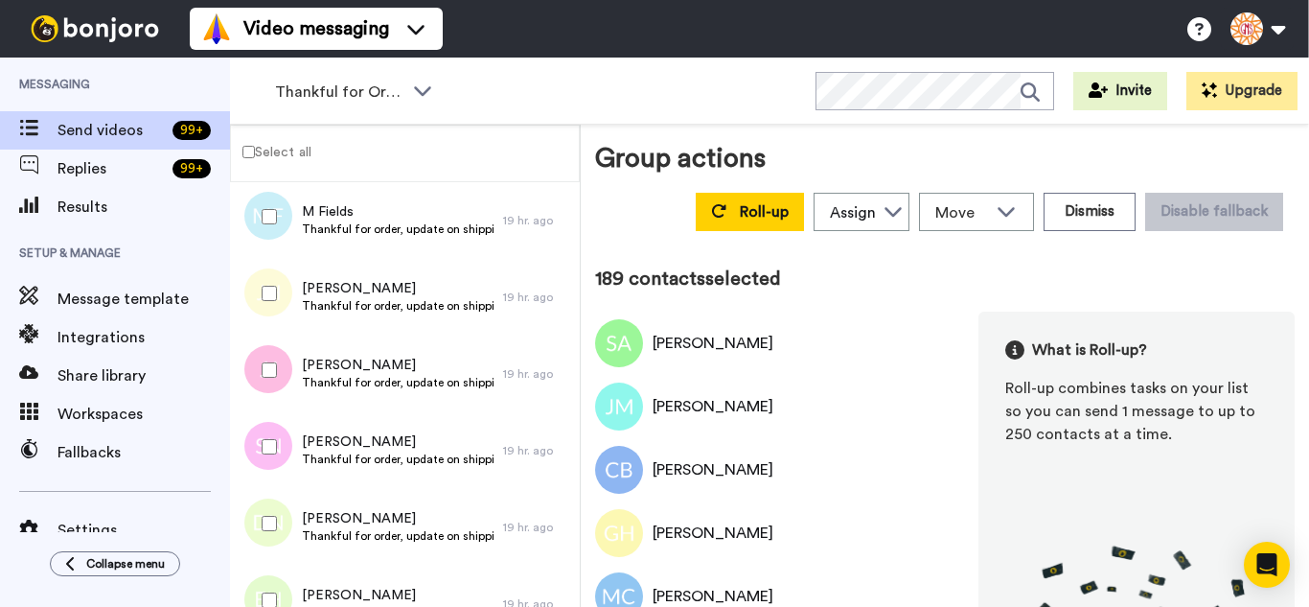
click at [277, 538] on div at bounding box center [265, 523] width 69 height 67
click at [266, 579] on div at bounding box center [265, 600] width 69 height 67
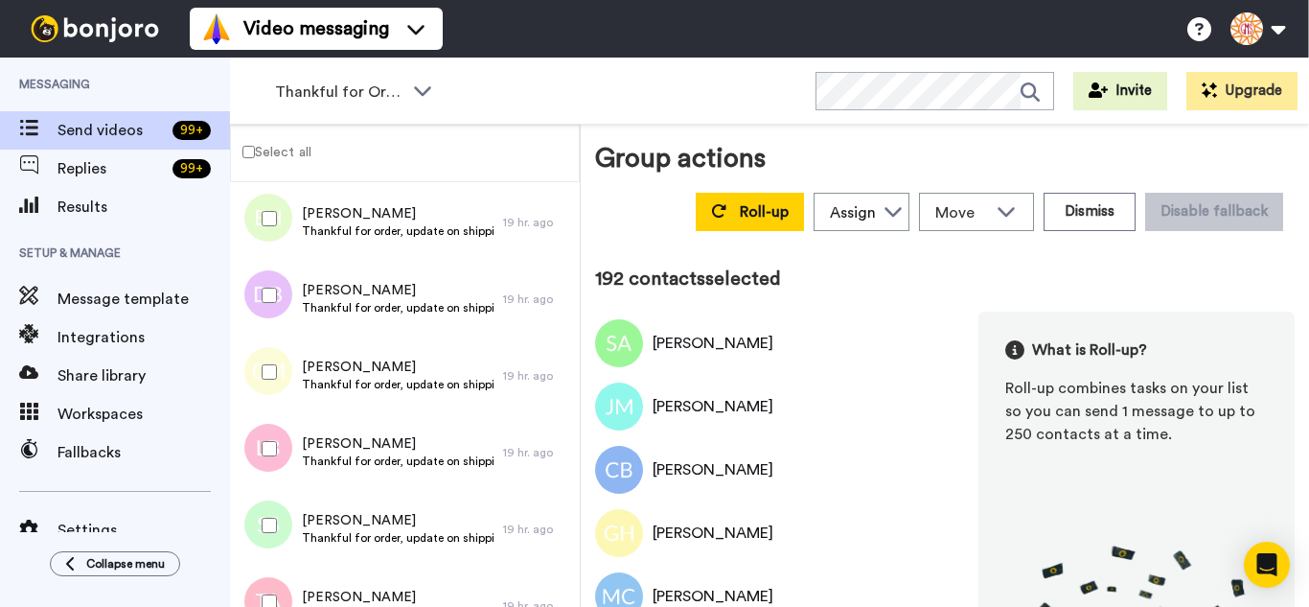
scroll to position [14667, 0]
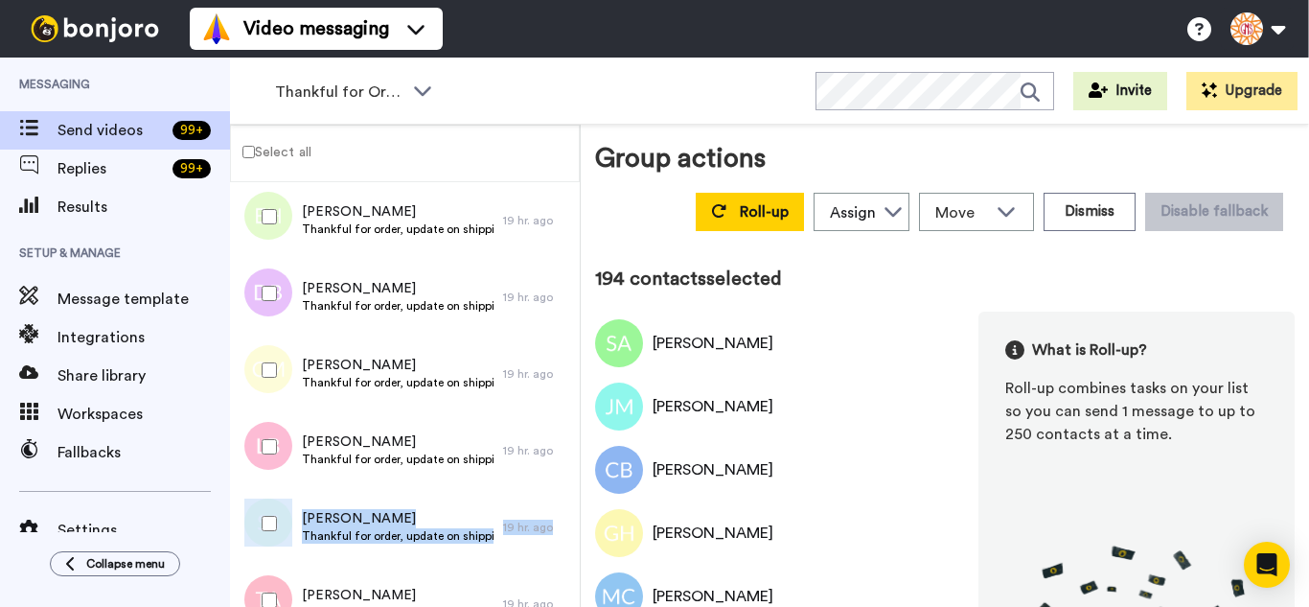
click at [277, 492] on div "Selina Sutton Thankful for order, update on shipping. 19 hr. ago" at bounding box center [405, 527] width 350 height 77
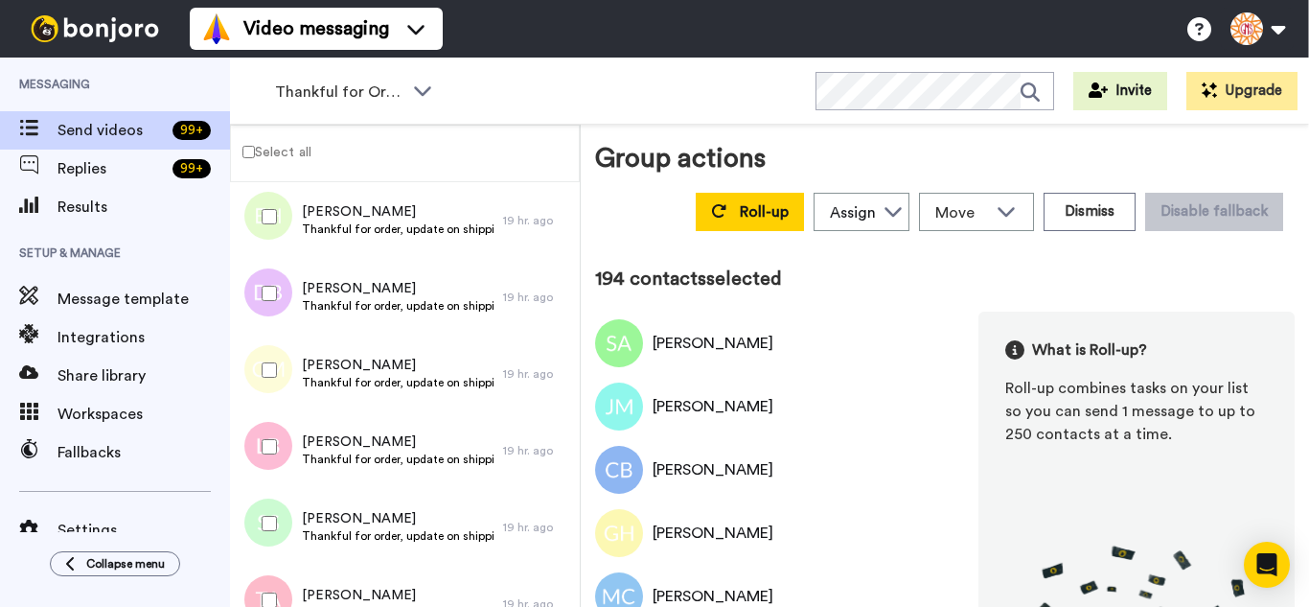
click at [274, 435] on div at bounding box center [265, 446] width 69 height 67
click at [282, 539] on div at bounding box center [265, 523] width 69 height 67
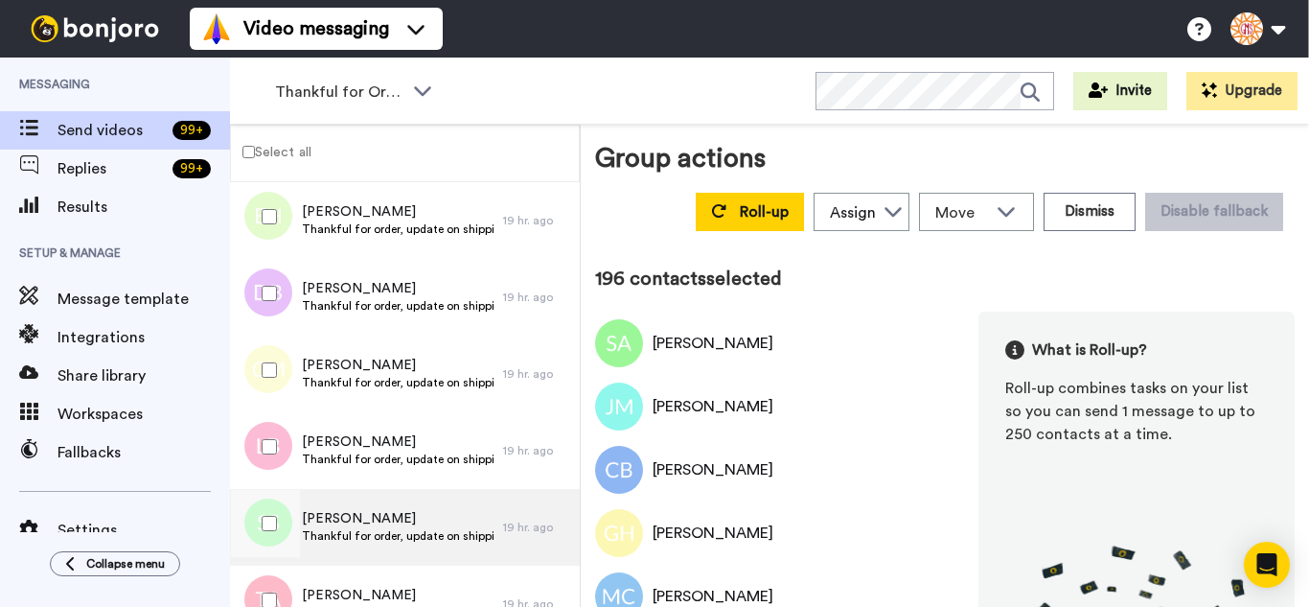
click at [281, 582] on div at bounding box center [265, 600] width 69 height 67
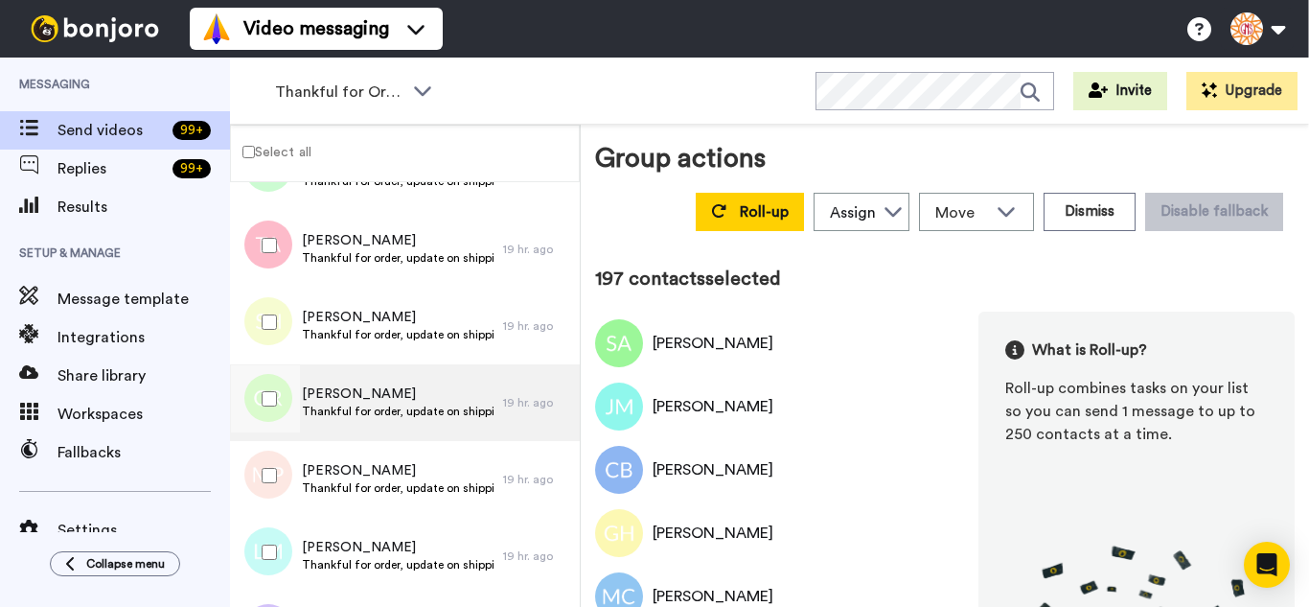
scroll to position [15050, 0]
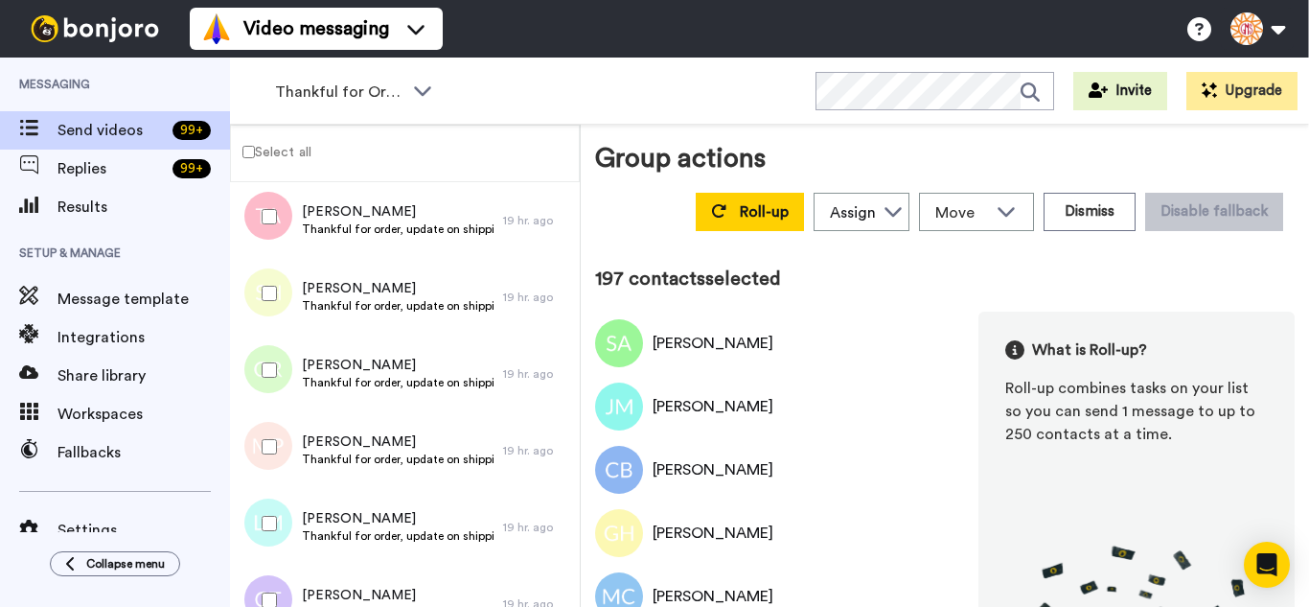
click at [264, 302] on div at bounding box center [265, 293] width 69 height 67
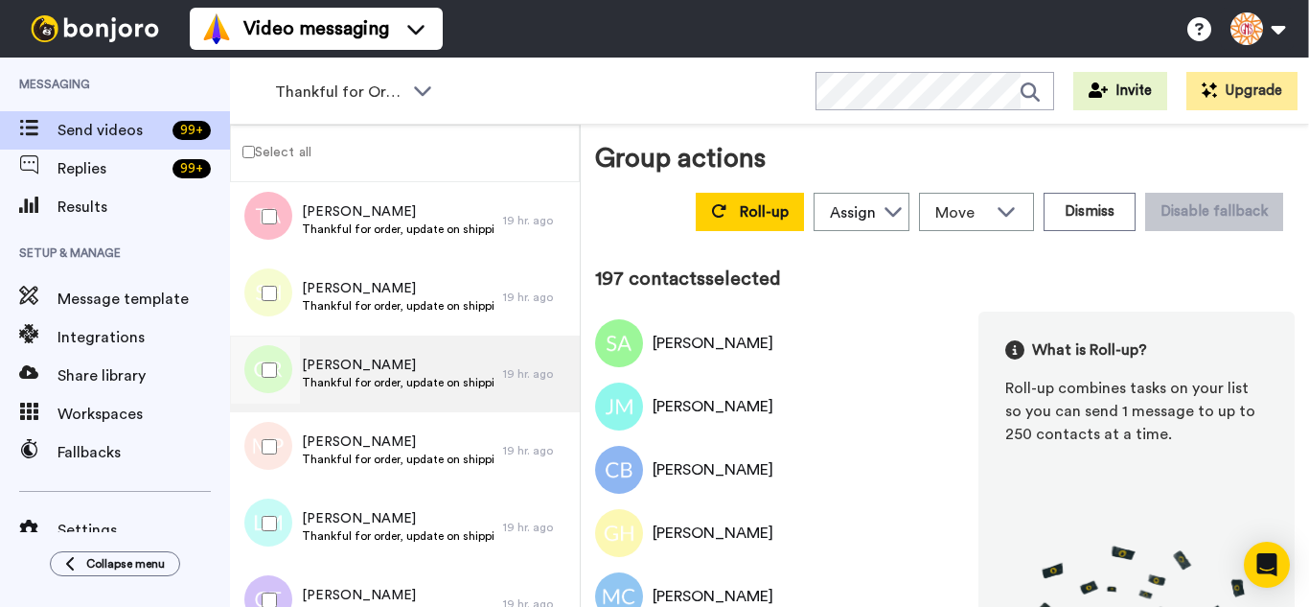
click at [276, 381] on div at bounding box center [265, 369] width 69 height 67
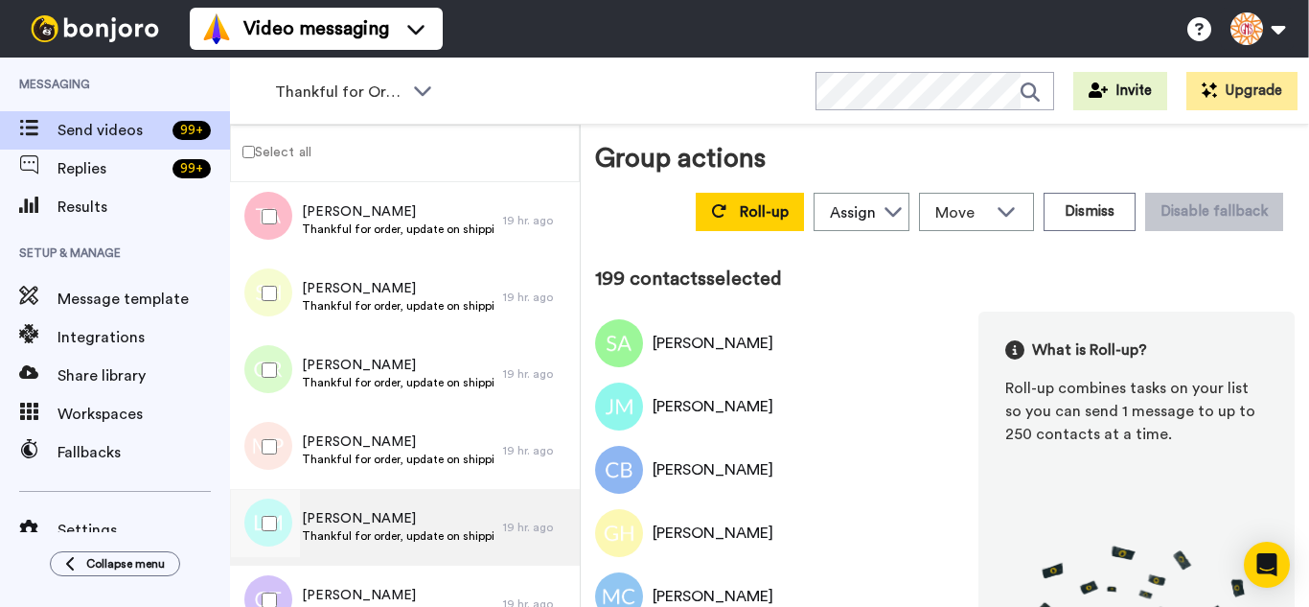
click at [286, 435] on div at bounding box center [265, 446] width 69 height 67
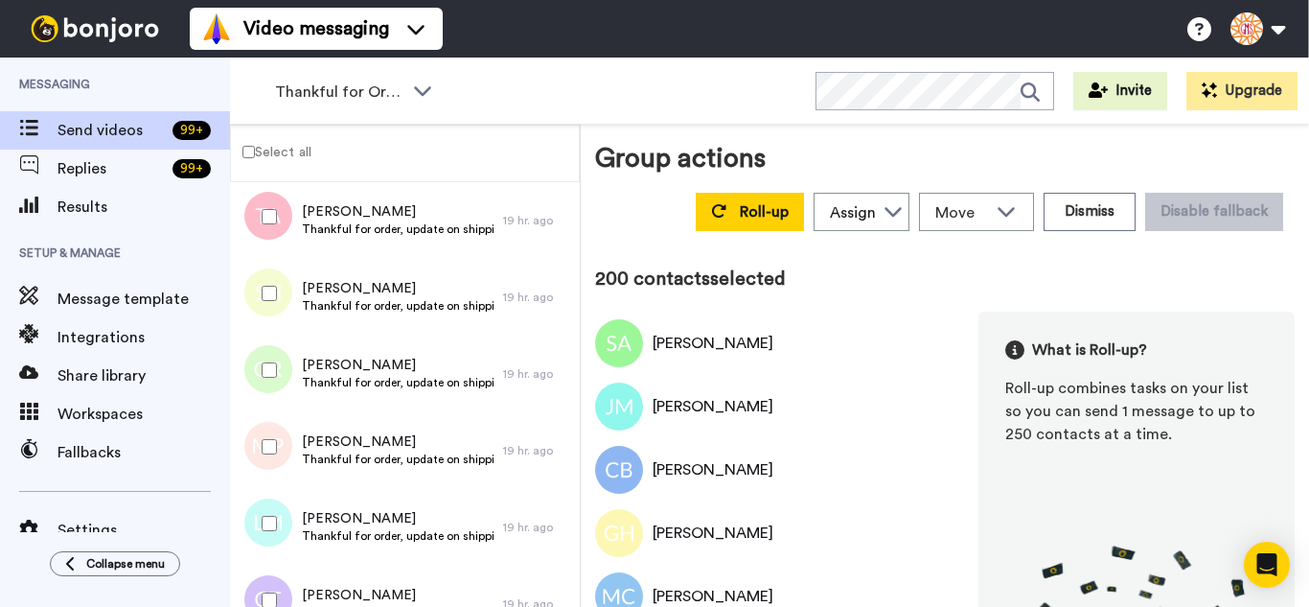
click at [277, 503] on div at bounding box center [265, 523] width 69 height 67
click at [276, 580] on div at bounding box center [265, 600] width 69 height 67
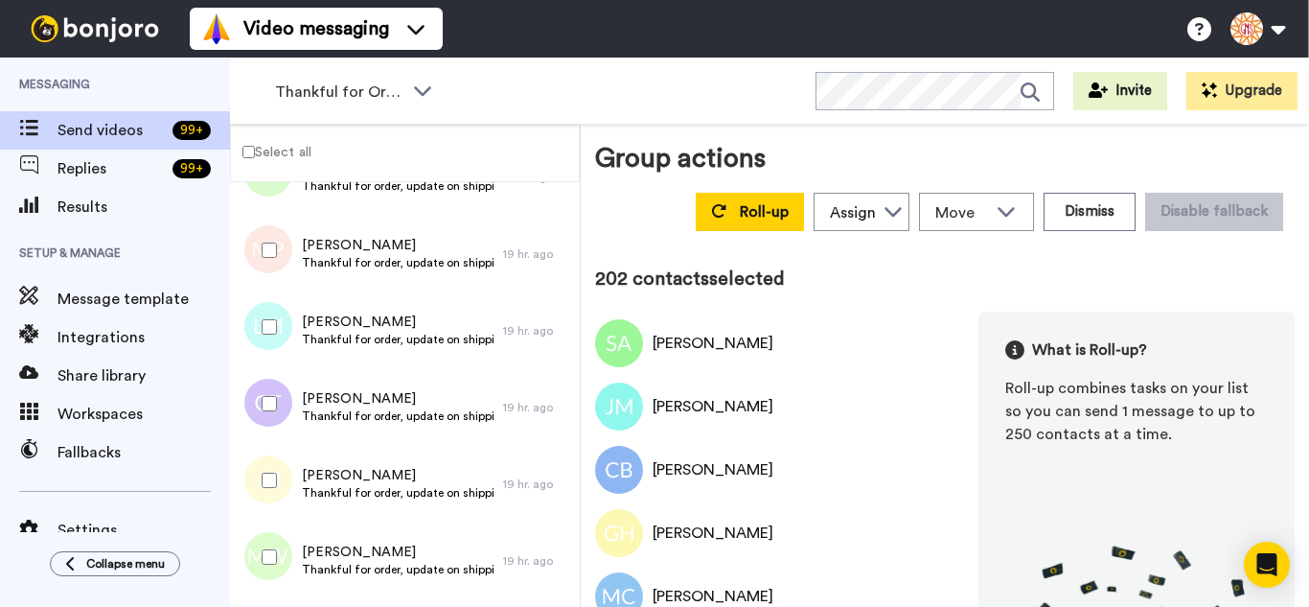
scroll to position [15338, 0]
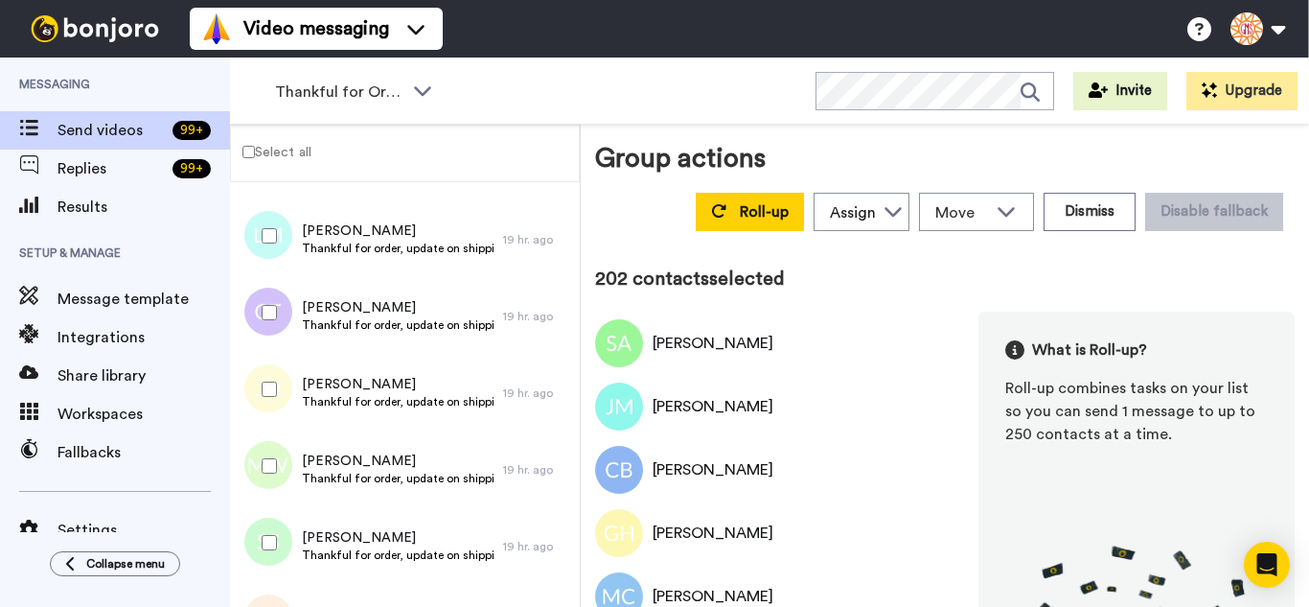
click at [287, 413] on div at bounding box center [265, 389] width 69 height 67
click at [281, 471] on div at bounding box center [265, 465] width 69 height 67
click at [272, 529] on div at bounding box center [265, 542] width 69 height 67
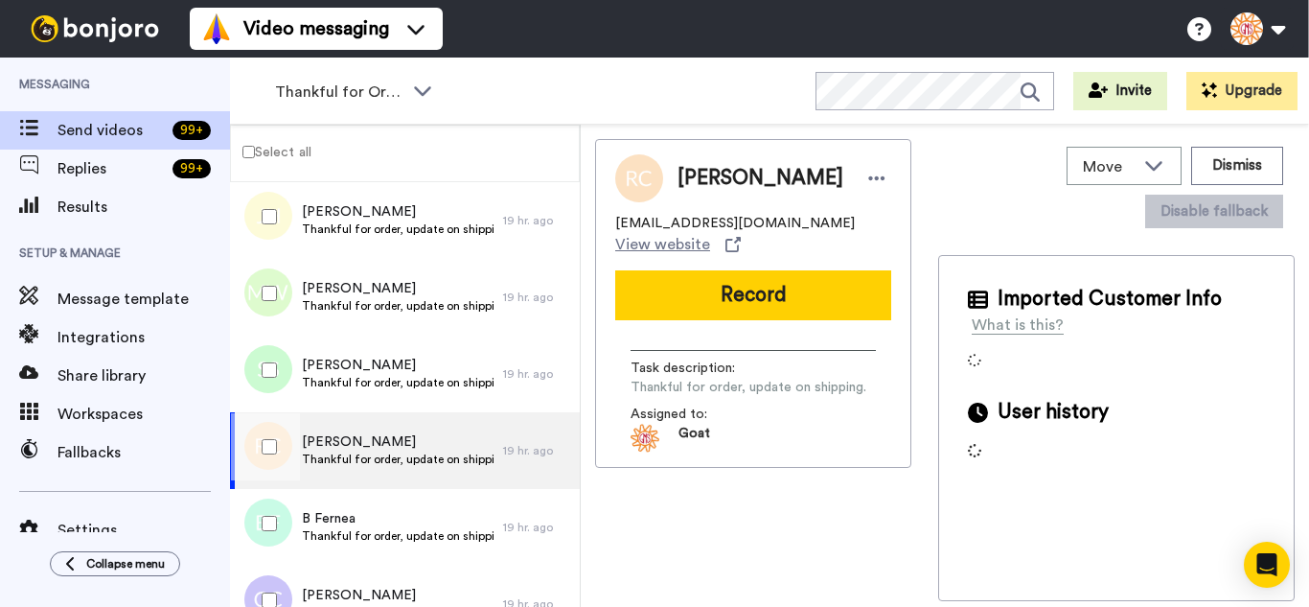
scroll to position [15529, 0]
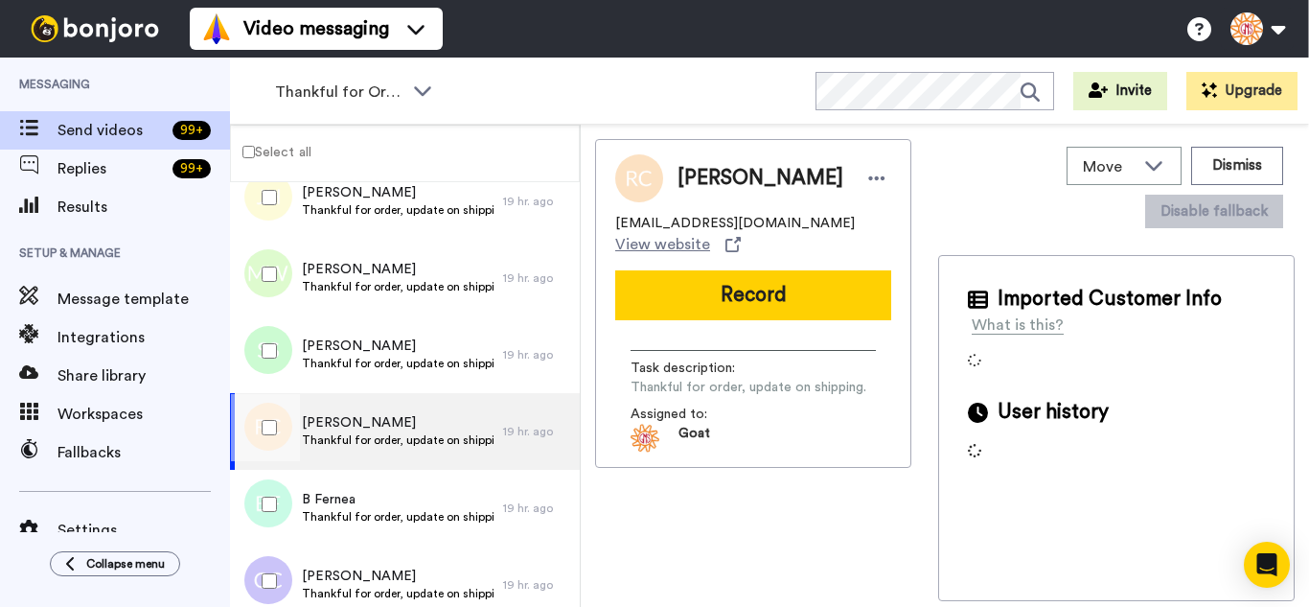
click at [278, 431] on div at bounding box center [265, 427] width 69 height 67
click at [288, 500] on div at bounding box center [265, 504] width 69 height 67
click at [285, 570] on div at bounding box center [265, 580] width 69 height 67
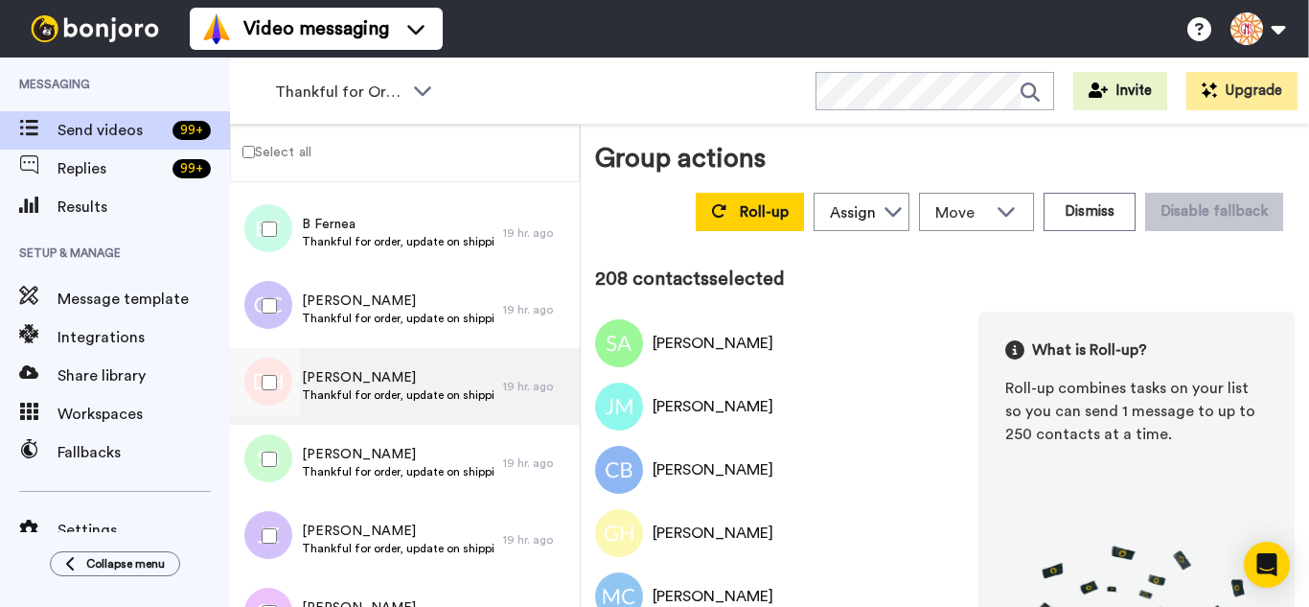
scroll to position [15817, 0]
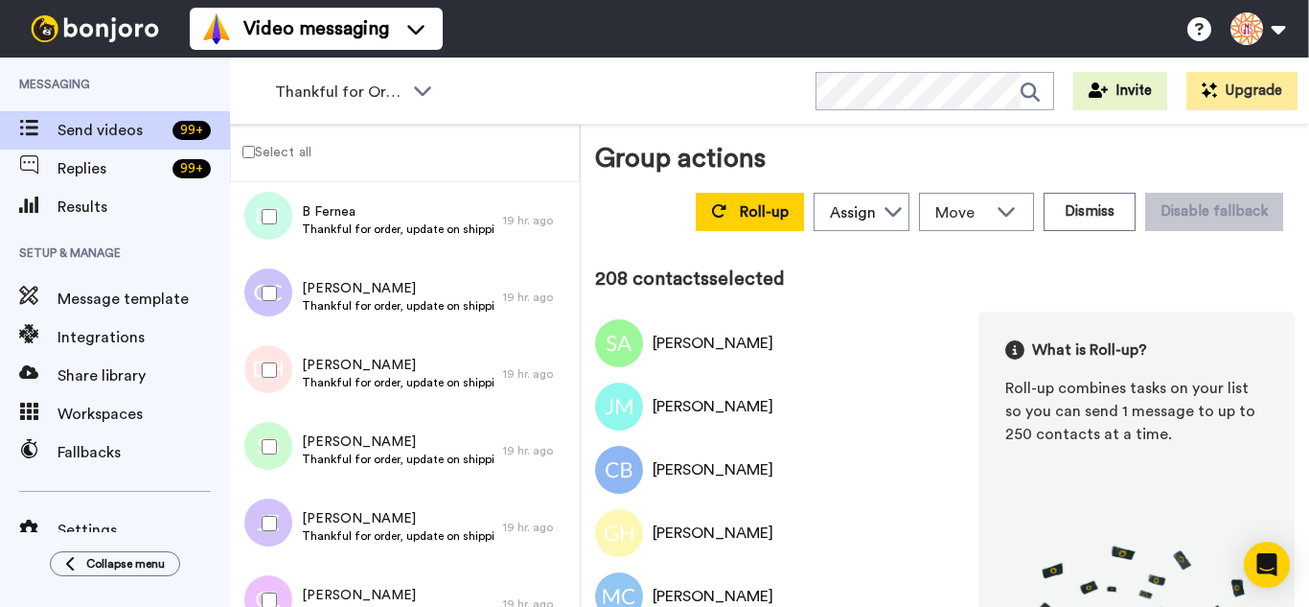
click at [284, 384] on div at bounding box center [265, 369] width 69 height 67
click at [290, 461] on div at bounding box center [265, 446] width 69 height 67
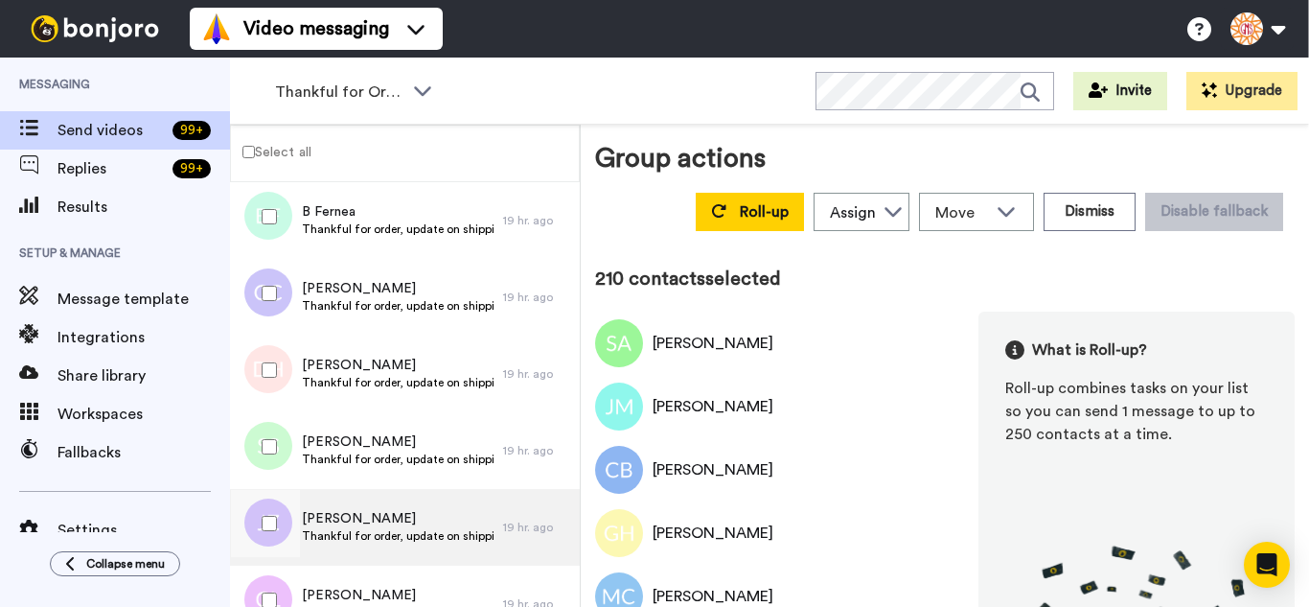
click at [286, 504] on div at bounding box center [265, 523] width 69 height 67
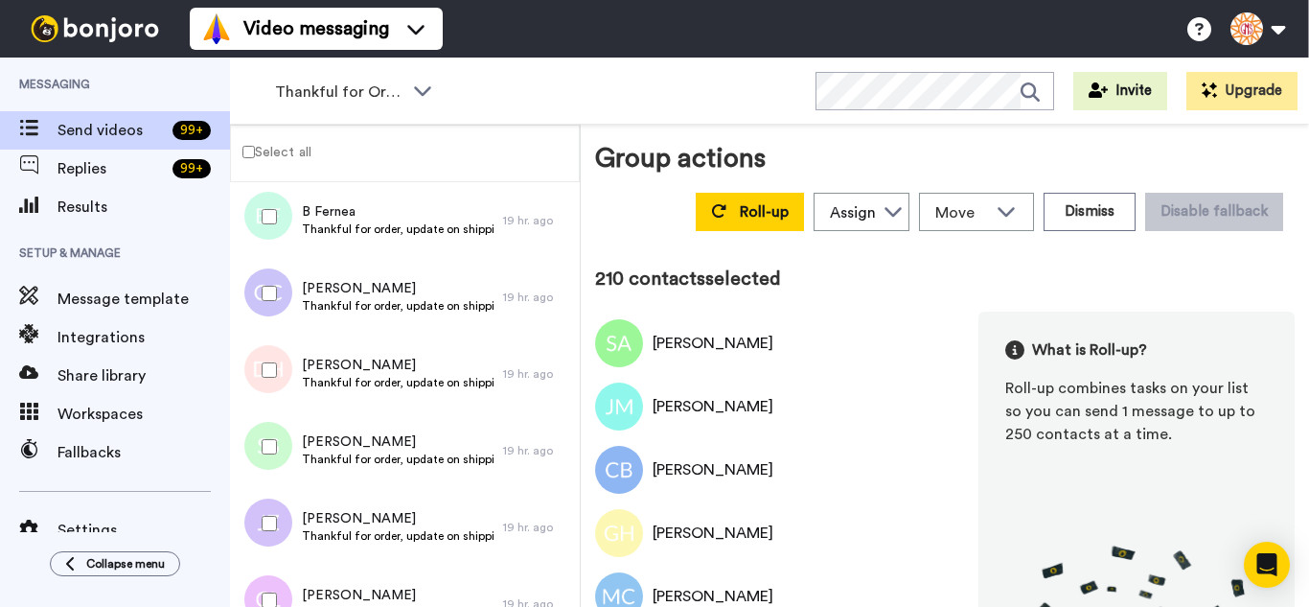
click at [284, 574] on div at bounding box center [265, 600] width 69 height 67
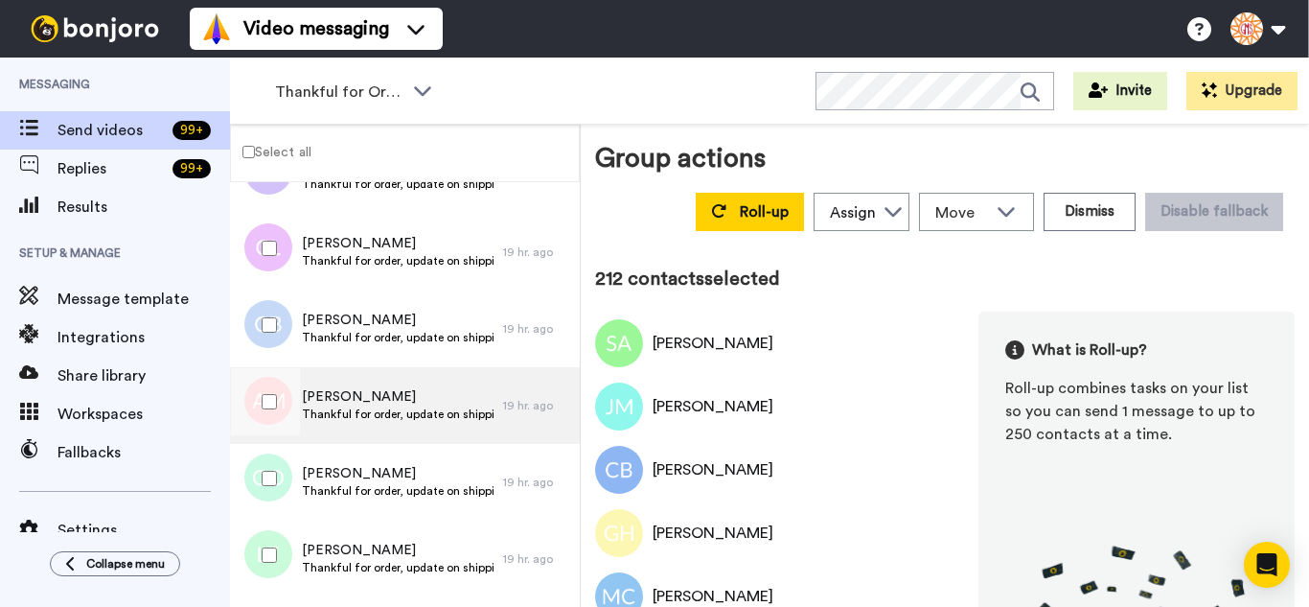
scroll to position [16200, 0]
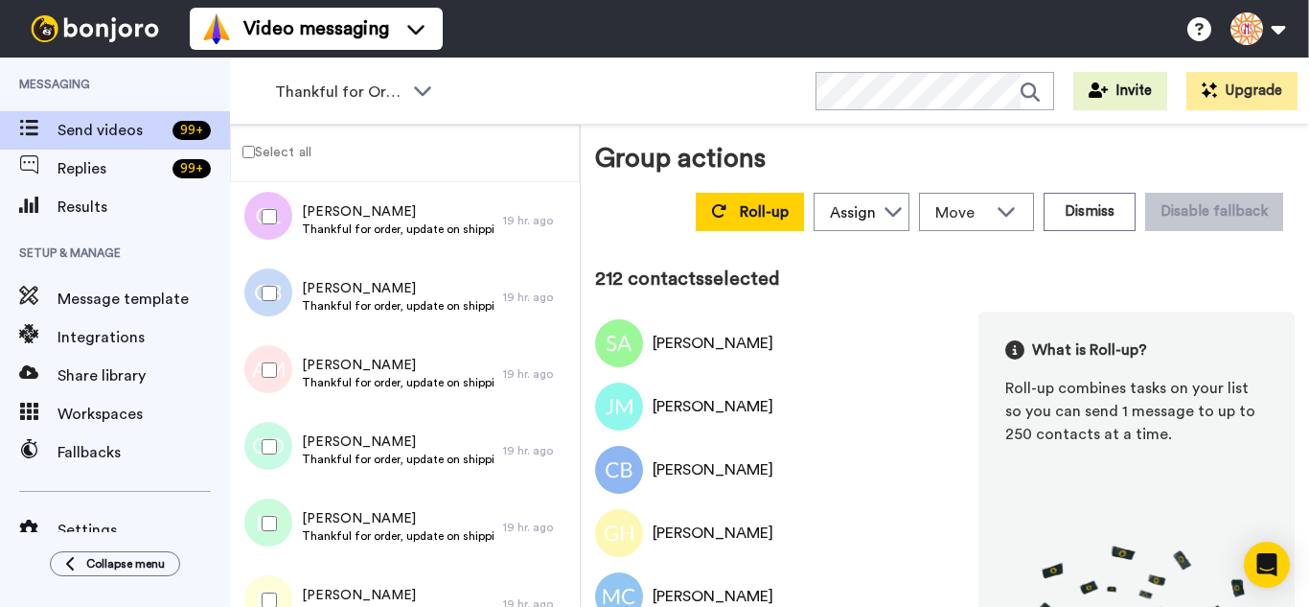
click at [276, 284] on div at bounding box center [265, 293] width 69 height 67
click at [275, 352] on div at bounding box center [265, 369] width 69 height 67
click at [280, 450] on div at bounding box center [265, 446] width 69 height 67
click at [276, 513] on div at bounding box center [265, 523] width 69 height 67
click at [289, 593] on div at bounding box center [265, 600] width 69 height 67
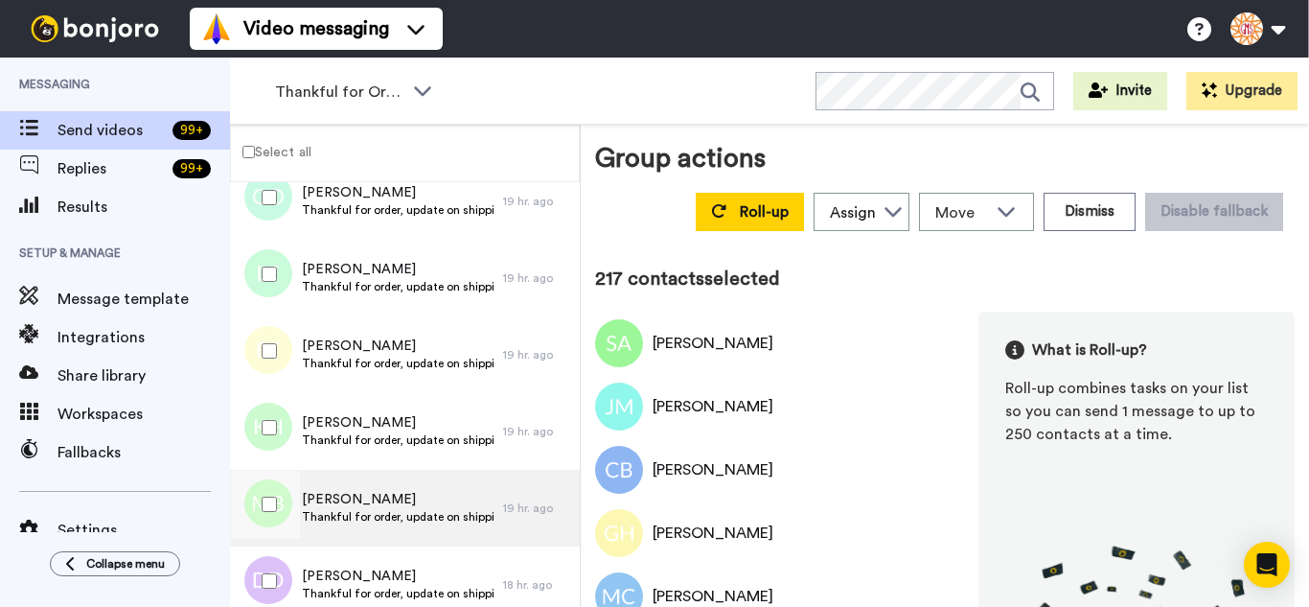
scroll to position [16584, 0]
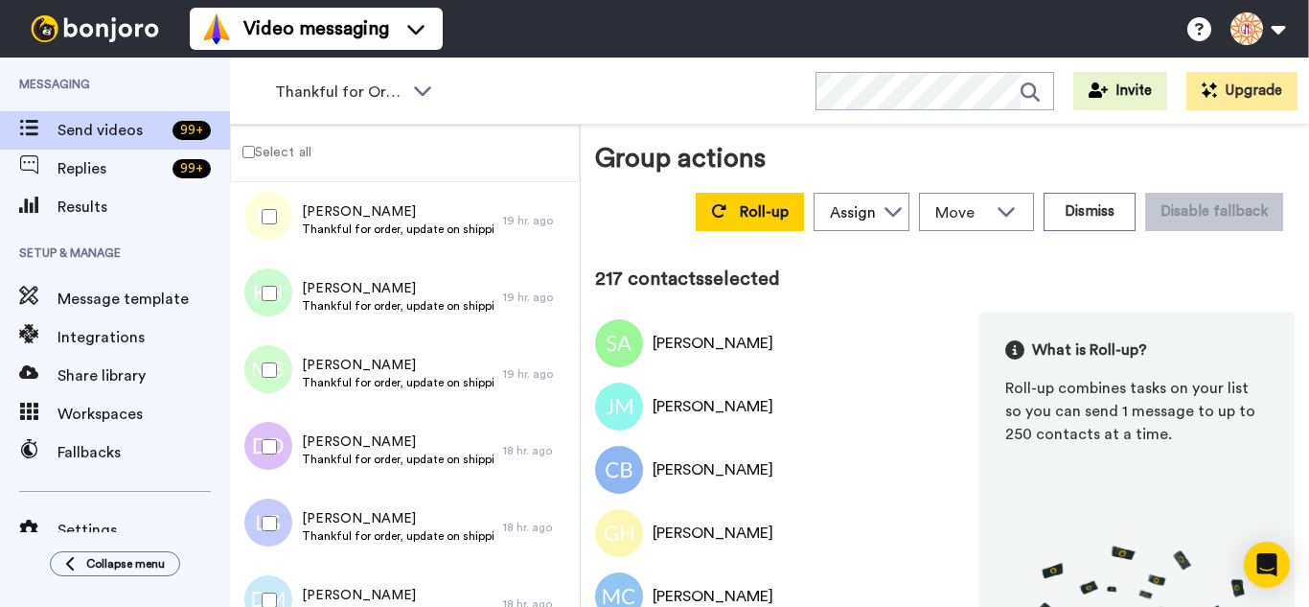
click at [284, 313] on div at bounding box center [265, 293] width 69 height 67
click at [259, 340] on div at bounding box center [265, 369] width 69 height 67
click at [270, 443] on div at bounding box center [265, 446] width 69 height 67
click at [266, 578] on div at bounding box center [265, 600] width 69 height 67
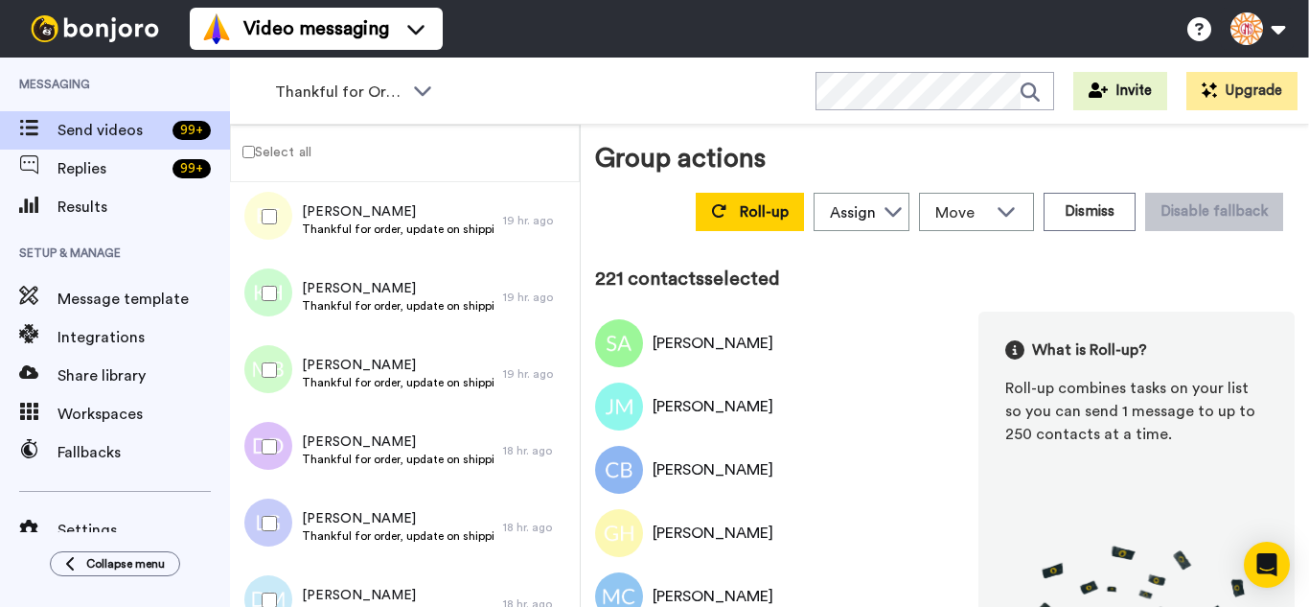
click at [275, 543] on div at bounding box center [265, 523] width 69 height 67
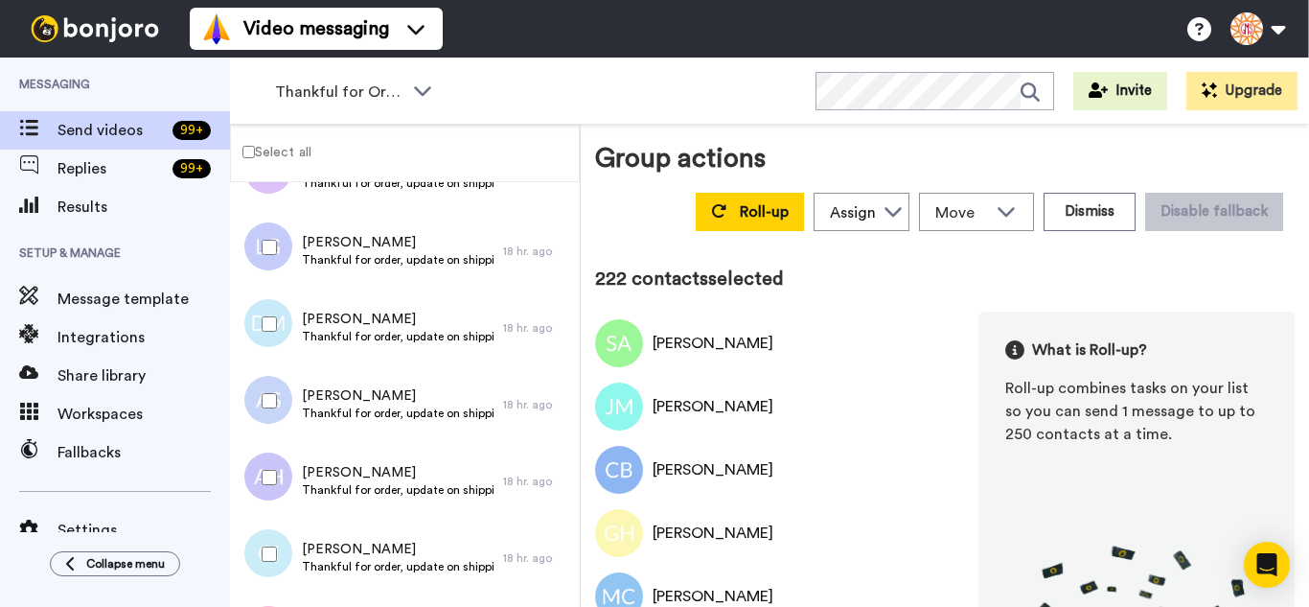
scroll to position [16871, 0]
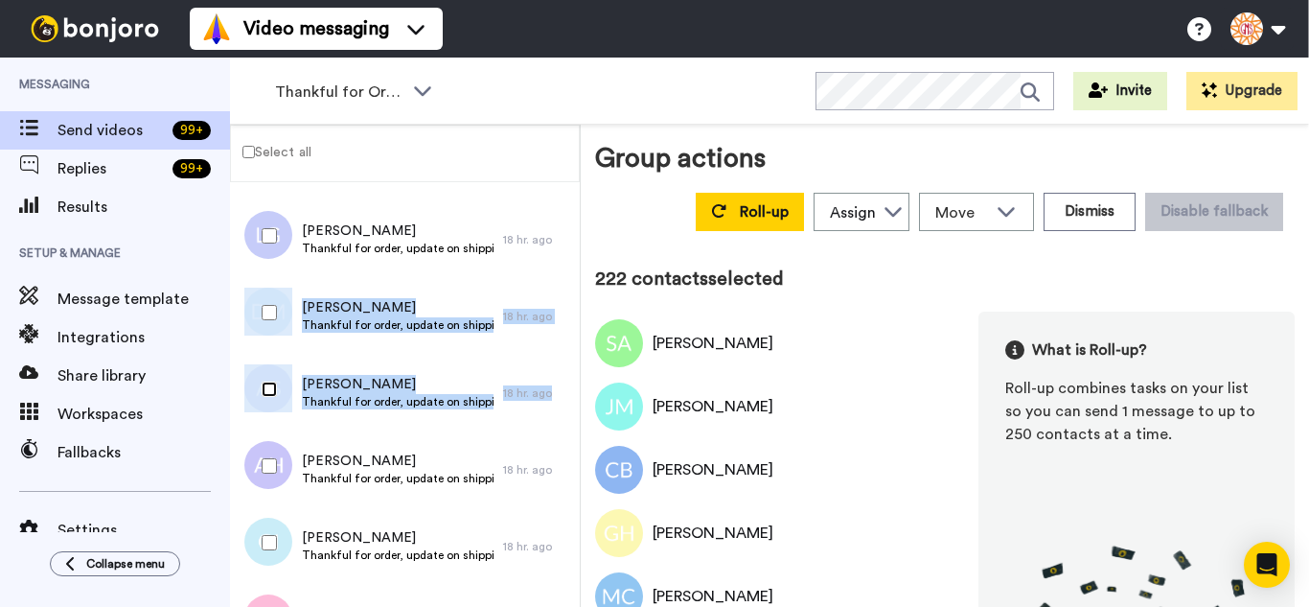
click at [270, 407] on div at bounding box center [265, 389] width 69 height 67
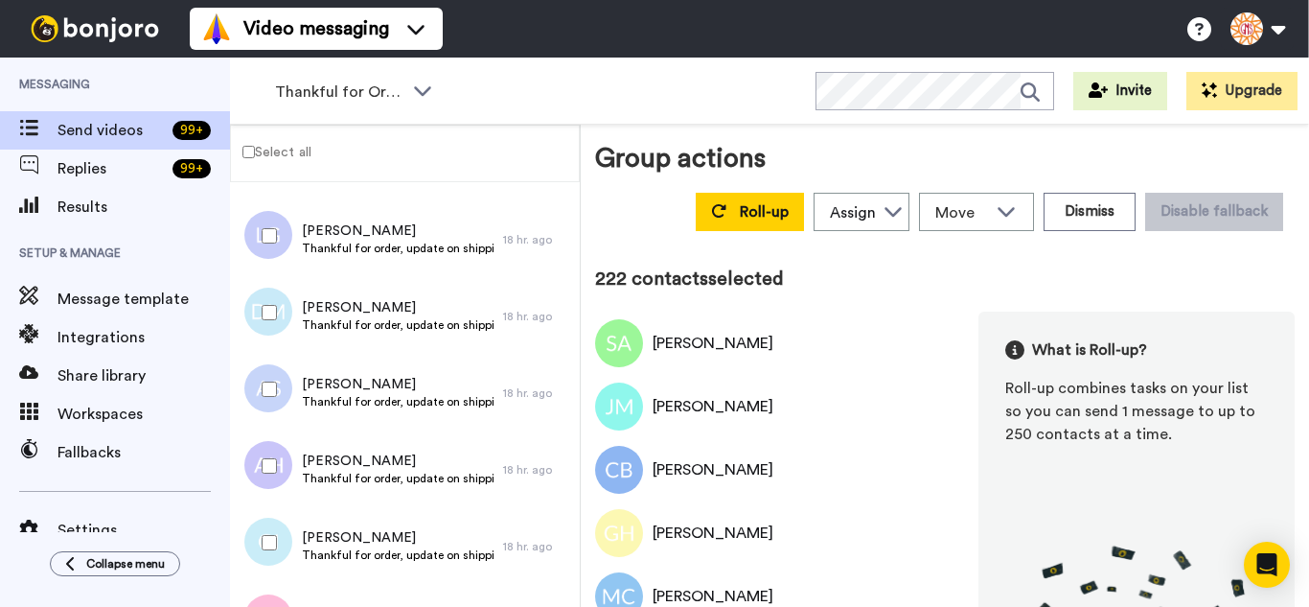
click at [280, 470] on div at bounding box center [265, 465] width 69 height 67
click at [280, 535] on div at bounding box center [265, 542] width 69 height 67
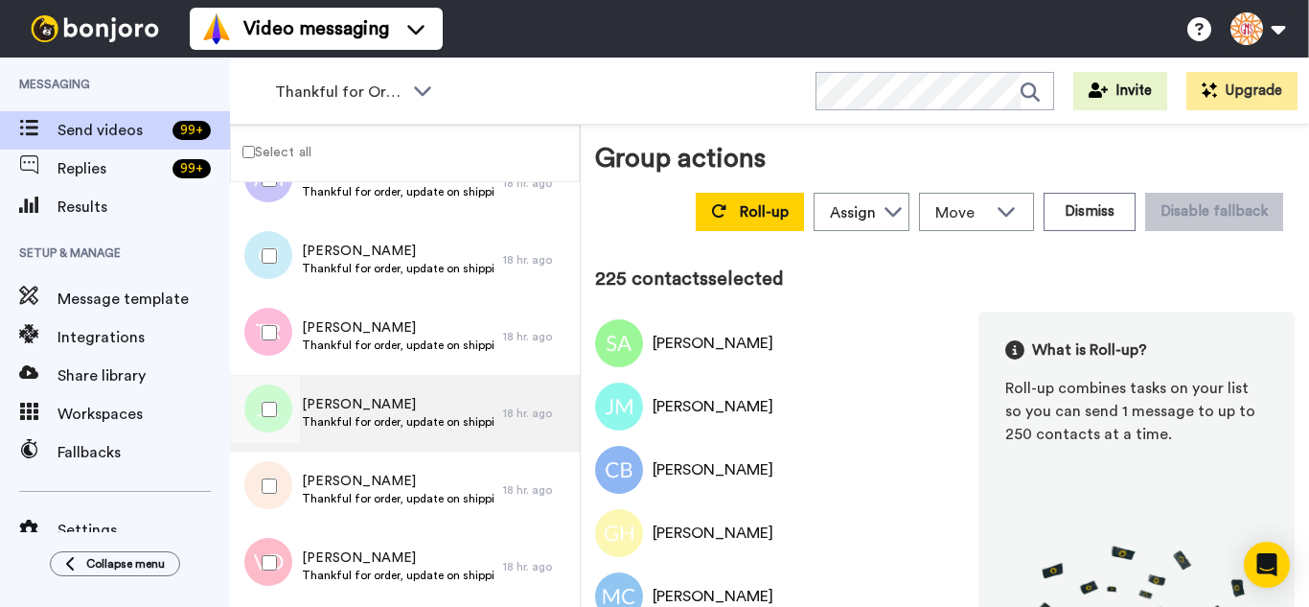
scroll to position [17159, 0]
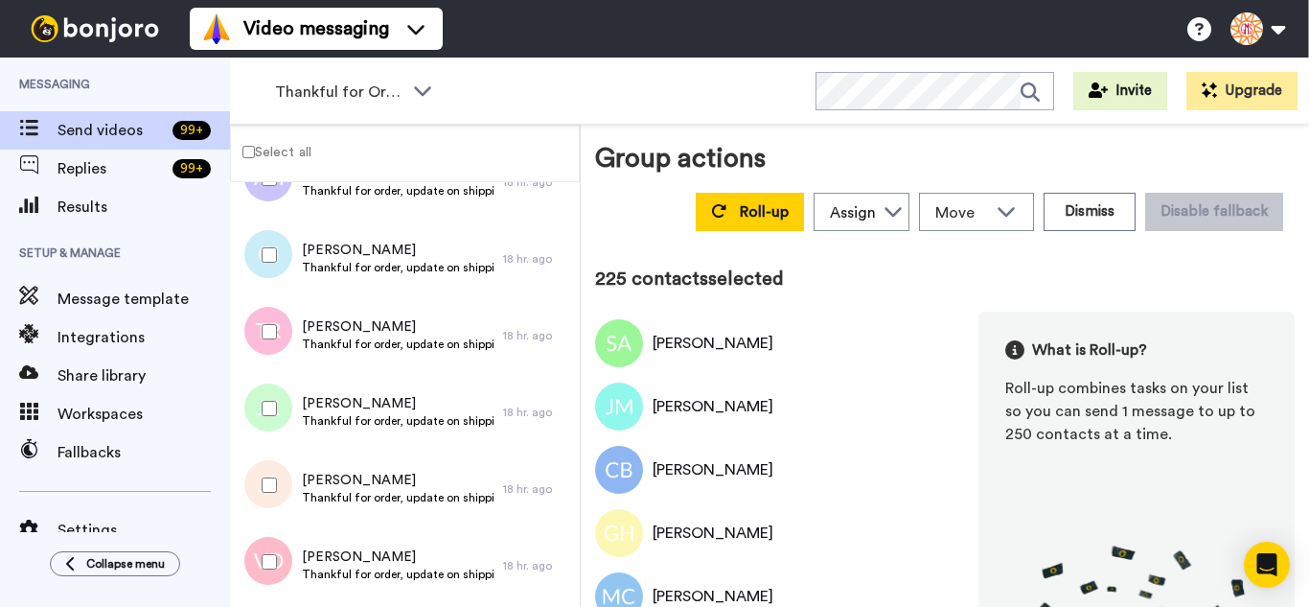
click at [283, 349] on div at bounding box center [265, 331] width 69 height 67
click at [282, 417] on div at bounding box center [265, 408] width 69 height 67
click at [282, 482] on div at bounding box center [265, 485] width 69 height 67
click at [281, 545] on div at bounding box center [265, 561] width 69 height 67
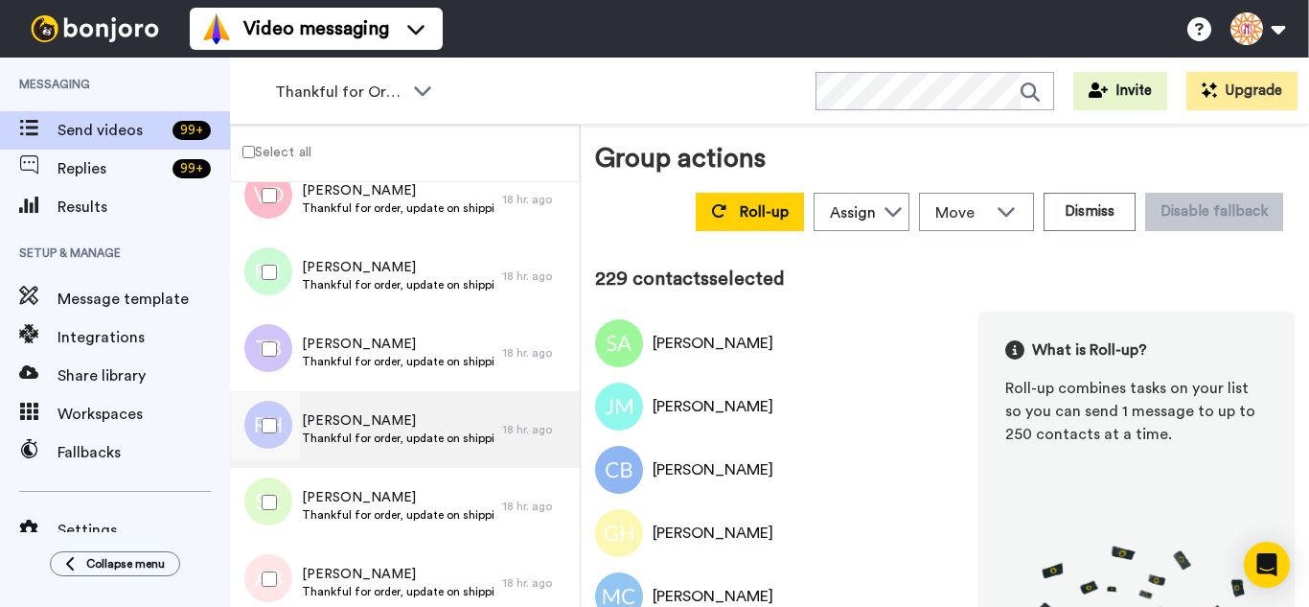
scroll to position [17542, 0]
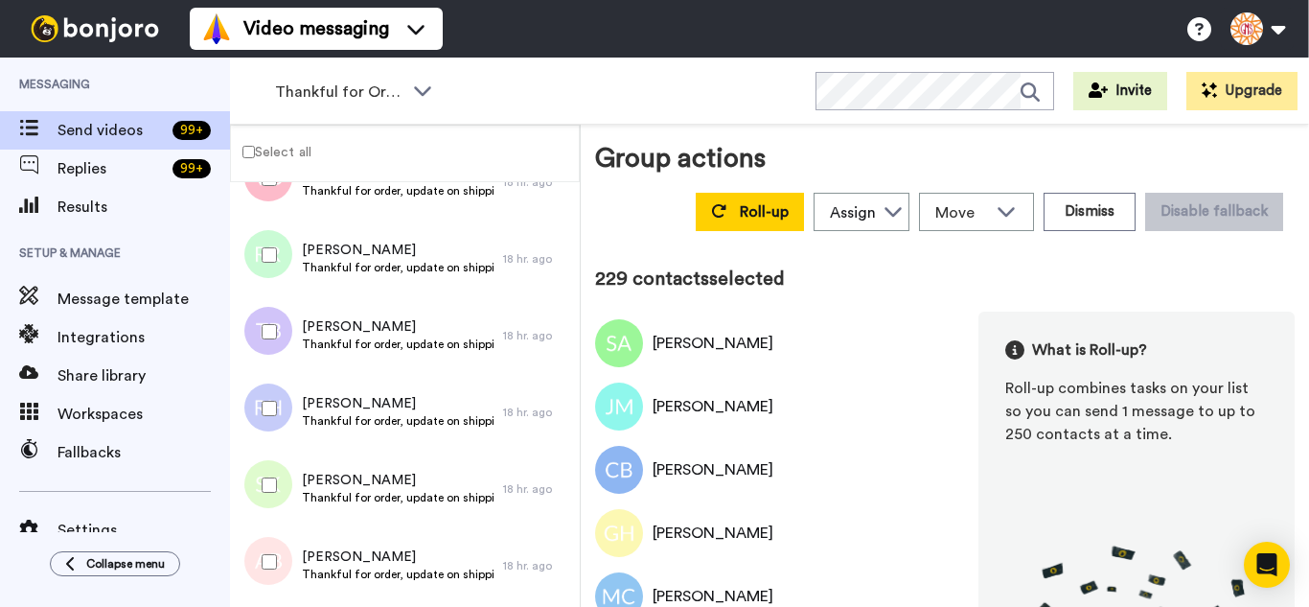
click at [262, 263] on div at bounding box center [265, 254] width 69 height 67
click at [273, 362] on div at bounding box center [265, 331] width 69 height 67
click at [282, 408] on div at bounding box center [265, 408] width 69 height 67
click at [276, 473] on div at bounding box center [265, 485] width 69 height 67
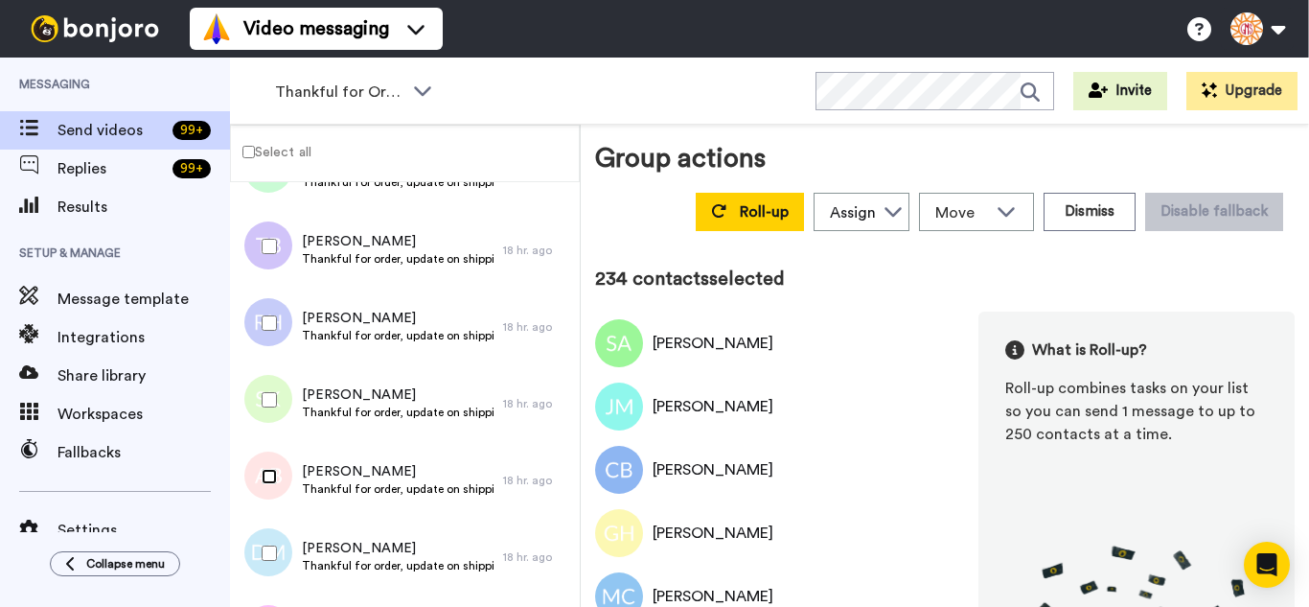
scroll to position [17926, 0]
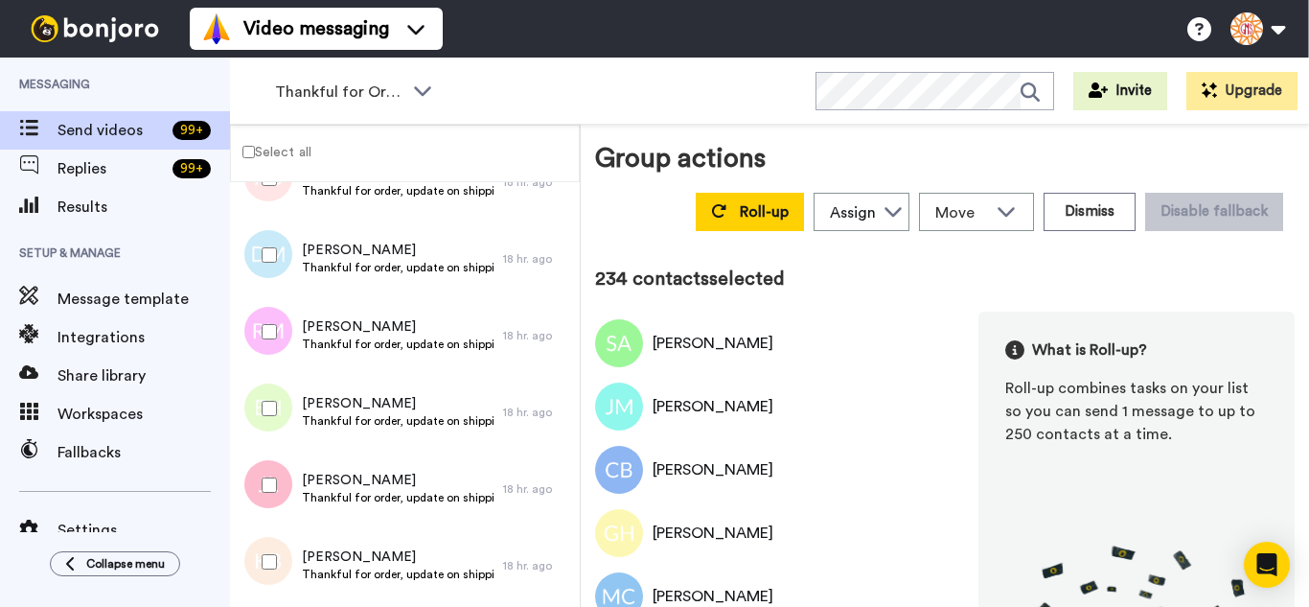
click at [272, 278] on div at bounding box center [265, 254] width 69 height 67
click at [275, 410] on div at bounding box center [265, 408] width 69 height 67
click at [282, 542] on div at bounding box center [265, 561] width 69 height 67
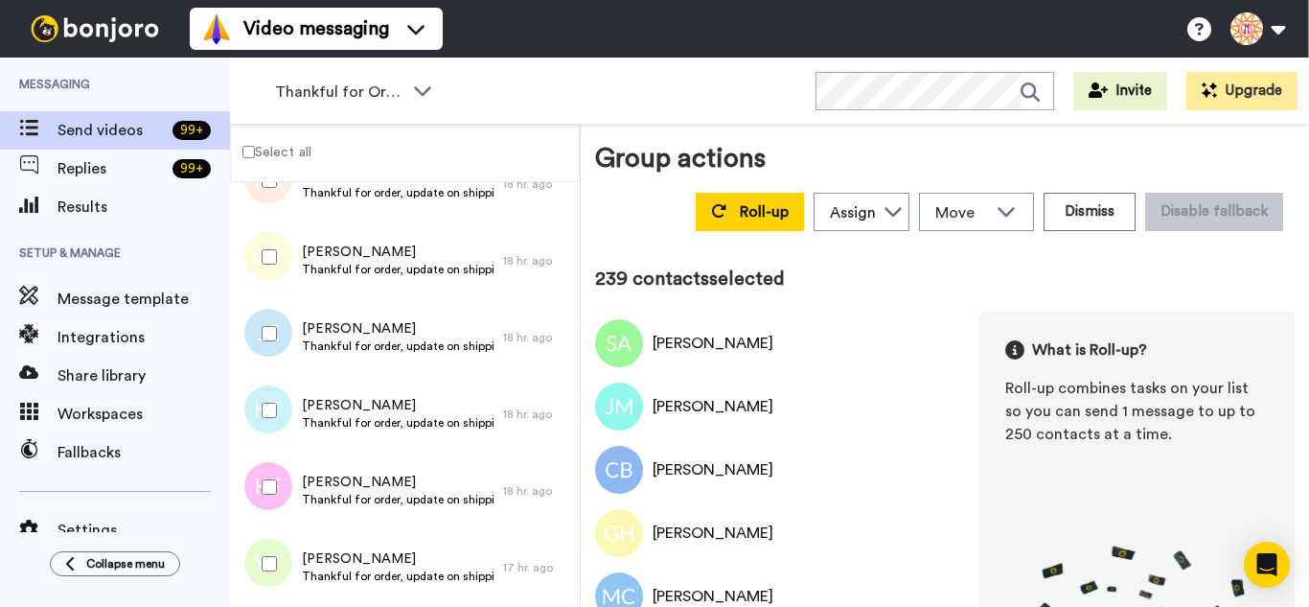
scroll to position [18309, 0]
click at [261, 267] on div at bounding box center [265, 254] width 69 height 67
click at [263, 341] on div at bounding box center [265, 331] width 69 height 67
click at [270, 397] on div at bounding box center [265, 408] width 69 height 67
click at [267, 476] on div at bounding box center [265, 485] width 69 height 67
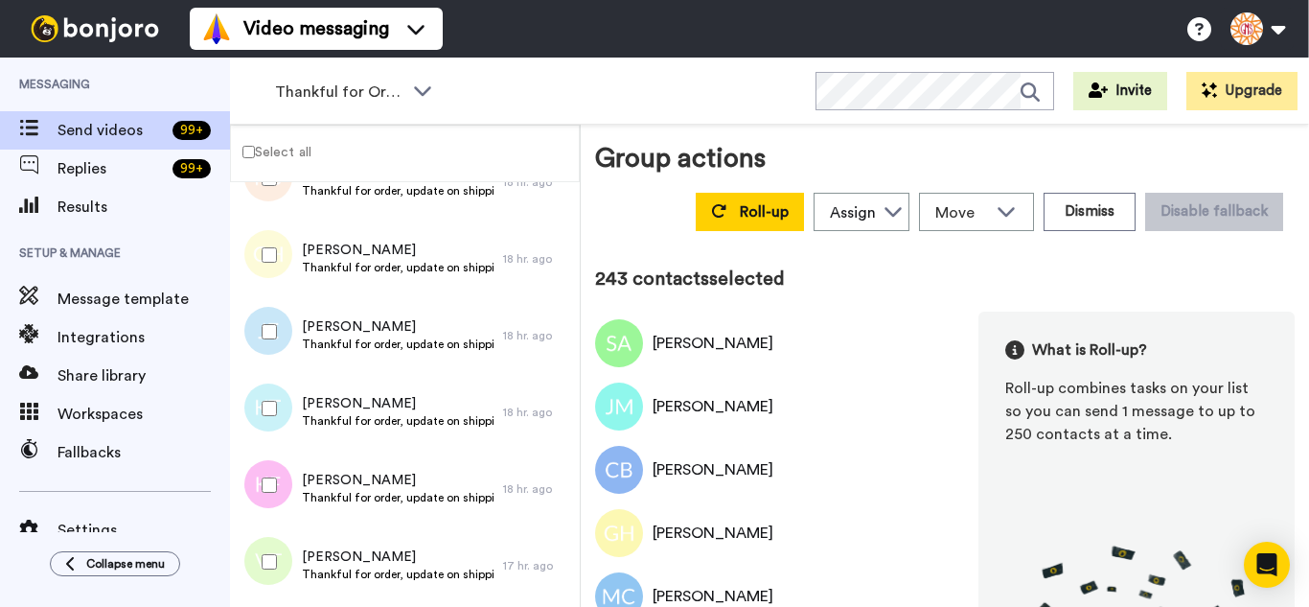
click at [268, 545] on div at bounding box center [265, 561] width 69 height 67
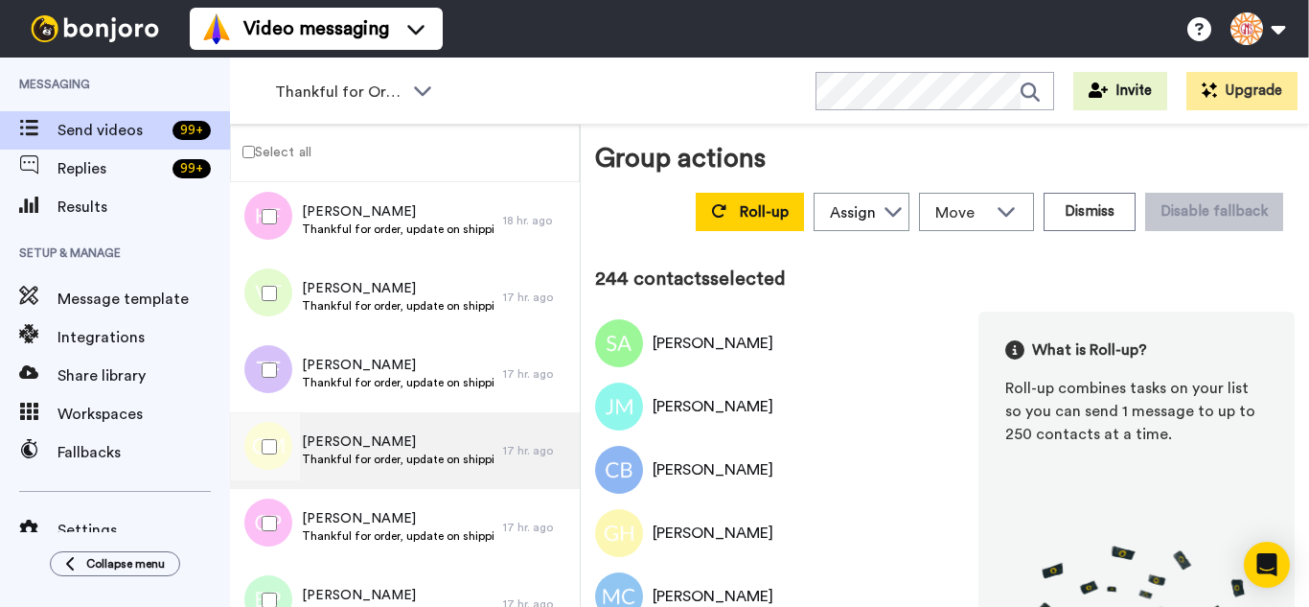
scroll to position [18597, 0]
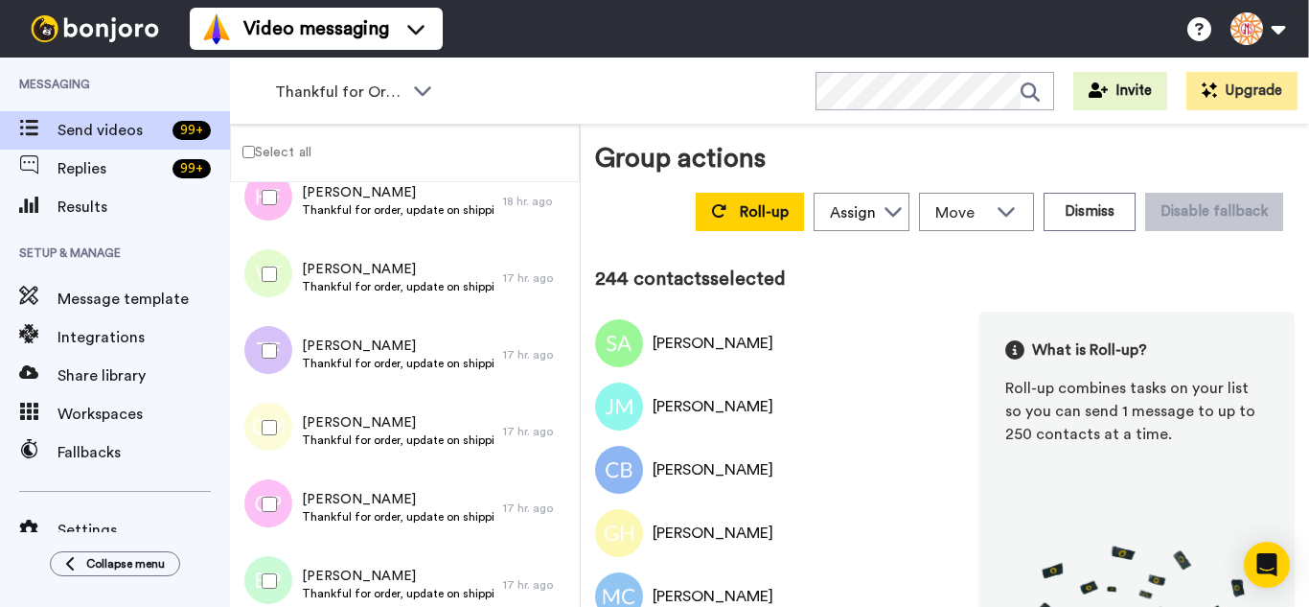
click at [279, 336] on div at bounding box center [265, 350] width 69 height 67
click at [284, 421] on div at bounding box center [265, 427] width 69 height 67
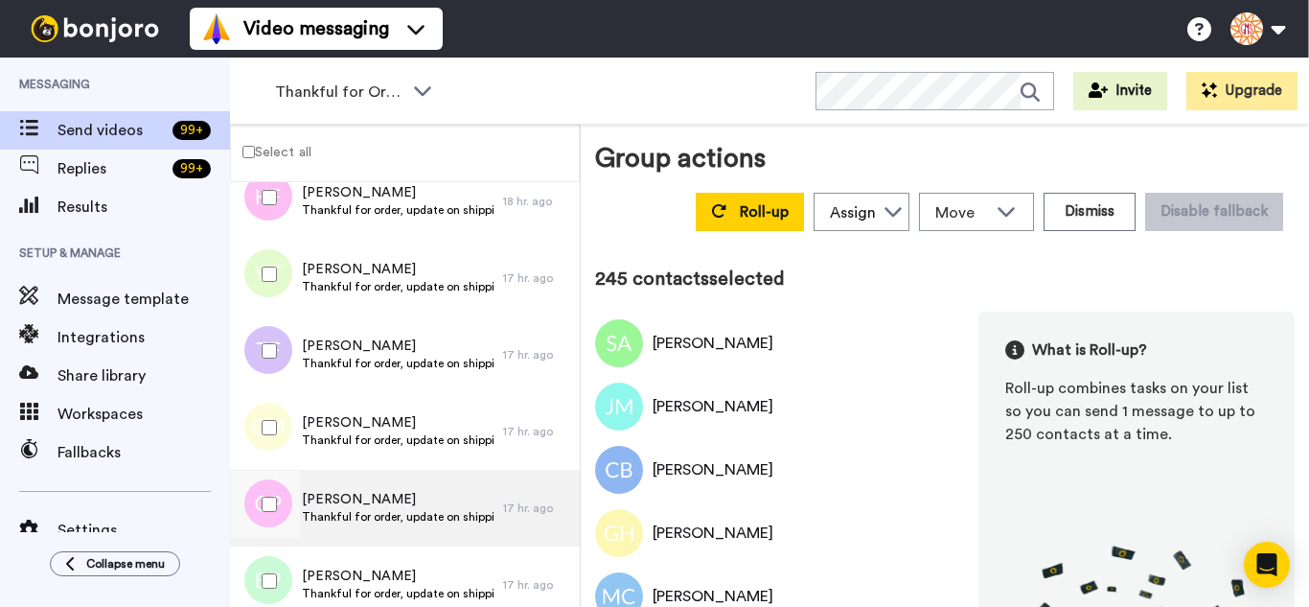
click at [275, 497] on div at bounding box center [265, 504] width 69 height 67
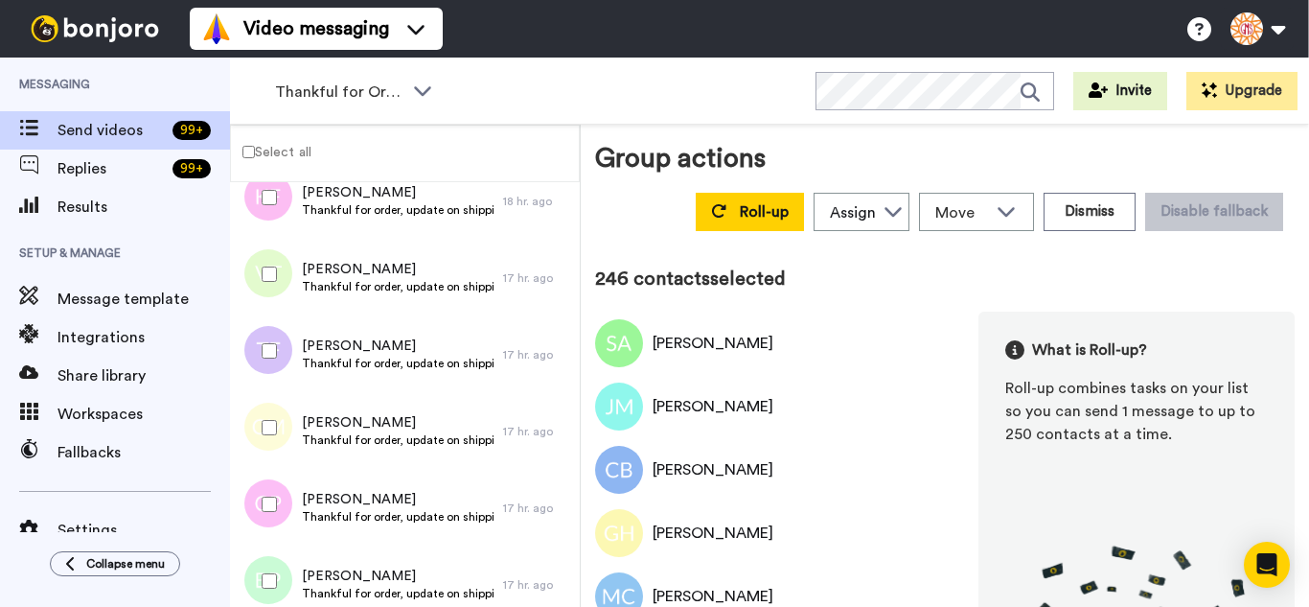
click at [284, 580] on div at bounding box center [265, 580] width 69 height 67
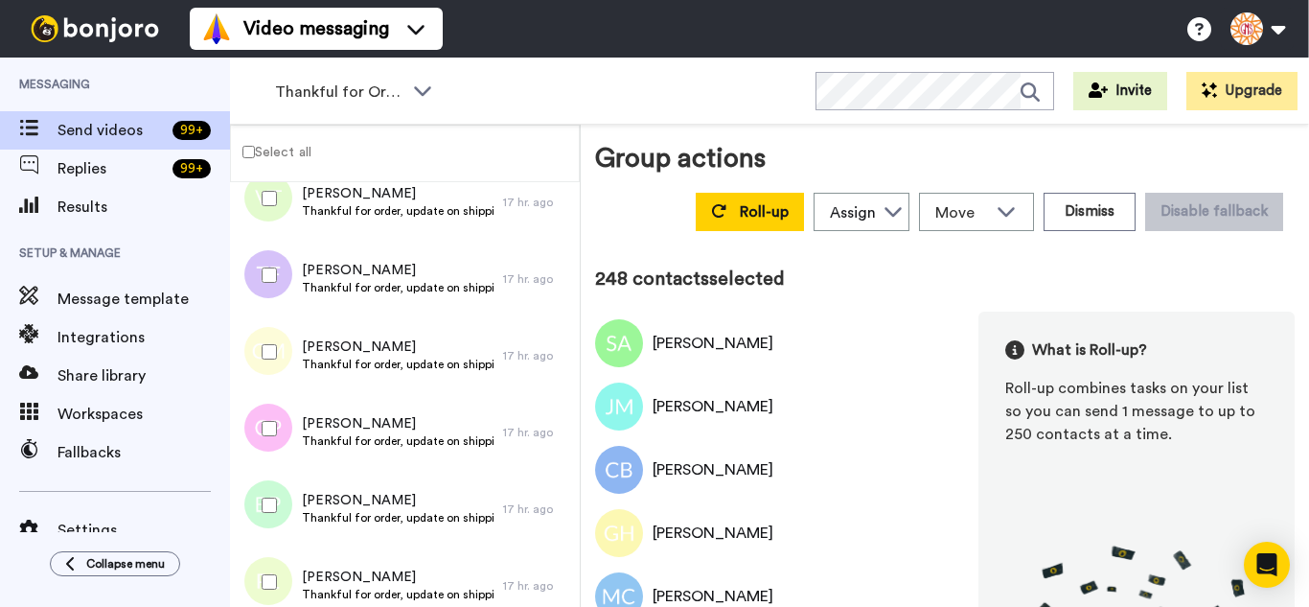
scroll to position [18884, 0]
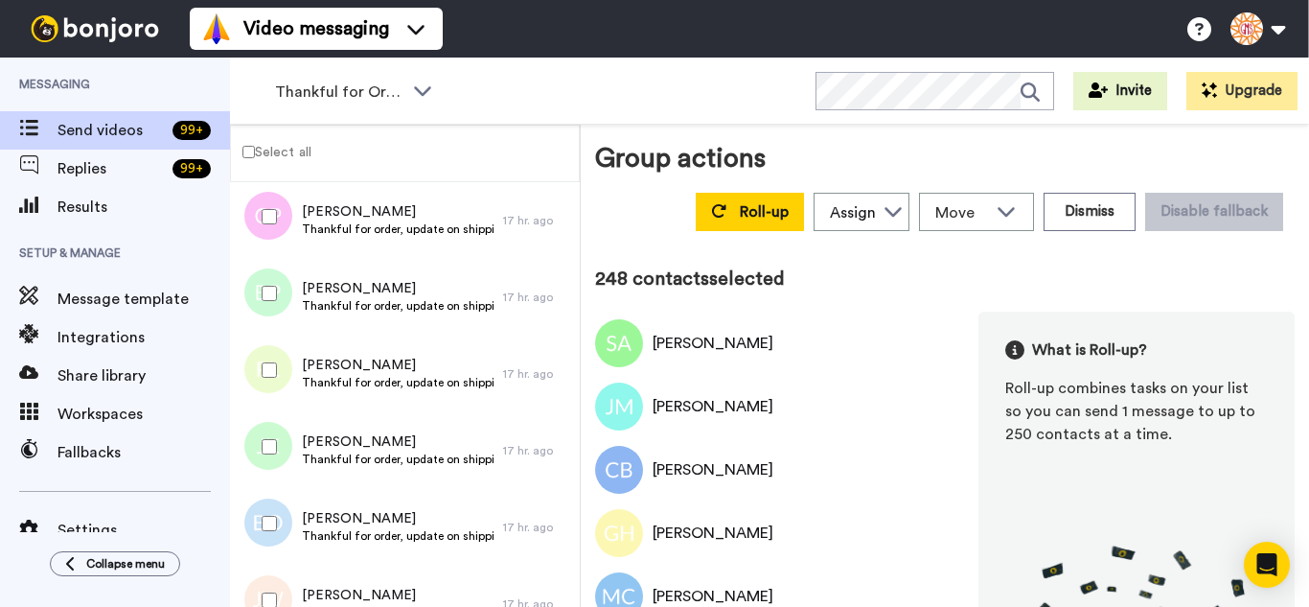
click at [265, 359] on div at bounding box center [265, 369] width 69 height 67
click at [282, 439] on div at bounding box center [265, 446] width 69 height 67
click at [283, 472] on div at bounding box center [265, 446] width 69 height 67
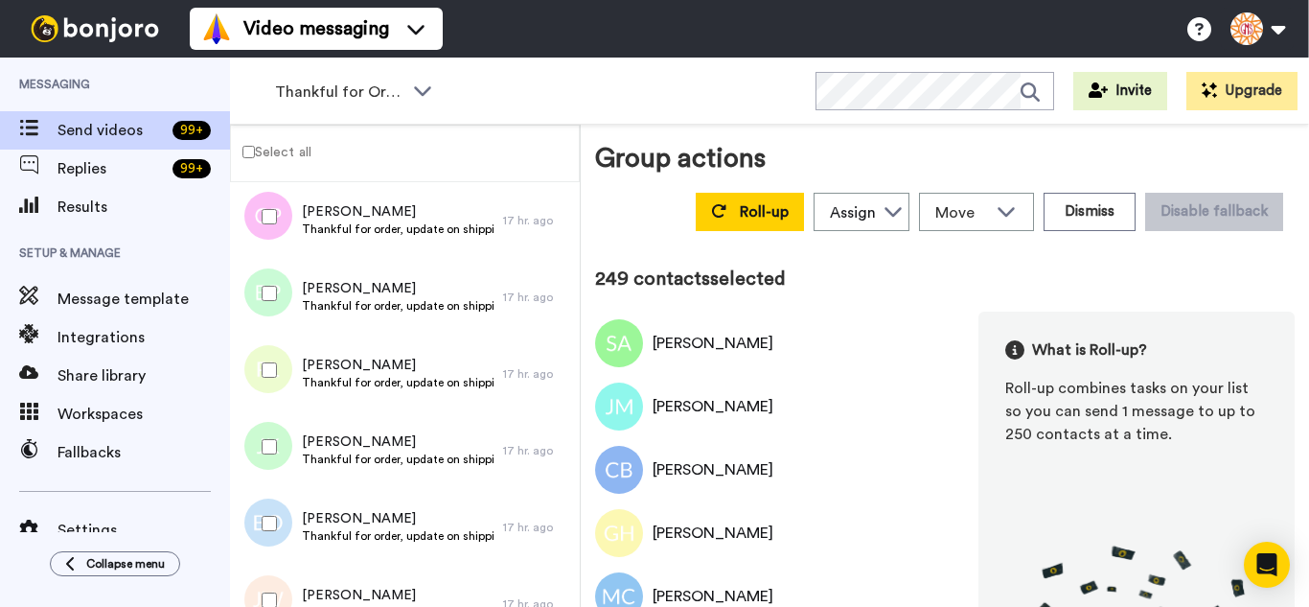
click at [274, 455] on div at bounding box center [265, 446] width 69 height 67
click at [268, 535] on div at bounding box center [265, 523] width 69 height 67
click at [269, 595] on div at bounding box center [265, 600] width 69 height 67
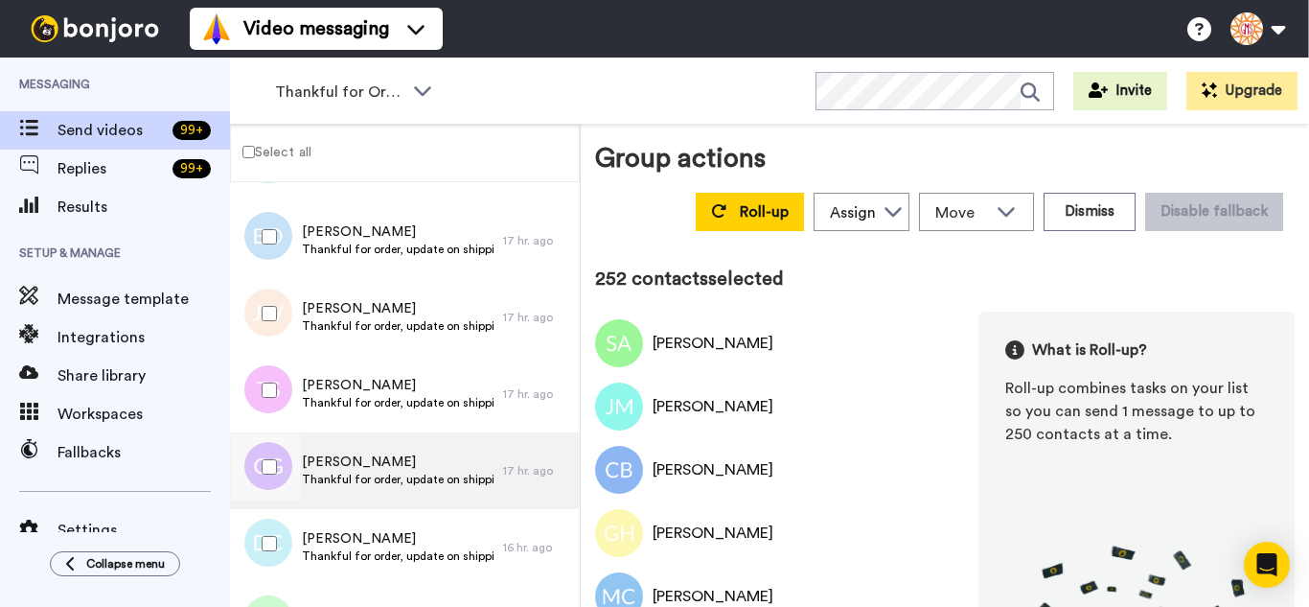
scroll to position [19172, 0]
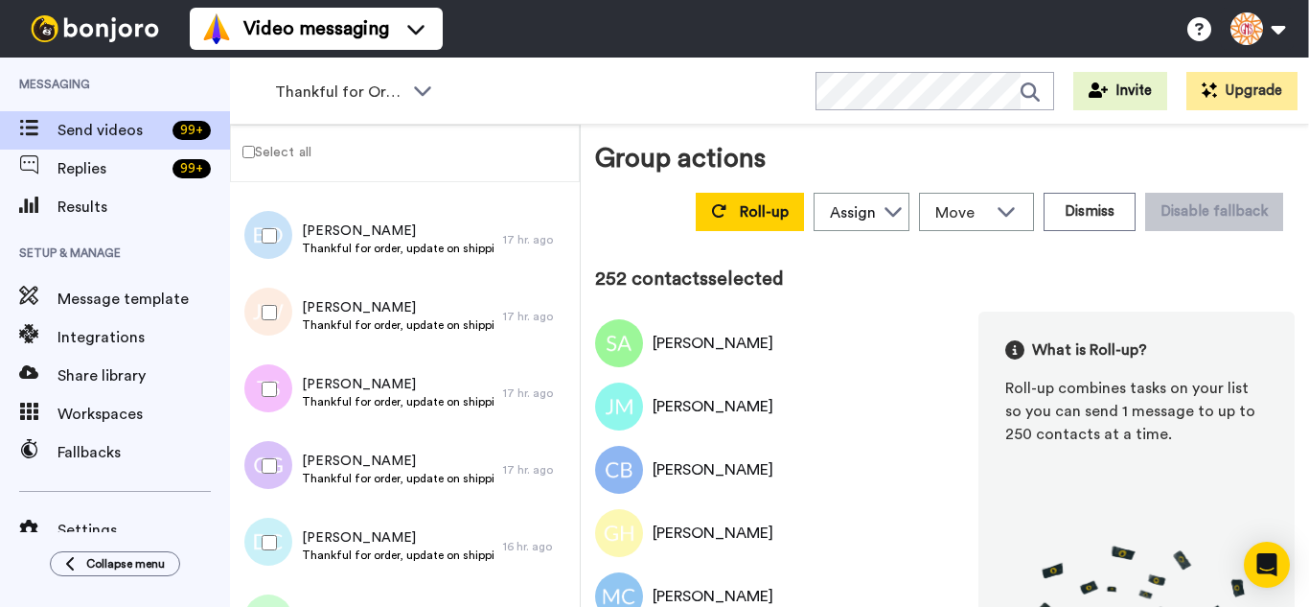
click at [273, 290] on div at bounding box center [265, 312] width 69 height 67
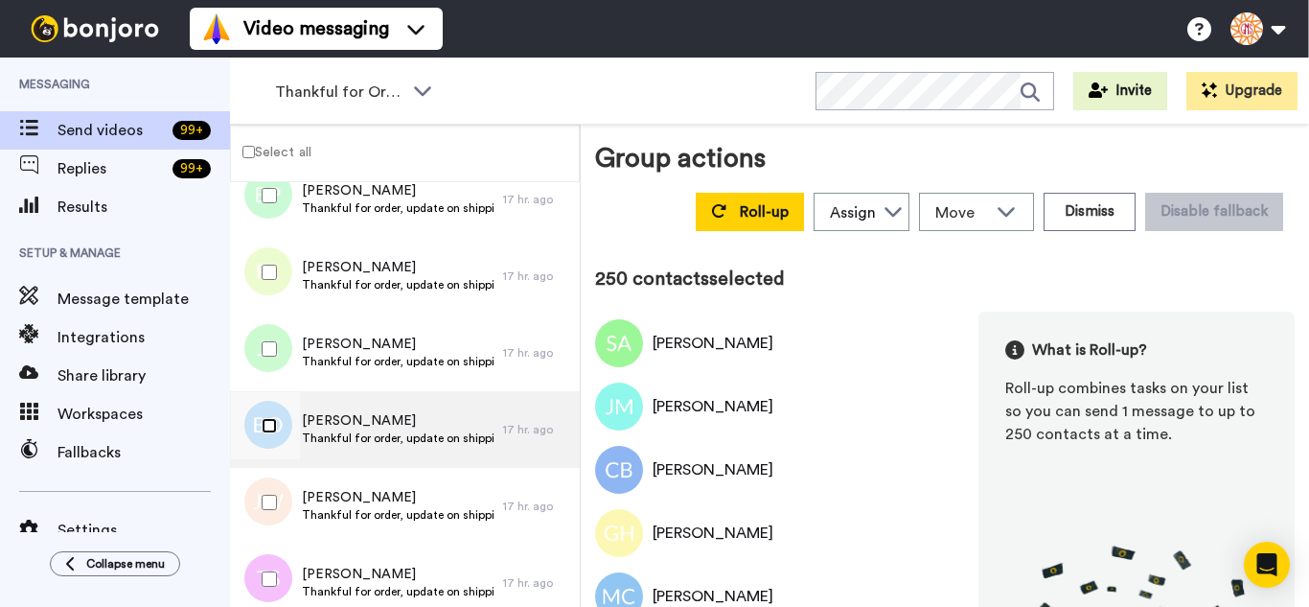
scroll to position [18980, 0]
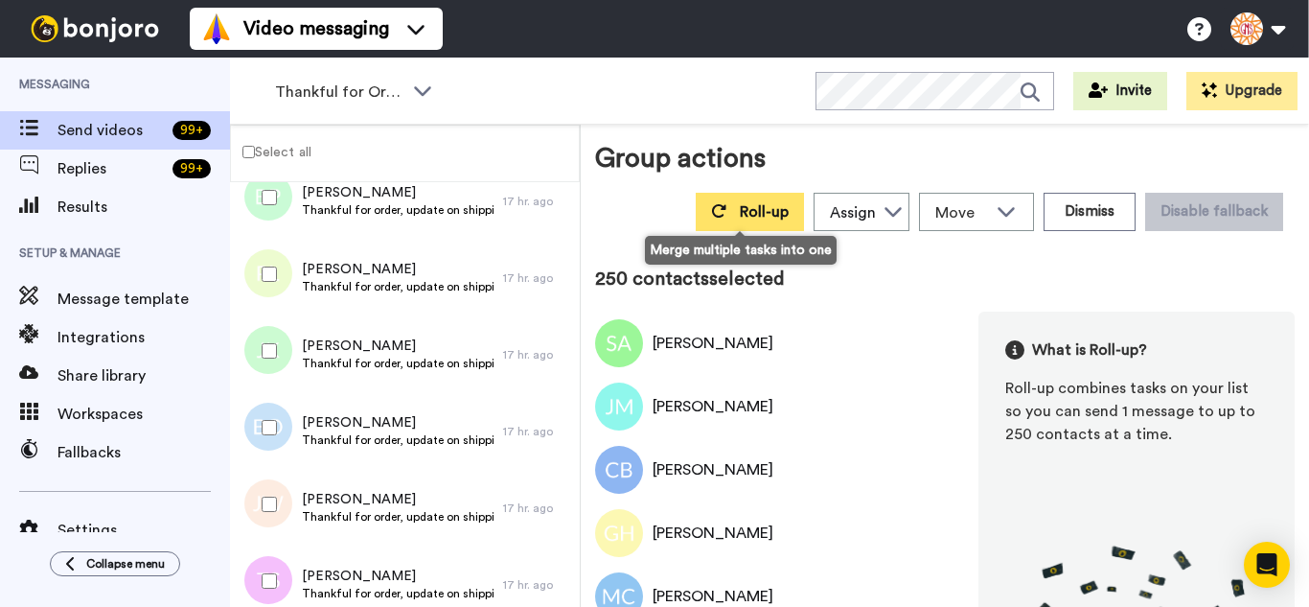
click at [715, 205] on icon at bounding box center [718, 210] width 15 height 15
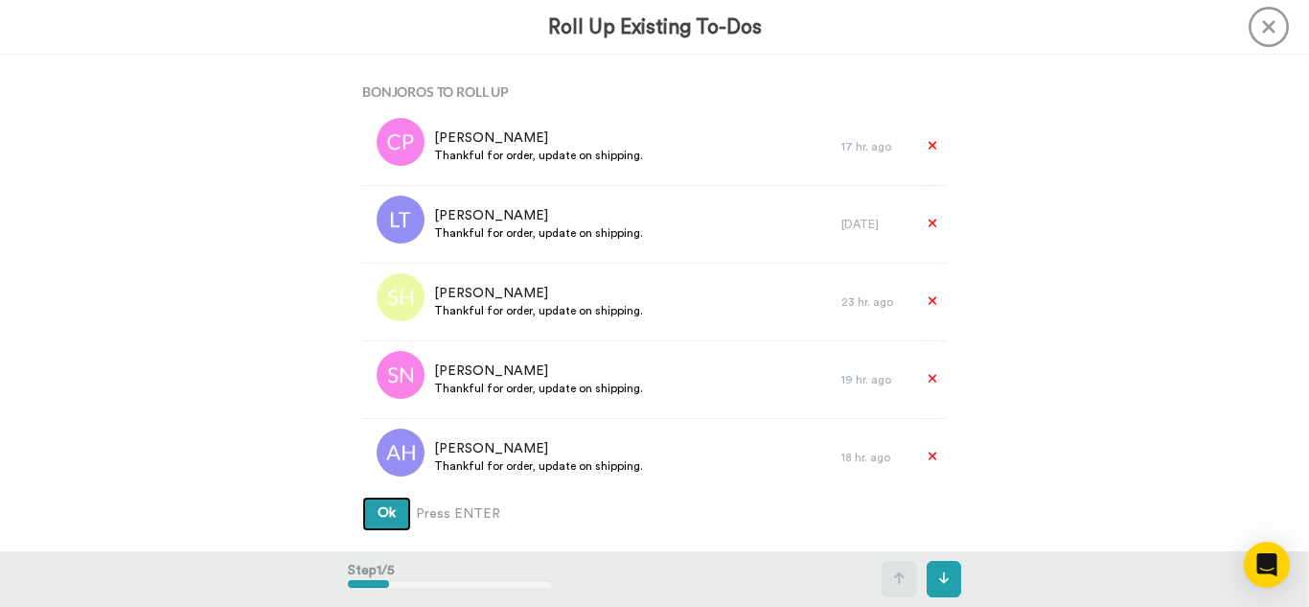
click at [362, 497] on button "Ok" at bounding box center [386, 514] width 49 height 35
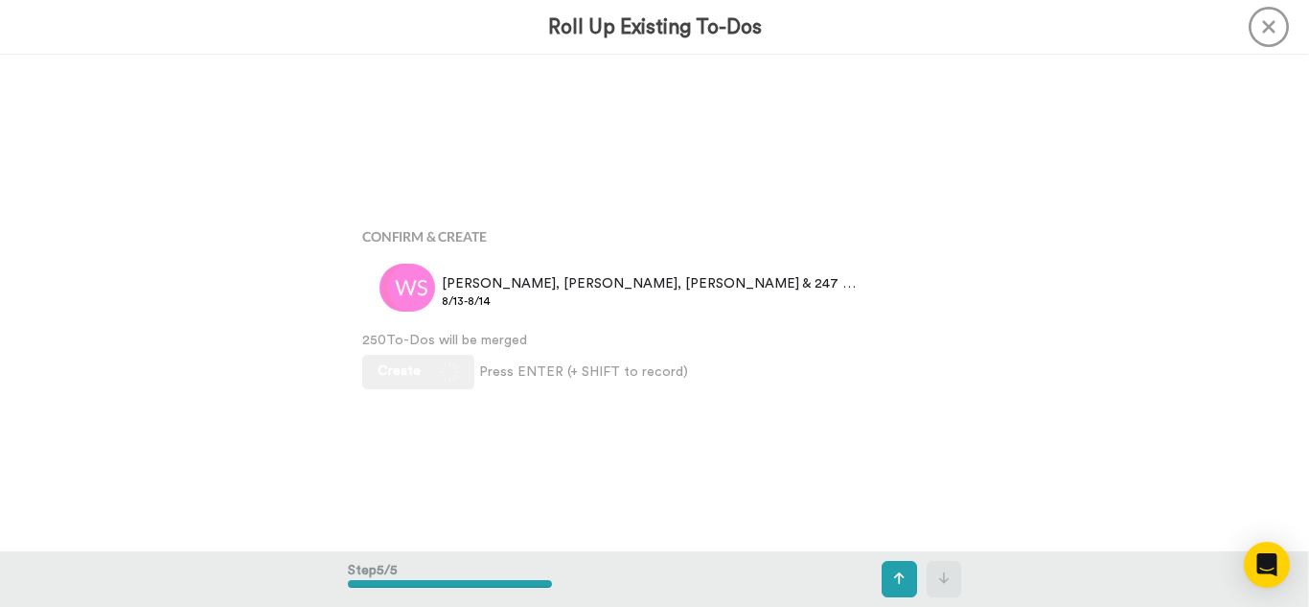
scroll to position [1984, 0]
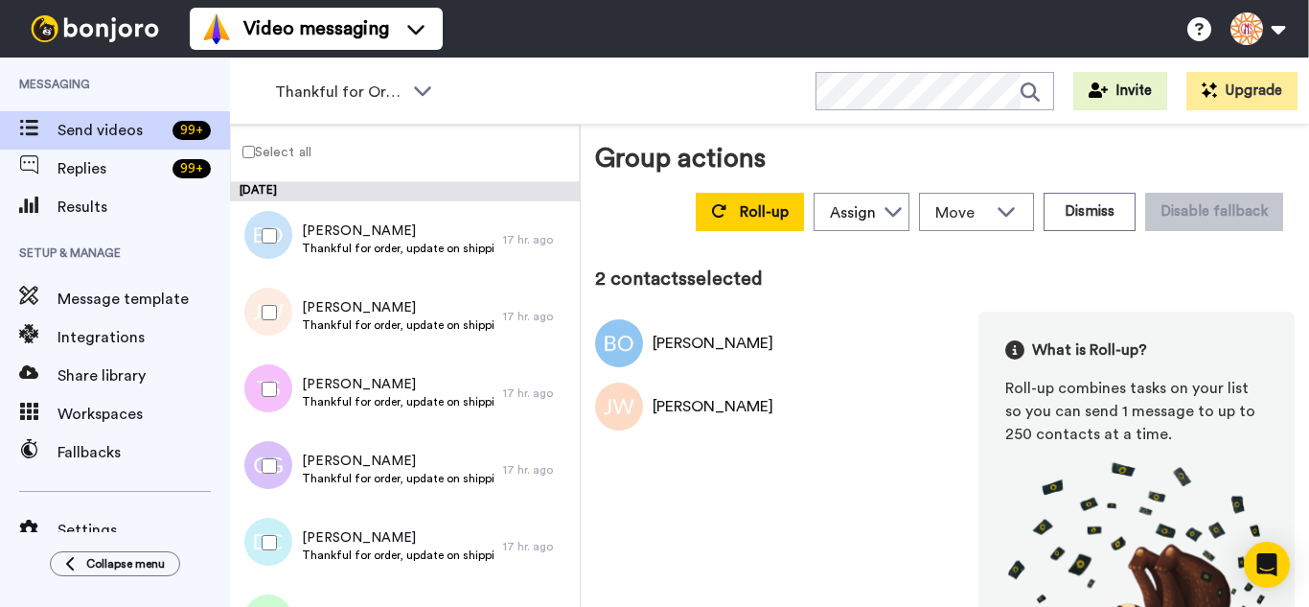
click at [280, 404] on div at bounding box center [265, 389] width 69 height 67
click at [265, 521] on div at bounding box center [265, 542] width 69 height 67
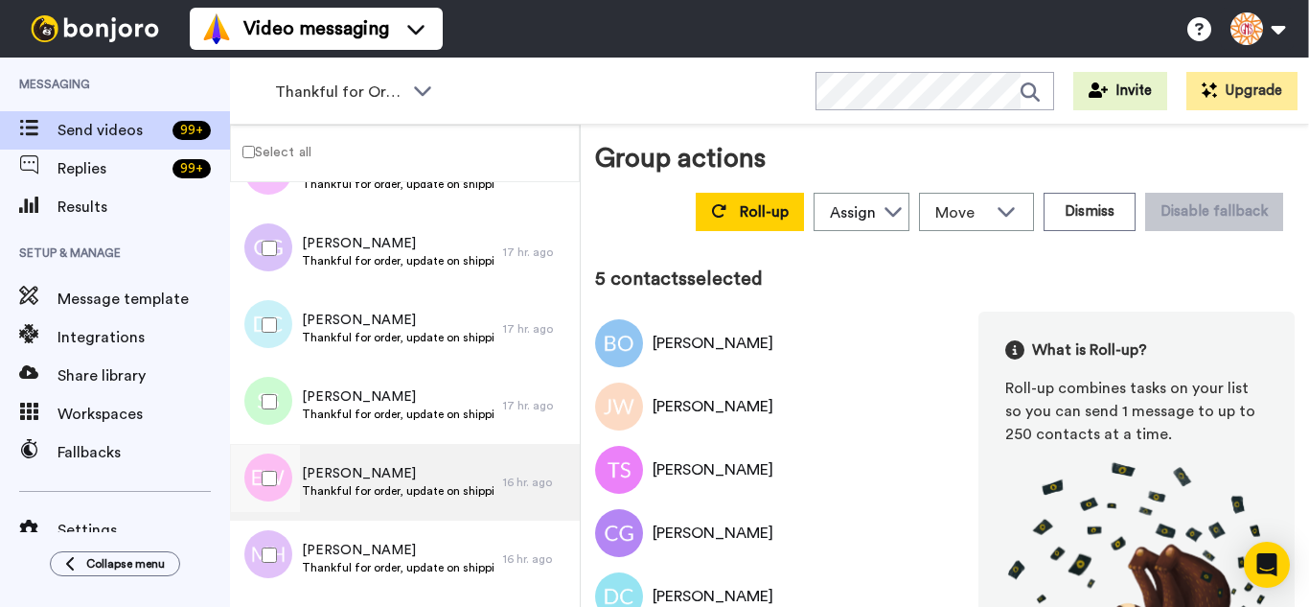
scroll to position [288, 0]
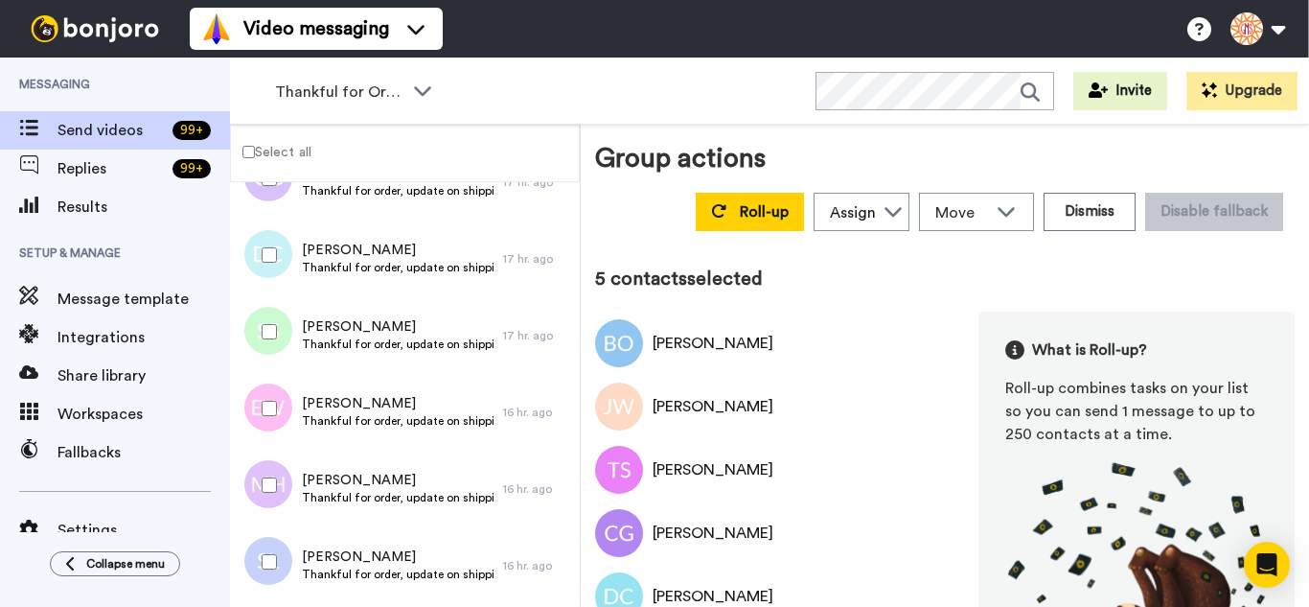
click at [266, 341] on div at bounding box center [265, 331] width 69 height 67
click at [267, 420] on div at bounding box center [265, 408] width 69 height 67
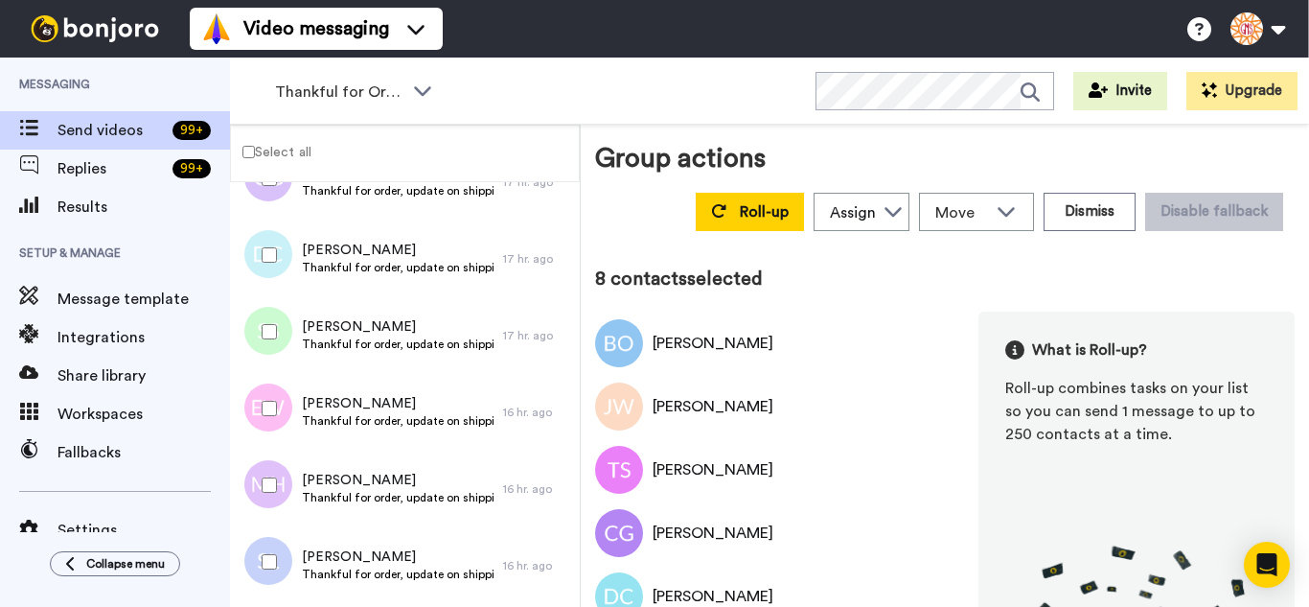
click at [280, 567] on div at bounding box center [265, 561] width 69 height 67
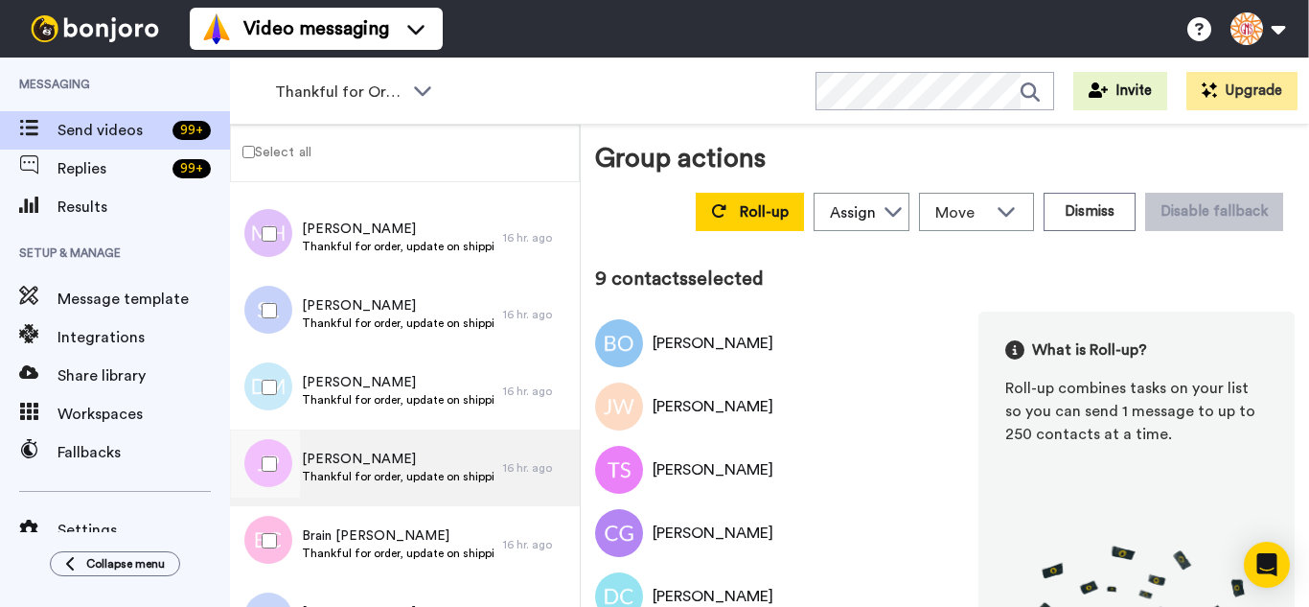
scroll to position [575, 0]
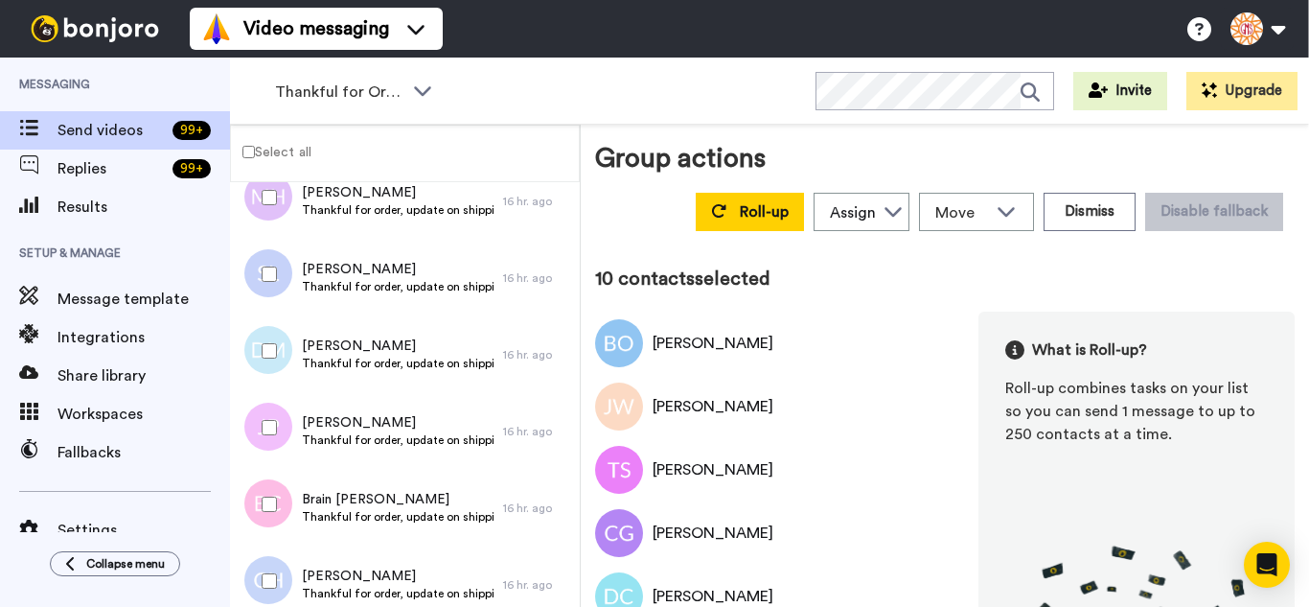
click at [282, 436] on div at bounding box center [265, 427] width 69 height 67
click at [272, 514] on div at bounding box center [265, 504] width 69 height 67
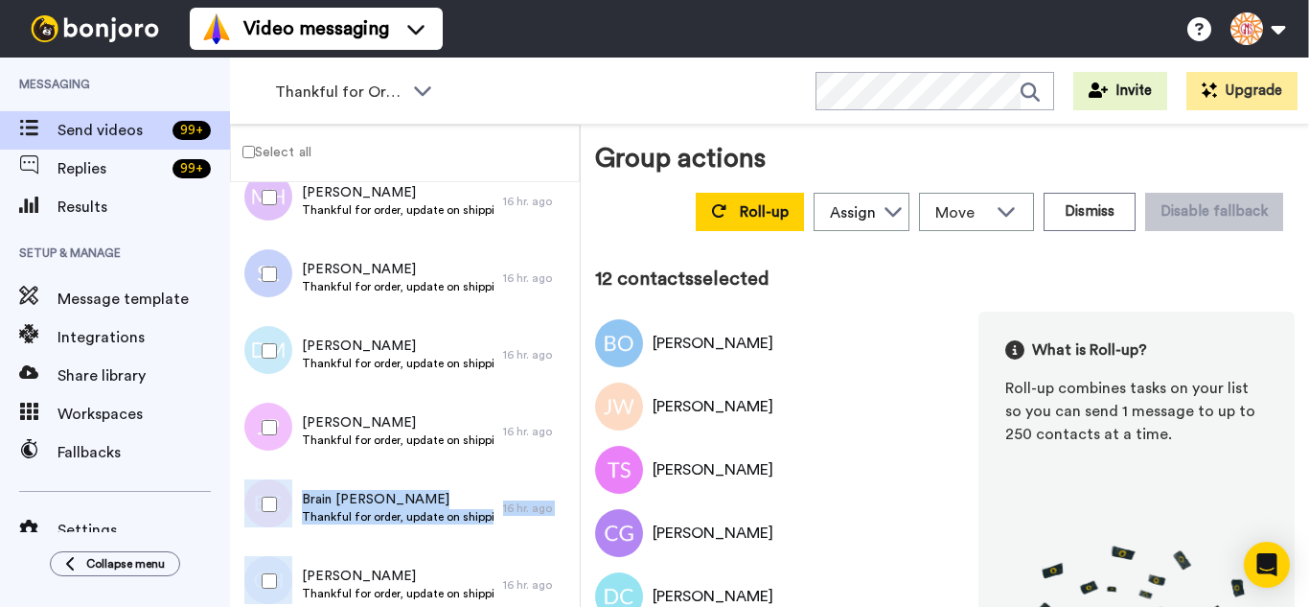
click at [283, 551] on div "August 13 Barbara Osborne Thankful for order, update on shipping. 17 hr. ago Ja…" at bounding box center [405, 575] width 350 height 1936
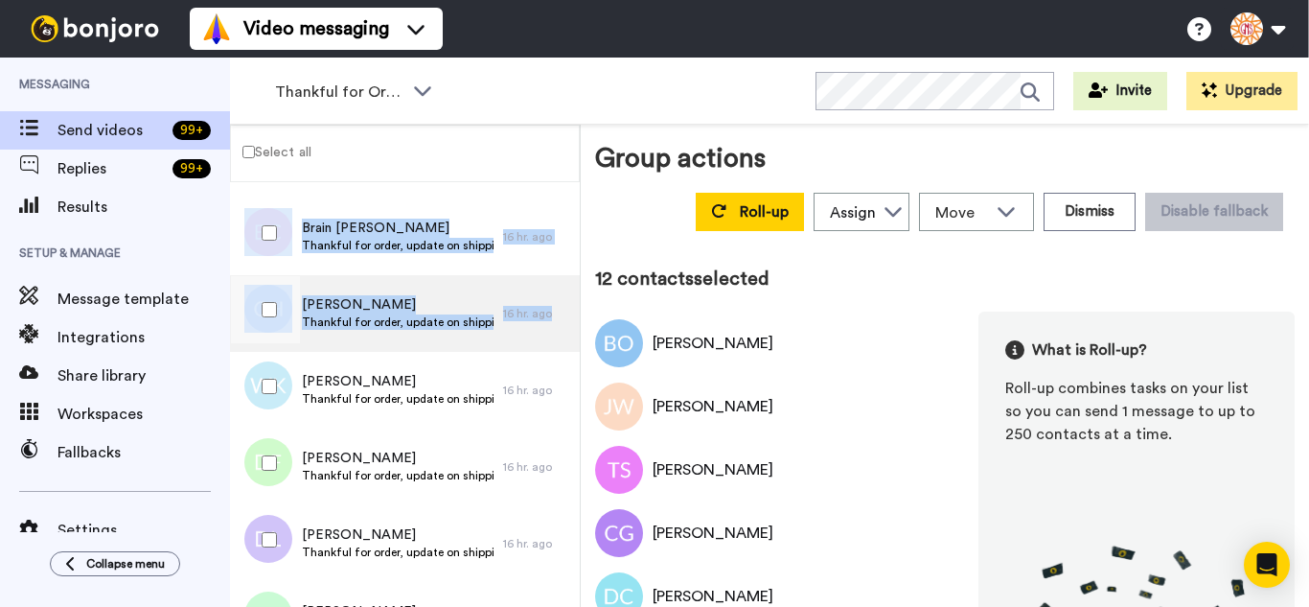
scroll to position [863, 0]
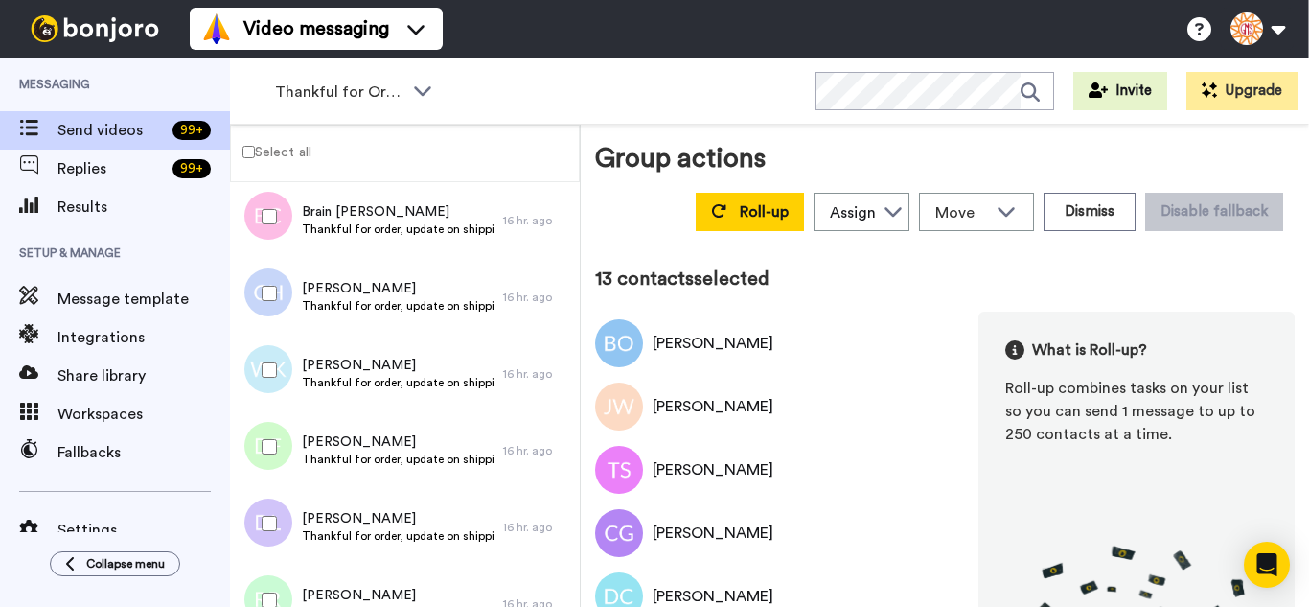
click at [285, 372] on div at bounding box center [265, 369] width 69 height 67
drag, startPoint x: 290, startPoint y: 439, endPoint x: 278, endPoint y: 507, distance: 69.2
click at [289, 441] on div at bounding box center [265, 446] width 69 height 67
click at [278, 507] on div at bounding box center [265, 523] width 69 height 67
click at [282, 576] on div at bounding box center [265, 600] width 69 height 67
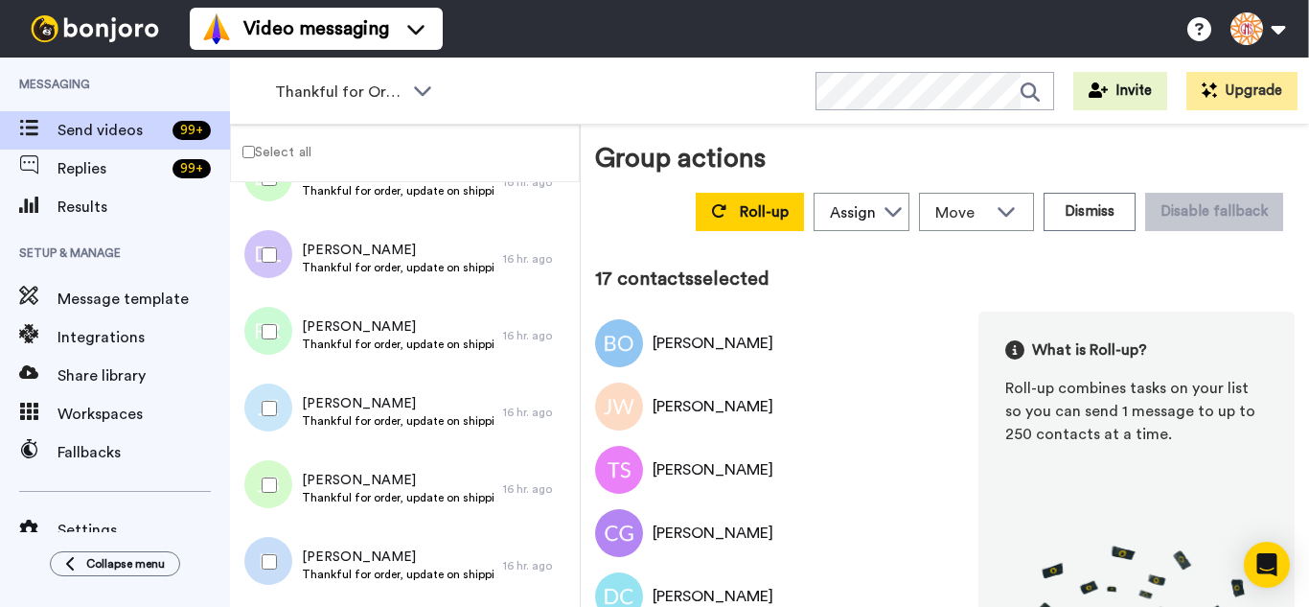
scroll to position [1150, 0]
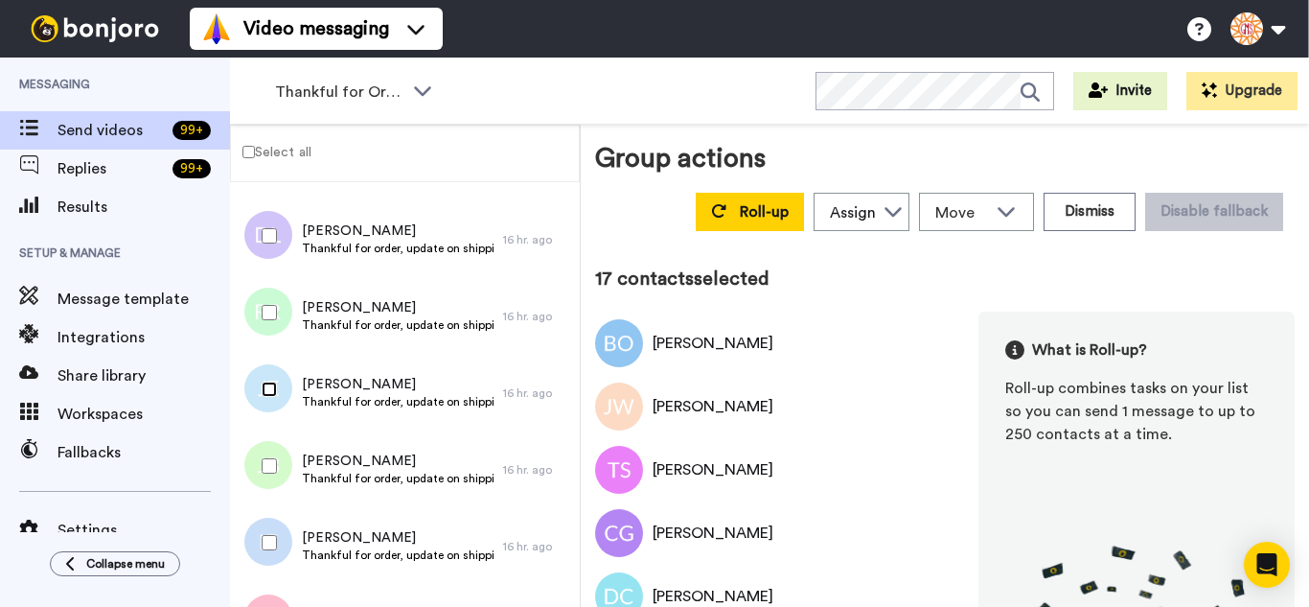
click at [268, 401] on div at bounding box center [265, 389] width 69 height 67
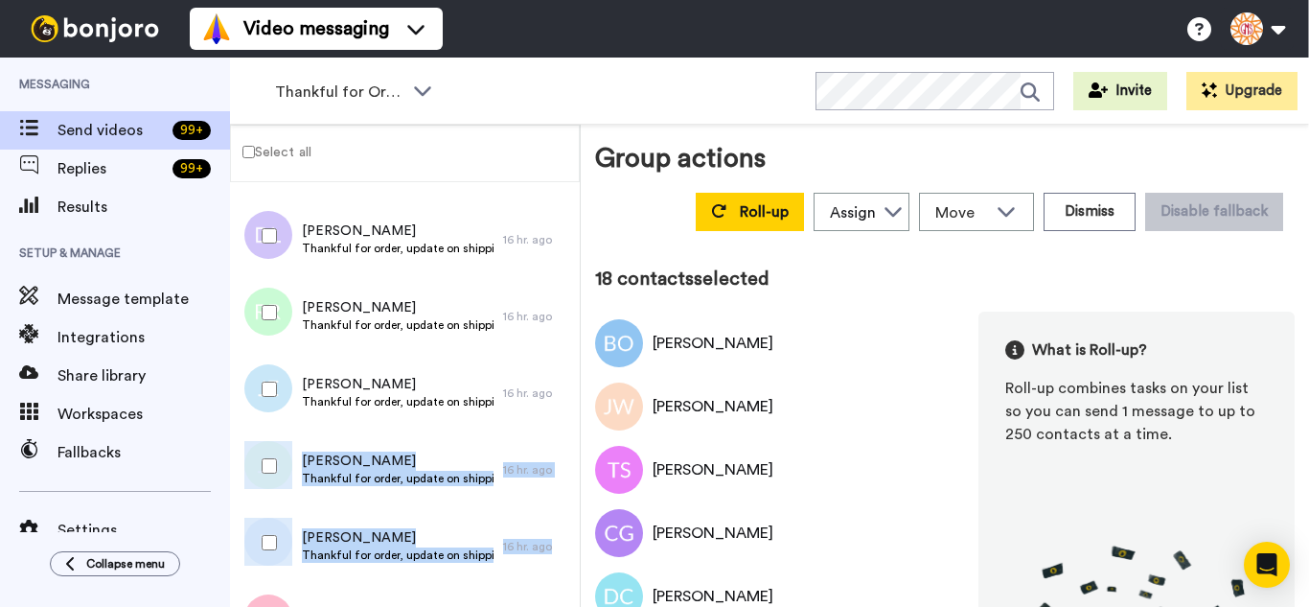
click at [266, 511] on div "August 13 Barbara Osborne Thankful for order, update on shipping. 17 hr. ago Ja…" at bounding box center [405, 0] width 350 height 1936
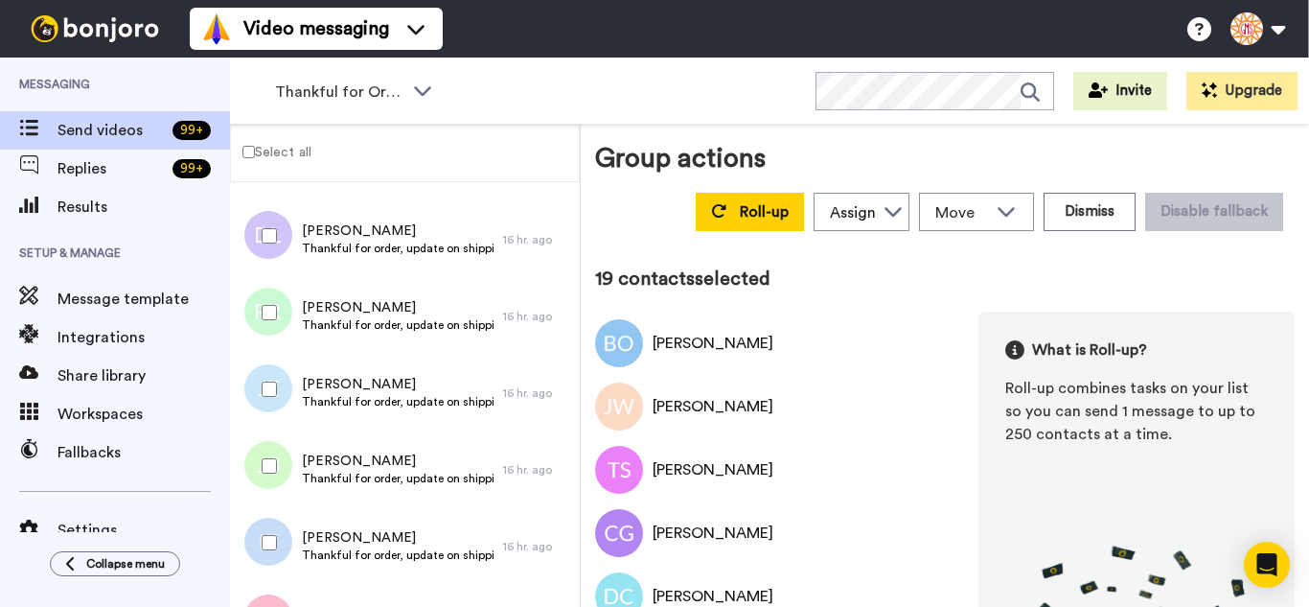
click at [269, 565] on div at bounding box center [265, 542] width 69 height 67
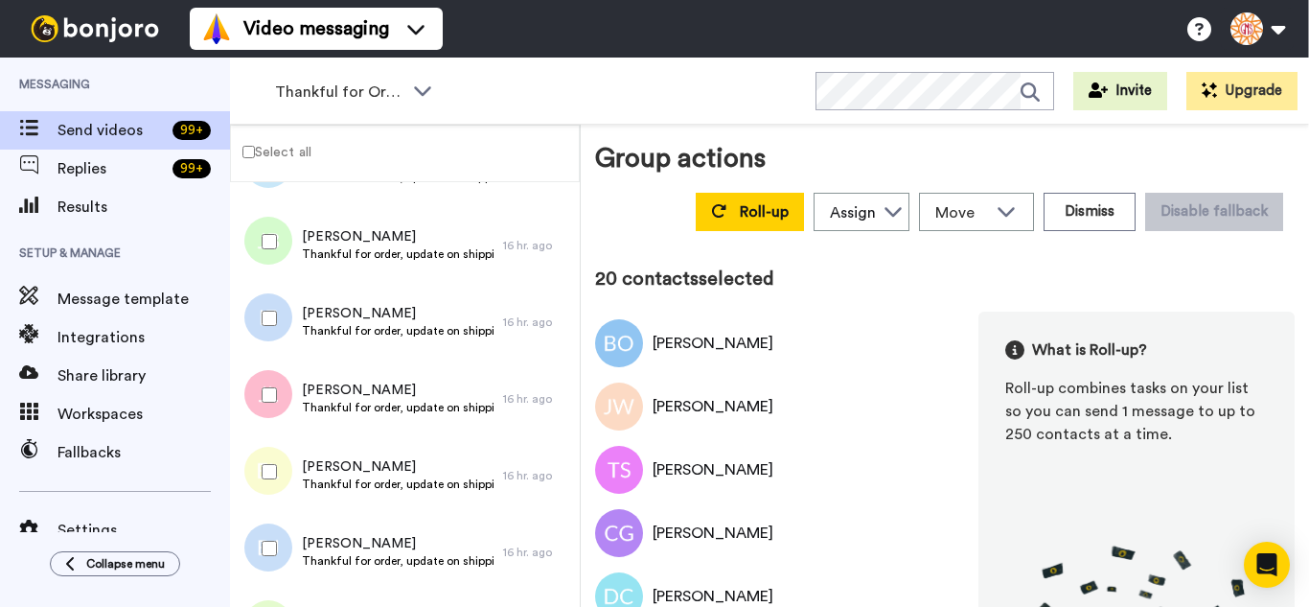
scroll to position [1438, 0]
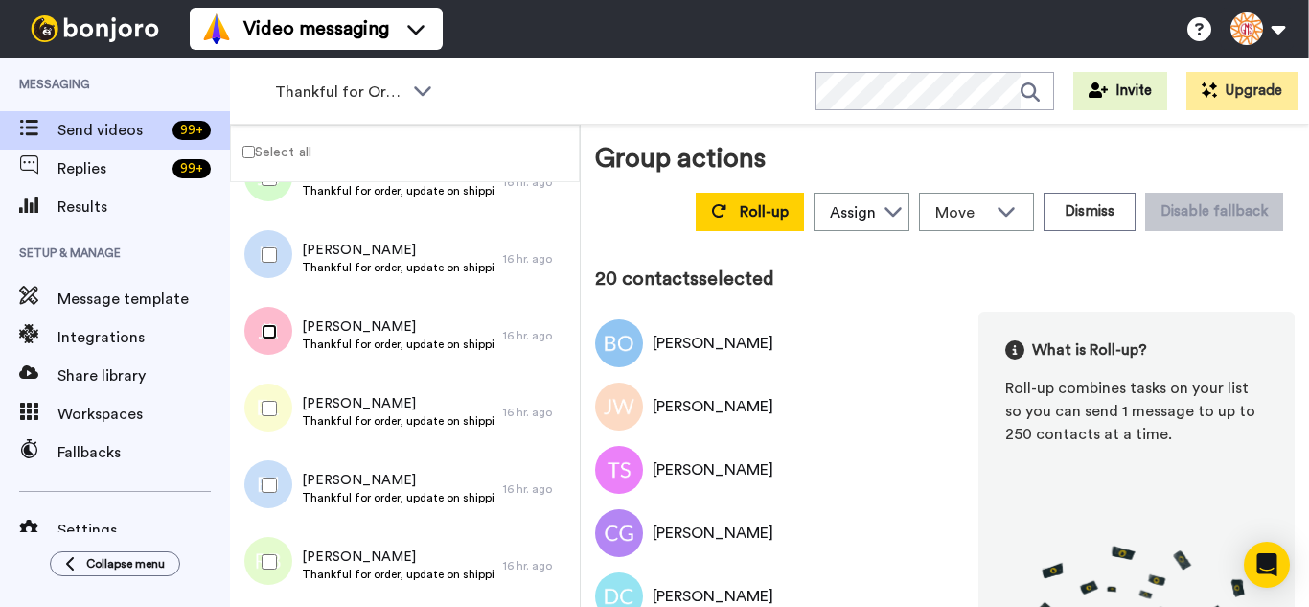
click at [272, 343] on div at bounding box center [265, 331] width 69 height 67
click at [285, 432] on div at bounding box center [265, 408] width 69 height 67
click at [277, 502] on div at bounding box center [265, 485] width 69 height 67
click at [284, 569] on div at bounding box center [265, 561] width 69 height 67
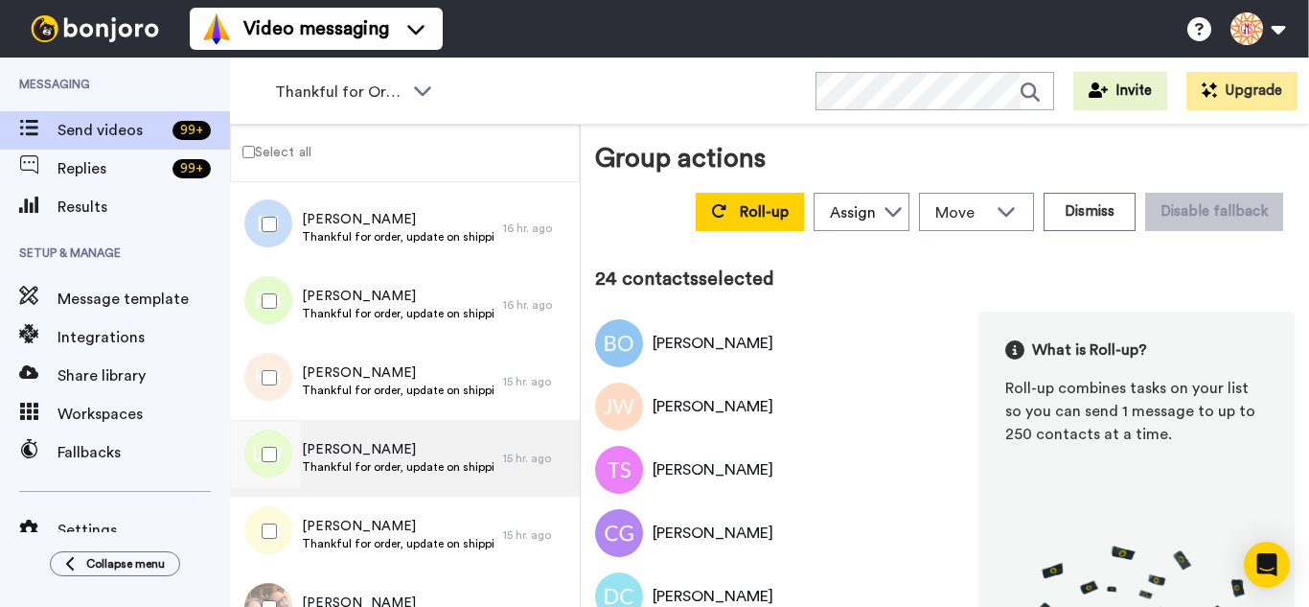
scroll to position [1725, 0]
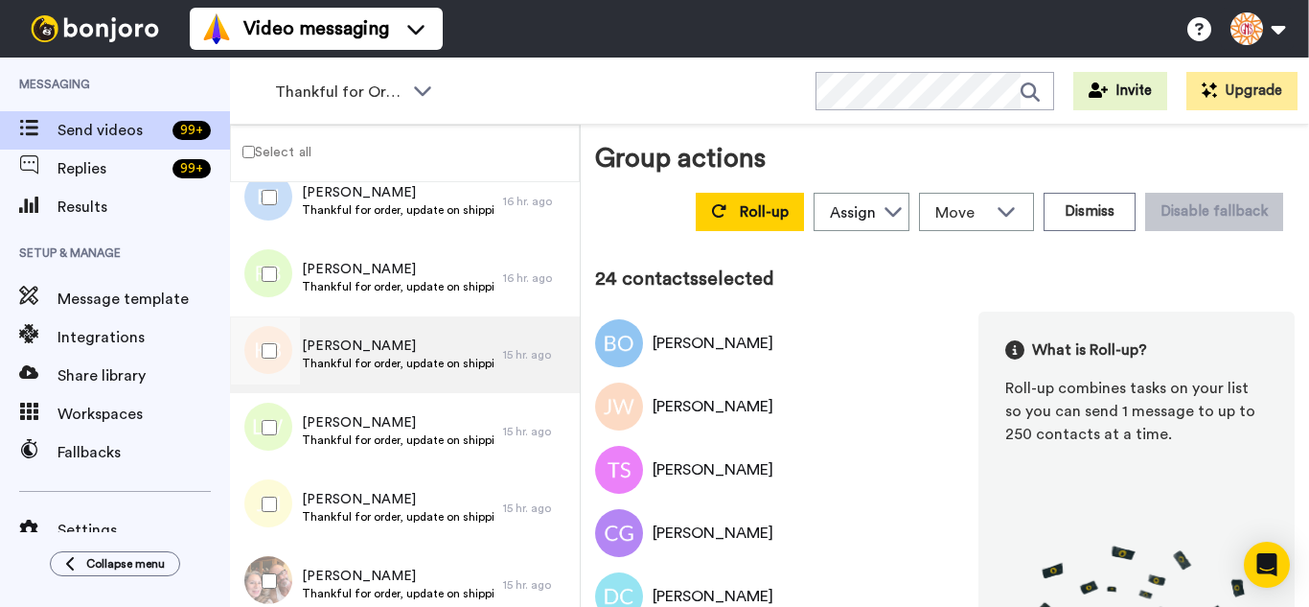
drag, startPoint x: 255, startPoint y: 360, endPoint x: 255, endPoint y: 392, distance: 31.6
click at [254, 365] on div at bounding box center [265, 350] width 69 height 67
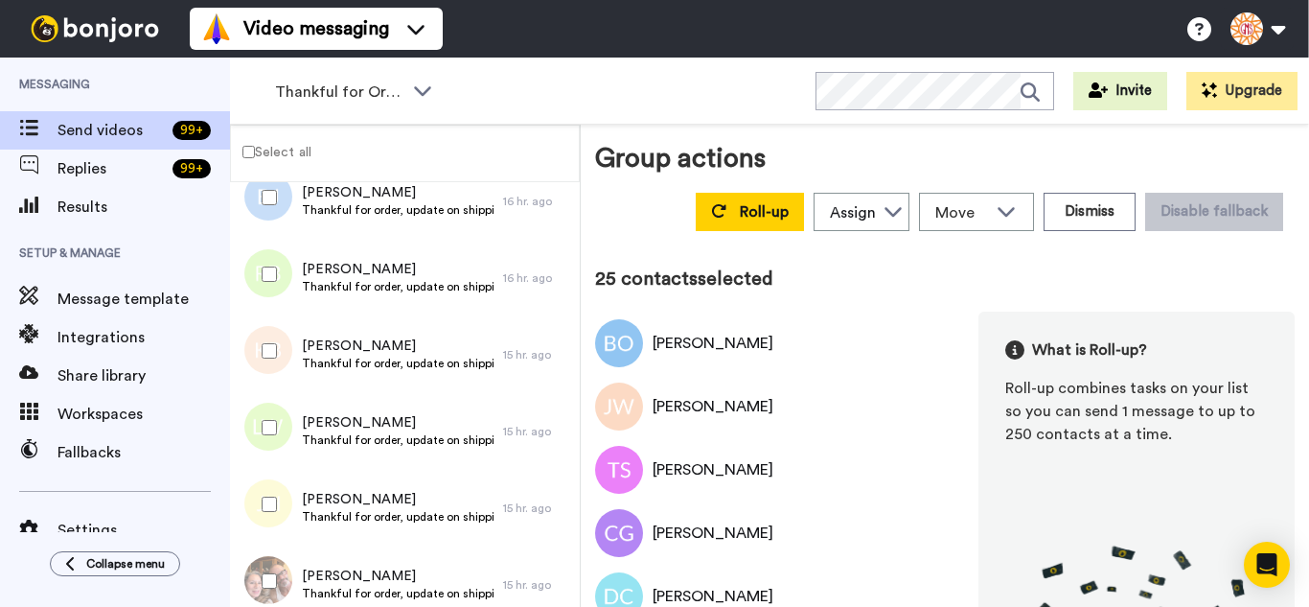
drag, startPoint x: 285, startPoint y: 517, endPoint x: 282, endPoint y: 578, distance: 61.4
click at [285, 521] on div at bounding box center [265, 504] width 69 height 67
click at [282, 598] on div at bounding box center [265, 580] width 69 height 67
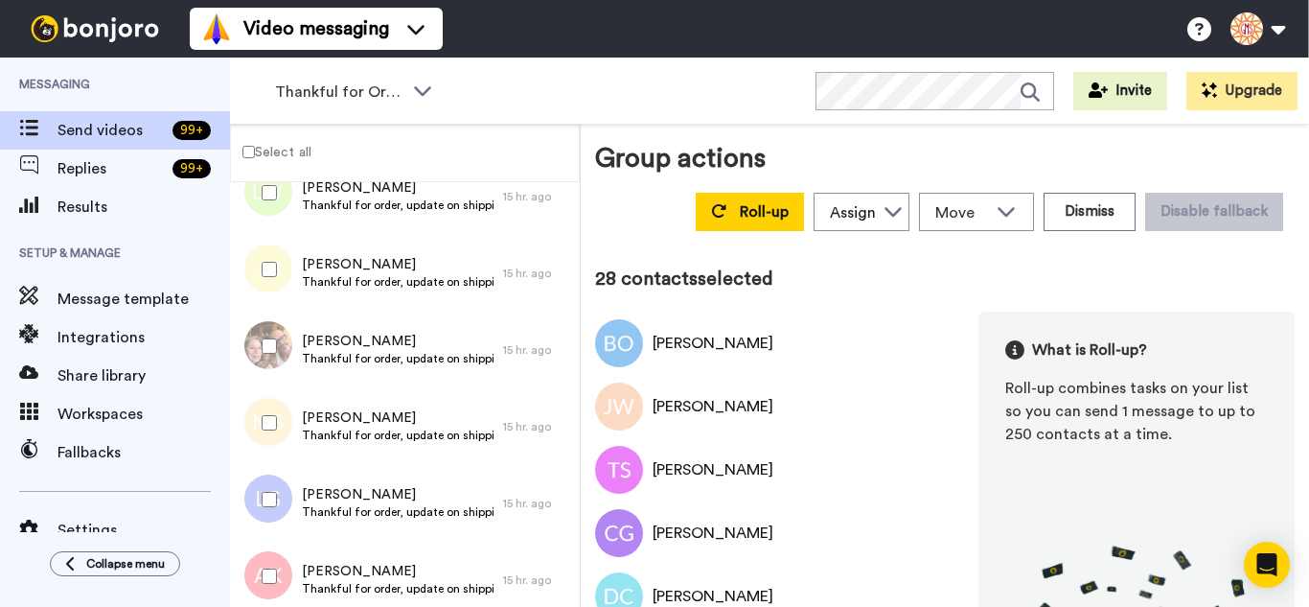
scroll to position [2013, 0]
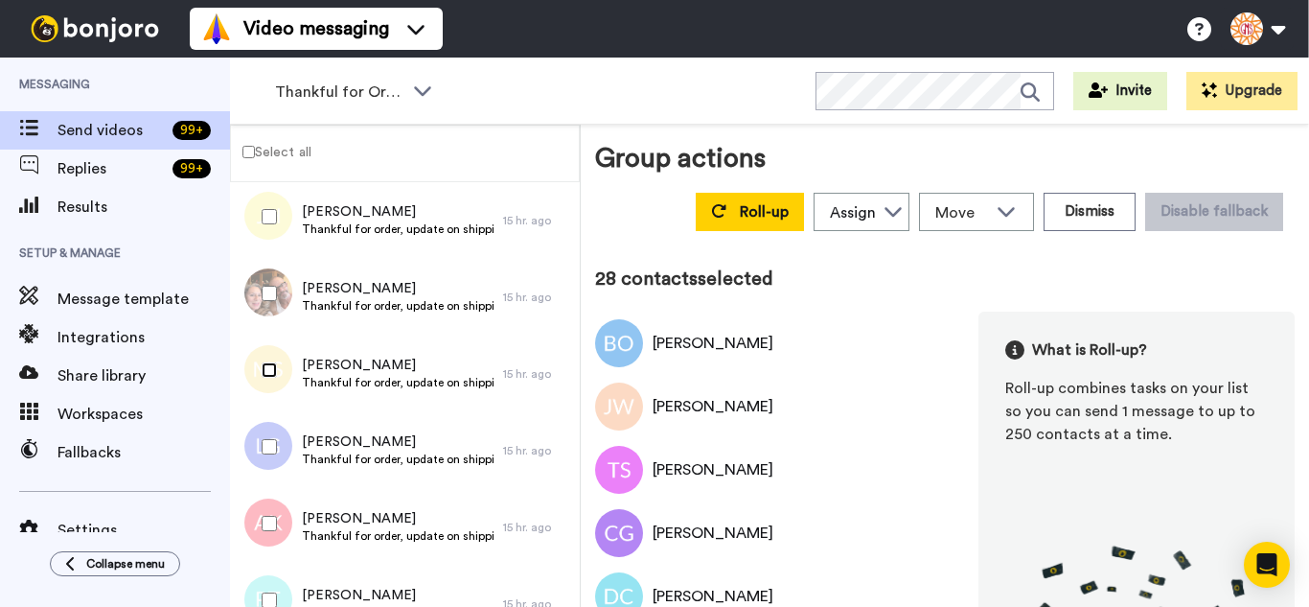
click at [271, 382] on div at bounding box center [265, 369] width 69 height 67
click at [273, 440] on div at bounding box center [265, 446] width 69 height 67
click at [286, 509] on div at bounding box center [265, 523] width 69 height 67
click at [287, 568] on div at bounding box center [265, 600] width 69 height 67
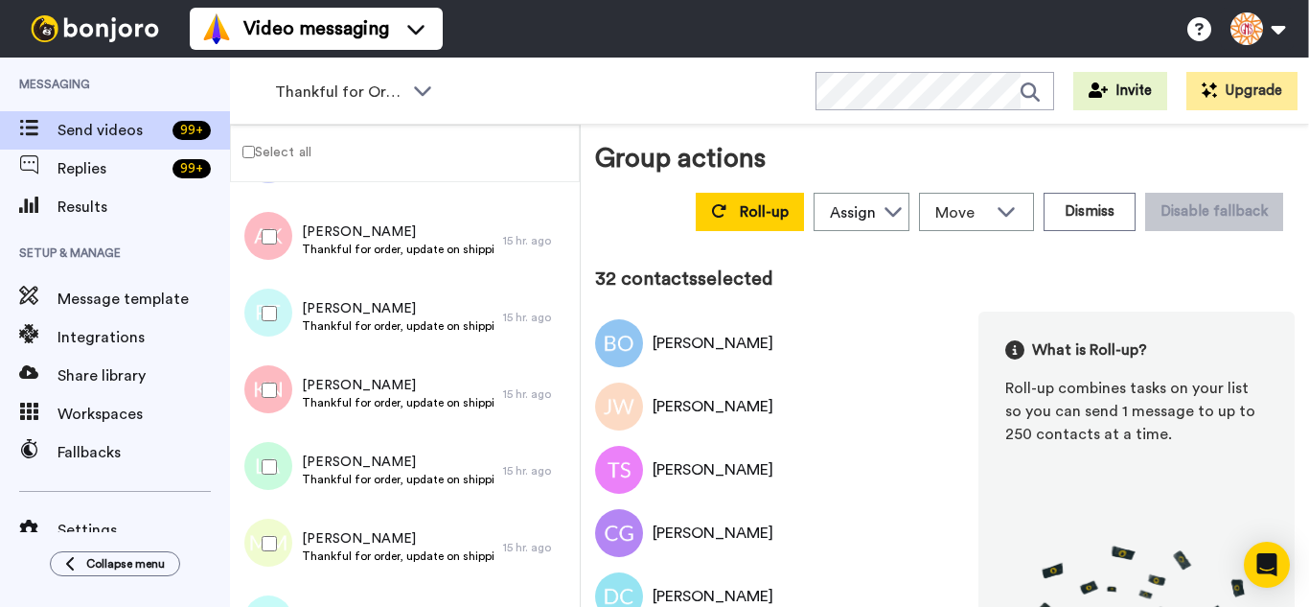
scroll to position [2301, 0]
click at [264, 410] on div at bounding box center [265, 389] width 69 height 67
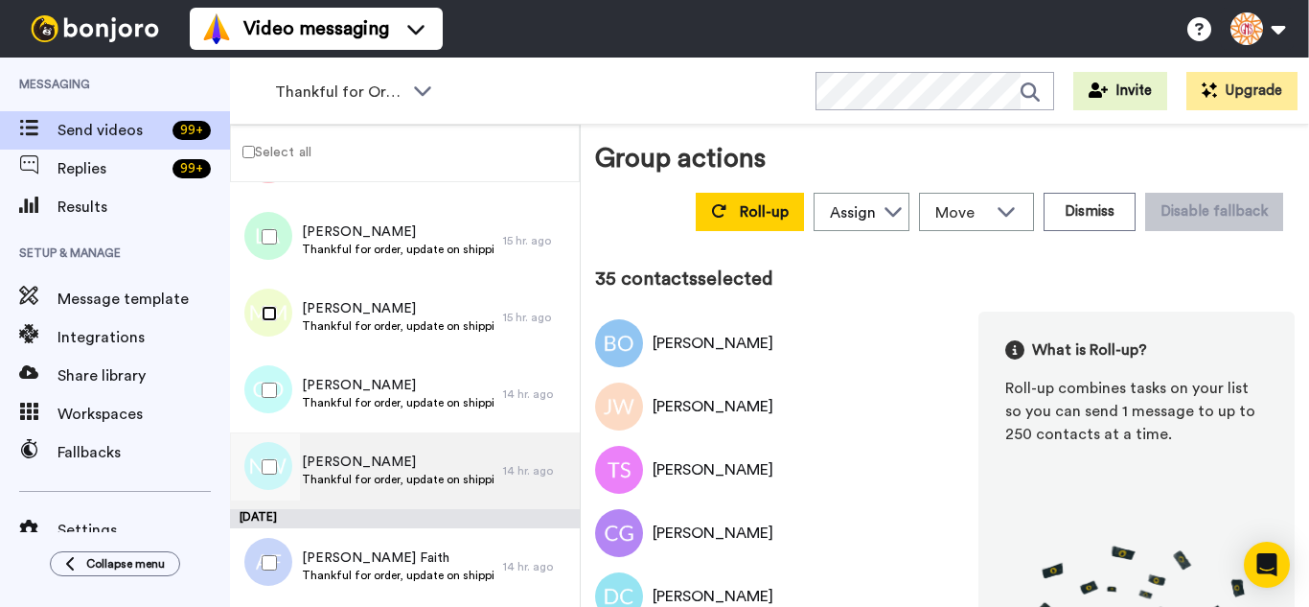
scroll to position [2588, 0]
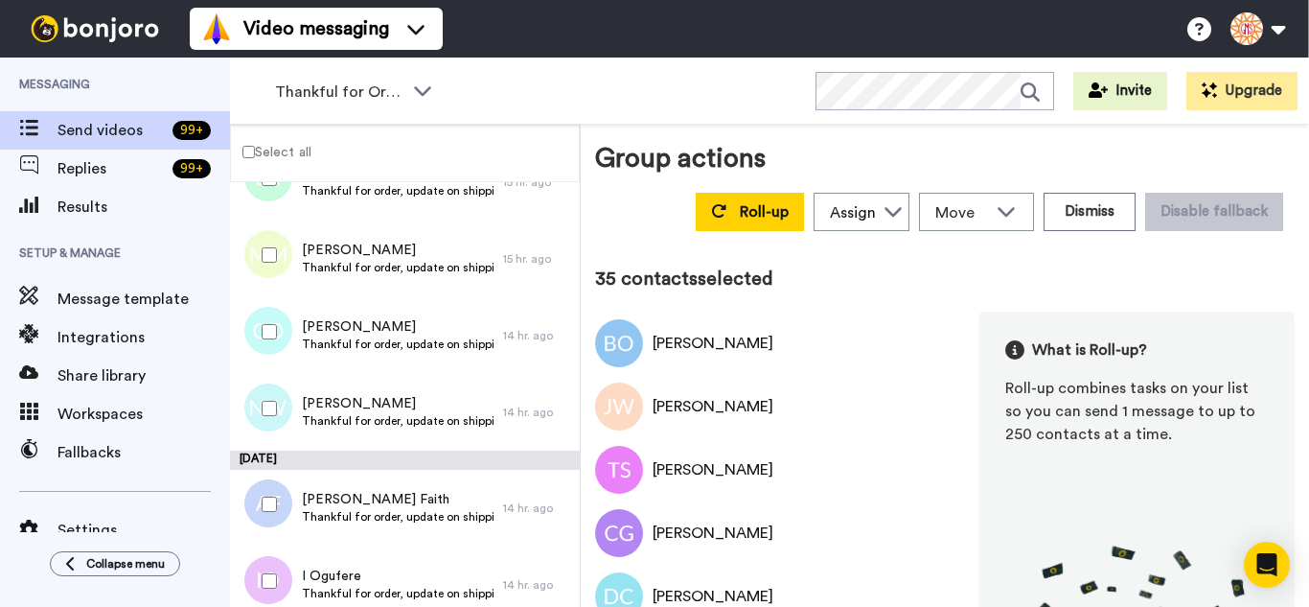
drag, startPoint x: 270, startPoint y: 350, endPoint x: 272, endPoint y: 393, distance: 43.2
click at [270, 356] on div at bounding box center [265, 331] width 69 height 67
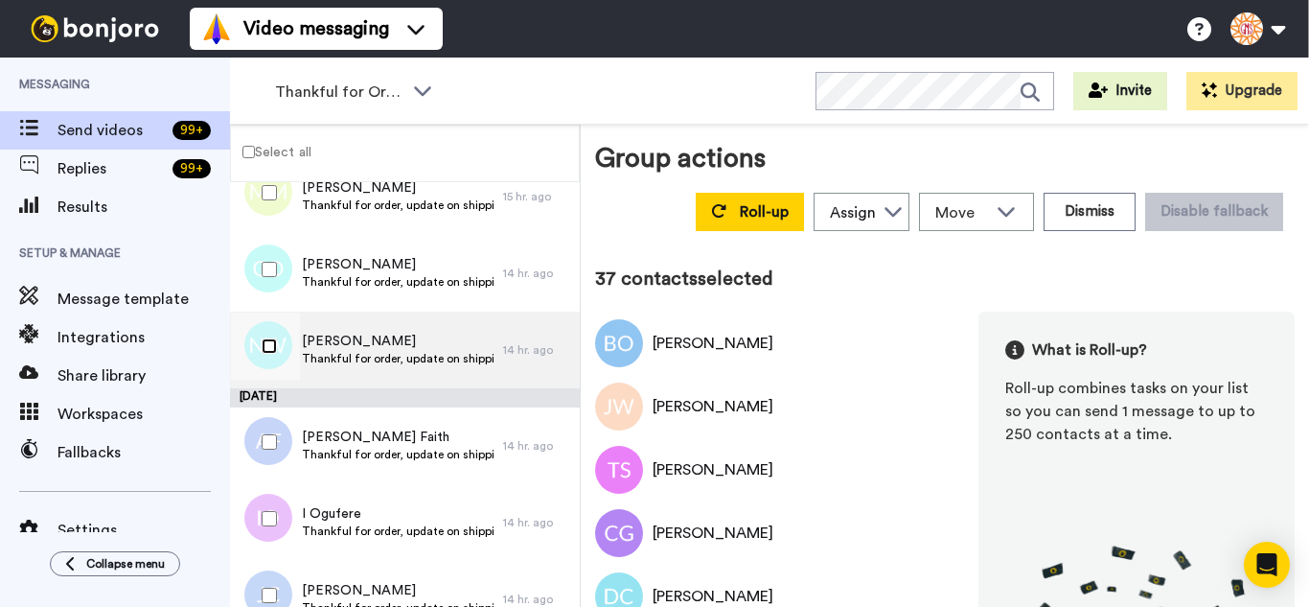
scroll to position [2684, 0]
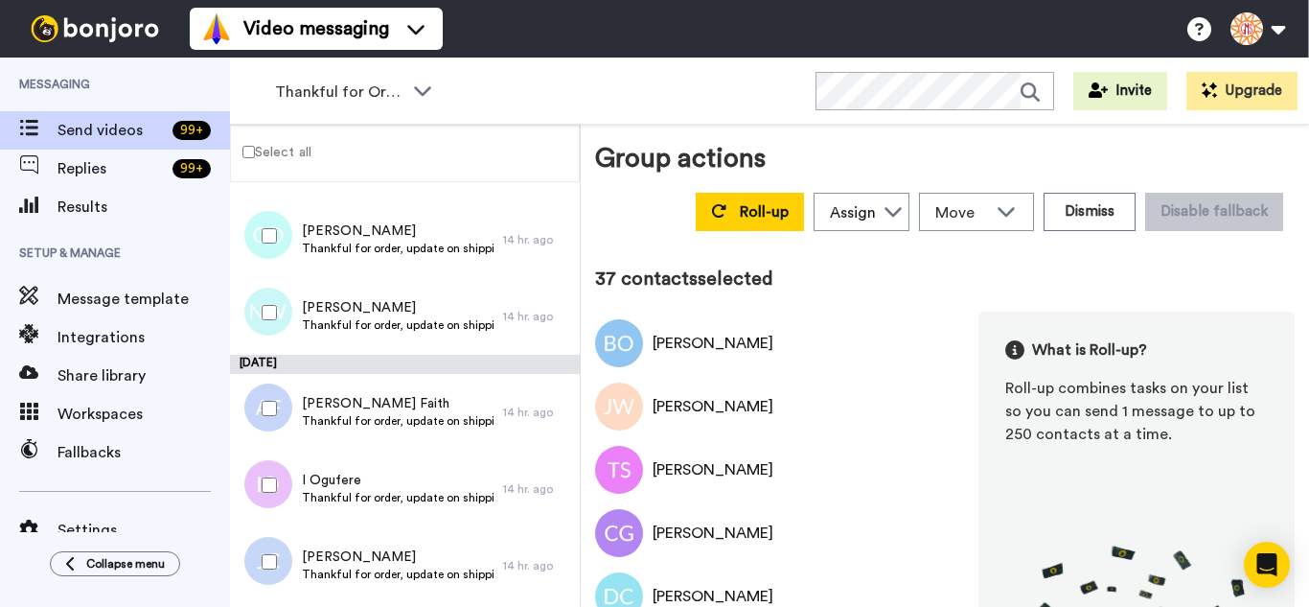
click at [280, 414] on div at bounding box center [265, 408] width 69 height 67
drag, startPoint x: 267, startPoint y: 462, endPoint x: 255, endPoint y: 534, distance: 73.0
click at [266, 462] on div at bounding box center [265, 485] width 69 height 67
click at [256, 550] on div at bounding box center [265, 561] width 69 height 67
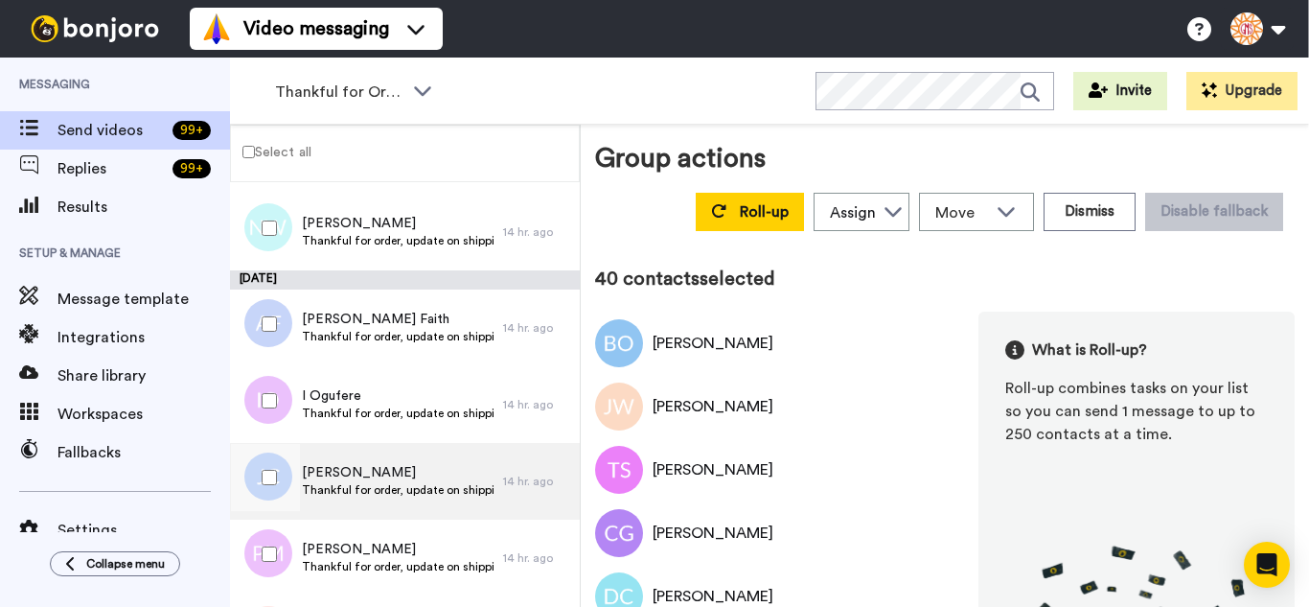
scroll to position [2876, 0]
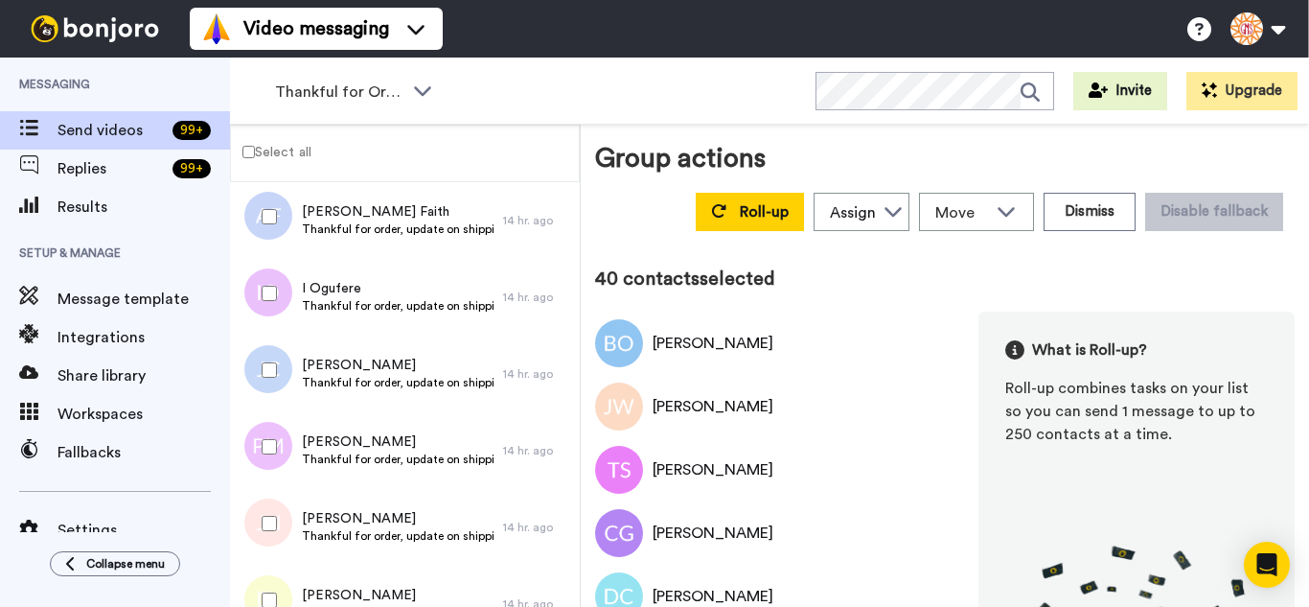
click at [277, 444] on div at bounding box center [265, 446] width 69 height 67
drag, startPoint x: 287, startPoint y: 521, endPoint x: 289, endPoint y: 593, distance: 71.9
click at [287, 536] on div at bounding box center [265, 523] width 69 height 67
click at [289, 593] on div at bounding box center [265, 600] width 69 height 67
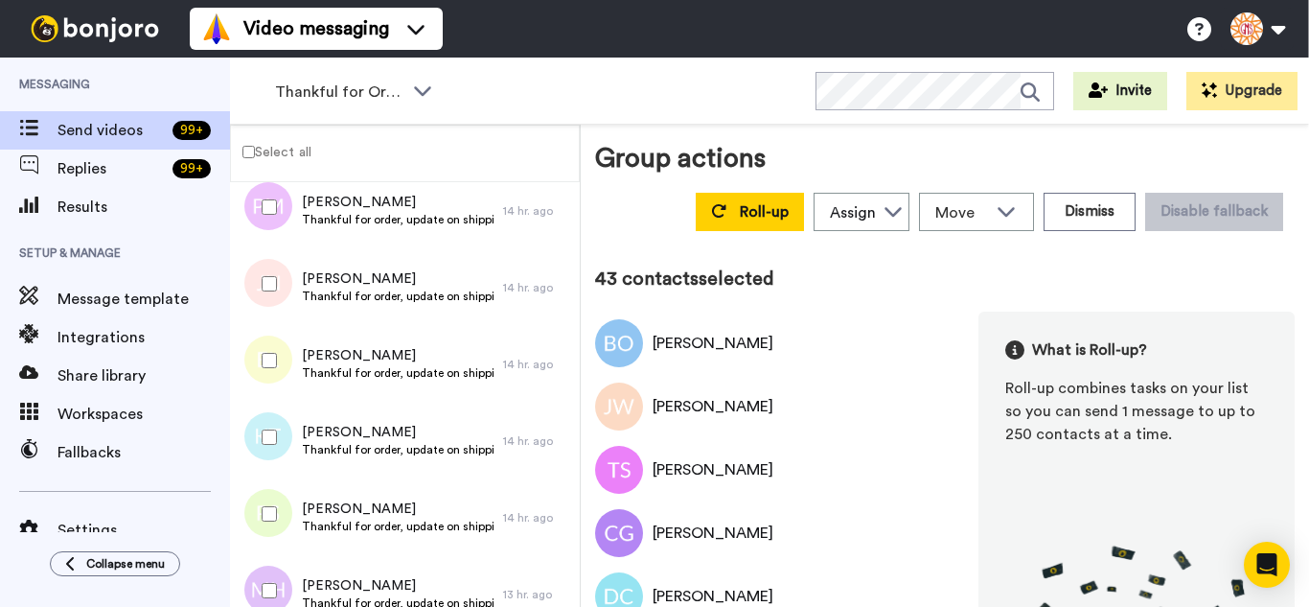
scroll to position [3163, 0]
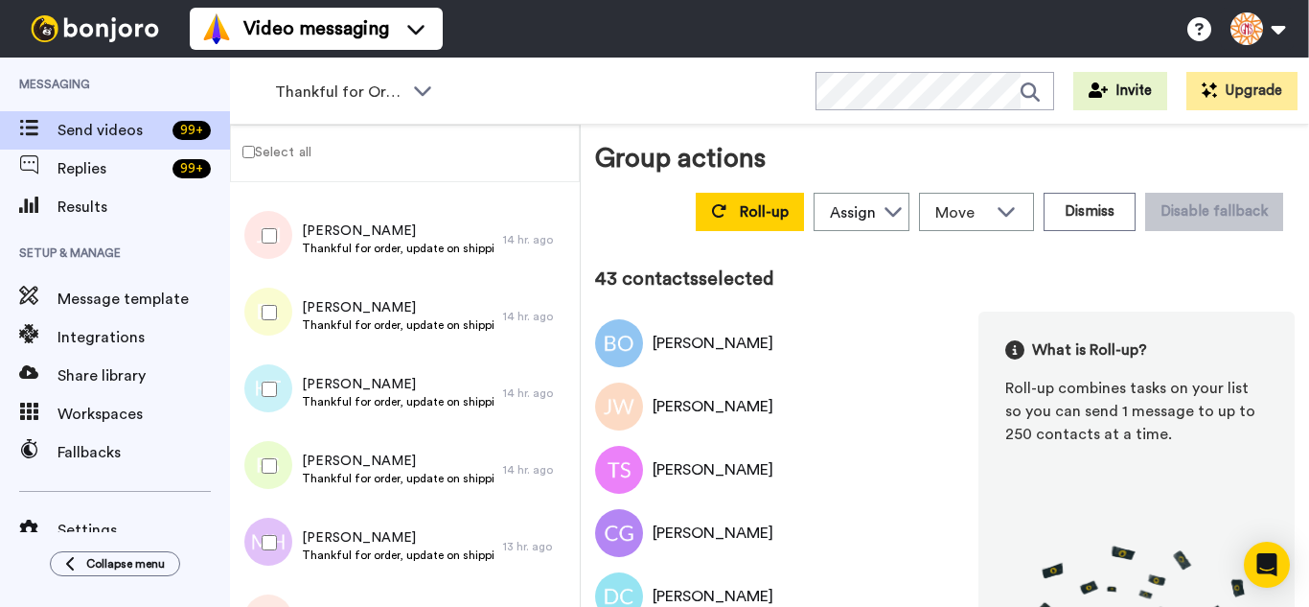
click at [266, 455] on div at bounding box center [265, 465] width 69 height 67
click at [274, 531] on div at bounding box center [265, 542] width 69 height 67
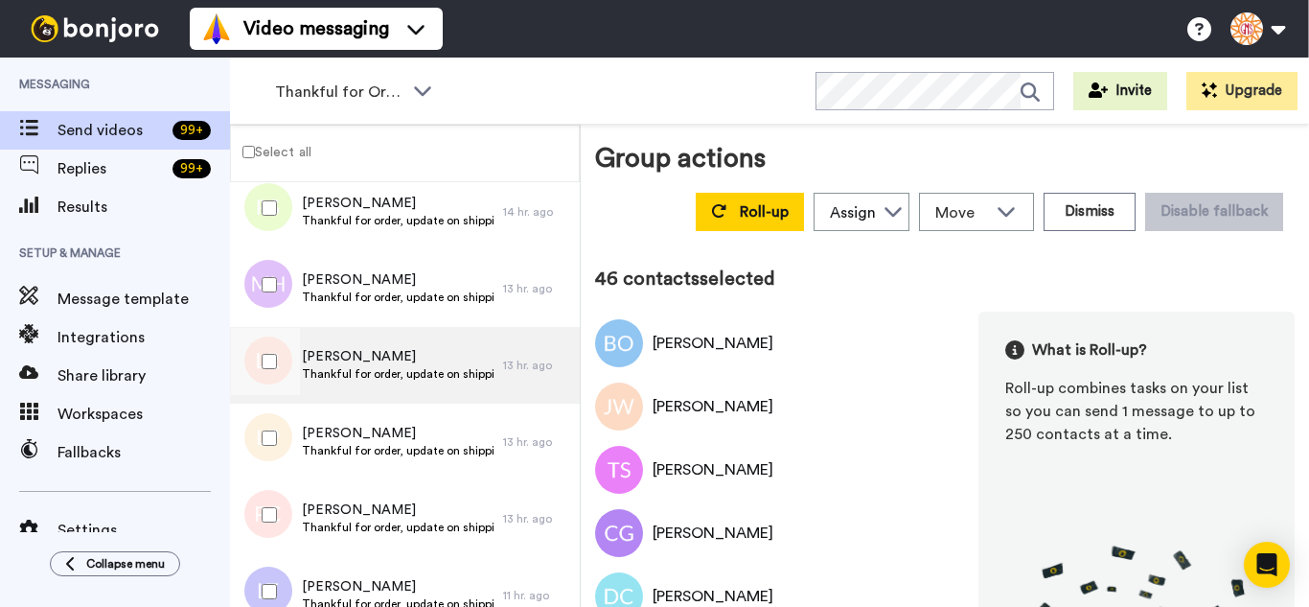
scroll to position [3448, 0]
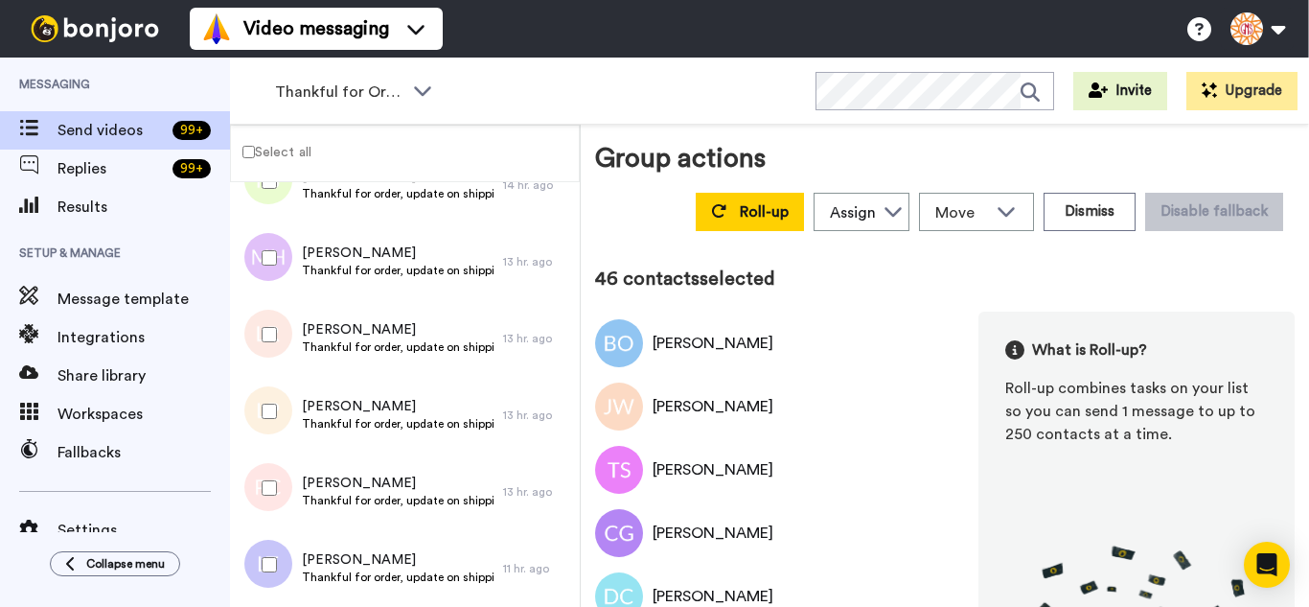
drag, startPoint x: 276, startPoint y: 343, endPoint x: 271, endPoint y: 429, distance: 86.4
click at [276, 350] on div at bounding box center [265, 334] width 69 height 67
click at [271, 429] on div at bounding box center [265, 411] width 69 height 67
drag, startPoint x: 284, startPoint y: 555, endPoint x: 288, endPoint y: 536, distance: 19.6
click at [280, 554] on div at bounding box center [265, 564] width 69 height 67
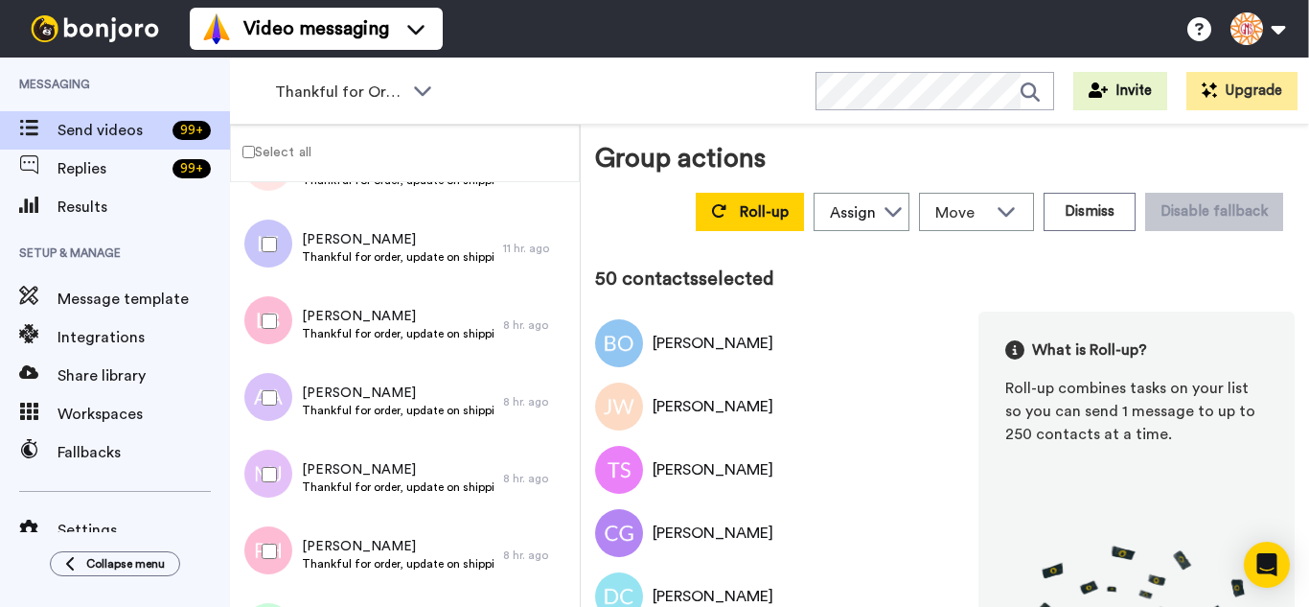
scroll to position [3832, 0]
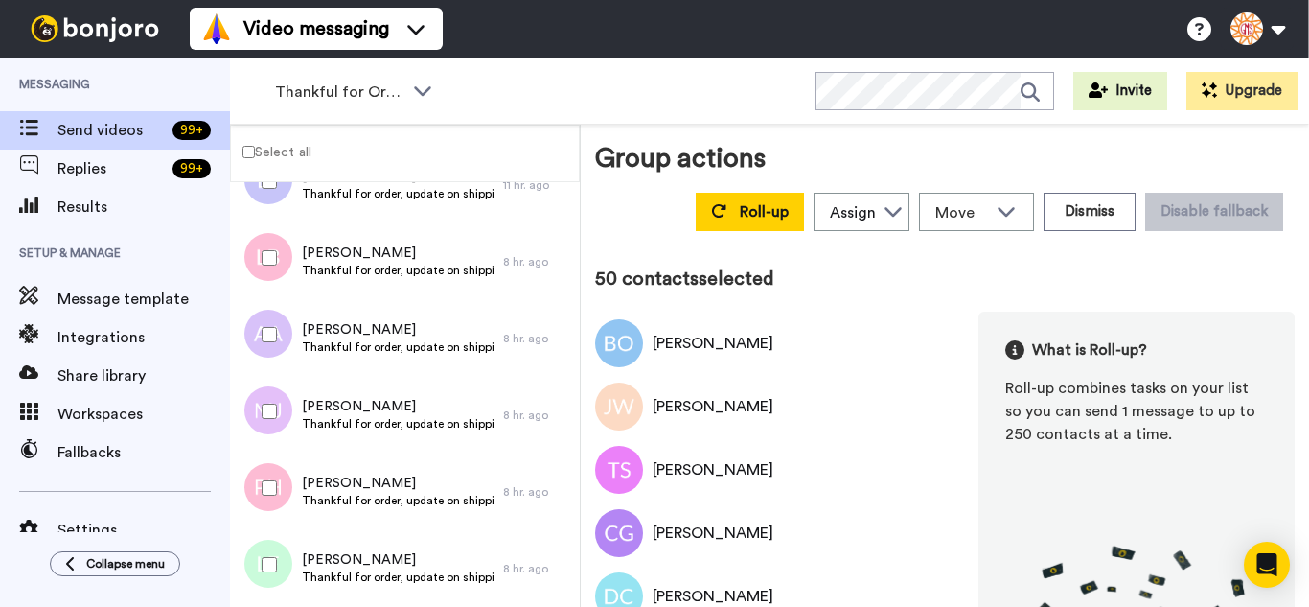
click at [260, 269] on div at bounding box center [265, 257] width 69 height 67
drag, startPoint x: 270, startPoint y: 469, endPoint x: 279, endPoint y: 548, distance: 80.0
click at [270, 470] on div at bounding box center [265, 487] width 69 height 67
click at [279, 549] on div at bounding box center [265, 564] width 69 height 67
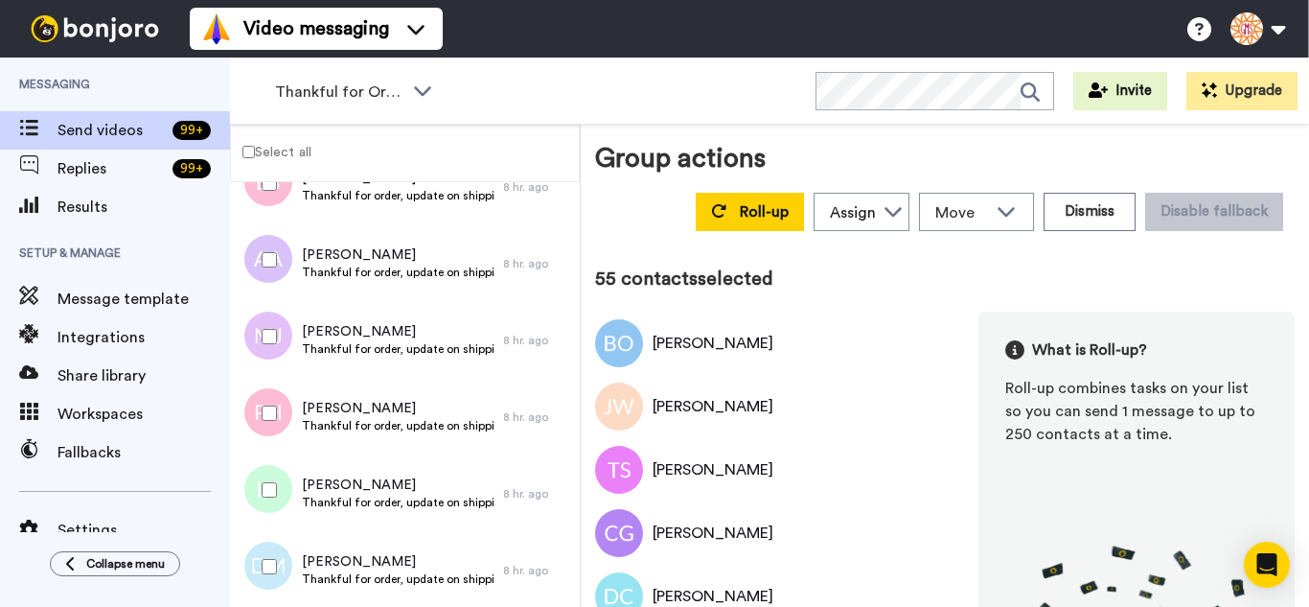
scroll to position [4119, 0]
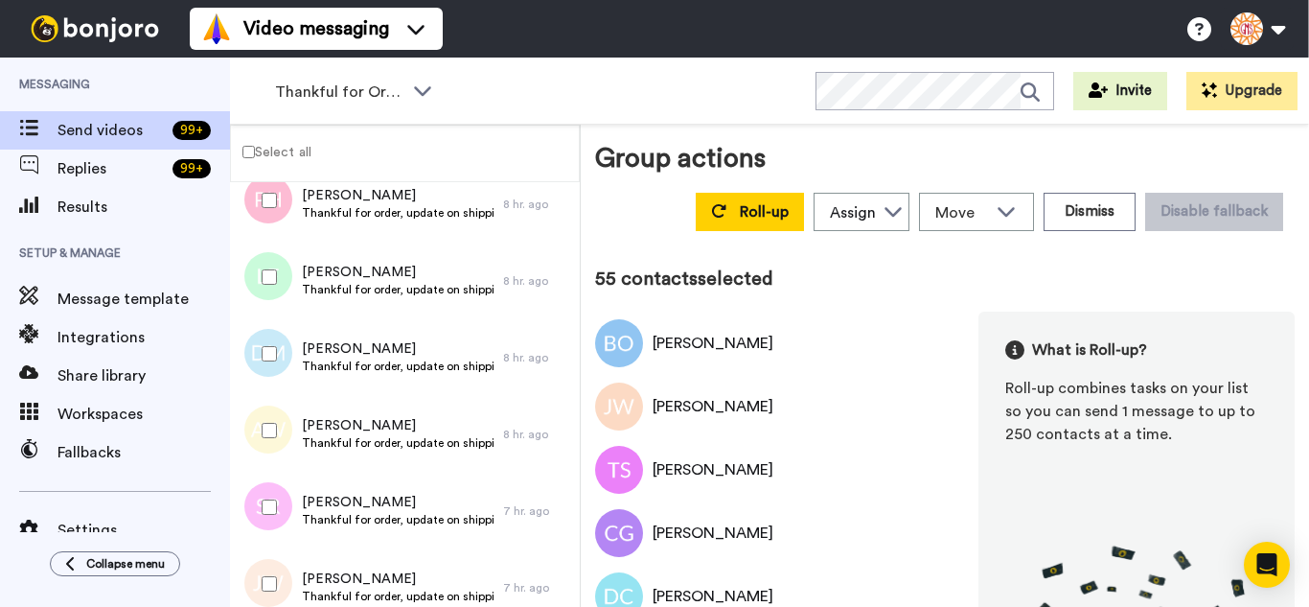
click at [263, 335] on div at bounding box center [265, 353] width 69 height 67
click at [278, 438] on div at bounding box center [265, 430] width 69 height 67
click at [295, 514] on div at bounding box center [265, 507] width 69 height 67
drag, startPoint x: 294, startPoint y: 559, endPoint x: 292, endPoint y: 575, distance: 16.4
click at [294, 561] on div at bounding box center [265, 583] width 69 height 67
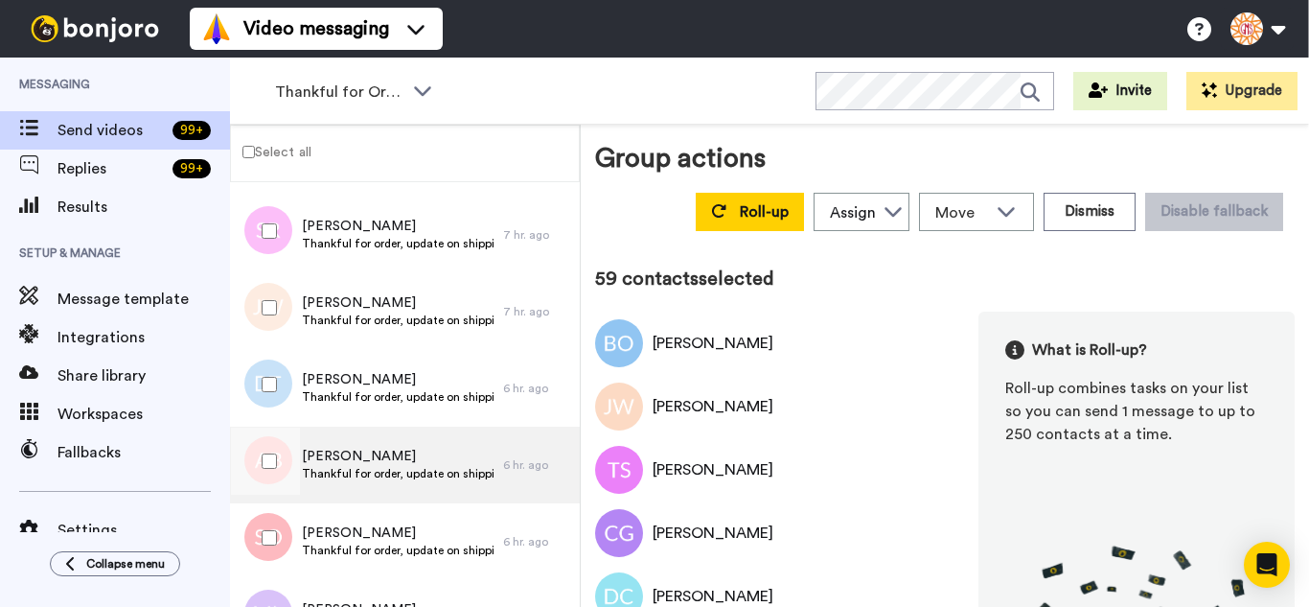
scroll to position [4407, 0]
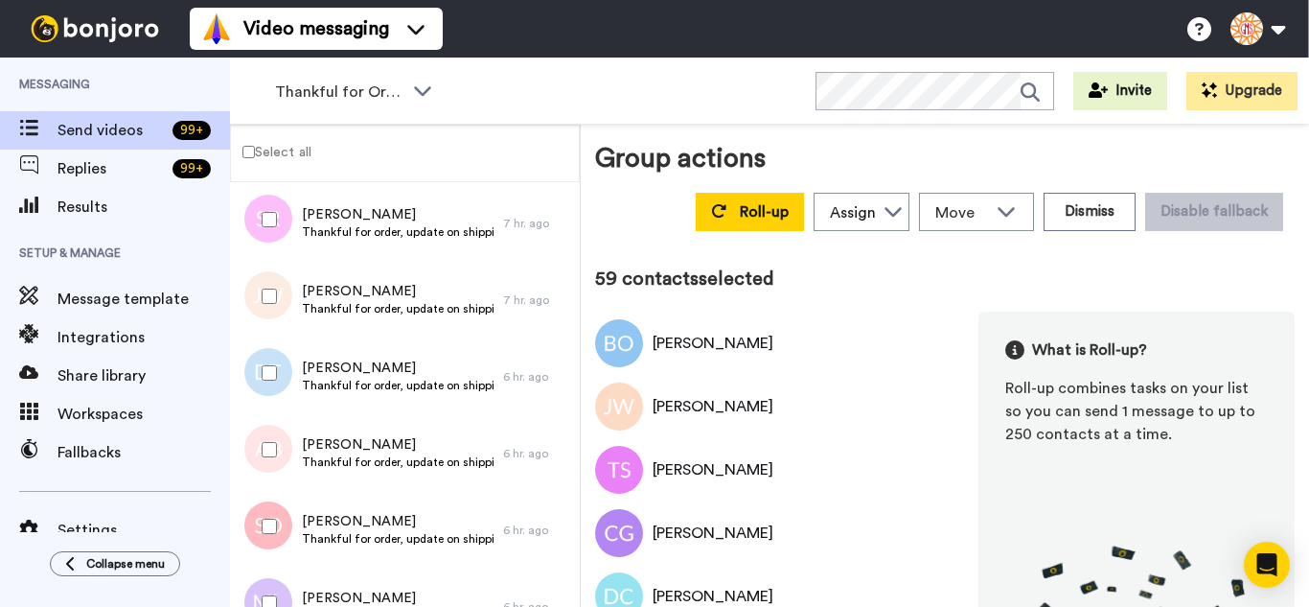
drag, startPoint x: 266, startPoint y: 357, endPoint x: 266, endPoint y: 433, distance: 76.7
click at [266, 362] on div at bounding box center [265, 372] width 69 height 67
click at [266, 434] on div at bounding box center [265, 449] width 69 height 67
click at [274, 499] on div at bounding box center [265, 526] width 69 height 67
click at [287, 582] on div at bounding box center [265, 602] width 69 height 67
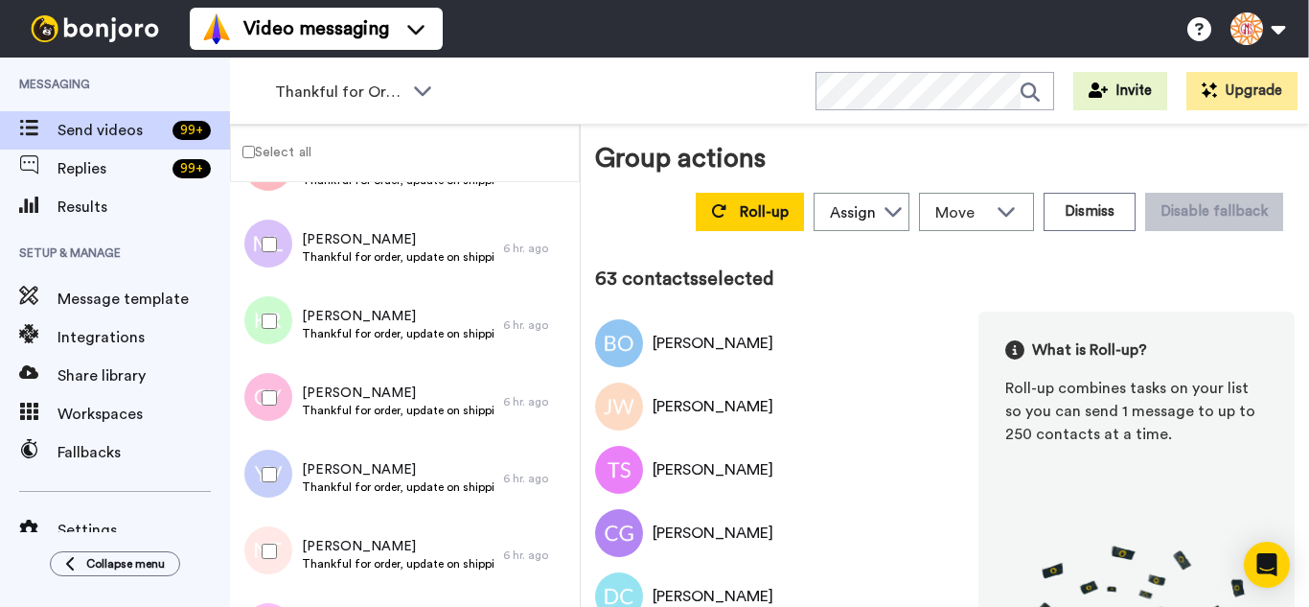
scroll to position [4790, 0]
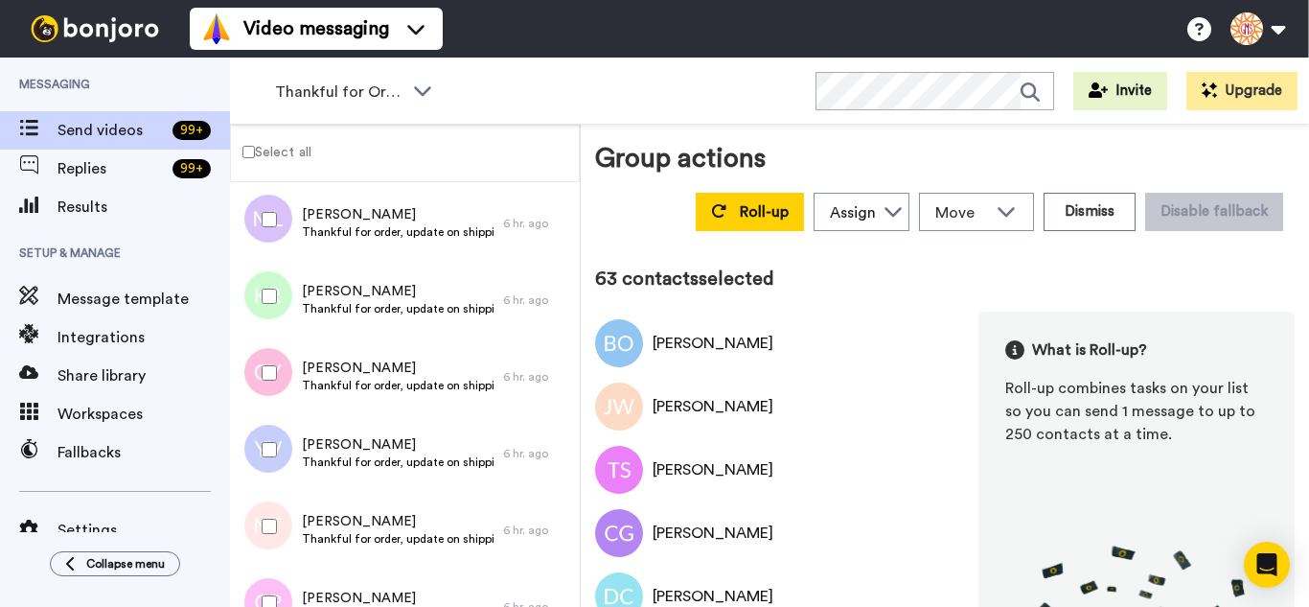
click at [261, 305] on div at bounding box center [265, 296] width 69 height 67
click at [274, 387] on div at bounding box center [265, 372] width 69 height 67
click at [268, 430] on div at bounding box center [265, 449] width 69 height 67
click at [278, 509] on div at bounding box center [265, 526] width 69 height 67
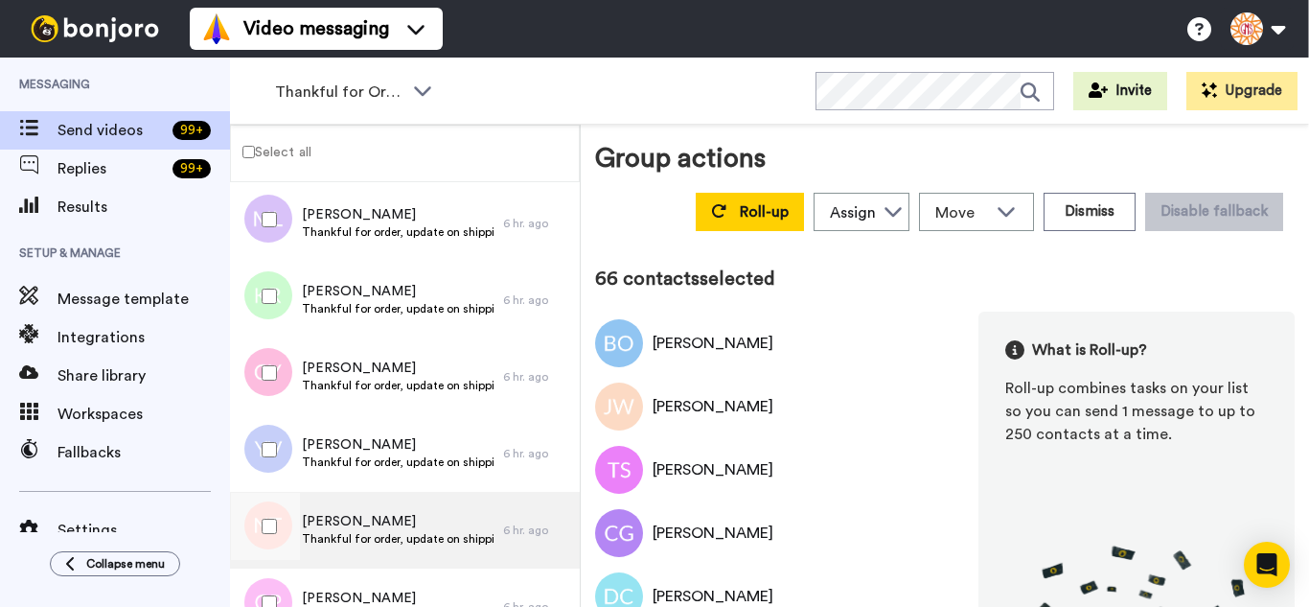
click at [277, 563] on div at bounding box center [264, 530] width 58 height 77
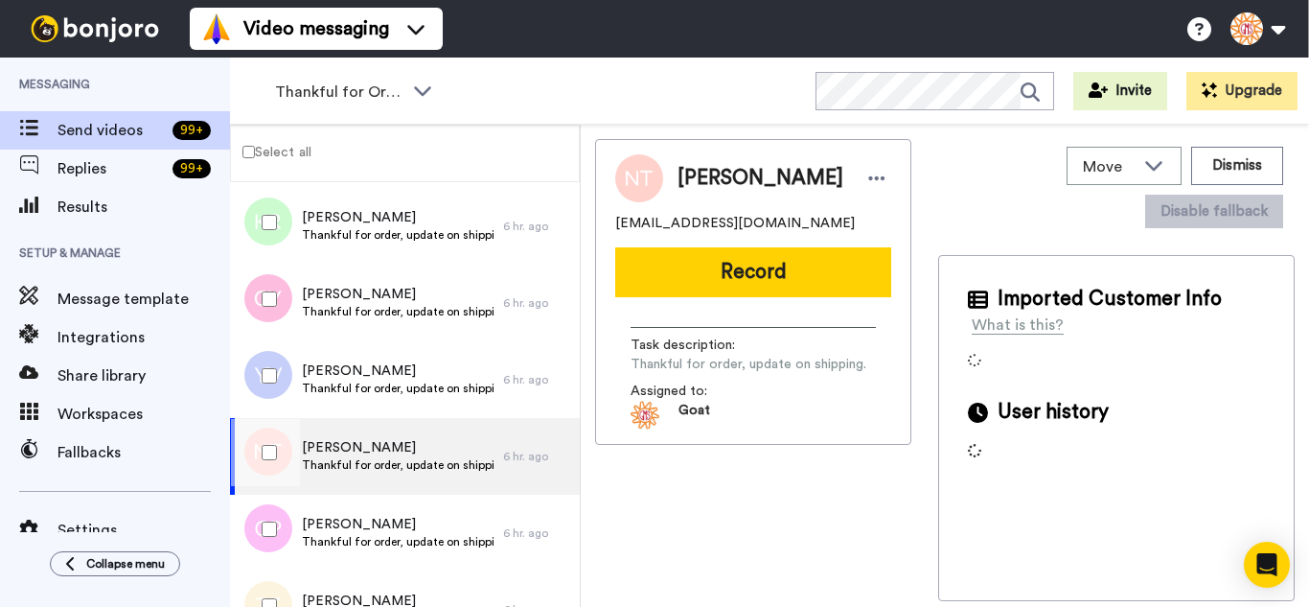
scroll to position [5078, 0]
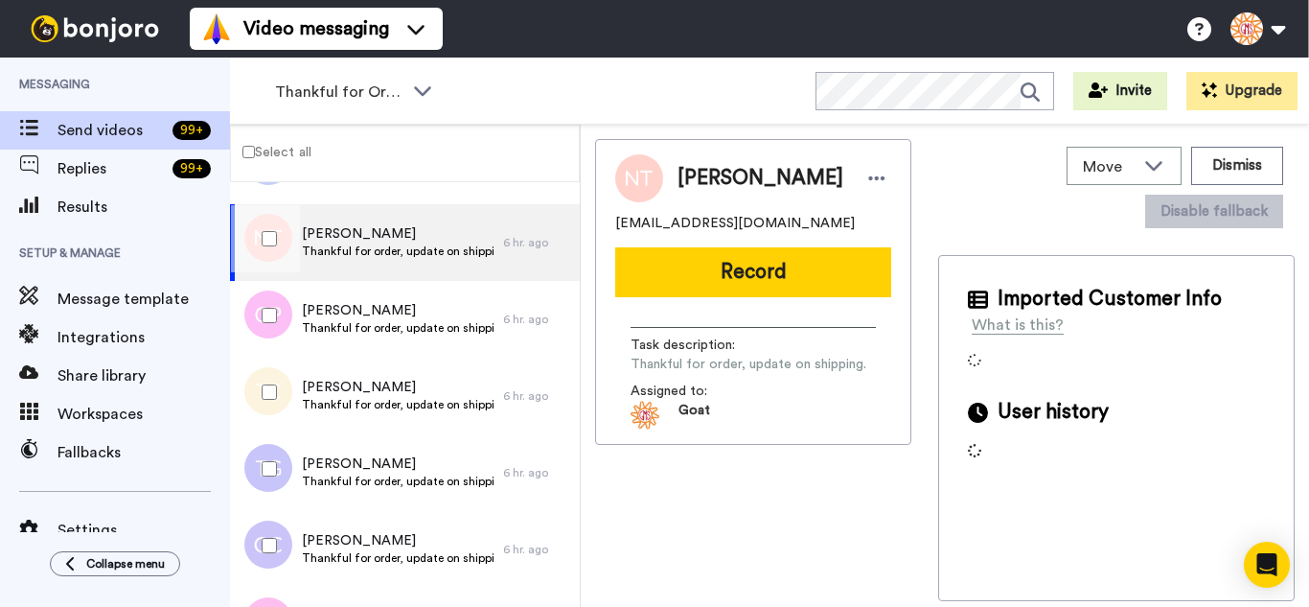
drag, startPoint x: 261, startPoint y: 305, endPoint x: 261, endPoint y: 321, distance: 16.3
click at [261, 321] on div at bounding box center [265, 315] width 69 height 67
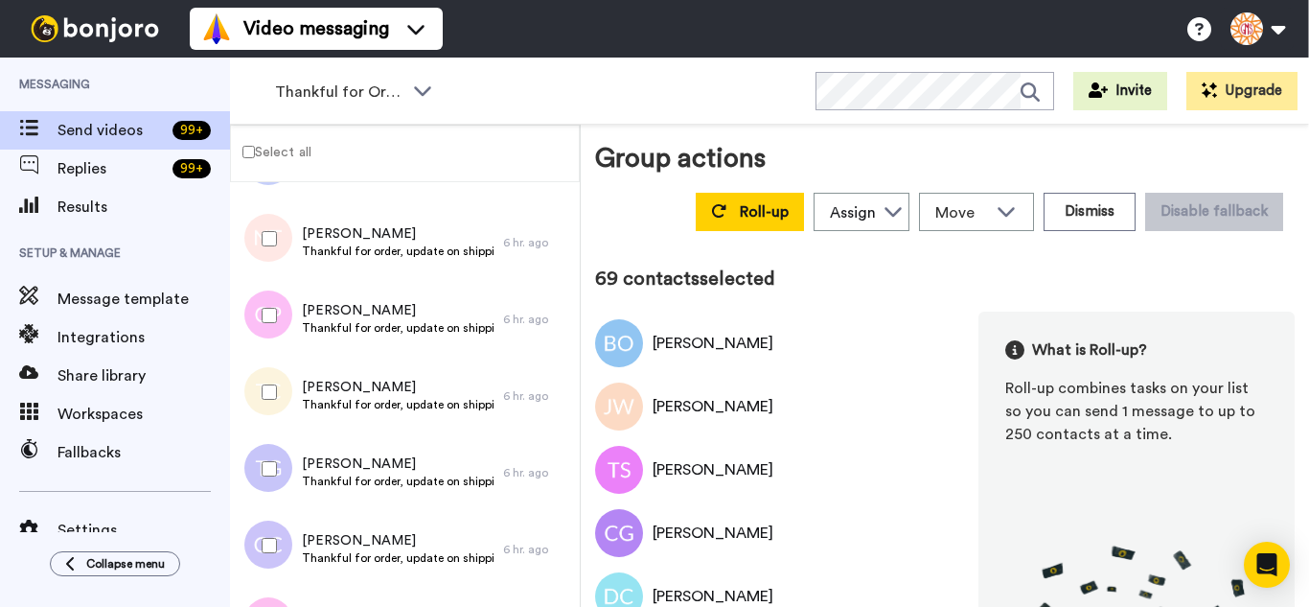
drag, startPoint x: 280, startPoint y: 456, endPoint x: 287, endPoint y: 530, distance: 74.1
click at [281, 461] on div at bounding box center [265, 468] width 69 height 67
click at [288, 539] on div at bounding box center [265, 545] width 69 height 67
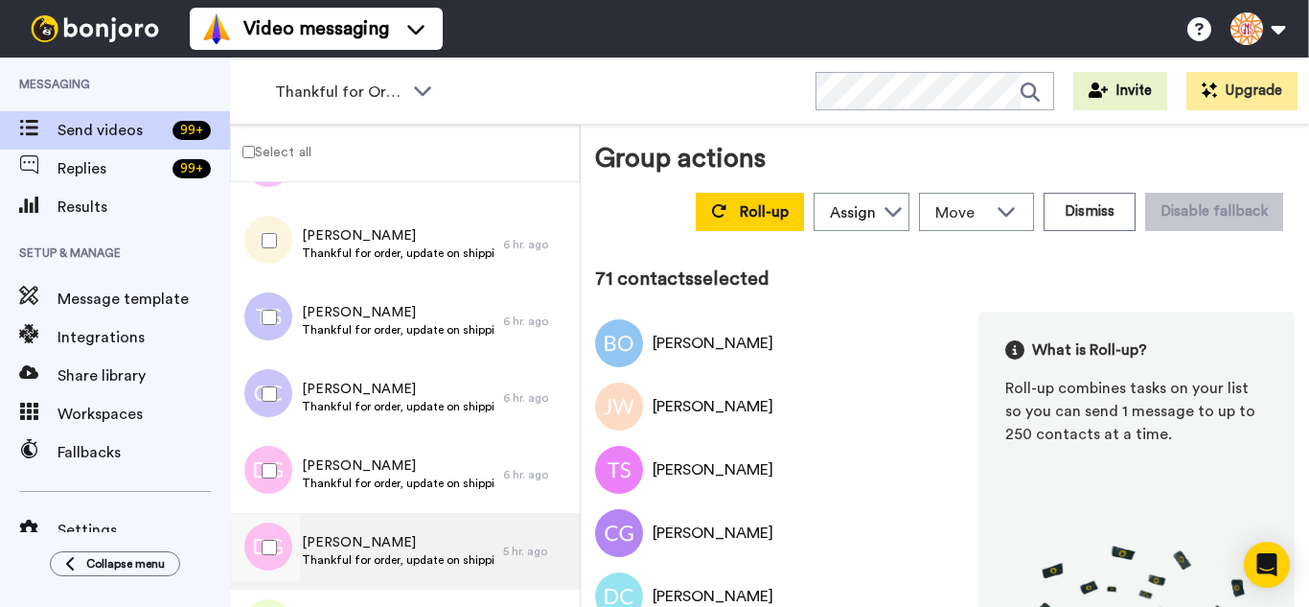
scroll to position [5365, 0]
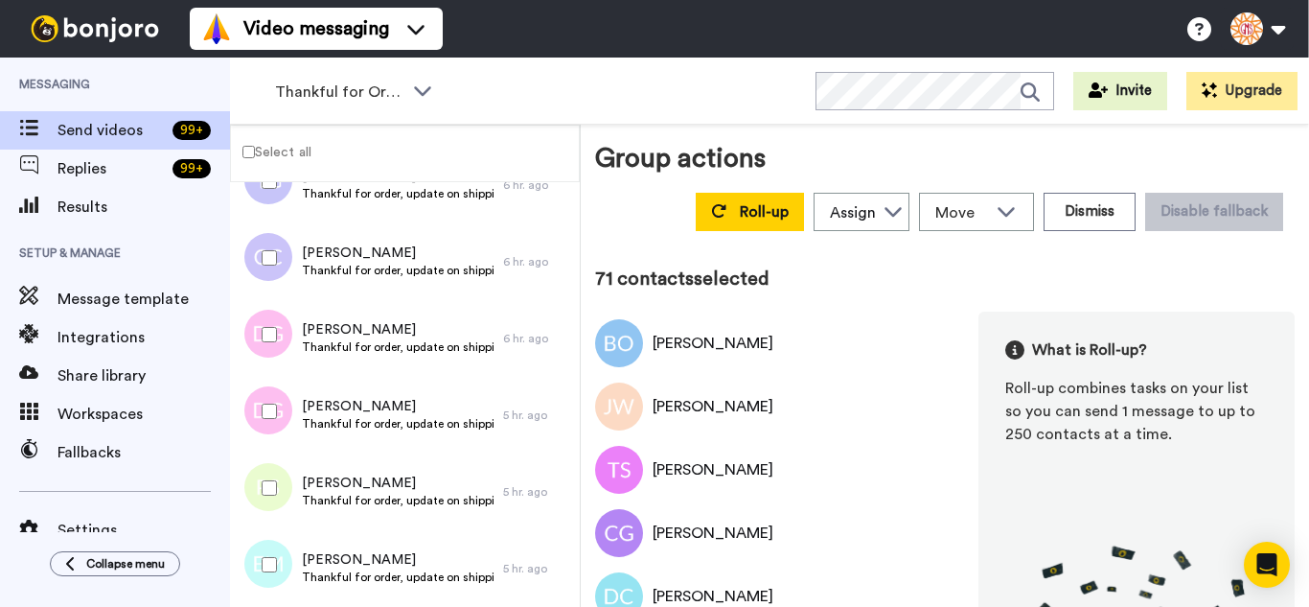
click at [274, 357] on div at bounding box center [265, 334] width 69 height 67
drag, startPoint x: 266, startPoint y: 500, endPoint x: 273, endPoint y: 532, distance: 32.3
click at [267, 502] on div at bounding box center [265, 487] width 69 height 67
click at [279, 579] on div at bounding box center [265, 564] width 69 height 67
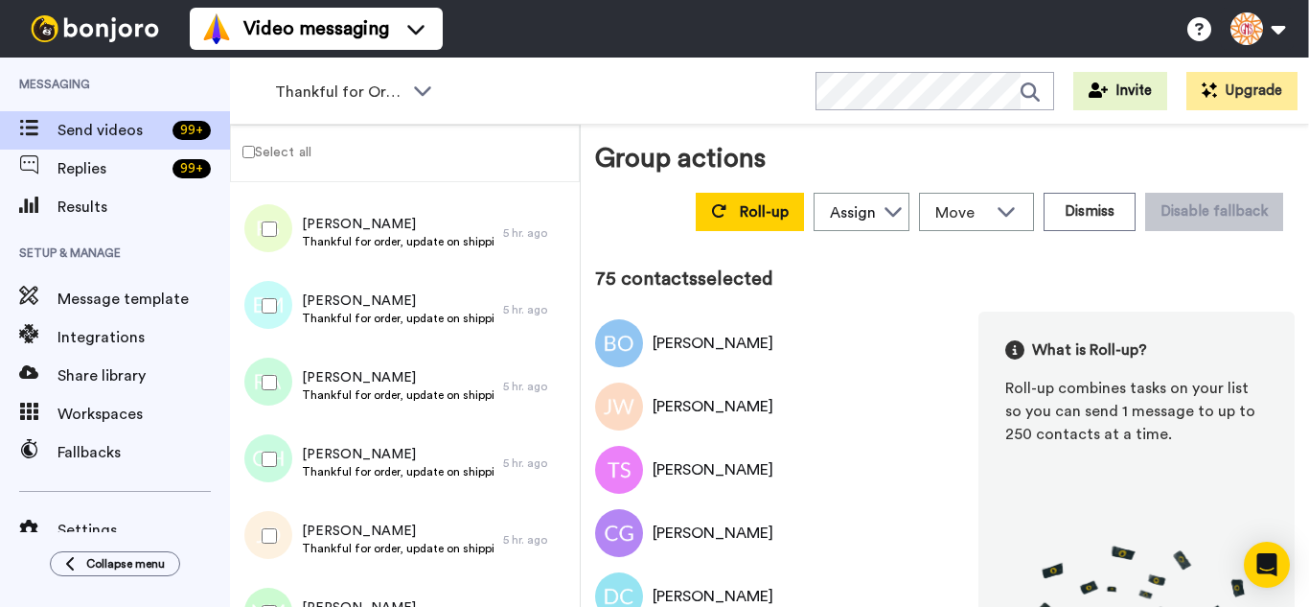
scroll to position [5653, 0]
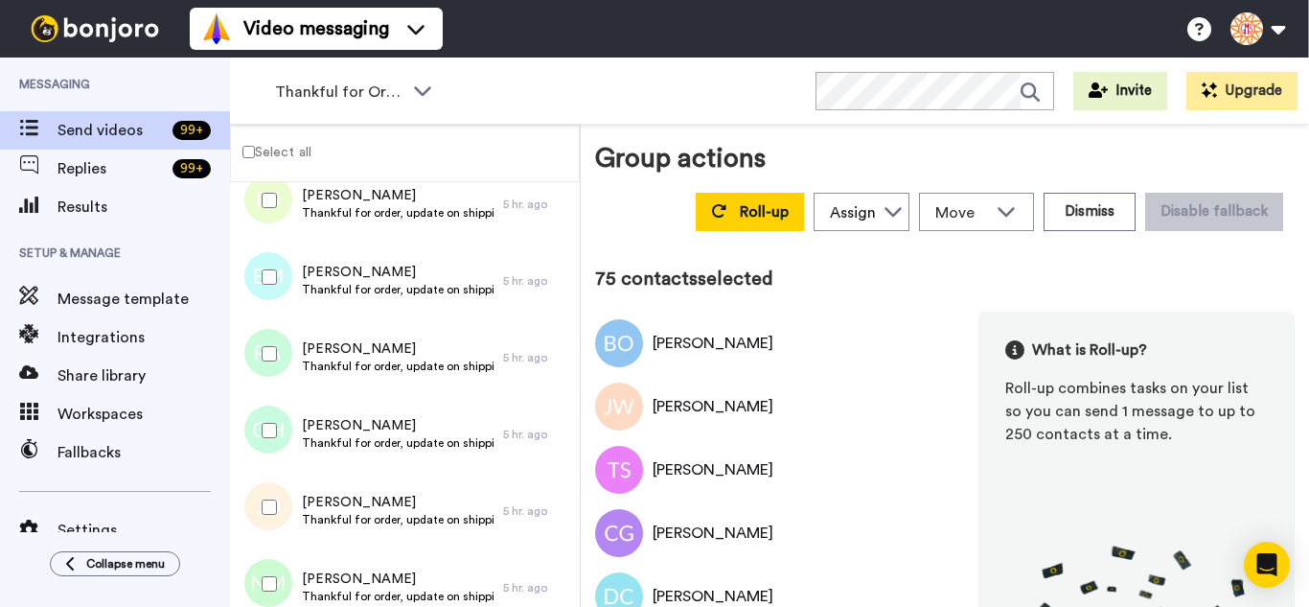
drag, startPoint x: 278, startPoint y: 354, endPoint x: 278, endPoint y: 417, distance: 63.3
click at [278, 355] on div at bounding box center [265, 353] width 69 height 67
click at [274, 441] on div at bounding box center [265, 430] width 69 height 67
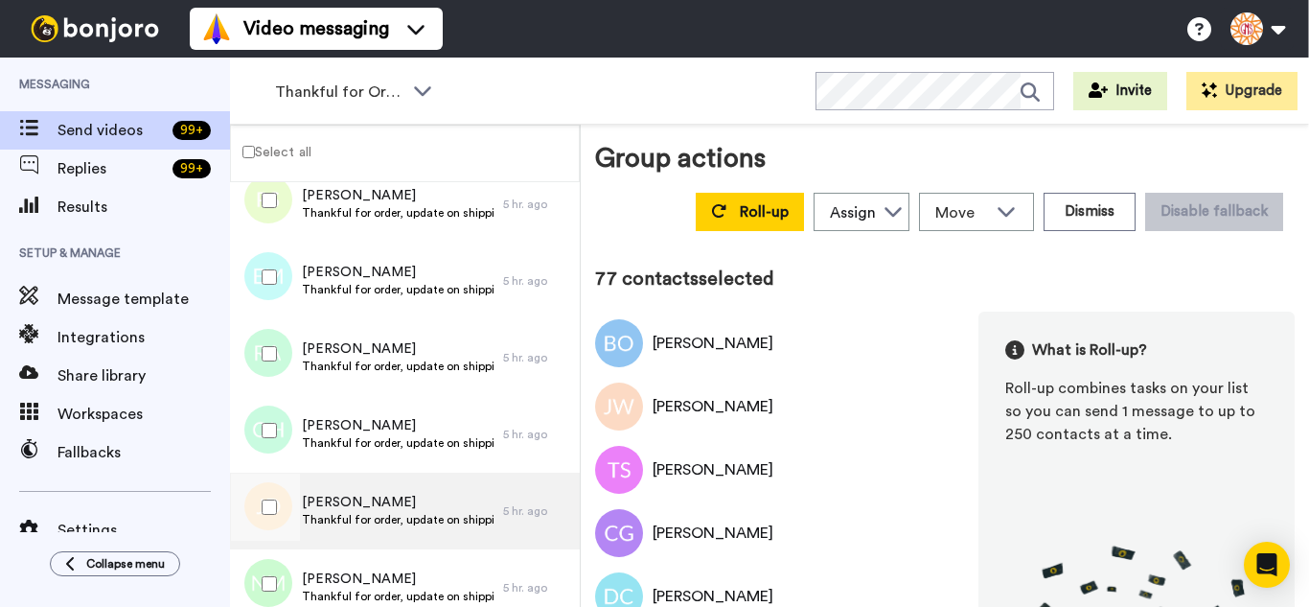
drag, startPoint x: 278, startPoint y: 483, endPoint x: 283, endPoint y: 546, distance: 63.4
click at [278, 489] on div at bounding box center [265, 507] width 69 height 67
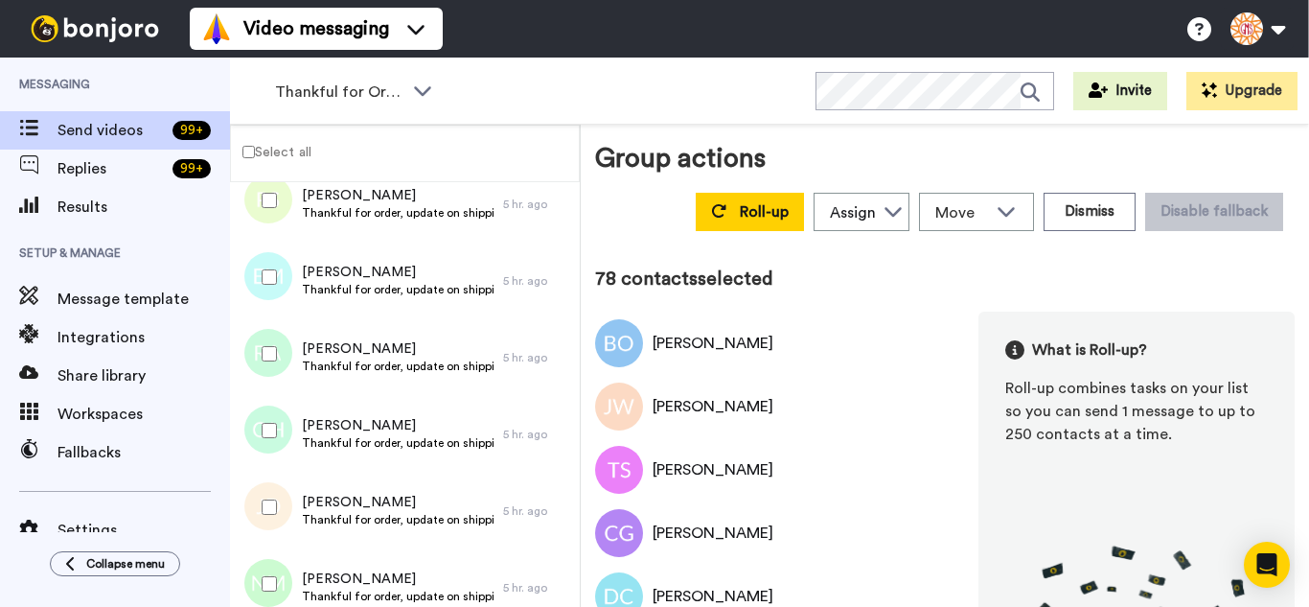
click at [283, 558] on div at bounding box center [265, 583] width 69 height 67
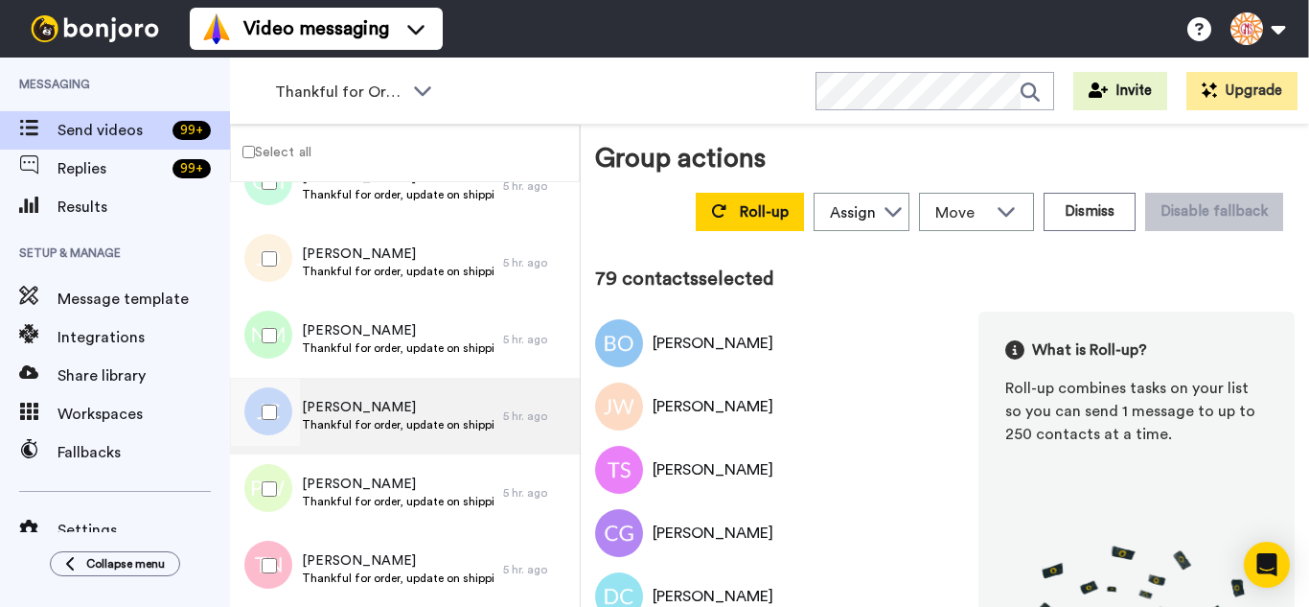
scroll to position [5940, 0]
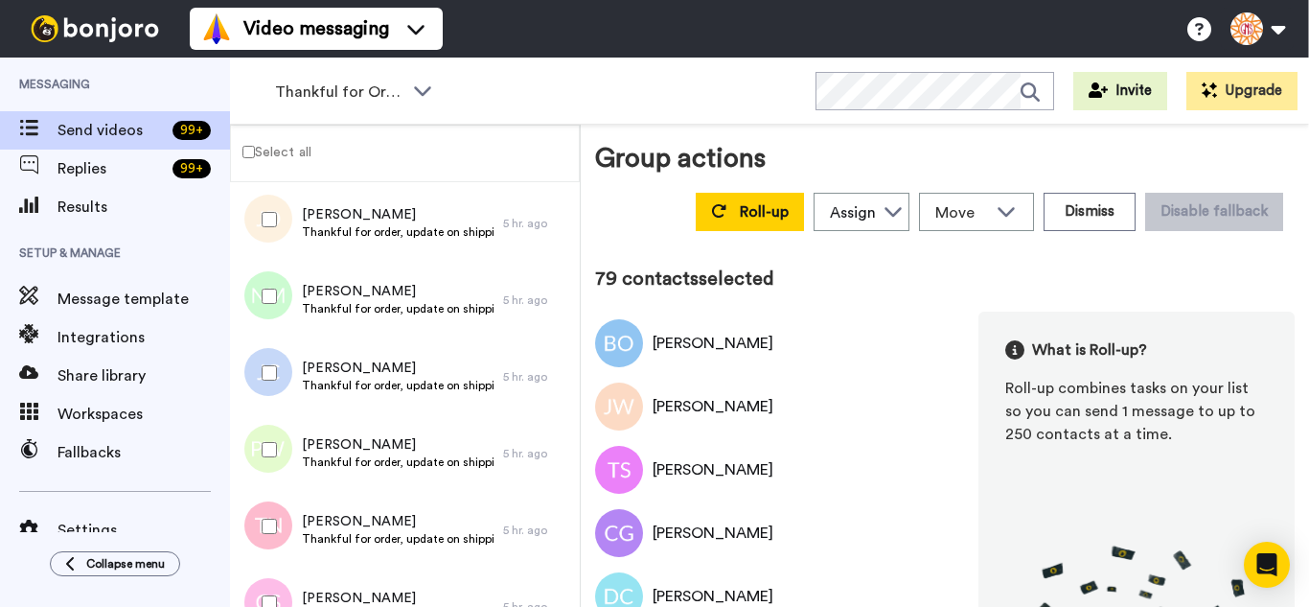
click at [262, 353] on div at bounding box center [265, 372] width 69 height 67
drag, startPoint x: 266, startPoint y: 438, endPoint x: 272, endPoint y: 506, distance: 68.4
click at [266, 439] on div at bounding box center [265, 449] width 69 height 67
drag, startPoint x: 272, startPoint y: 506, endPoint x: 274, endPoint y: 574, distance: 68.1
click at [272, 512] on div at bounding box center [265, 526] width 69 height 67
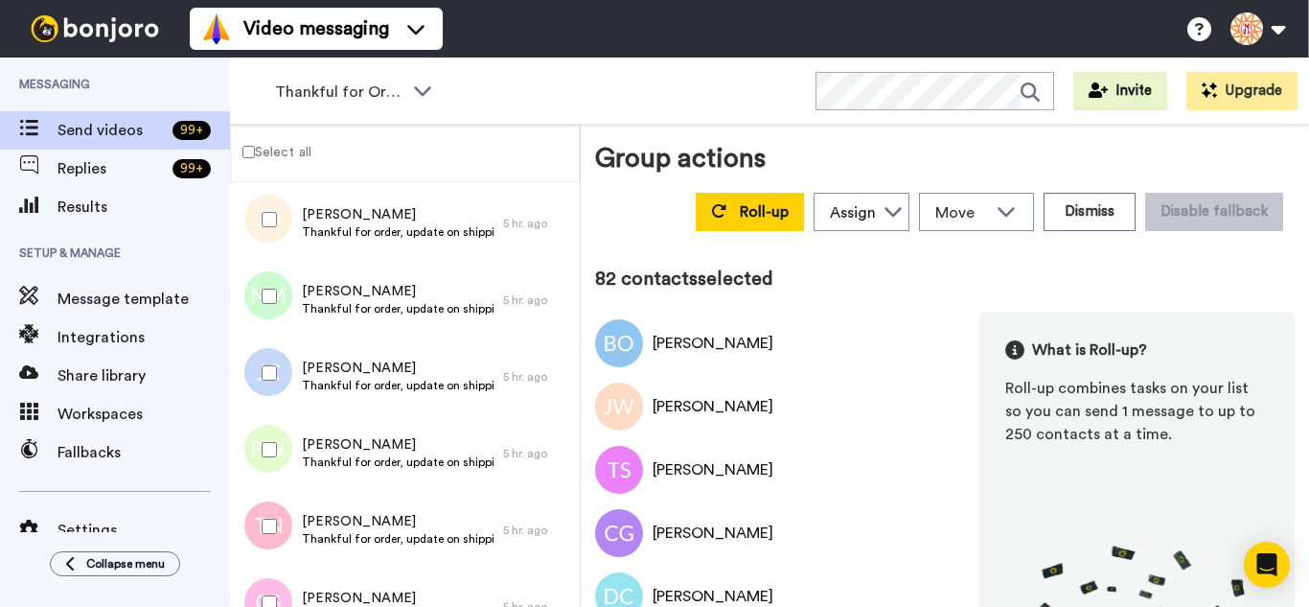
click at [274, 583] on div at bounding box center [265, 602] width 69 height 67
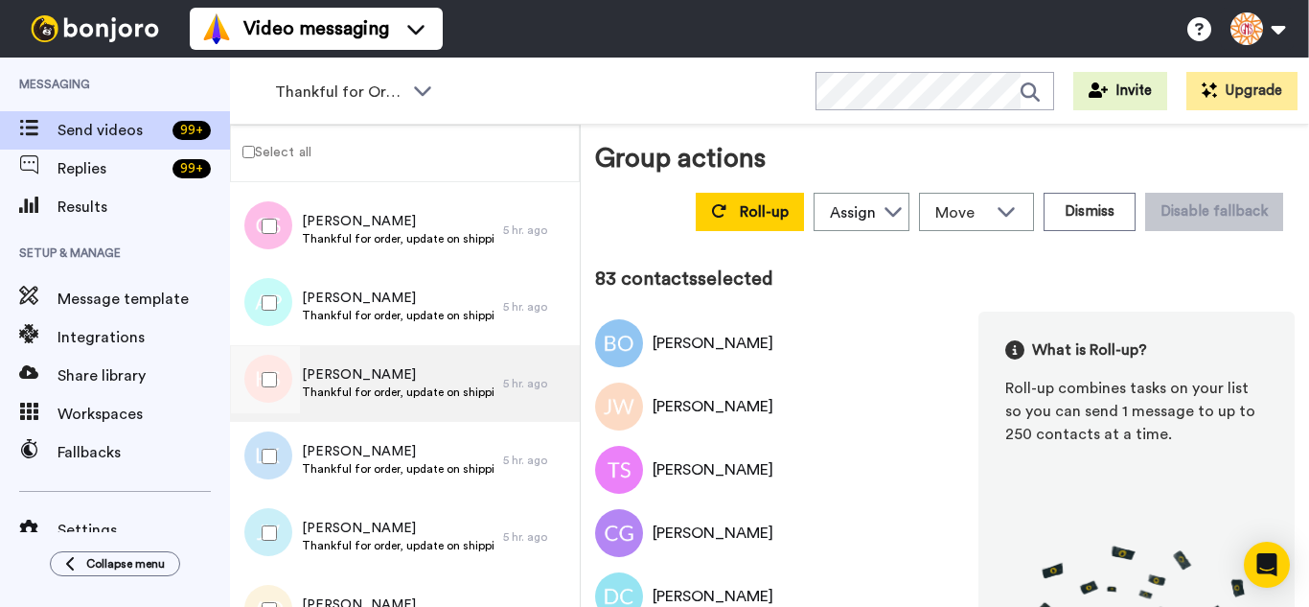
scroll to position [6324, 0]
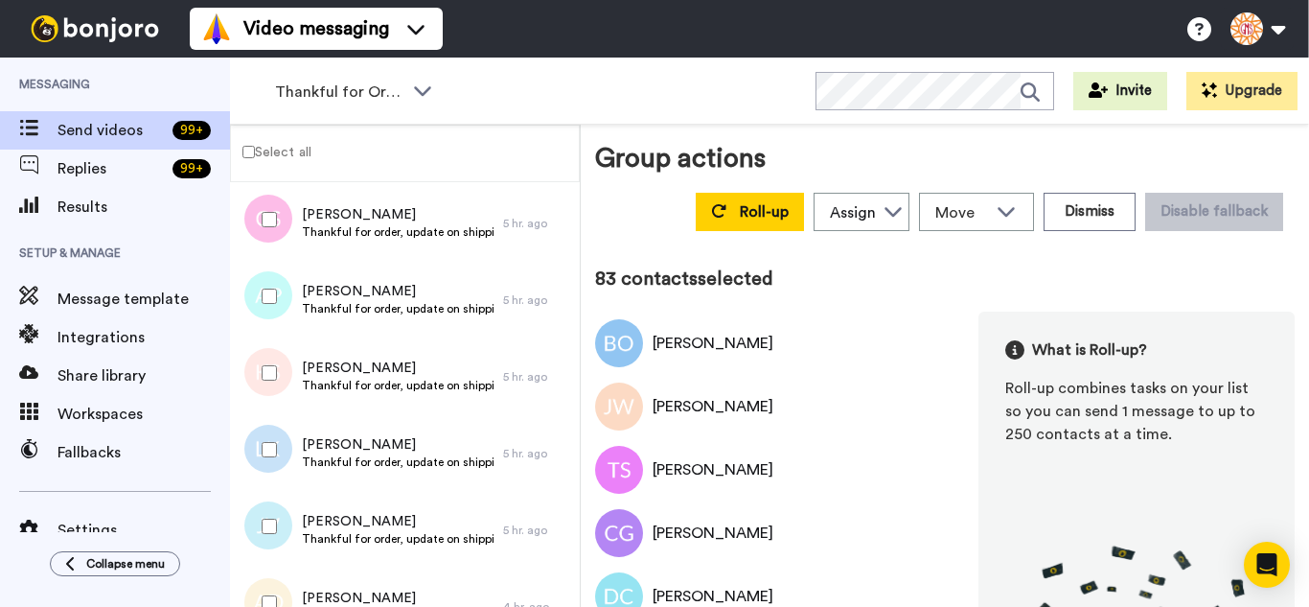
drag, startPoint x: 261, startPoint y: 315, endPoint x: 265, endPoint y: 344, distance: 29.0
click at [261, 313] on div at bounding box center [265, 296] width 69 height 67
click at [271, 382] on div at bounding box center [265, 372] width 69 height 67
click at [281, 584] on div at bounding box center [265, 602] width 69 height 67
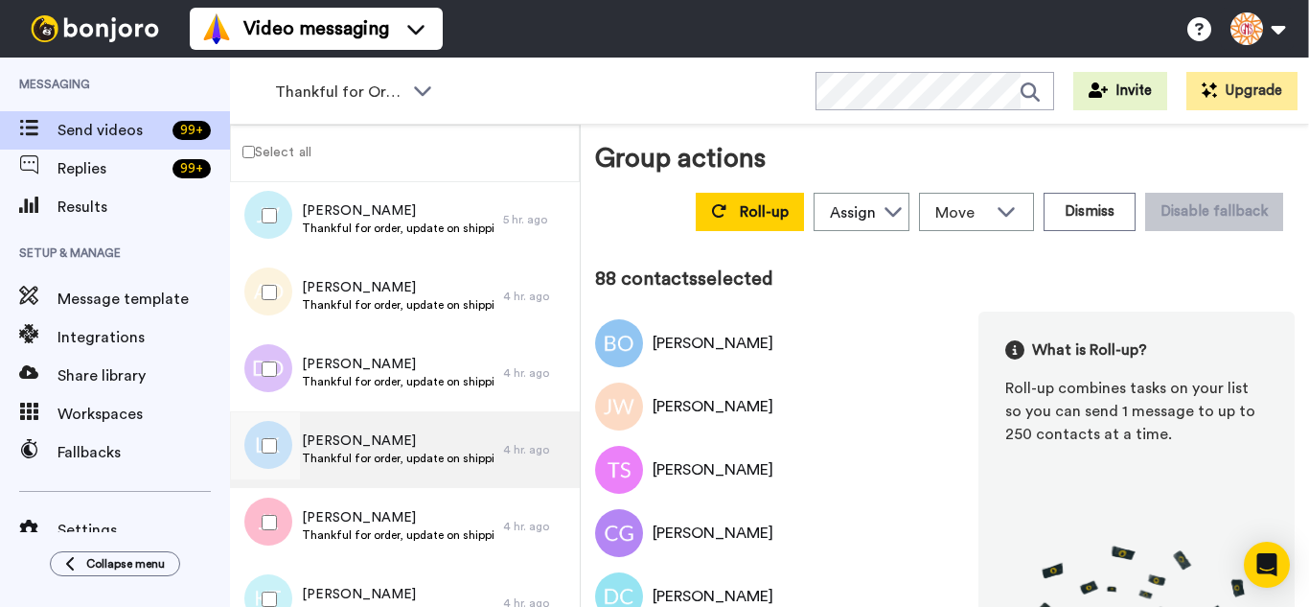
scroll to position [6707, 0]
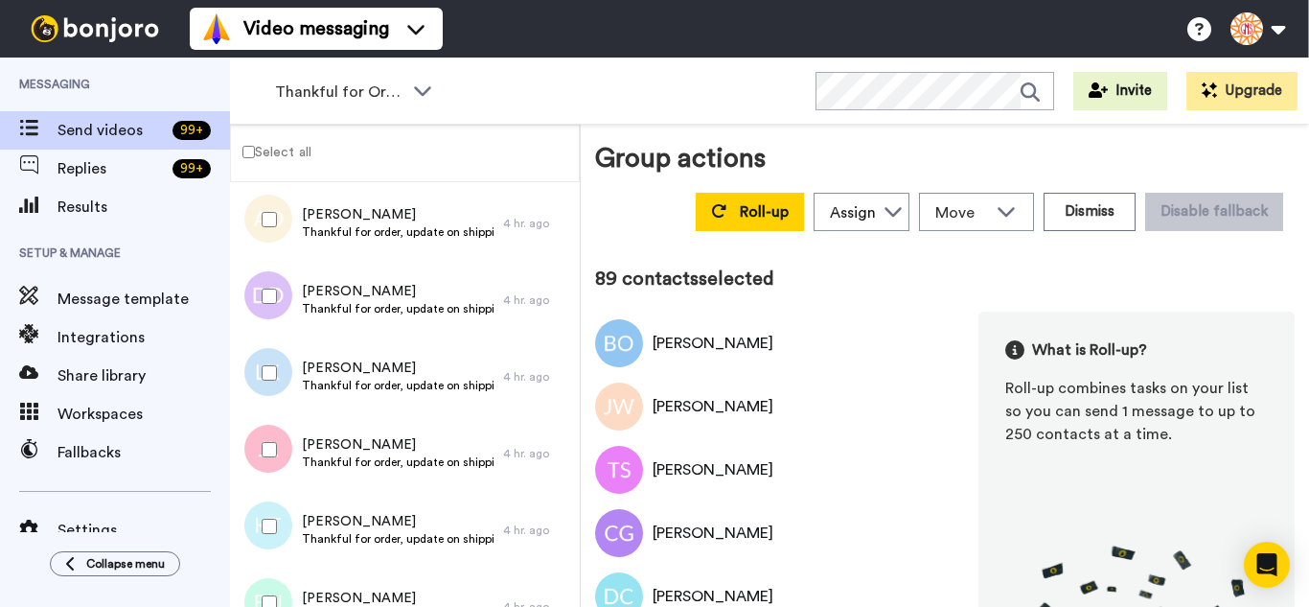
drag, startPoint x: 290, startPoint y: 470, endPoint x: 289, endPoint y: 482, distance: 12.6
click at [289, 470] on div at bounding box center [265, 449] width 69 height 67
drag, startPoint x: 293, startPoint y: 527, endPoint x: 287, endPoint y: 572, distance: 45.6
click at [290, 544] on div at bounding box center [265, 526] width 69 height 67
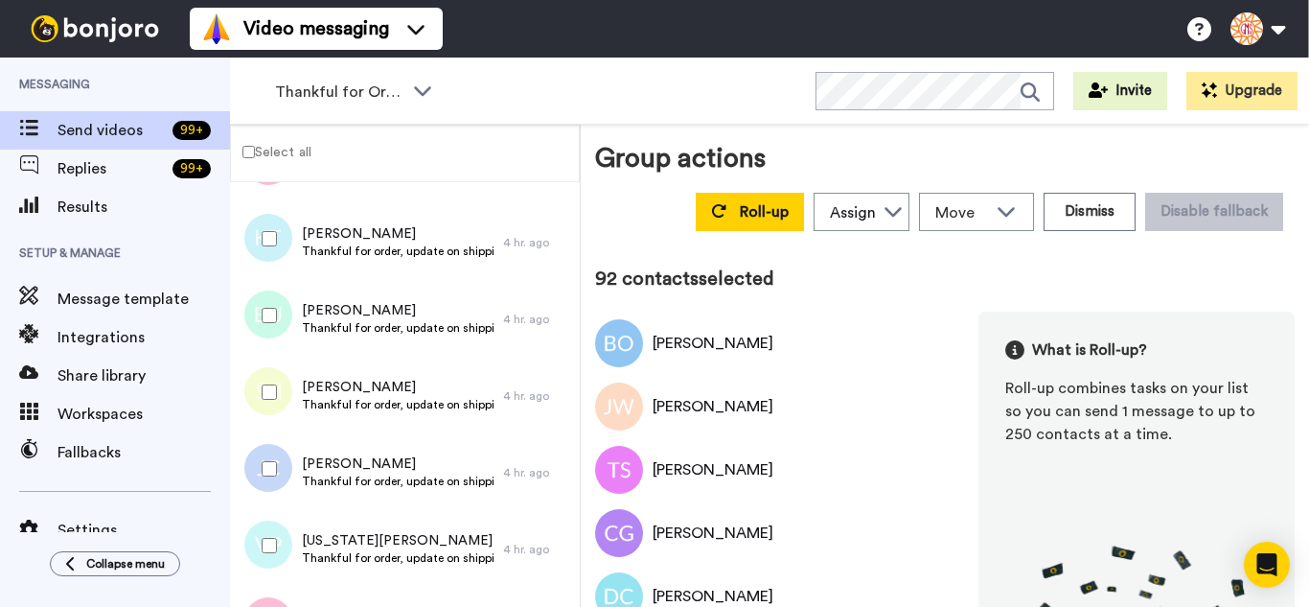
click at [279, 326] on div at bounding box center [265, 315] width 69 height 67
click at [275, 382] on div at bounding box center [265, 392] width 69 height 67
click at [275, 461] on div at bounding box center [265, 468] width 69 height 67
click at [274, 523] on div at bounding box center [265, 545] width 69 height 67
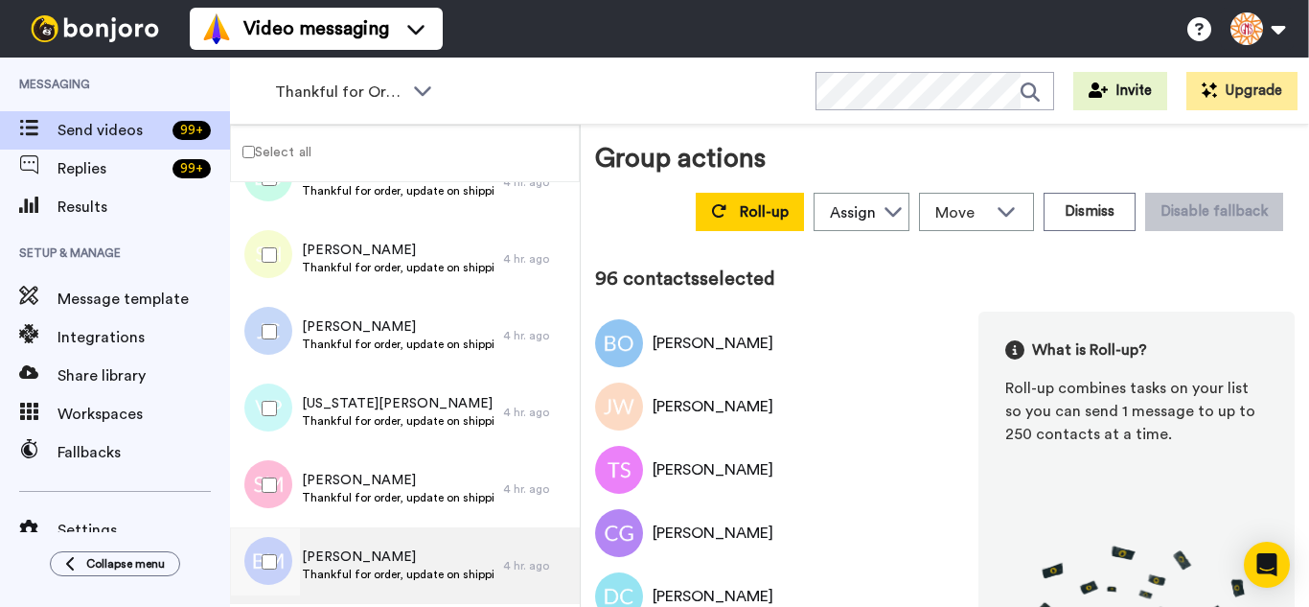
scroll to position [7282, 0]
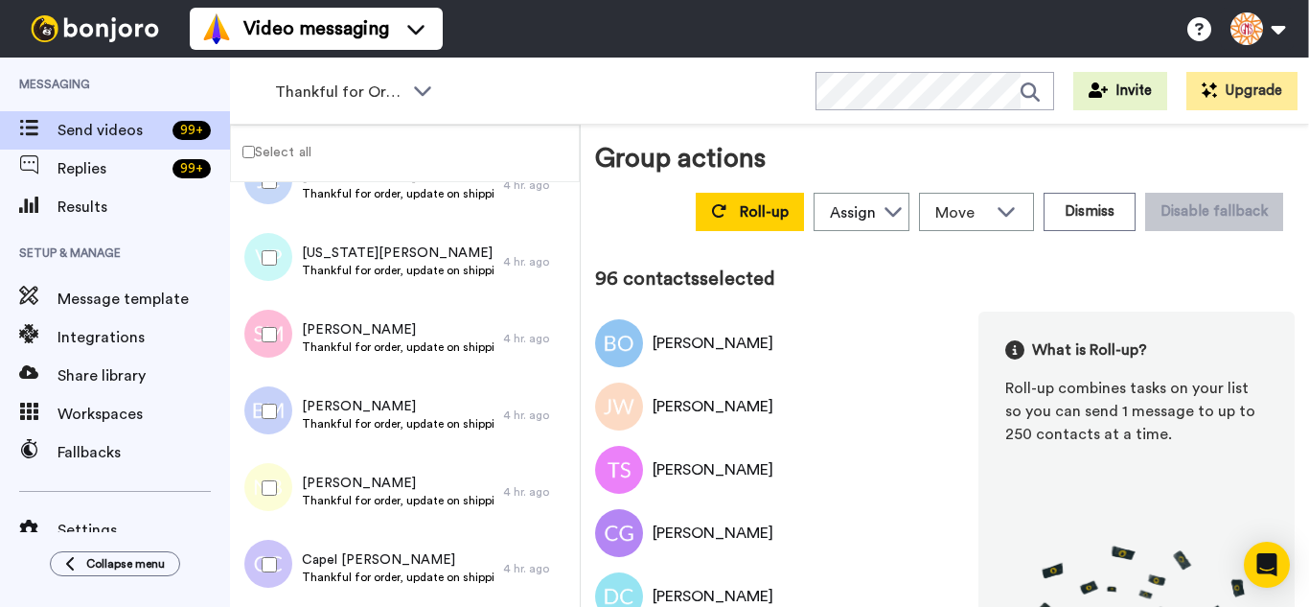
drag, startPoint x: 288, startPoint y: 333, endPoint x: 283, endPoint y: 398, distance: 65.4
click at [288, 334] on div at bounding box center [265, 334] width 69 height 67
drag, startPoint x: 283, startPoint y: 398, endPoint x: 278, endPoint y: 456, distance: 58.7
click at [282, 399] on div at bounding box center [265, 411] width 69 height 67
click at [286, 560] on div at bounding box center [265, 564] width 69 height 67
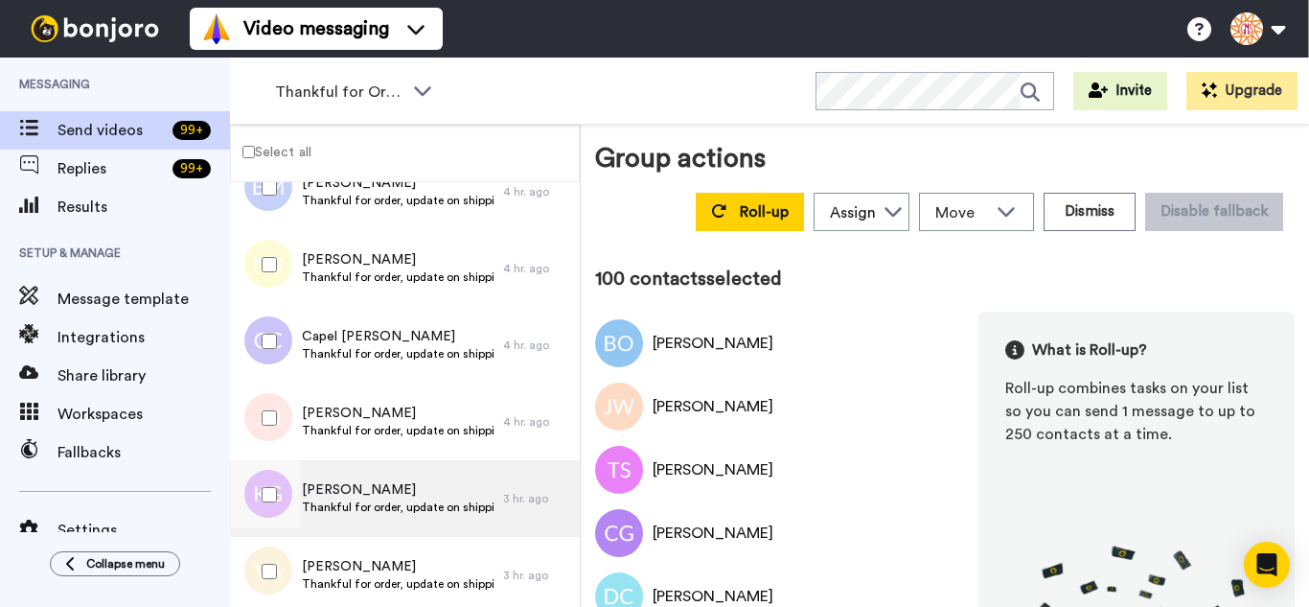
scroll to position [7570, 0]
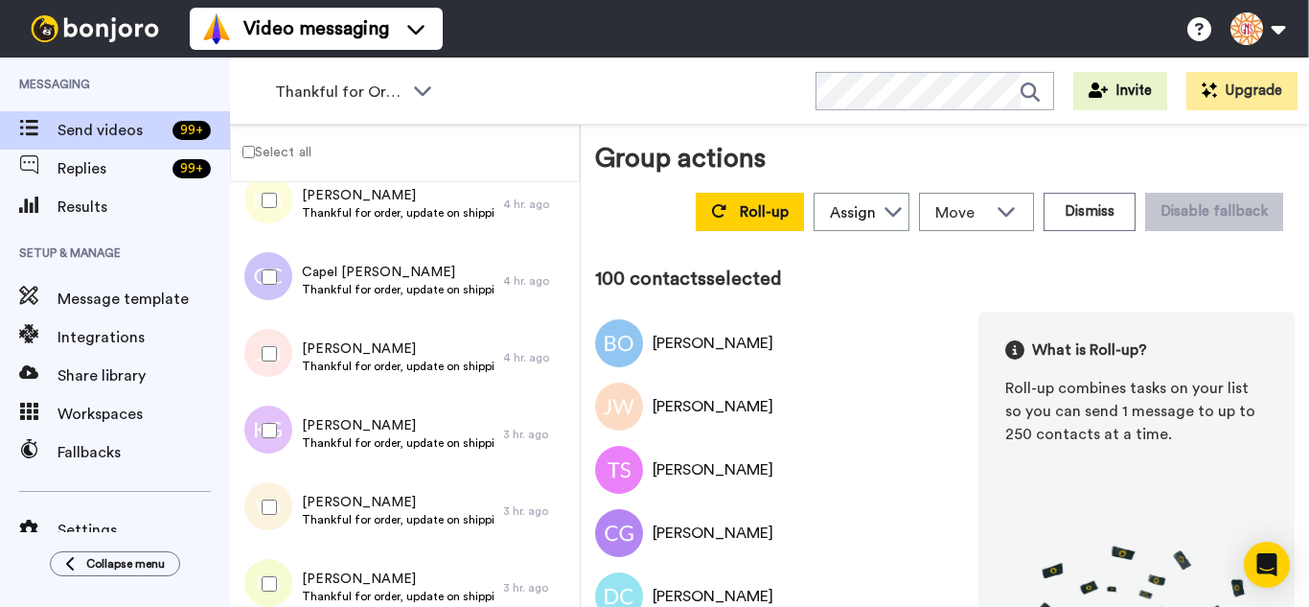
click at [280, 359] on div at bounding box center [265, 353] width 69 height 67
click at [266, 417] on div at bounding box center [265, 430] width 69 height 67
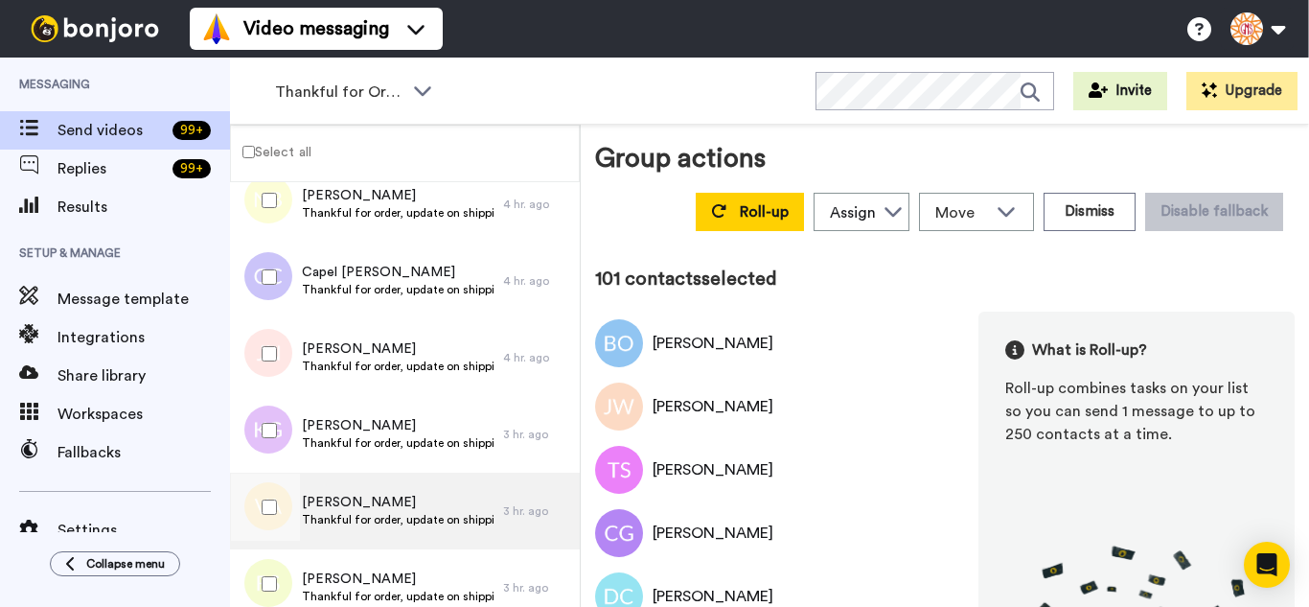
drag, startPoint x: 290, startPoint y: 514, endPoint x: 288, endPoint y: 548, distance: 34.6
click at [290, 515] on div at bounding box center [265, 507] width 69 height 67
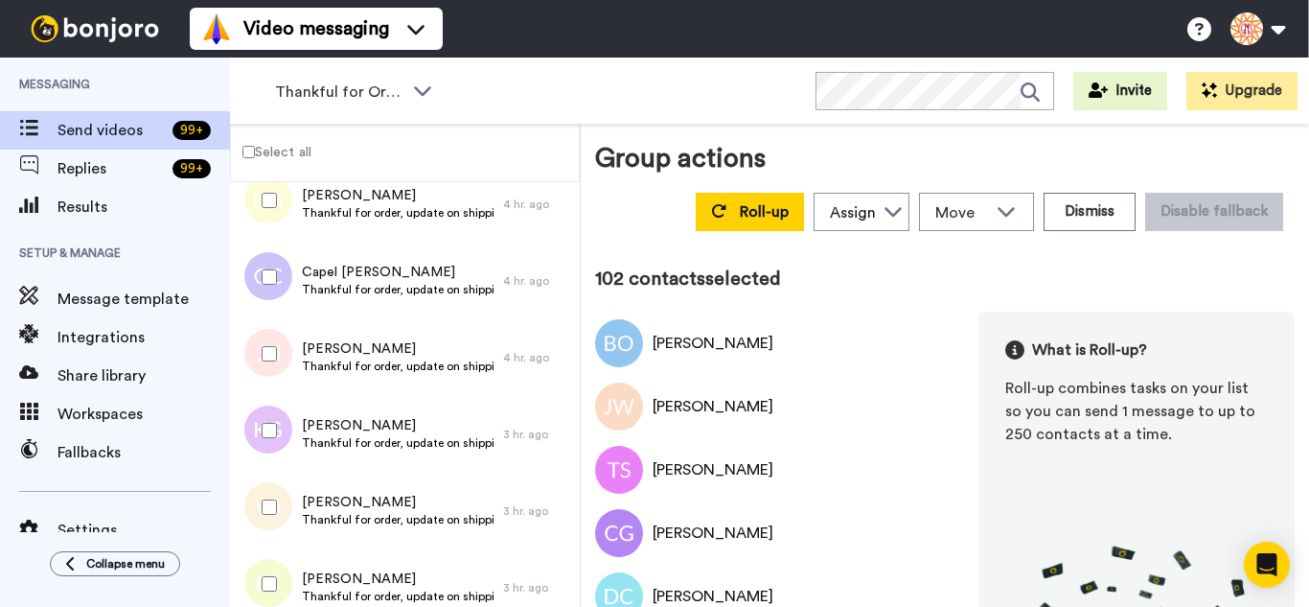
click at [282, 565] on div at bounding box center [265, 583] width 69 height 67
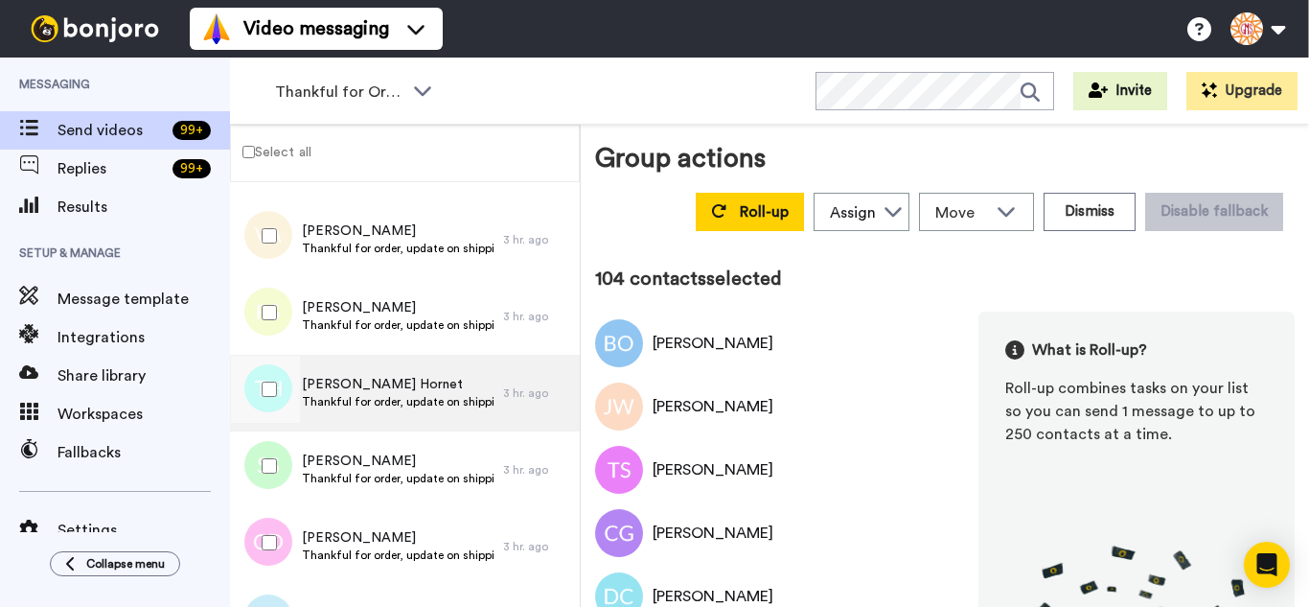
scroll to position [7858, 0]
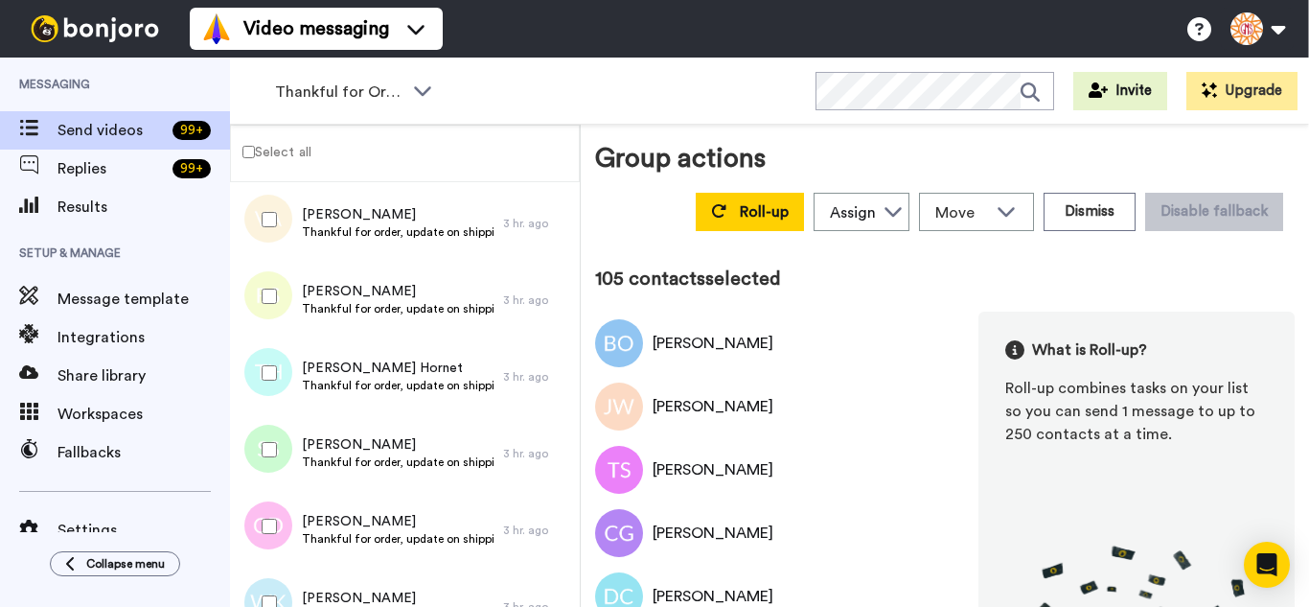
click at [282, 457] on div at bounding box center [265, 449] width 69 height 67
click at [267, 580] on div at bounding box center [265, 602] width 69 height 67
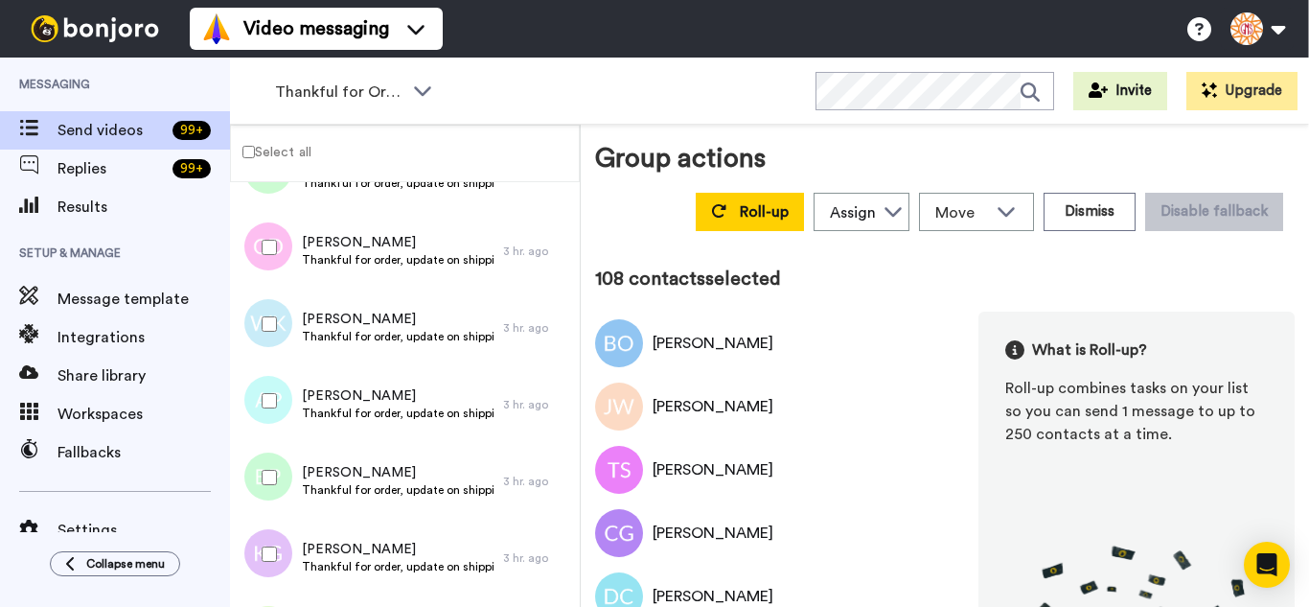
scroll to position [8145, 0]
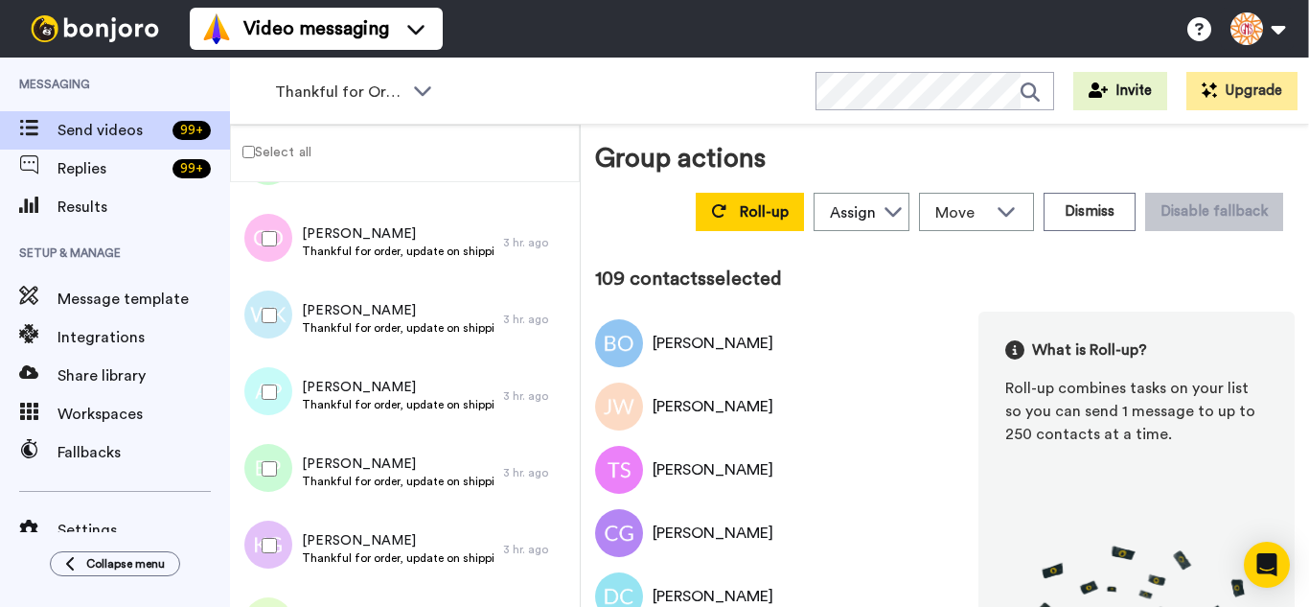
click at [289, 461] on div at bounding box center [265, 468] width 69 height 67
click at [281, 529] on div at bounding box center [265, 545] width 69 height 67
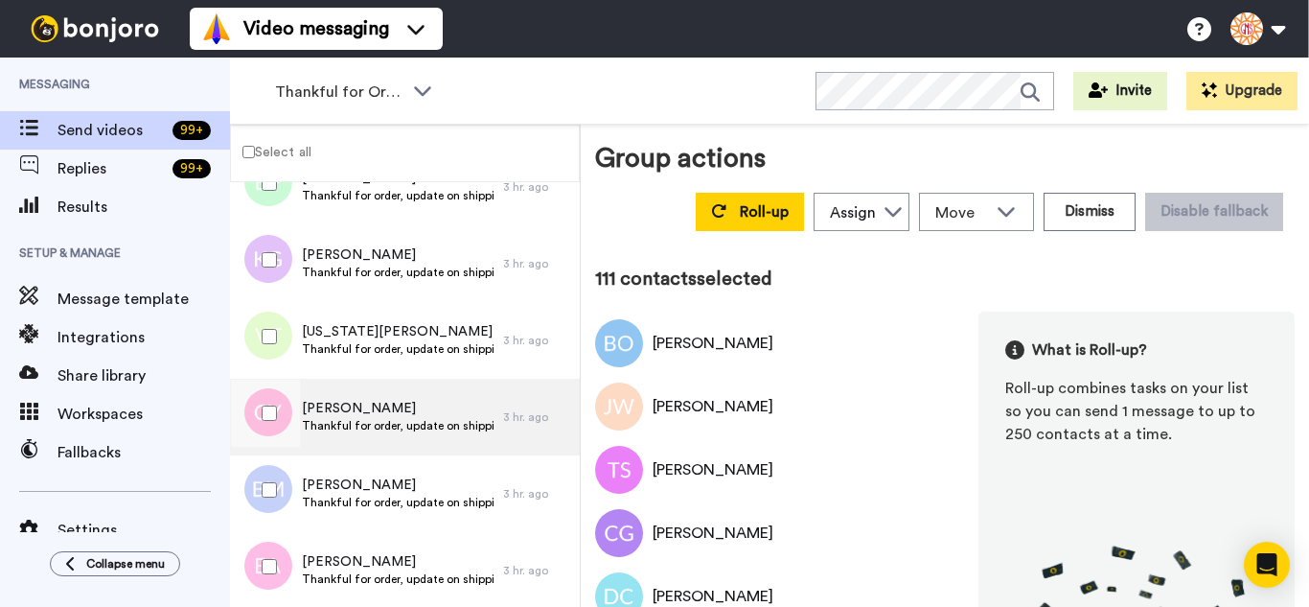
scroll to position [8433, 0]
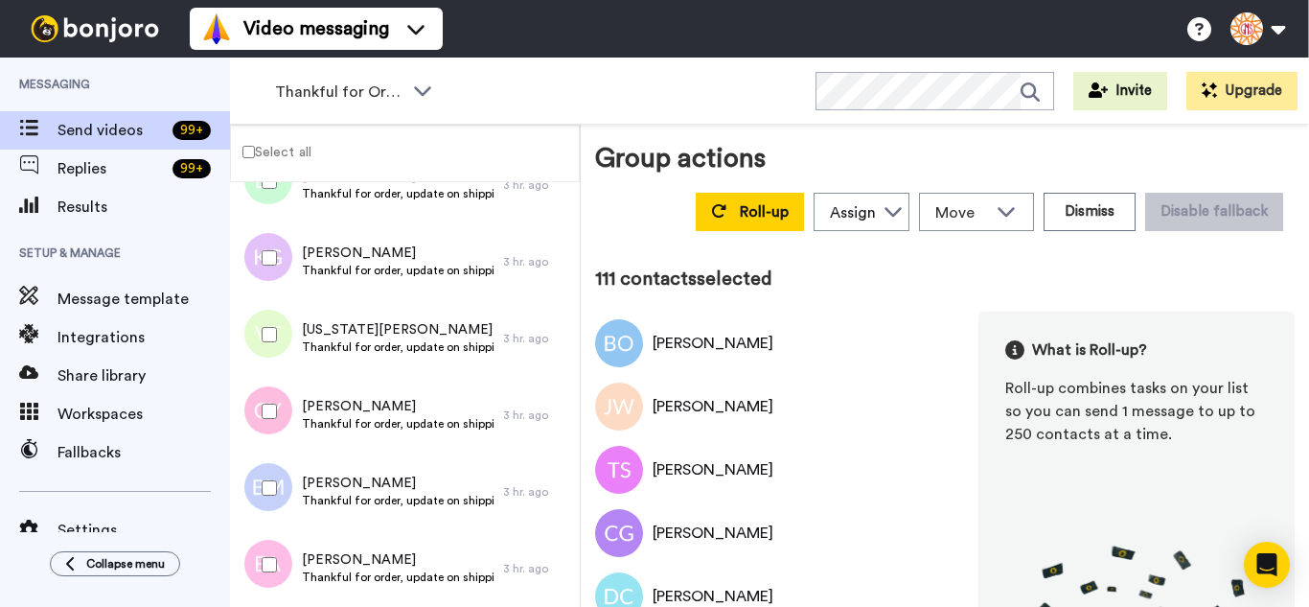
click at [261, 317] on div at bounding box center [265, 334] width 69 height 67
click at [274, 479] on div at bounding box center [265, 487] width 69 height 67
click at [275, 544] on div at bounding box center [265, 564] width 69 height 67
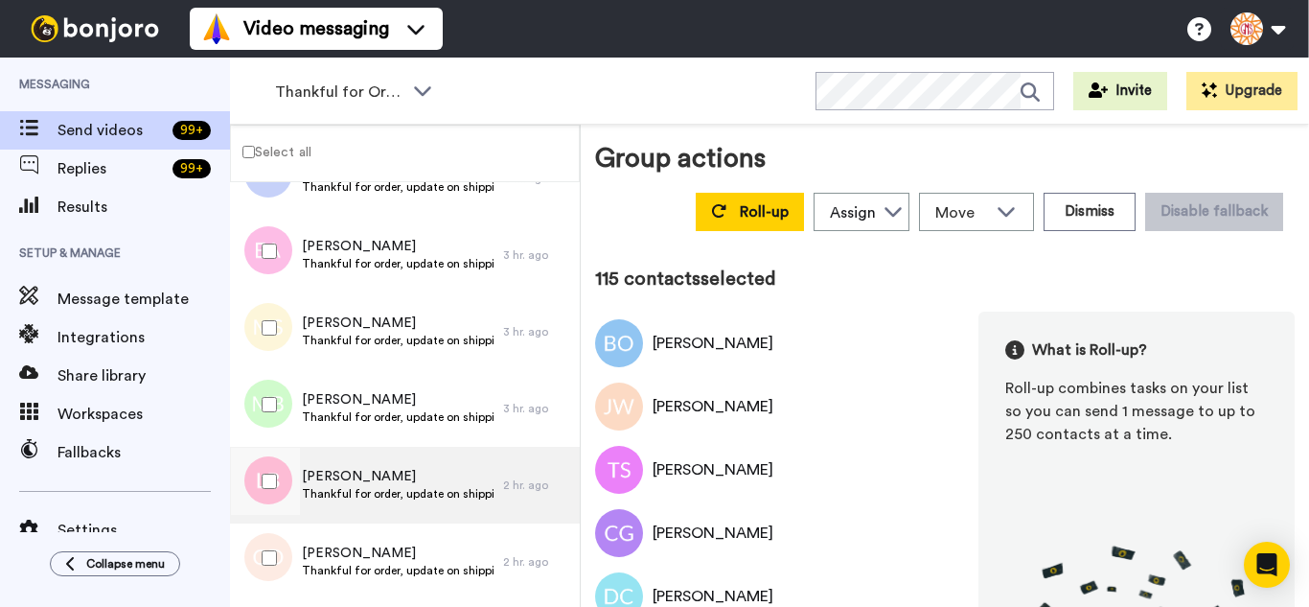
scroll to position [8816, 0]
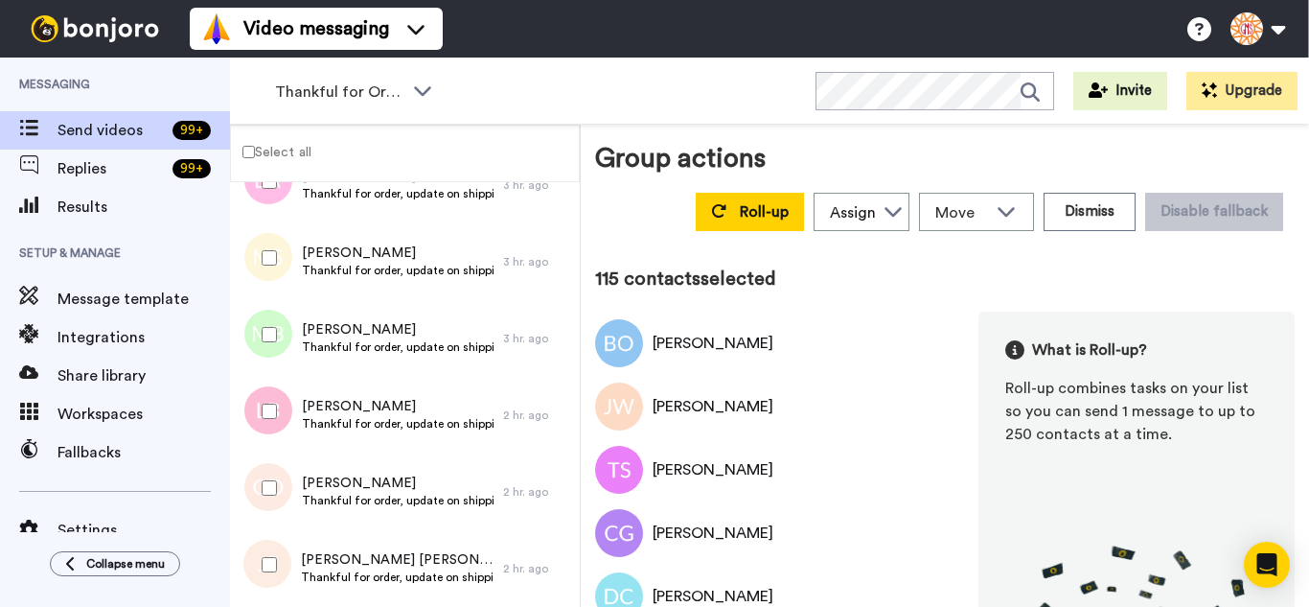
click at [278, 273] on div at bounding box center [265, 257] width 69 height 67
click at [284, 356] on div at bounding box center [265, 334] width 69 height 67
drag, startPoint x: 289, startPoint y: 394, endPoint x: 289, endPoint y: 485, distance: 91.1
click at [289, 421] on div at bounding box center [265, 411] width 69 height 67
drag, startPoint x: 289, startPoint y: 485, endPoint x: 277, endPoint y: 565, distance: 80.5
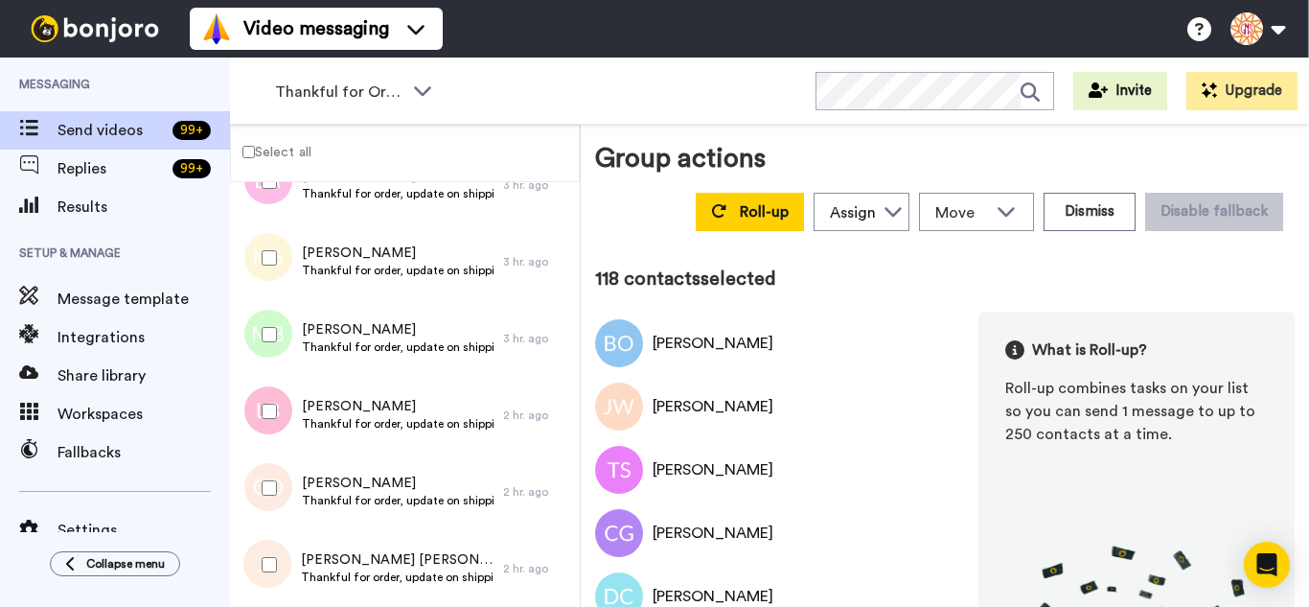
click at [289, 492] on div at bounding box center [265, 487] width 69 height 67
click at [277, 565] on div at bounding box center [265, 564] width 69 height 67
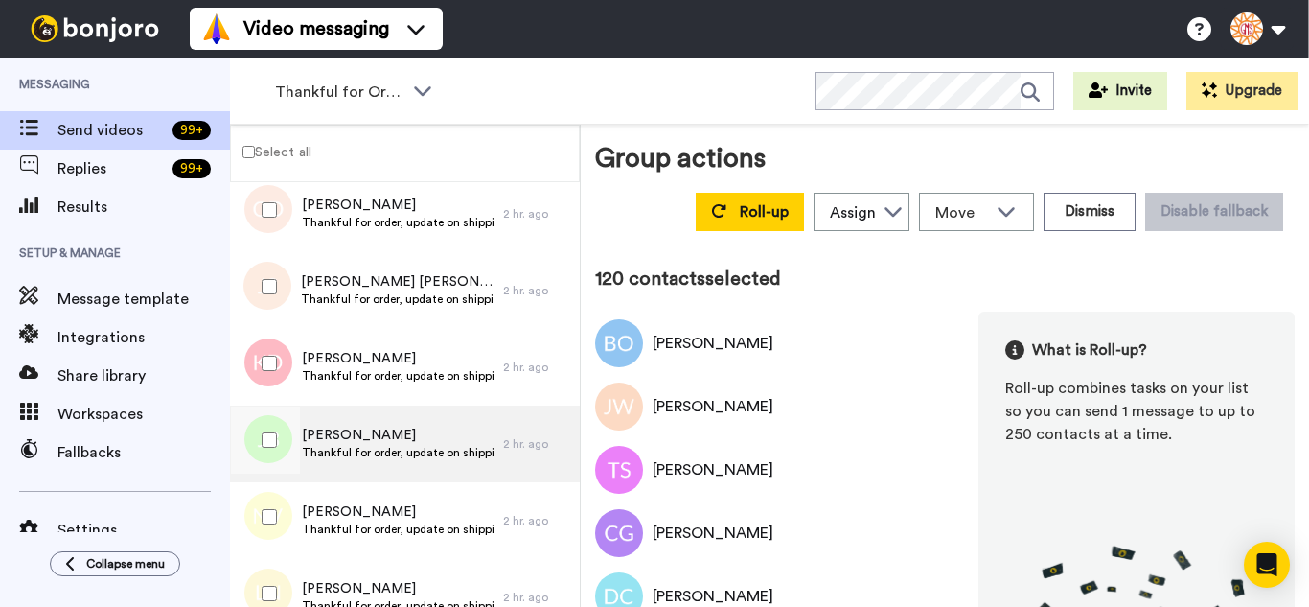
scroll to position [0, 0]
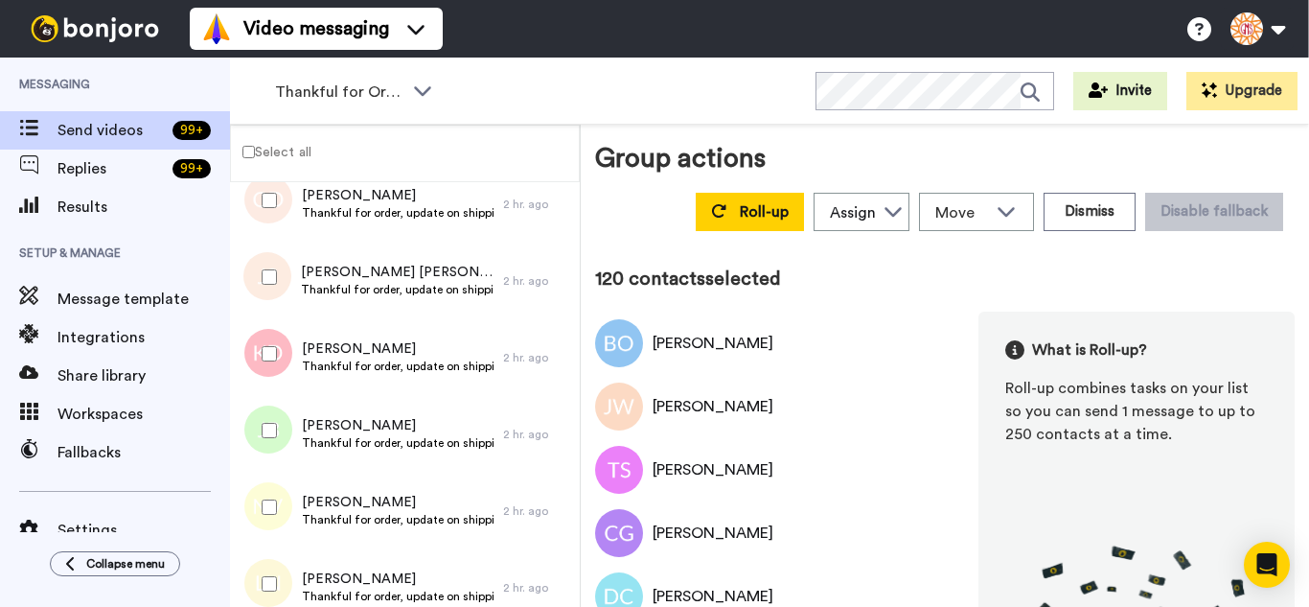
drag, startPoint x: 277, startPoint y: 336, endPoint x: 290, endPoint y: 429, distance: 94.9
click at [277, 347] on div at bounding box center [265, 353] width 69 height 67
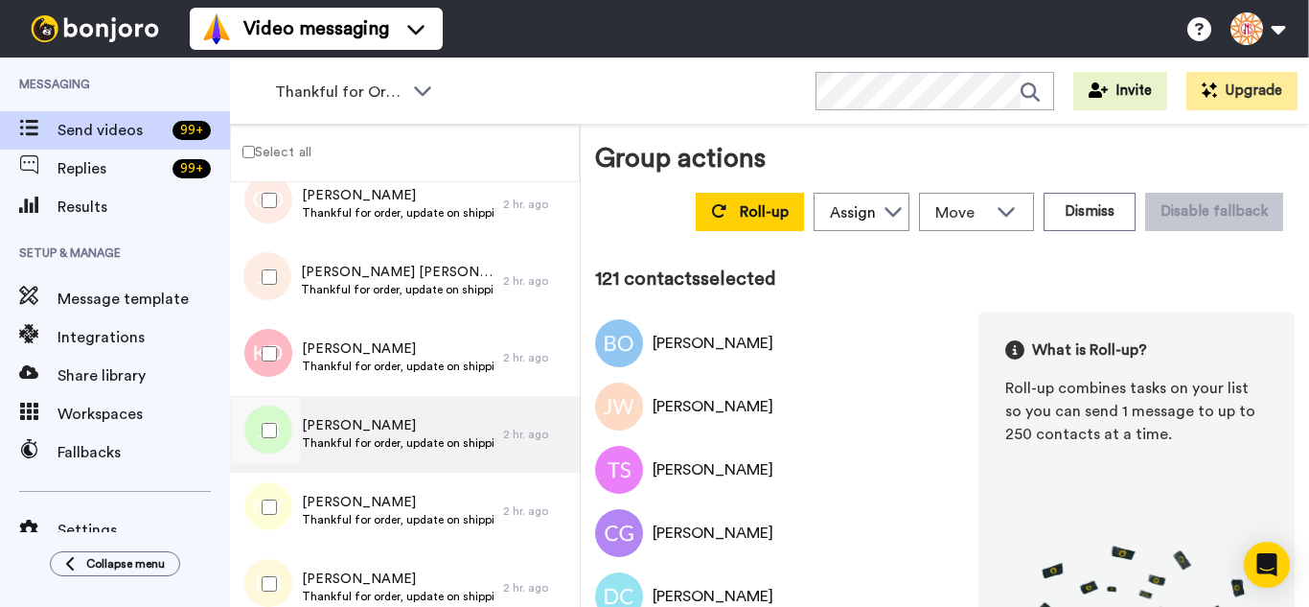
drag, startPoint x: 292, startPoint y: 436, endPoint x: 296, endPoint y: 469, distance: 32.8
click at [292, 438] on div at bounding box center [265, 430] width 69 height 67
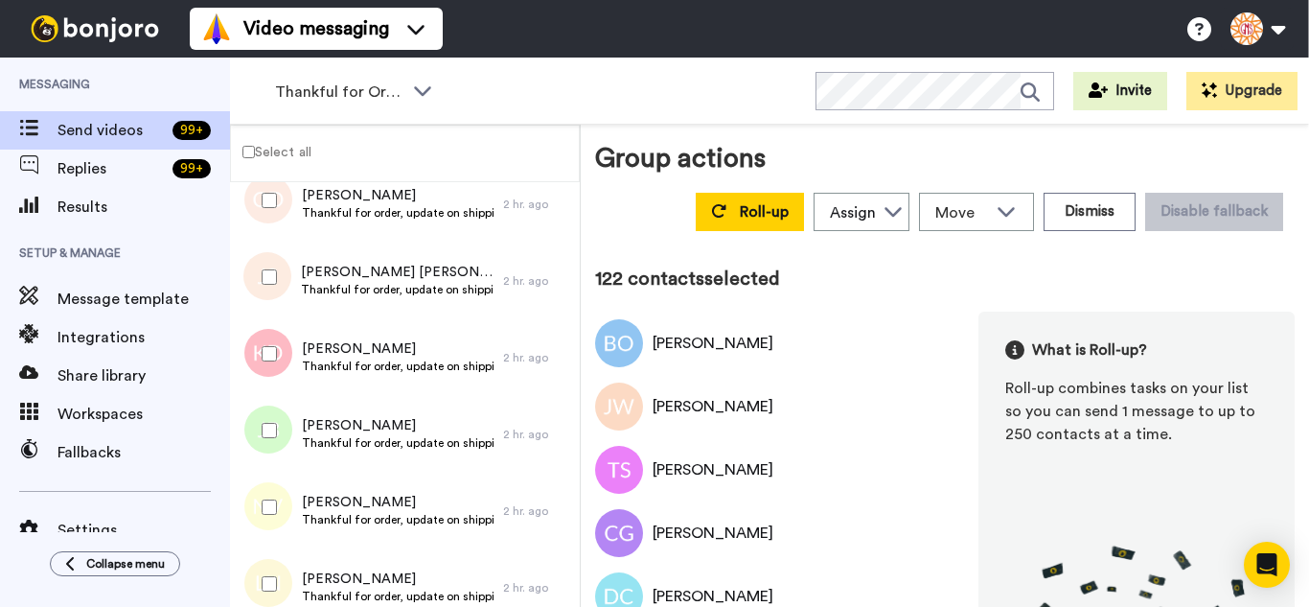
drag, startPoint x: 296, startPoint y: 470, endPoint x: 293, endPoint y: 490, distance: 20.3
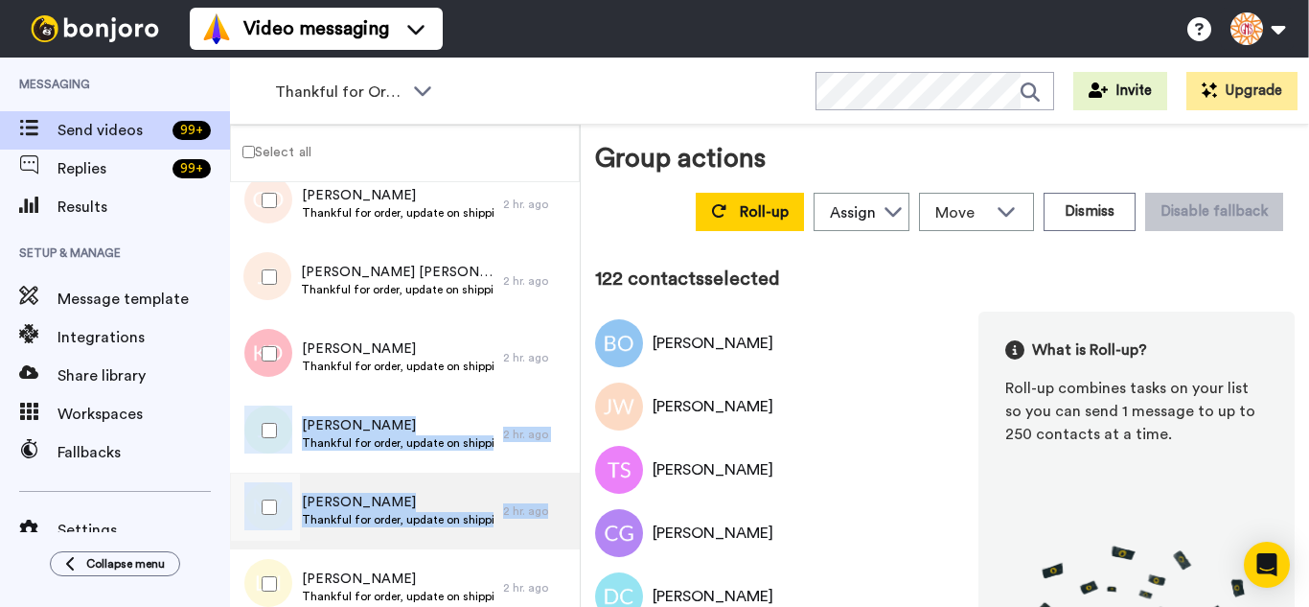
click at [277, 548] on div at bounding box center [264, 511] width 58 height 77
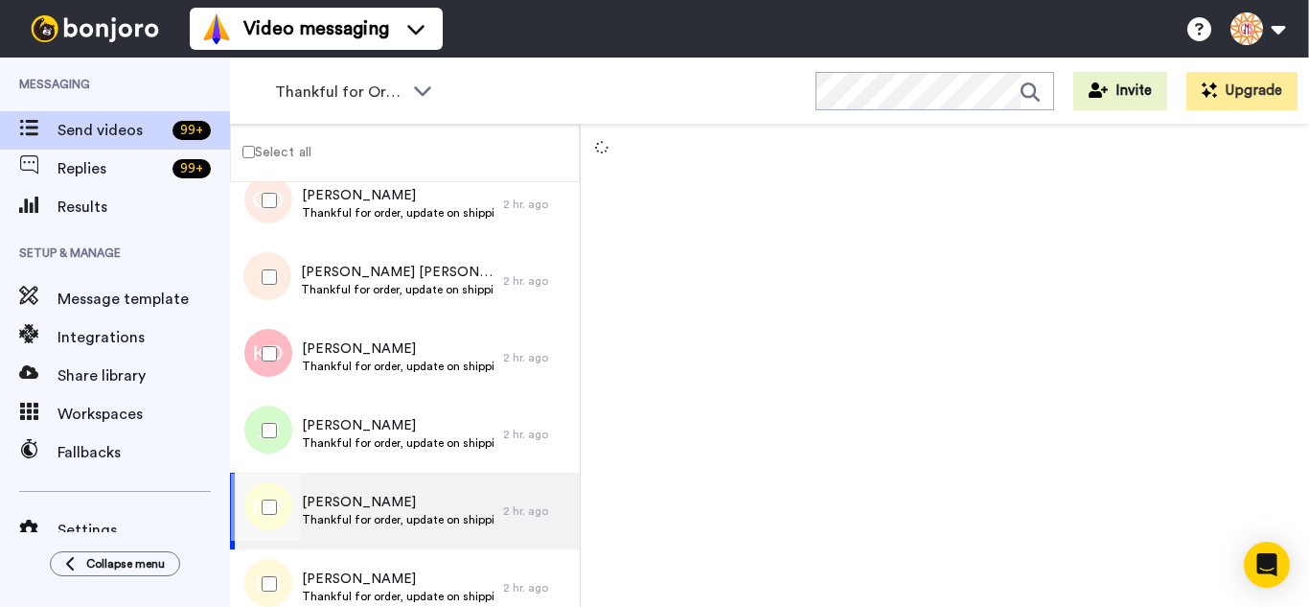
click at [259, 485] on div at bounding box center [265, 507] width 69 height 67
click at [263, 558] on div at bounding box center [265, 583] width 69 height 67
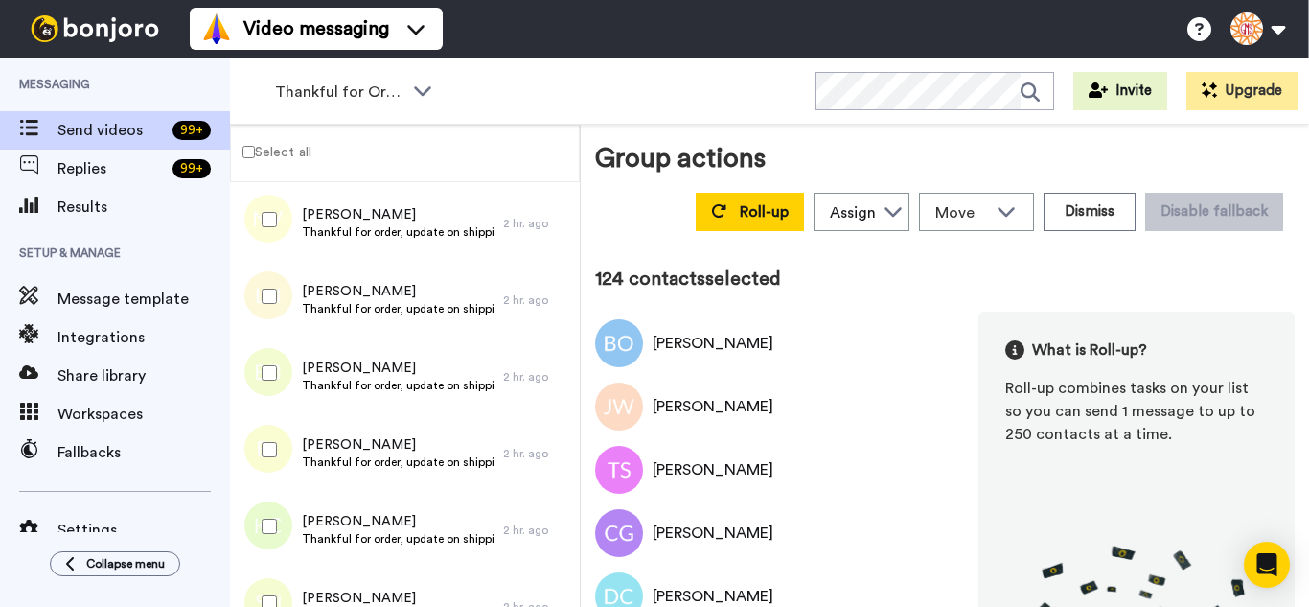
drag, startPoint x: 274, startPoint y: 363, endPoint x: 283, endPoint y: 455, distance: 92.4
click at [274, 364] on div at bounding box center [265, 372] width 69 height 67
click at [283, 455] on div at bounding box center [265, 449] width 69 height 67
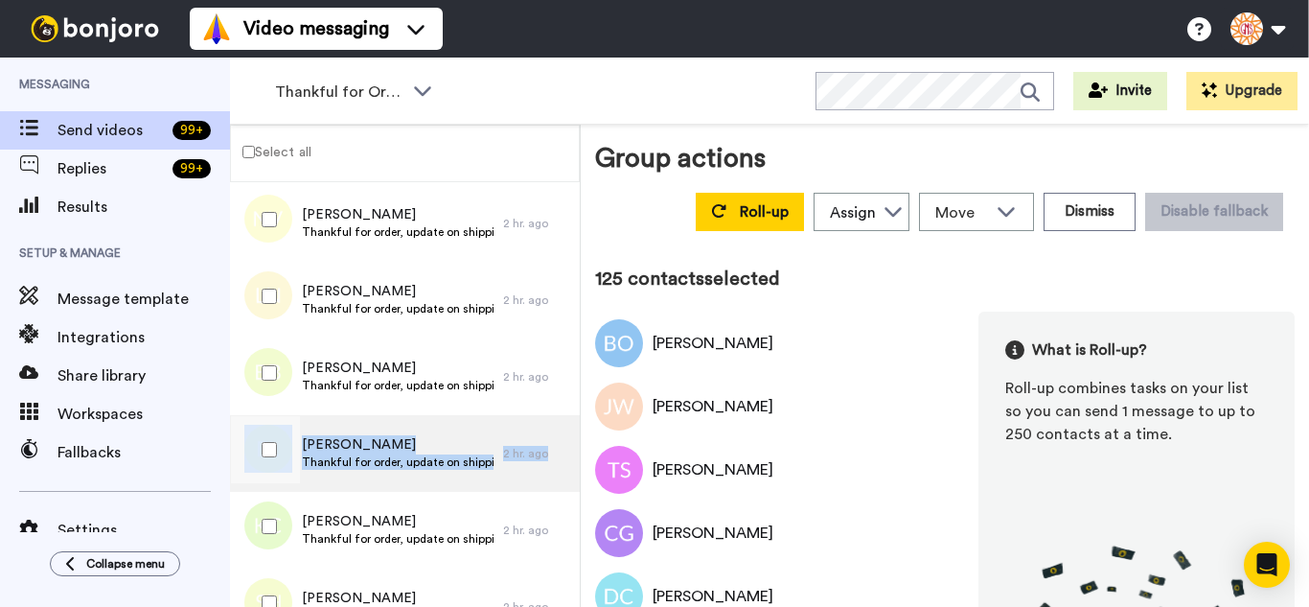
click at [283, 486] on div "Erin Larroquette Thankful for order, update on shipping. 2 hr. ago" at bounding box center [405, 453] width 350 height 77
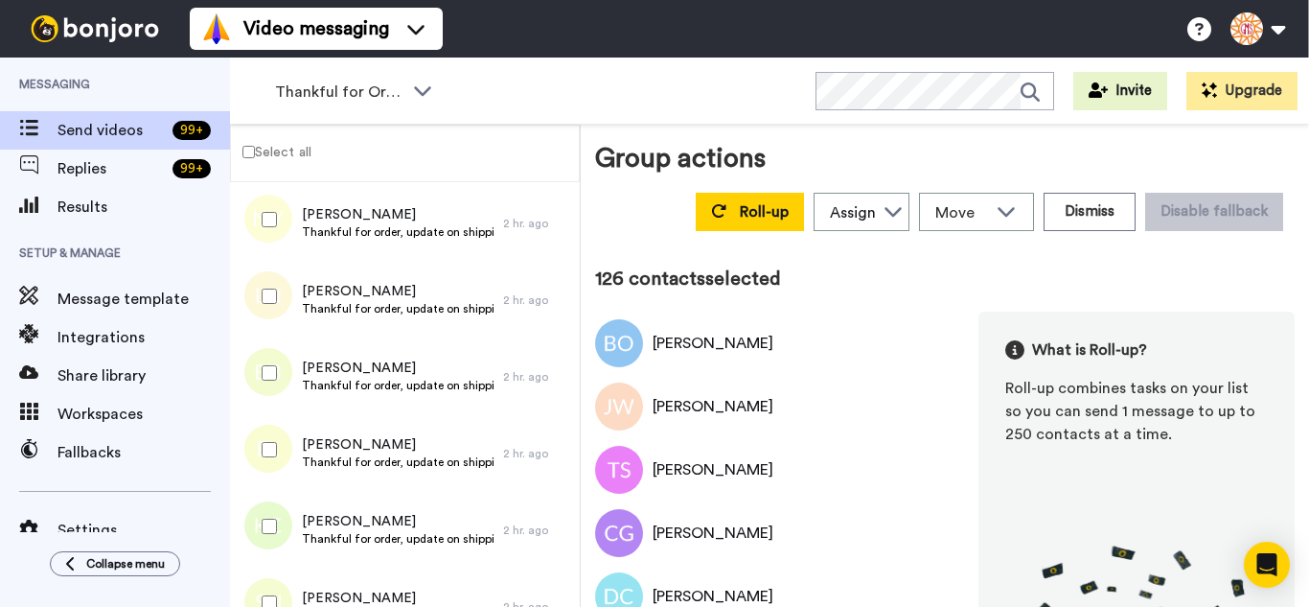
click at [274, 555] on div at bounding box center [265, 526] width 69 height 67
click at [281, 593] on div at bounding box center [265, 602] width 69 height 67
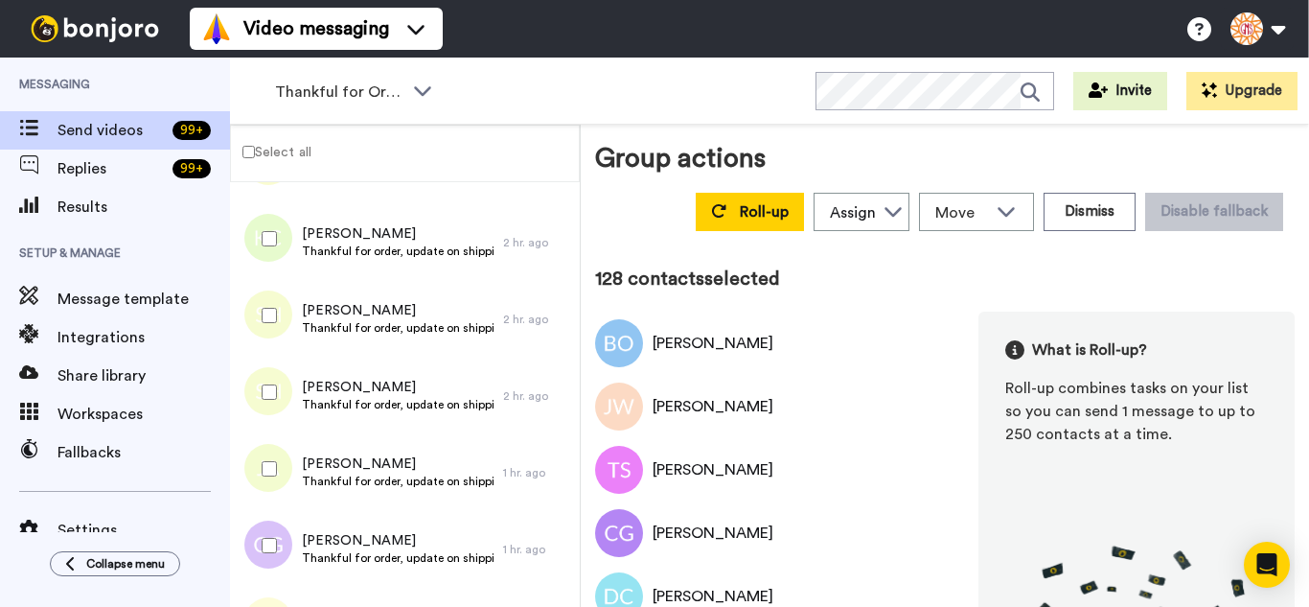
drag
click at [273, 378] on div at bounding box center [265, 392] width 69 height 67
click at [285, 459] on div at bounding box center [265, 468] width 69 height 67
click at [279, 541] on div at bounding box center [265, 545] width 69 height 67
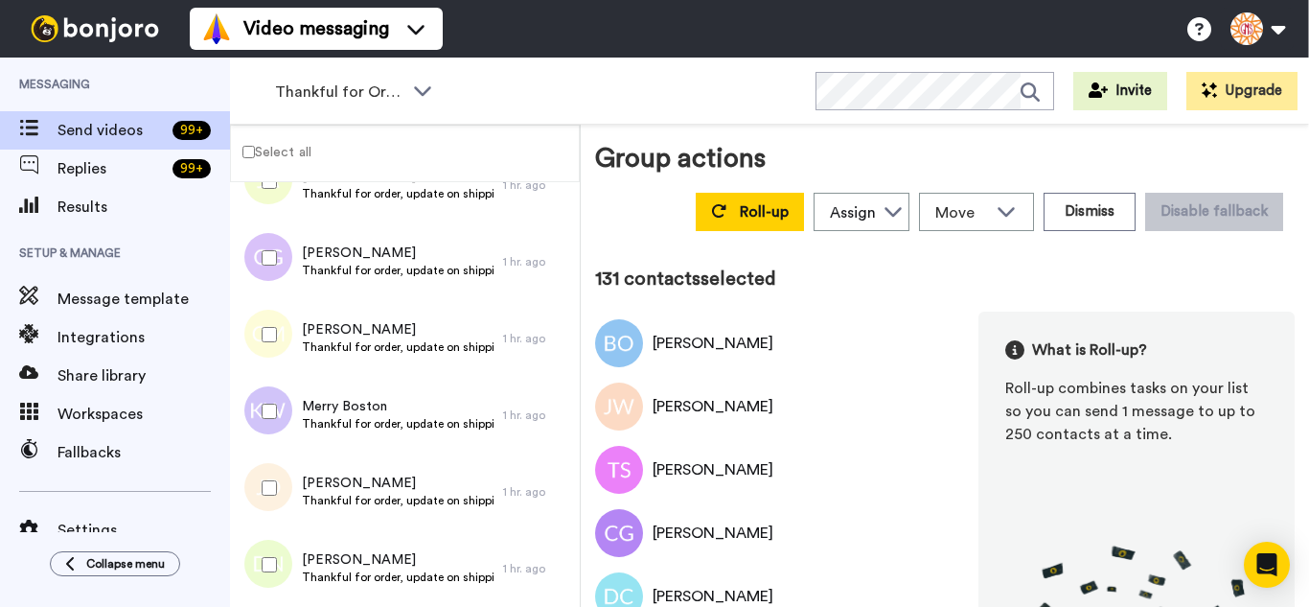
click at [281, 337] on div at bounding box center [265, 334] width 69 height 67
click at [274, 400] on div at bounding box center [265, 411] width 69 height 67
click at [279, 470] on div at bounding box center [265, 487] width 69 height 67
click at [282, 536] on div at bounding box center [265, 564] width 69 height 67
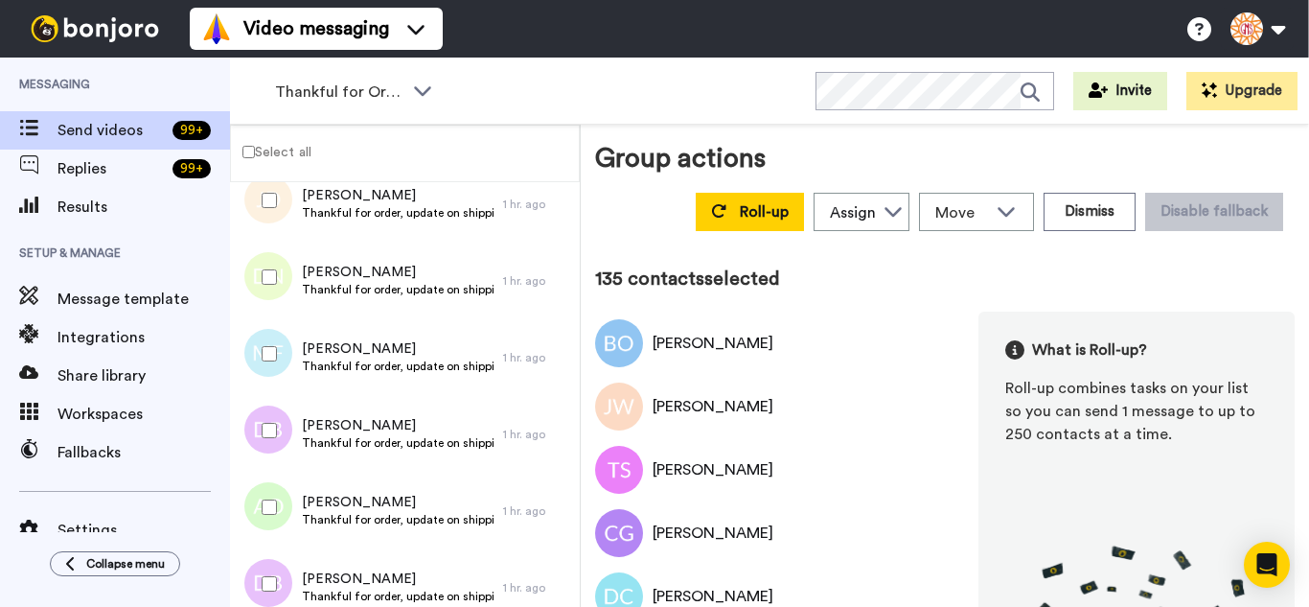
click at [281, 367] on div at bounding box center [265, 353] width 69 height 67
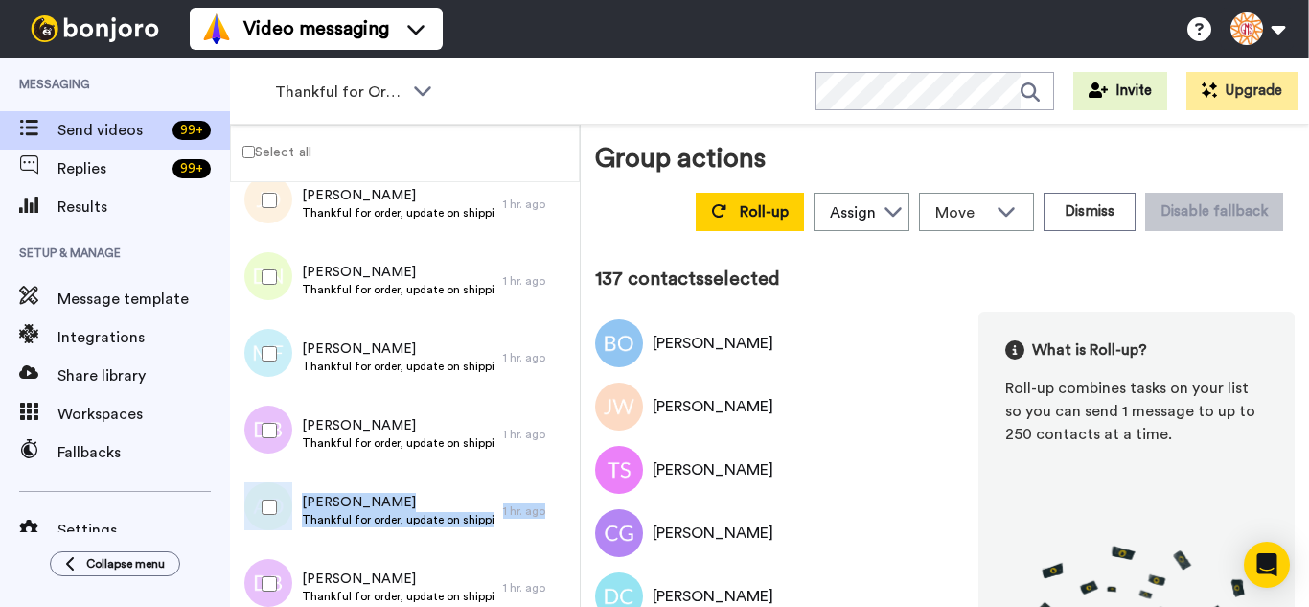
click at [275, 474] on div "Alexis Odom Thankful for order, update on shipping. 1 hr. ago" at bounding box center [405, 511] width 350 height 77
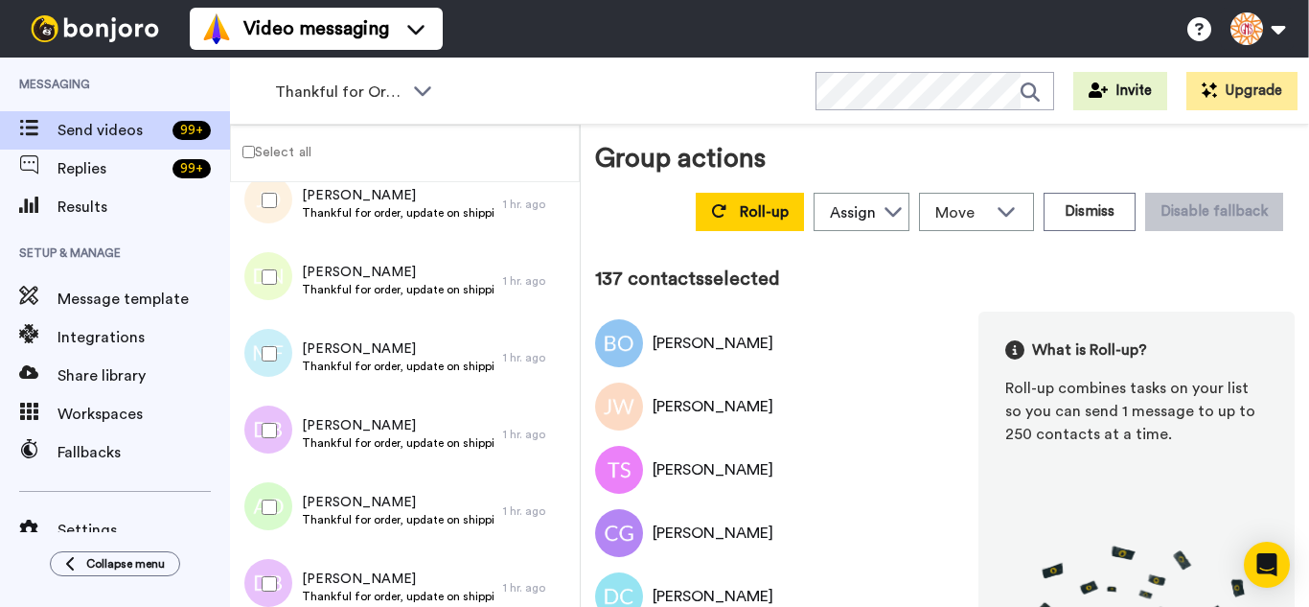
click at [272, 535] on div at bounding box center [265, 507] width 69 height 67
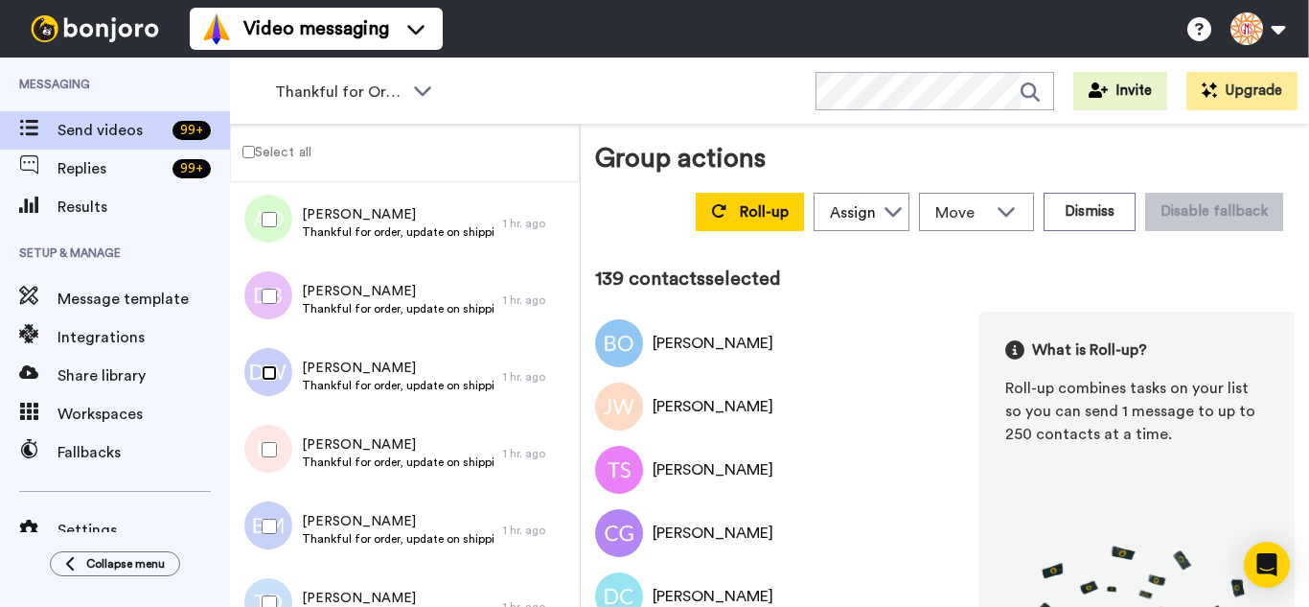
click at [268, 391] on div at bounding box center [265, 372] width 69 height 67
click at [264, 467] on div at bounding box center [265, 449] width 69 height 67
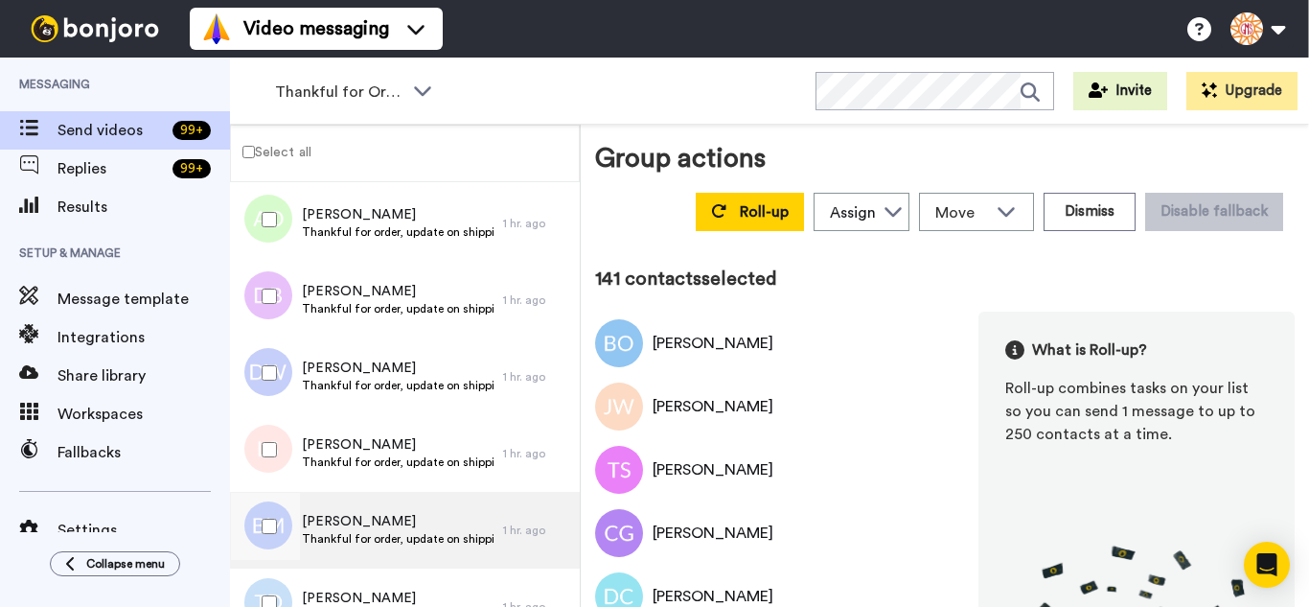
click at [271, 507] on div at bounding box center [265, 526] width 69 height 67
click at [267, 567] on div at bounding box center [264, 530] width 58 height 77
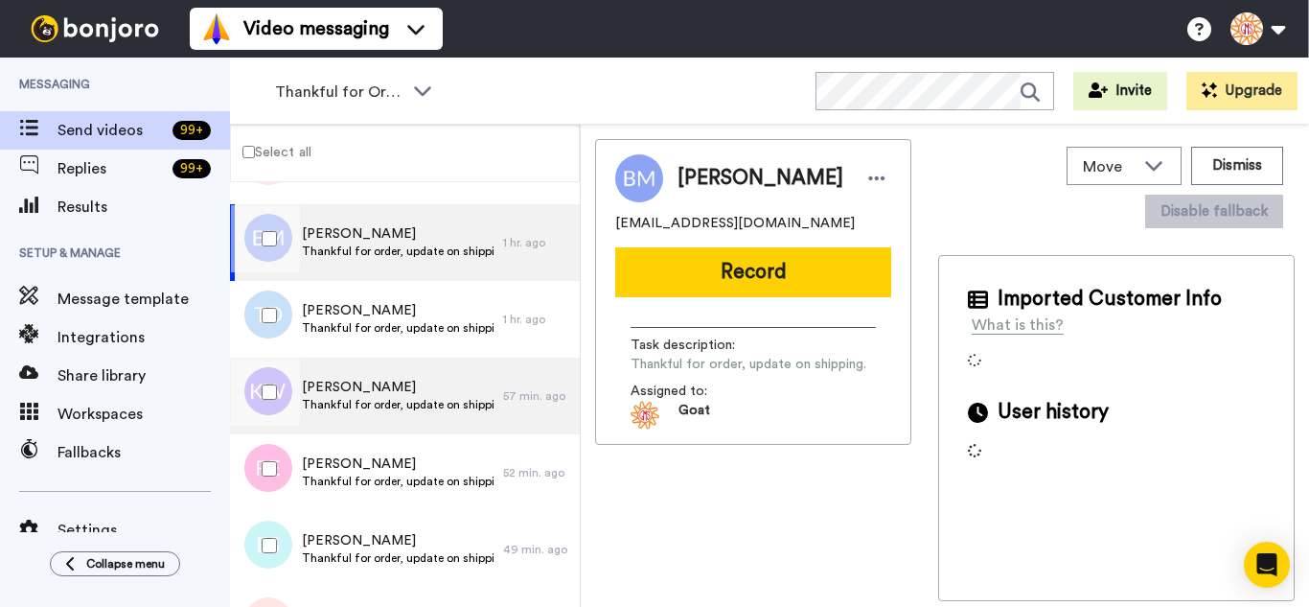
click at [273, 406] on div at bounding box center [265, 392] width 69 height 67
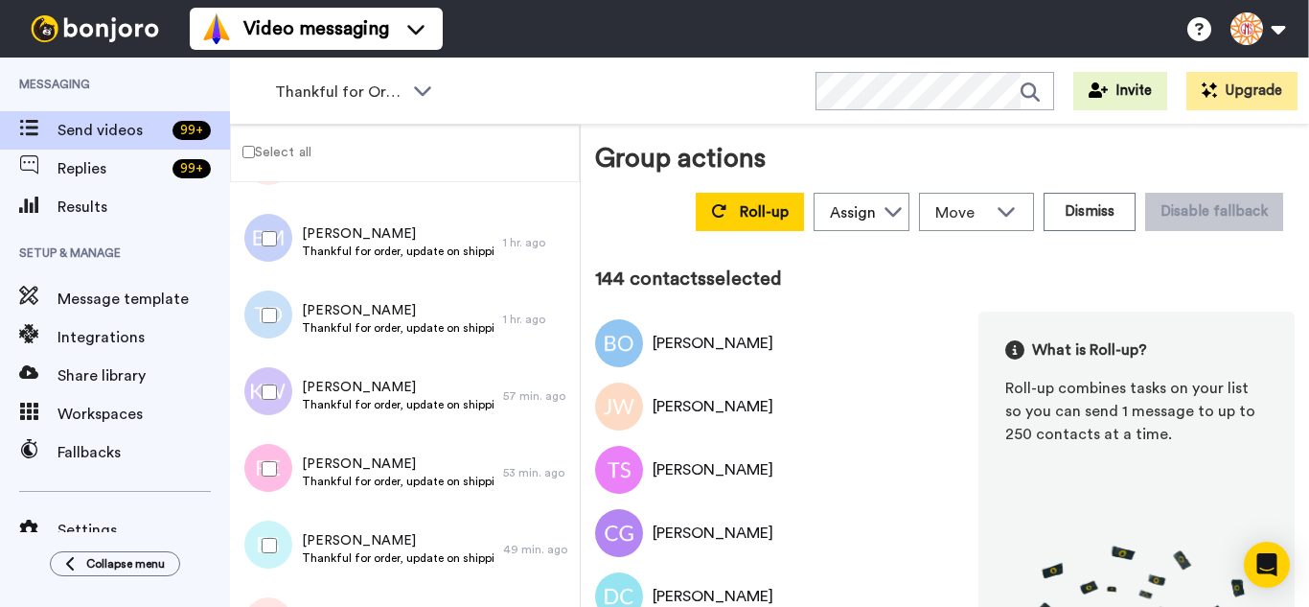
click at [276, 448] on div at bounding box center [265, 468] width 69 height 67
click at [282, 525] on div at bounding box center [265, 545] width 69 height 67
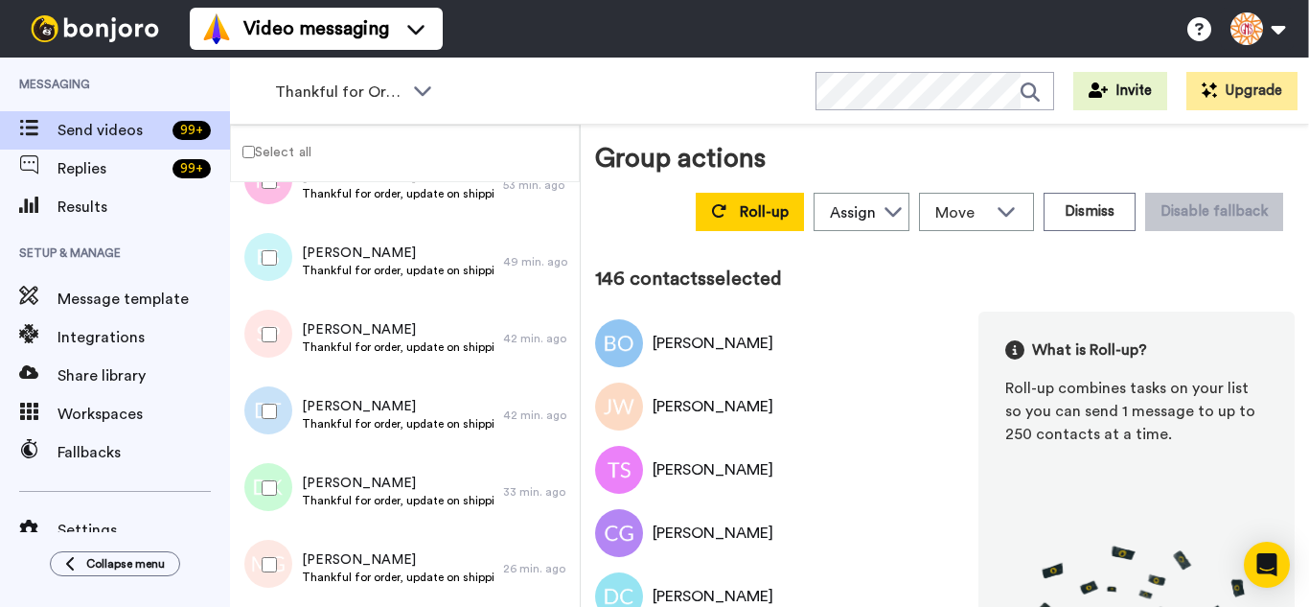
click at [270, 312] on div at bounding box center [265, 334] width 69 height 67
click at [258, 463] on div at bounding box center [265, 487] width 69 height 67
click at [266, 534] on div at bounding box center [265, 564] width 69 height 67
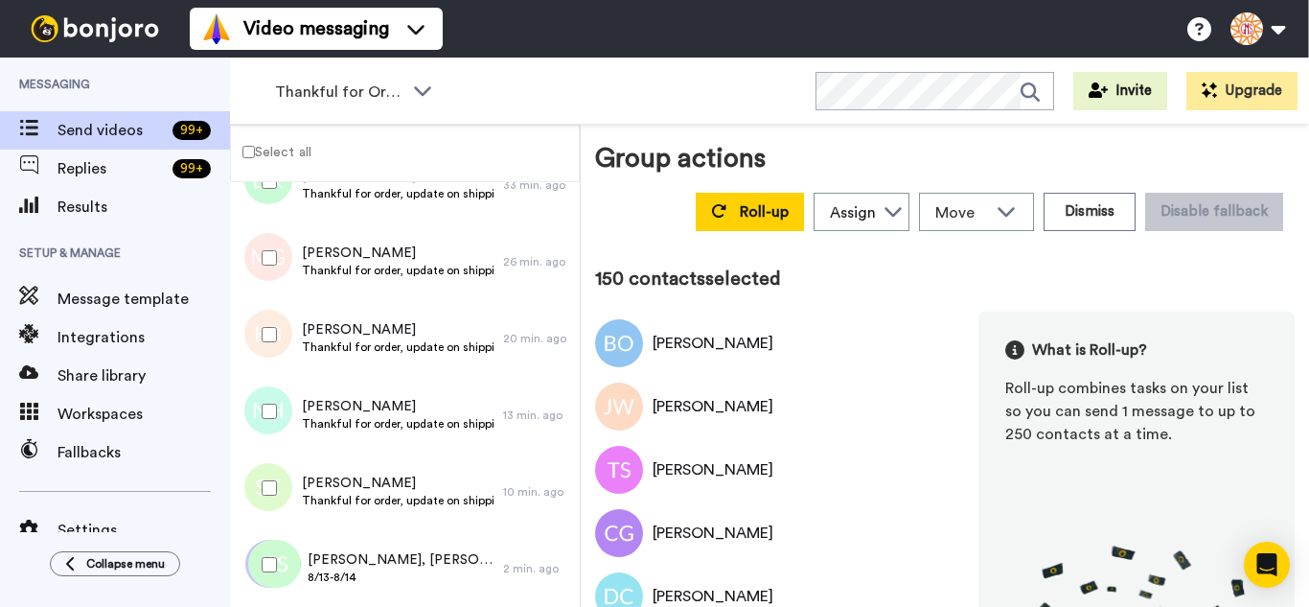
click at [261, 335] on div at bounding box center [265, 334] width 69 height 67
click at [278, 435] on div at bounding box center [265, 411] width 69 height 67
click at [275, 461] on div at bounding box center [265, 487] width 69 height 67
click at [272, 541] on div at bounding box center [265, 564] width 69 height 67
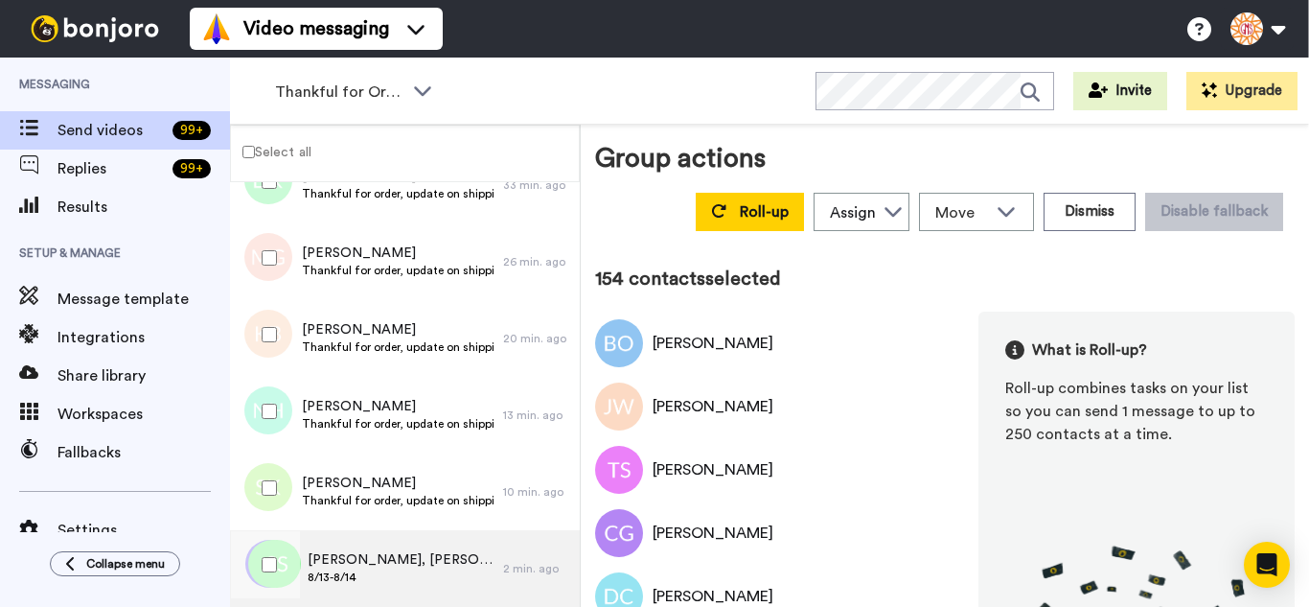
click at [280, 562] on div at bounding box center [265, 564] width 69 height 67
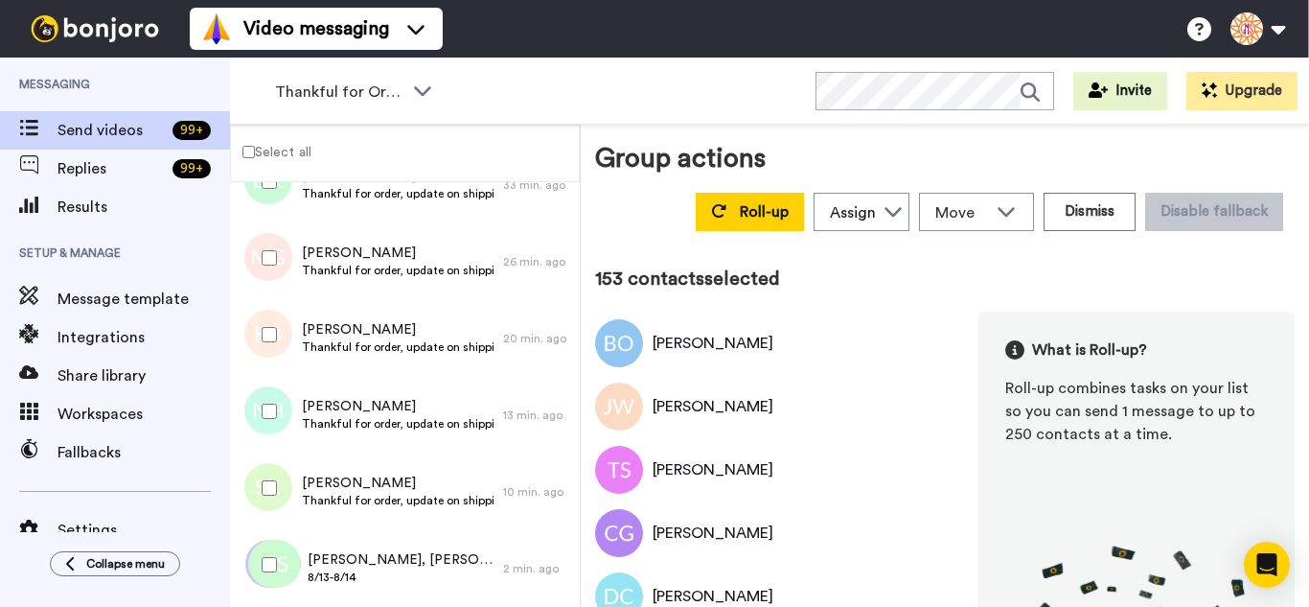
click at [282, 482] on div at bounding box center [265, 487] width 69 height 67
click at [272, 394] on div at bounding box center [265, 411] width 69 height 67
click at [264, 274] on div at bounding box center [265, 257] width 69 height 67
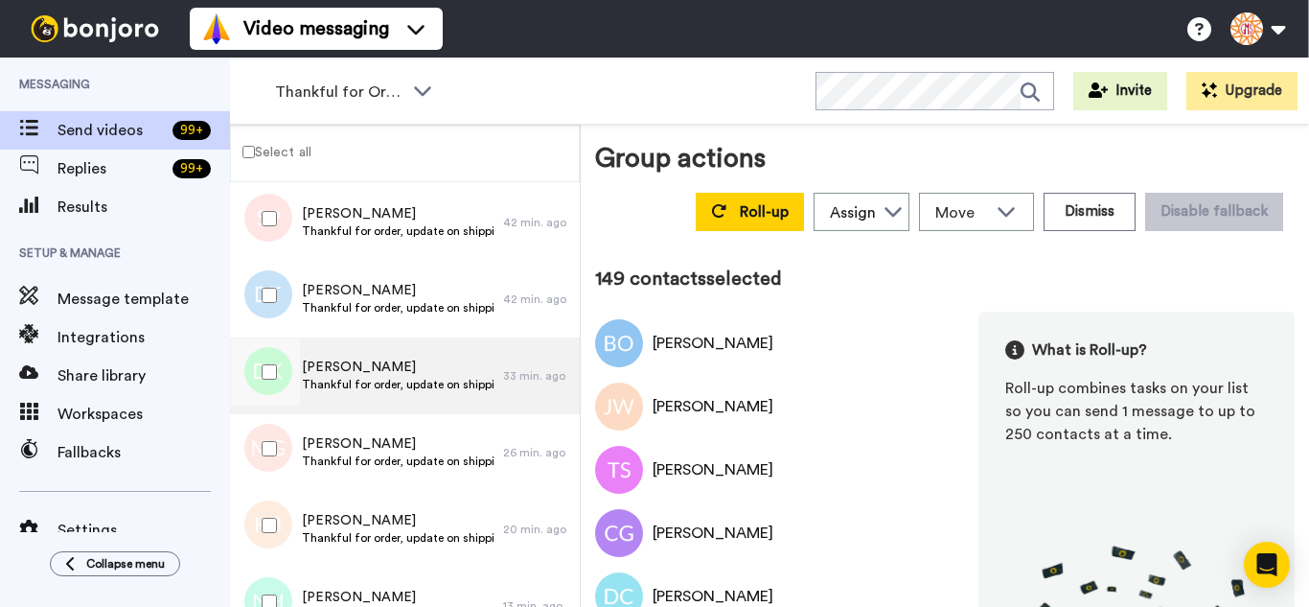
scroll to position [11232, 0]
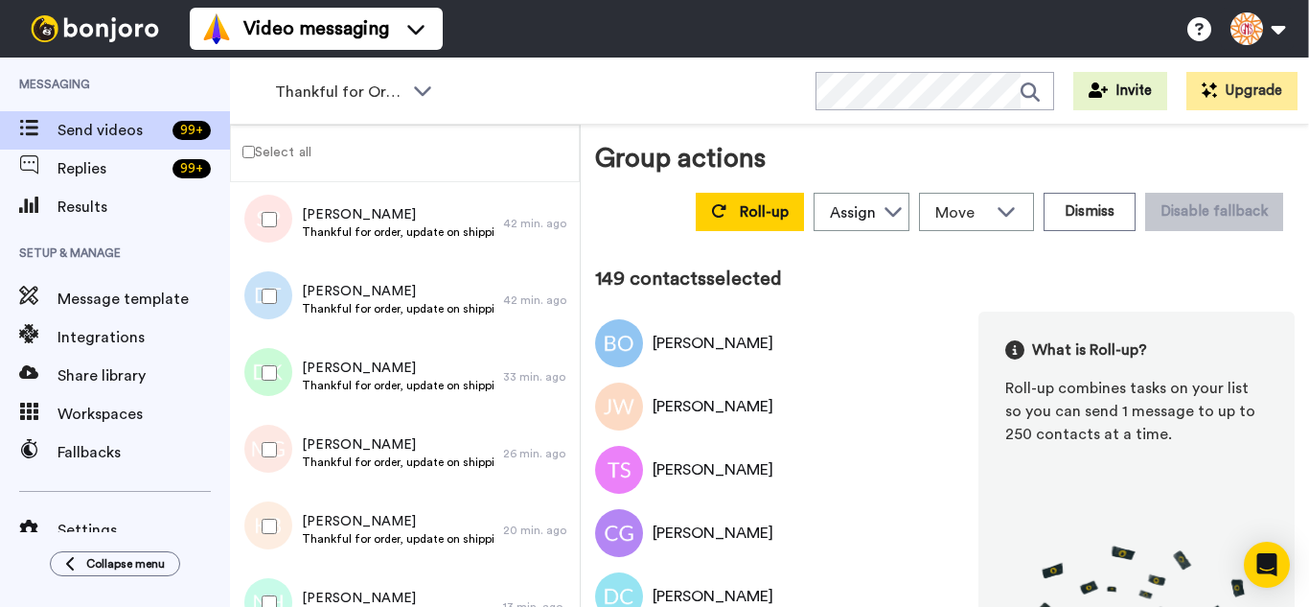
click at [279, 393] on div at bounding box center [265, 372] width 69 height 67
click at [288, 301] on div at bounding box center [265, 296] width 69 height 67
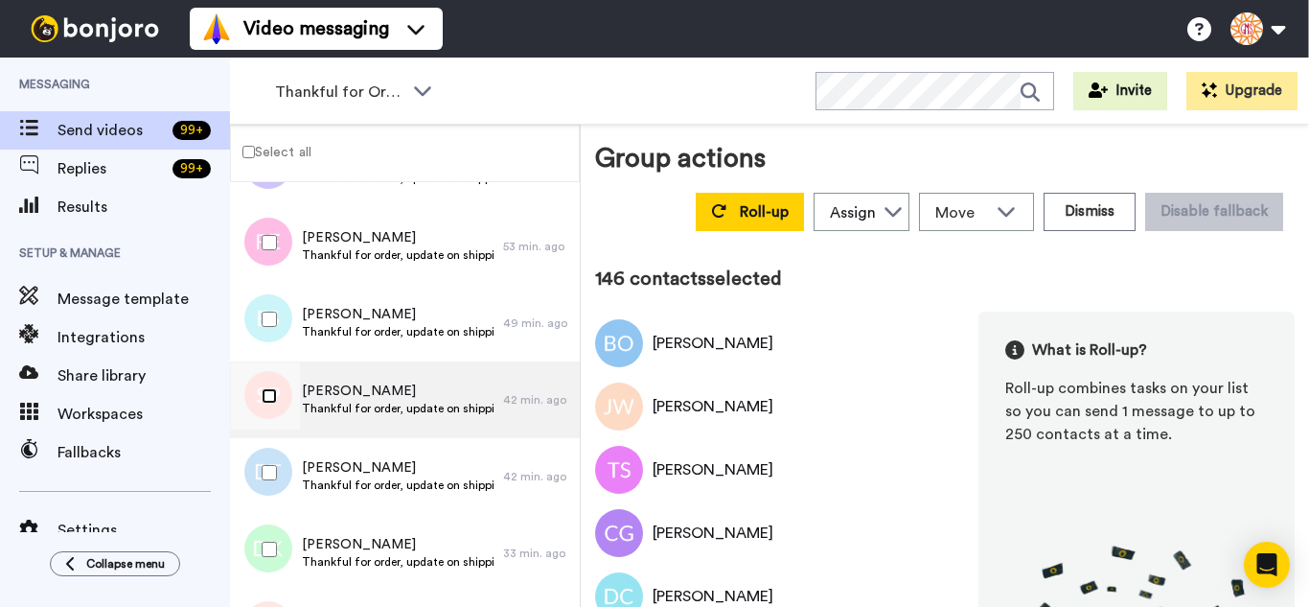
scroll to position [11040, 0]
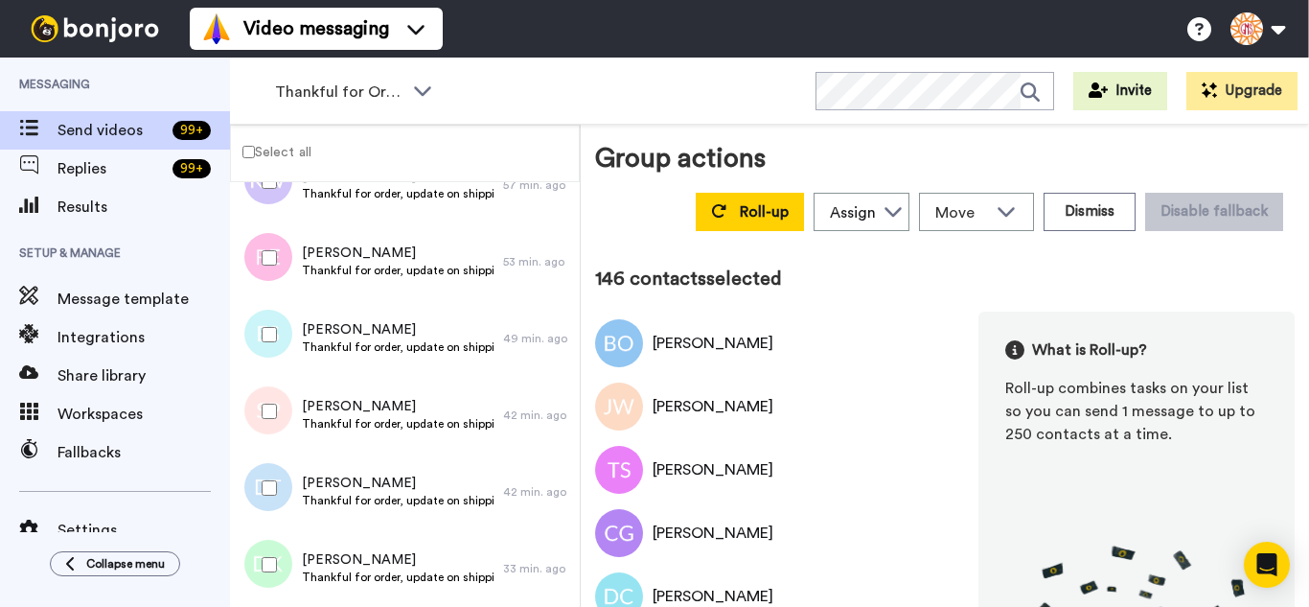
click at [271, 348] on div at bounding box center [265, 334] width 69 height 67
click at [256, 271] on div at bounding box center [265, 257] width 69 height 67
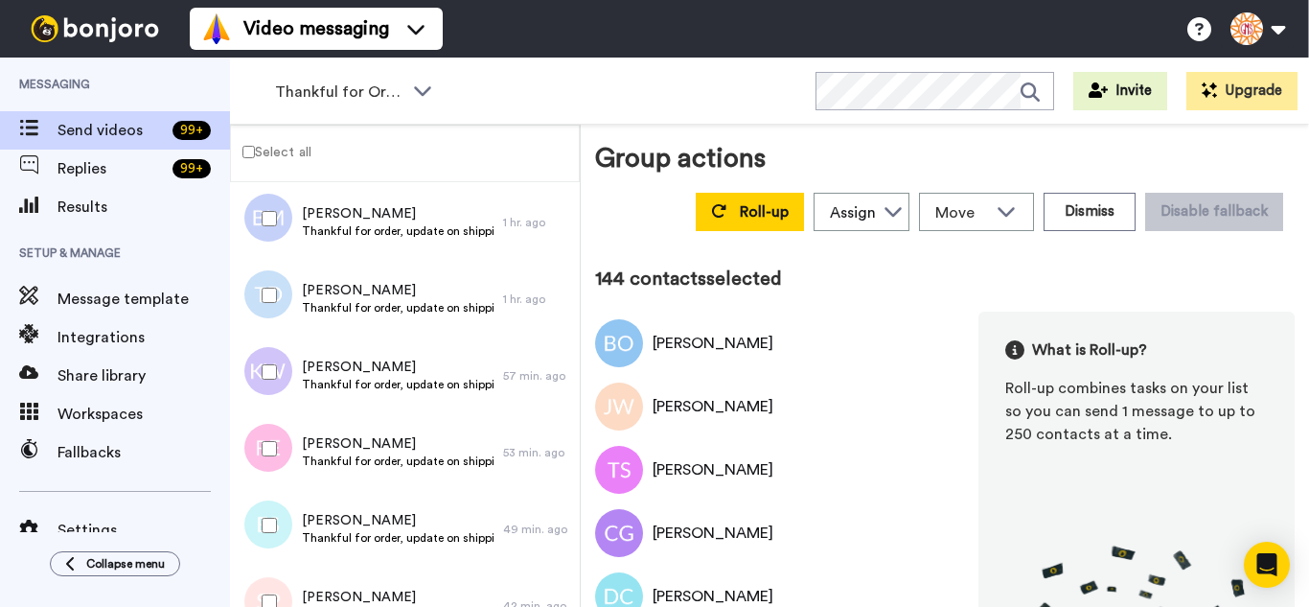
scroll to position [10848, 0]
click at [259, 297] on div at bounding box center [265, 296] width 69 height 67
click at [252, 229] on div at bounding box center [265, 219] width 69 height 67
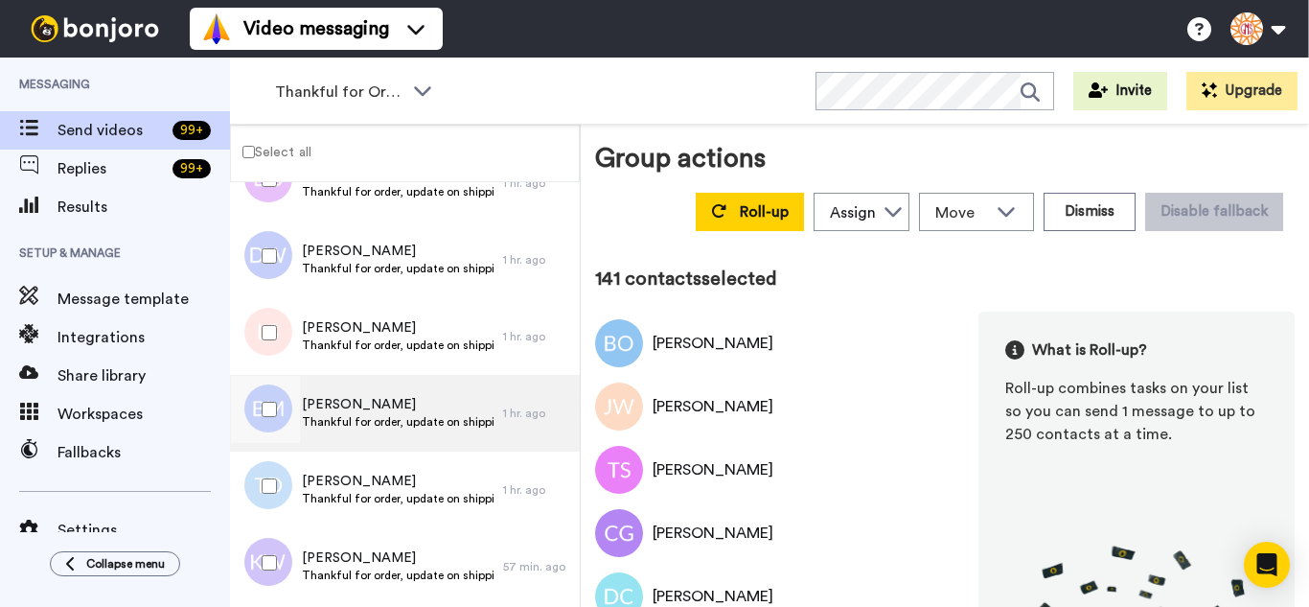
scroll to position [10657, 0]
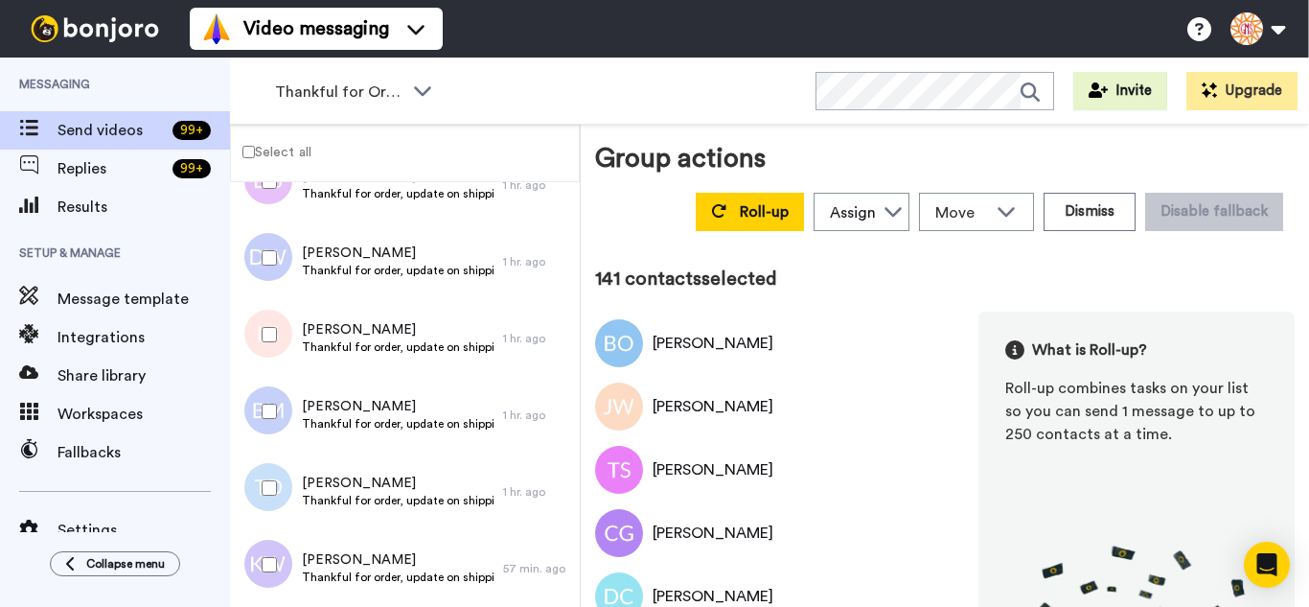
click at [266, 324] on div at bounding box center [265, 334] width 69 height 67
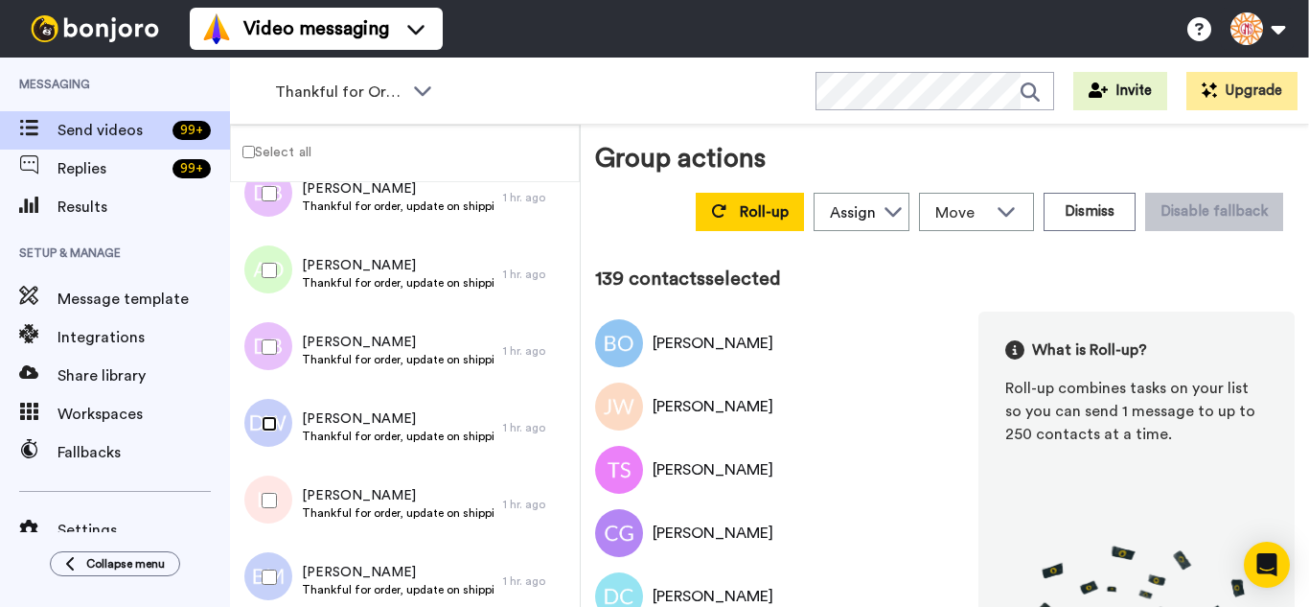
scroll to position [10465, 0]
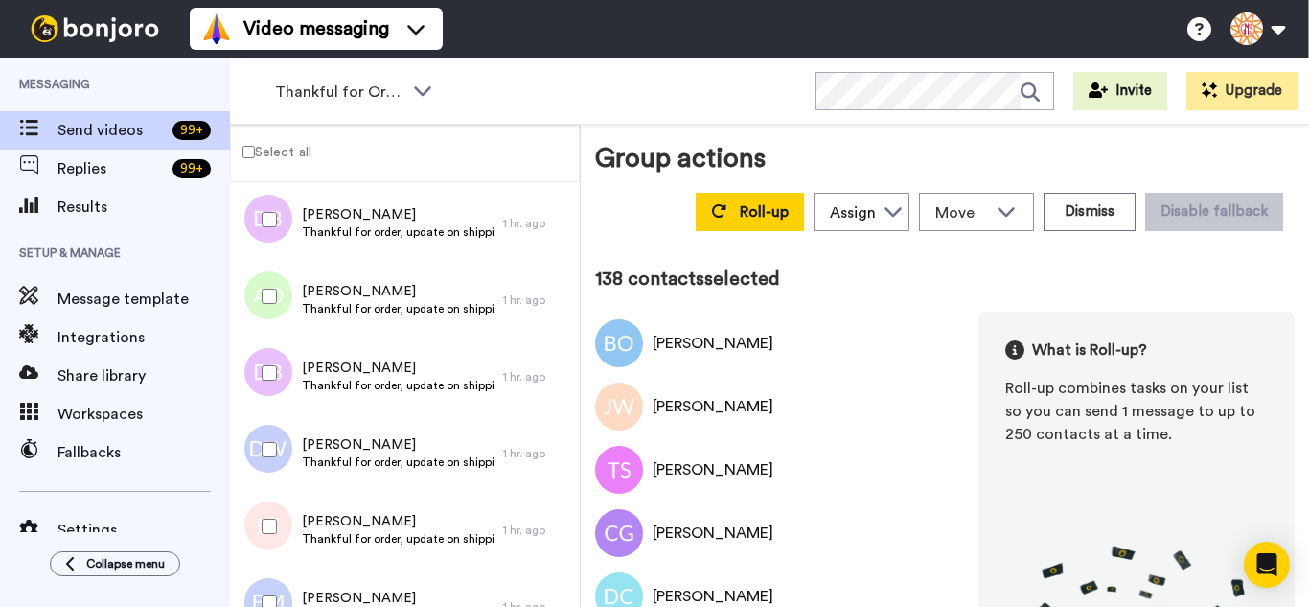
click at [265, 283] on div at bounding box center [265, 296] width 69 height 67
click at [251, 220] on div at bounding box center [265, 219] width 69 height 67
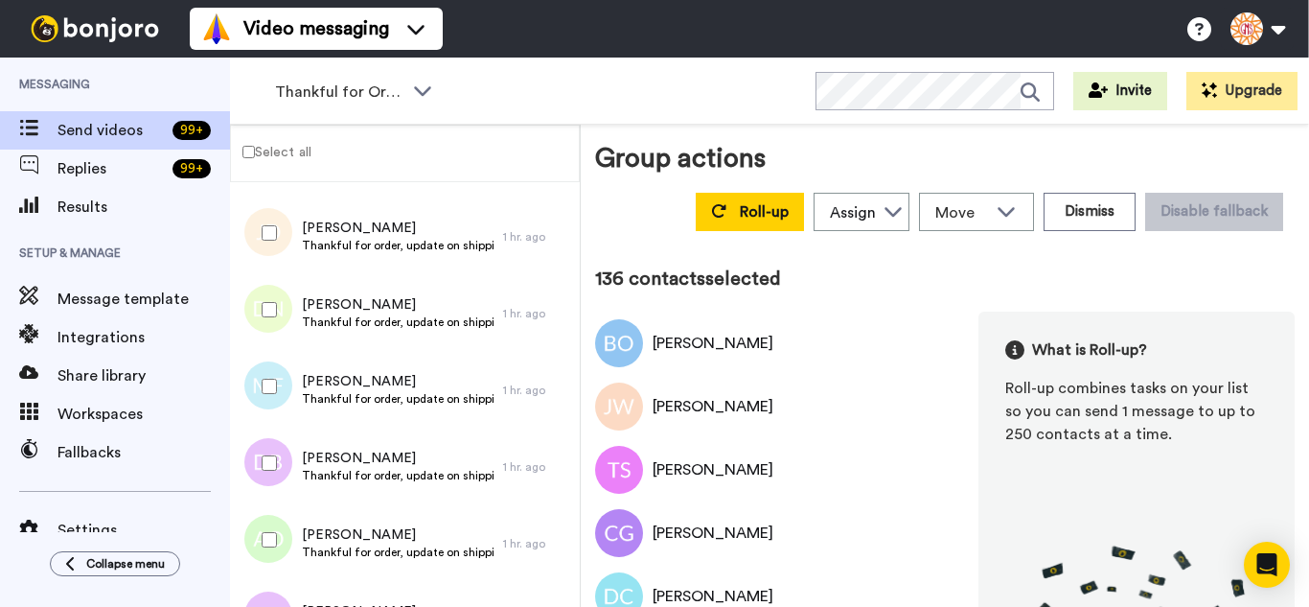
scroll to position [10177, 0]
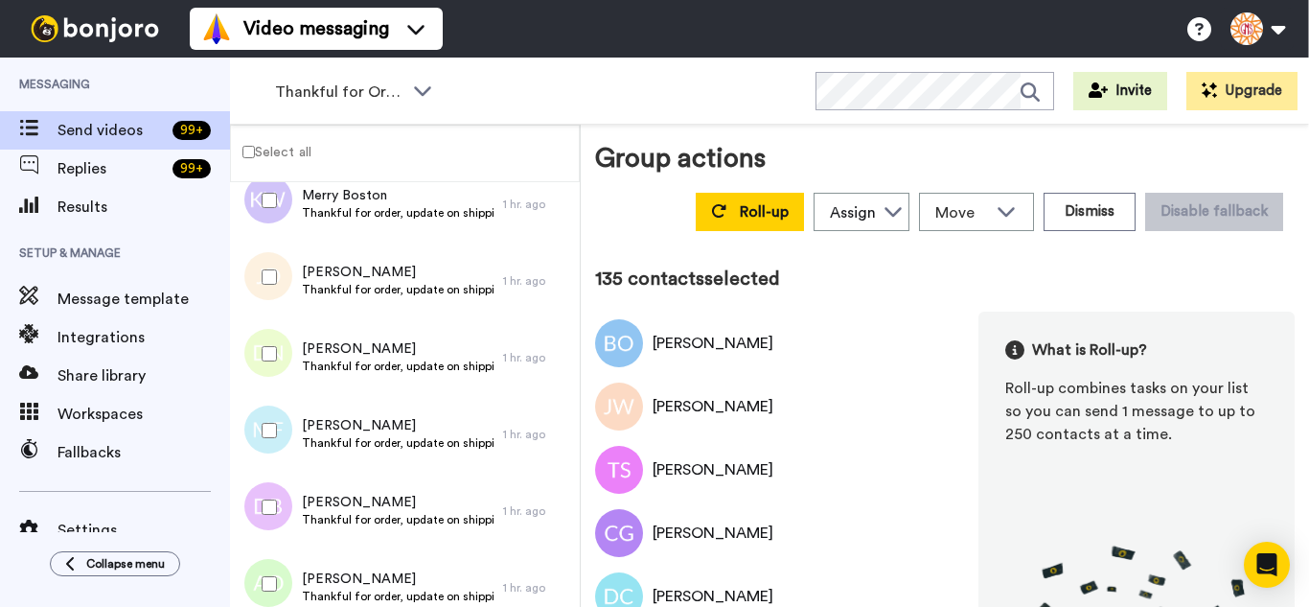
click at [245, 358] on div at bounding box center [265, 353] width 69 height 67
click at [264, 263] on div at bounding box center [265, 276] width 69 height 67
click at [263, 211] on div at bounding box center [265, 200] width 69 height 67
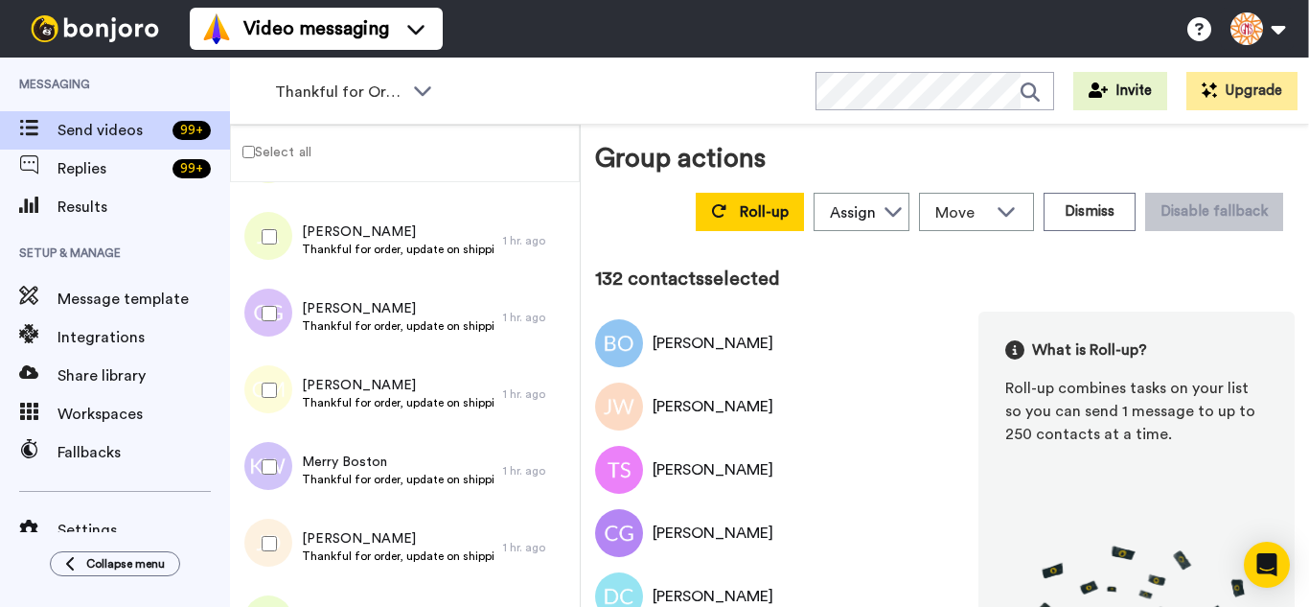
scroll to position [9890, 0]
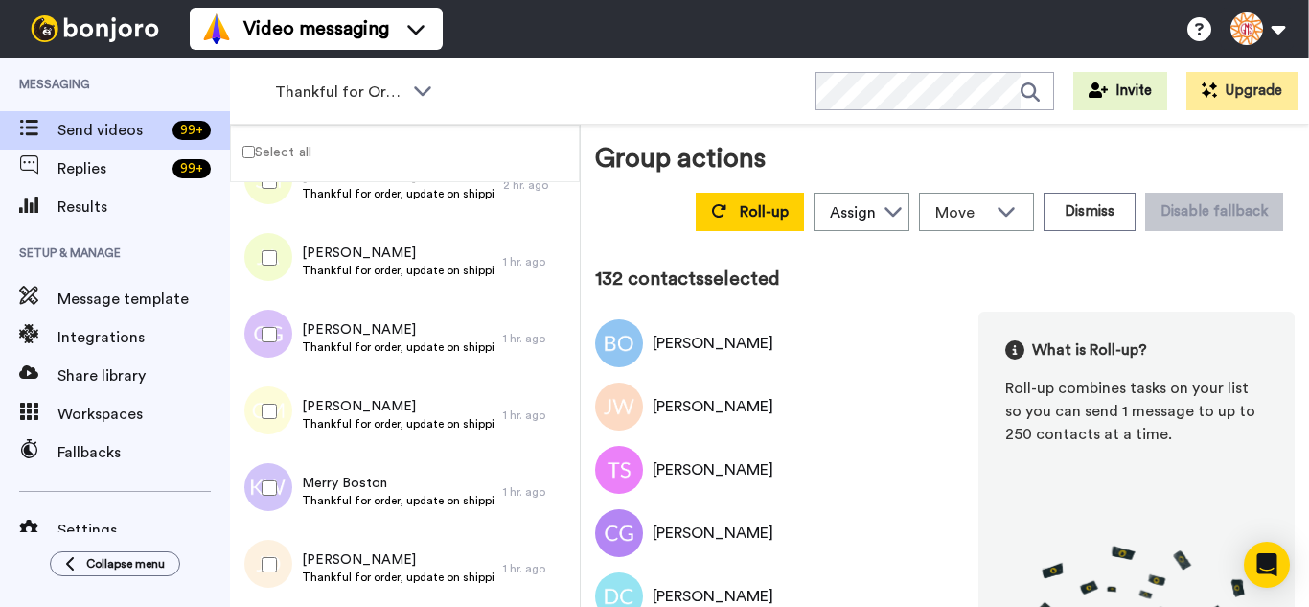
click at [253, 414] on div at bounding box center [265, 411] width 69 height 67
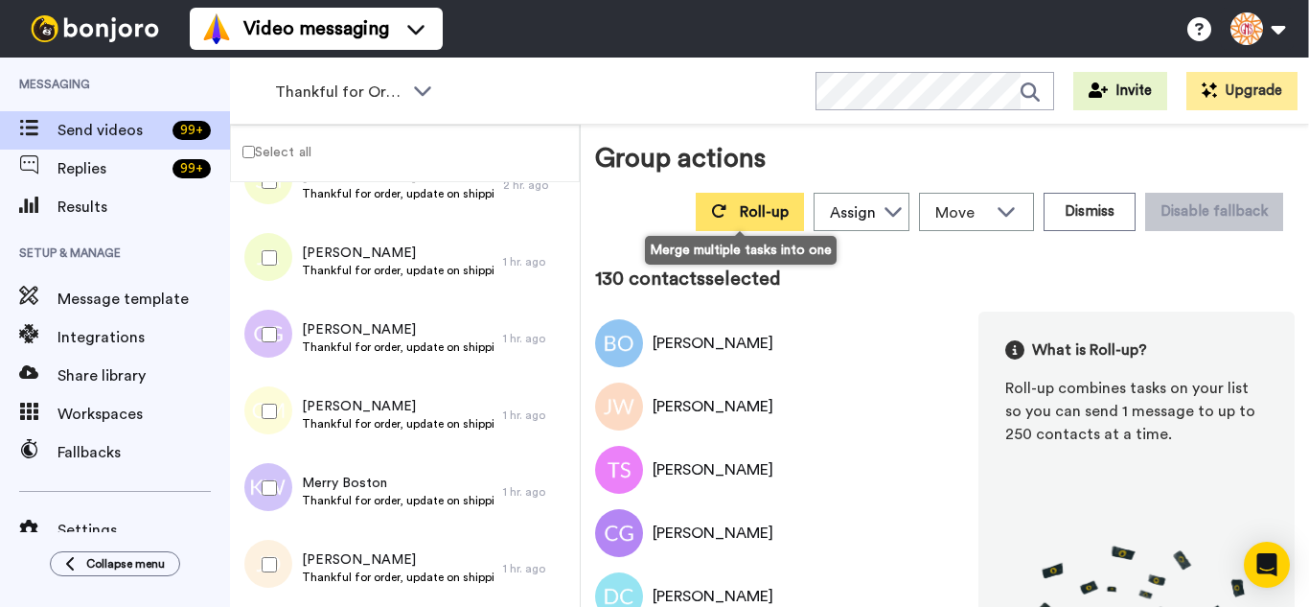
click at [745, 223] on button "Roll-up" at bounding box center [750, 212] width 108 height 38
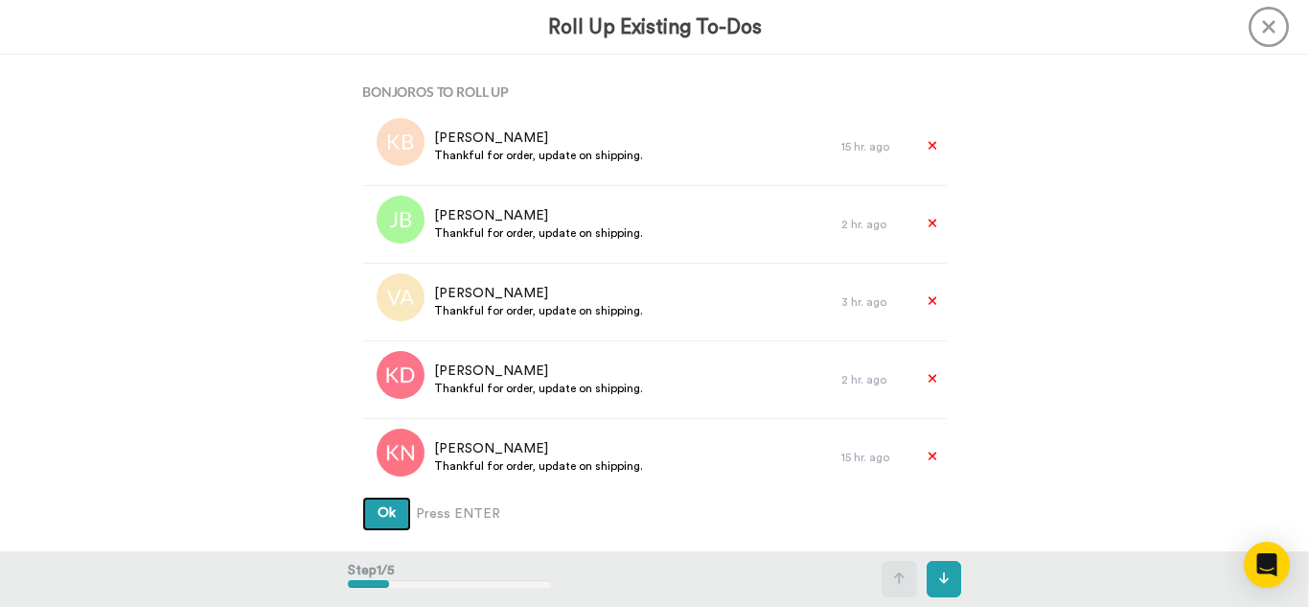
click at [362, 497] on button "Ok" at bounding box center [386, 514] width 49 height 35
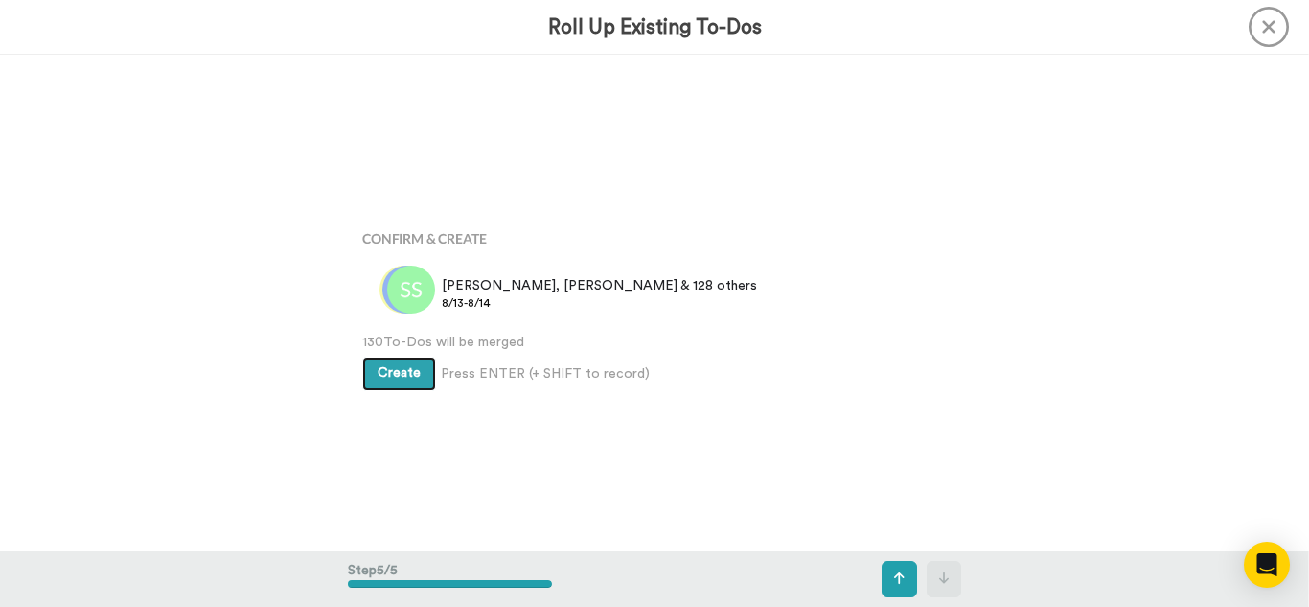
scroll to position [1984, 0]
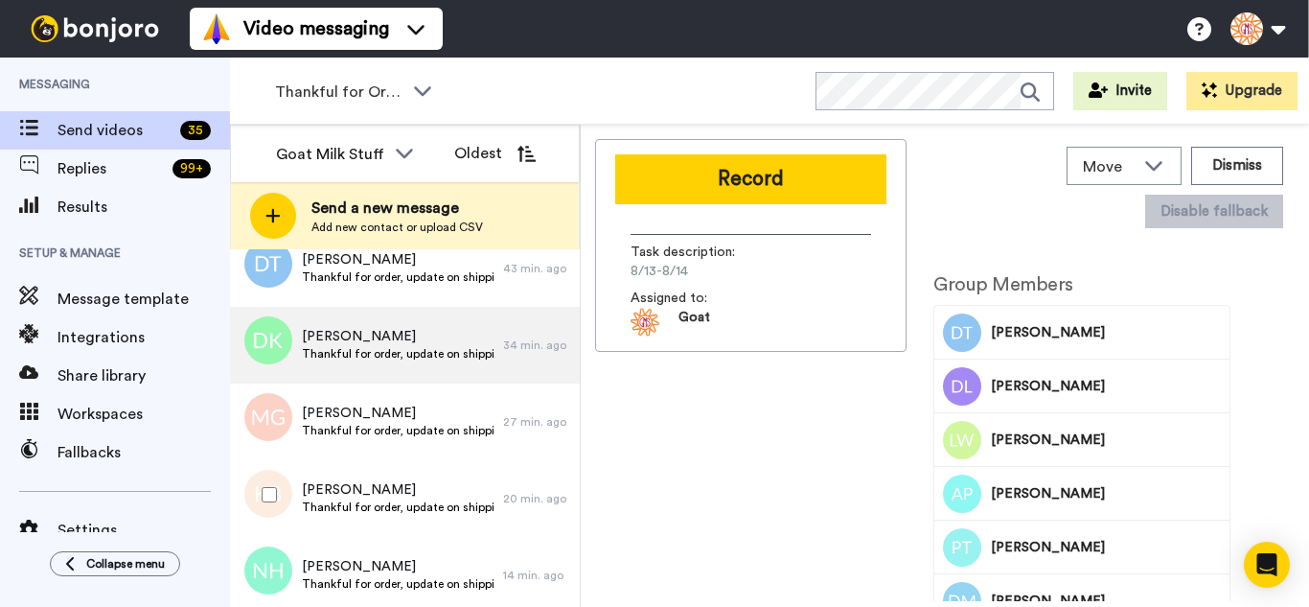
scroll to position [1579, 0]
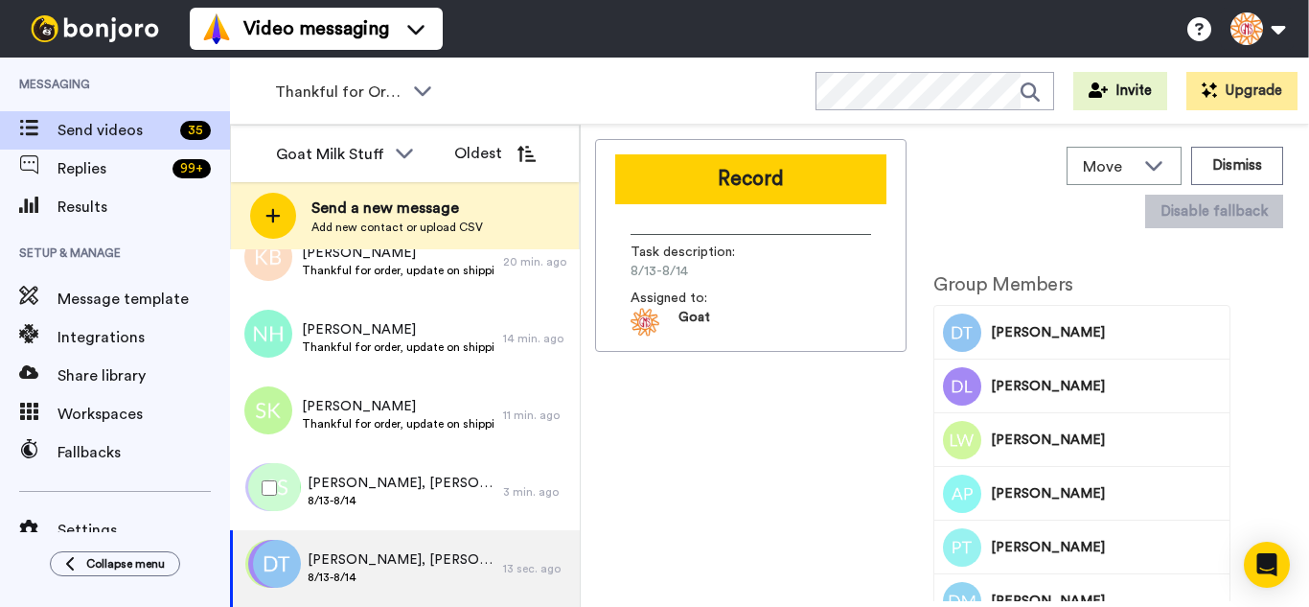
drag, startPoint x: 394, startPoint y: 487, endPoint x: 602, endPoint y: 484, distance: 208.0
click at [394, 486] on span "Sheila, Serenity & 248 others" at bounding box center [401, 483] width 186 height 19
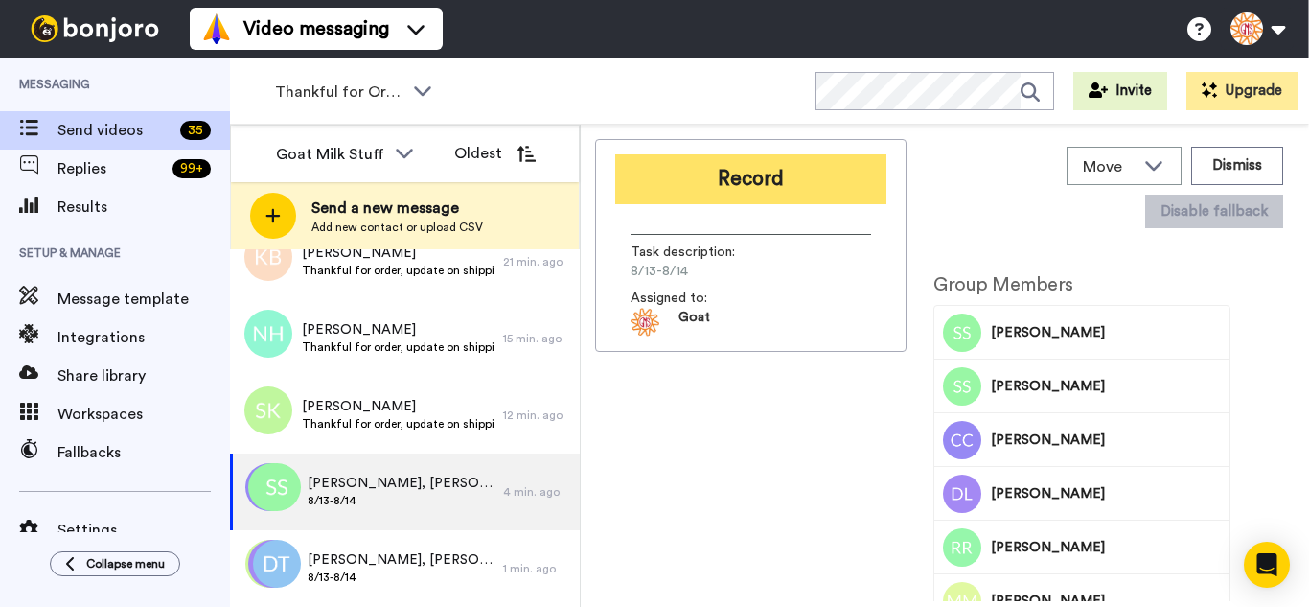
click at [814, 182] on button "Record" at bounding box center [750, 179] width 271 height 50
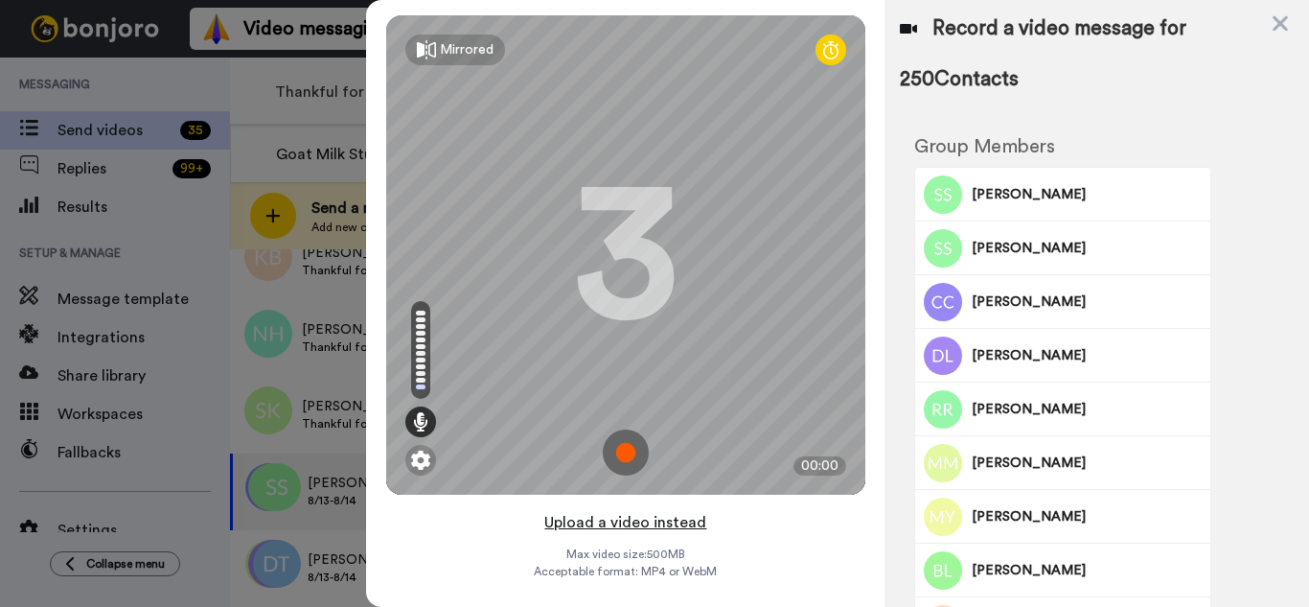
click at [644, 521] on button "Upload a video instead" at bounding box center [626, 522] width 174 height 25
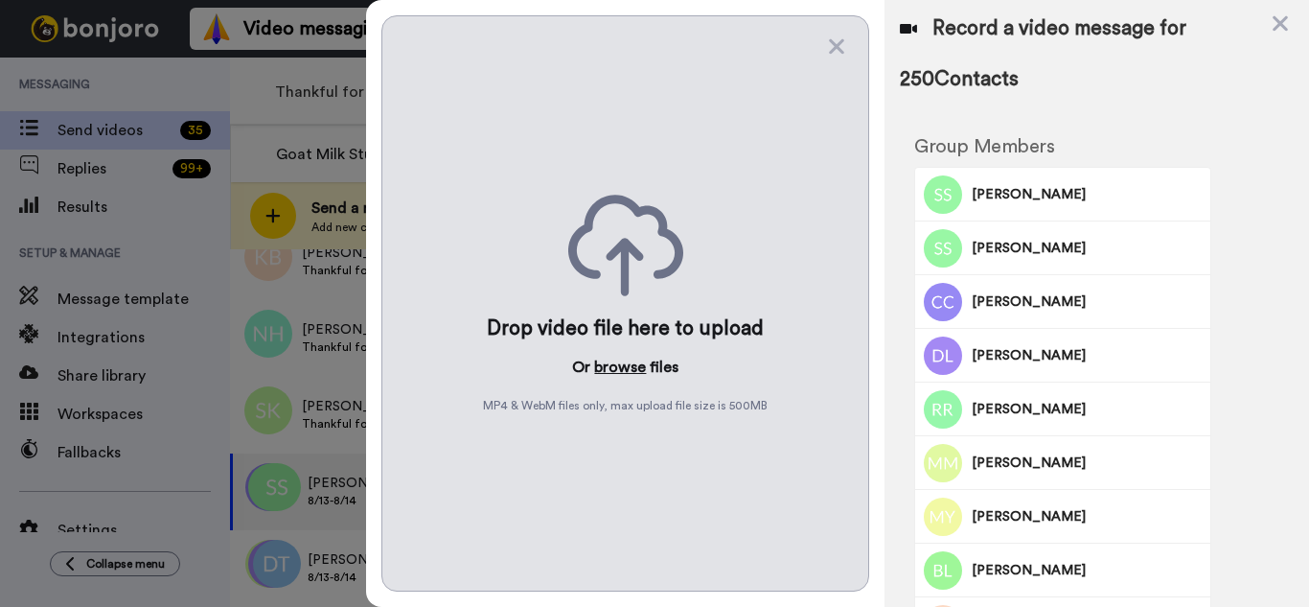
click at [635, 364] on button "browse" at bounding box center [620, 367] width 52 height 23
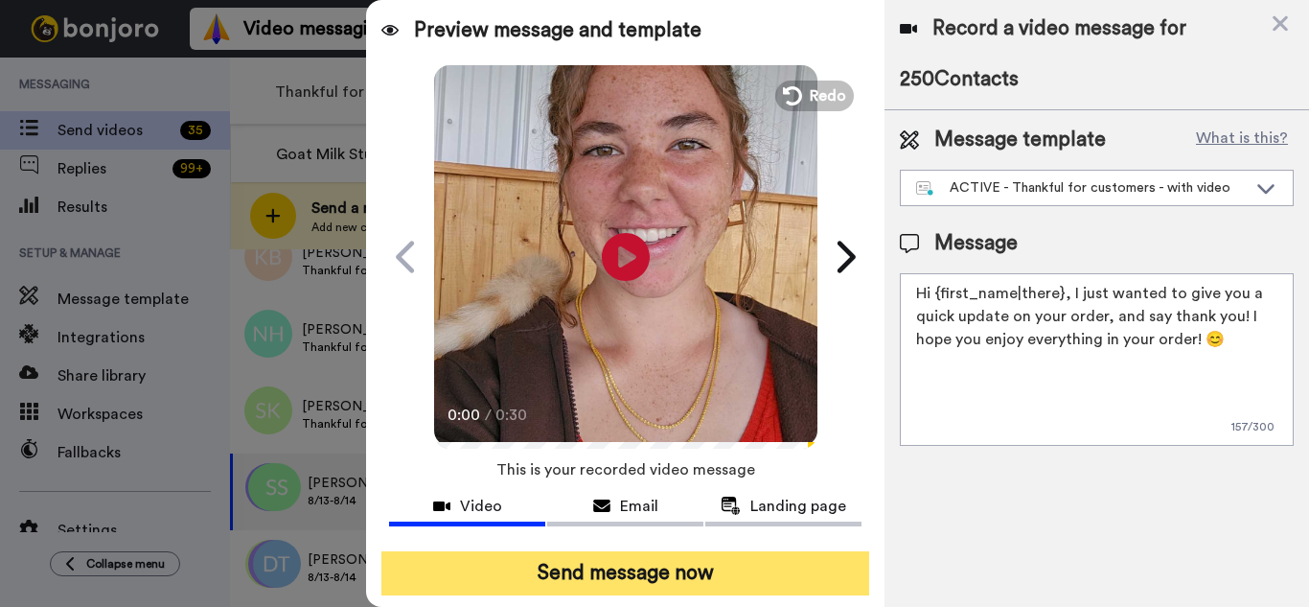
click at [726, 575] on button "Send message now" at bounding box center [626, 573] width 488 height 44
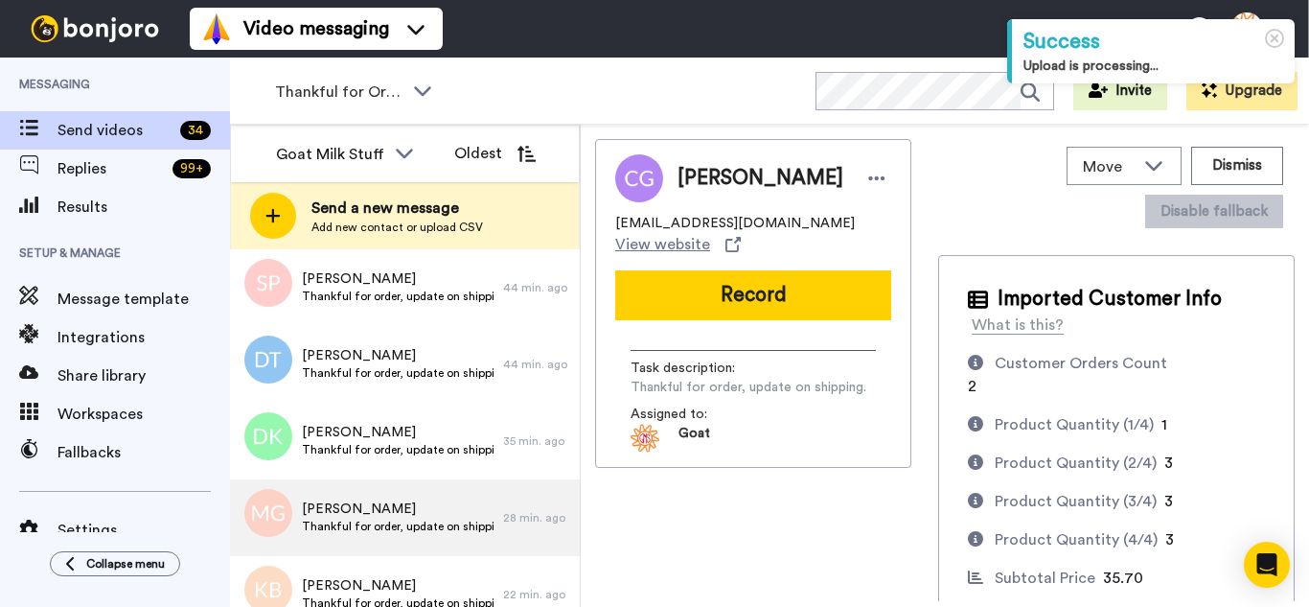
scroll to position [1502, 0]
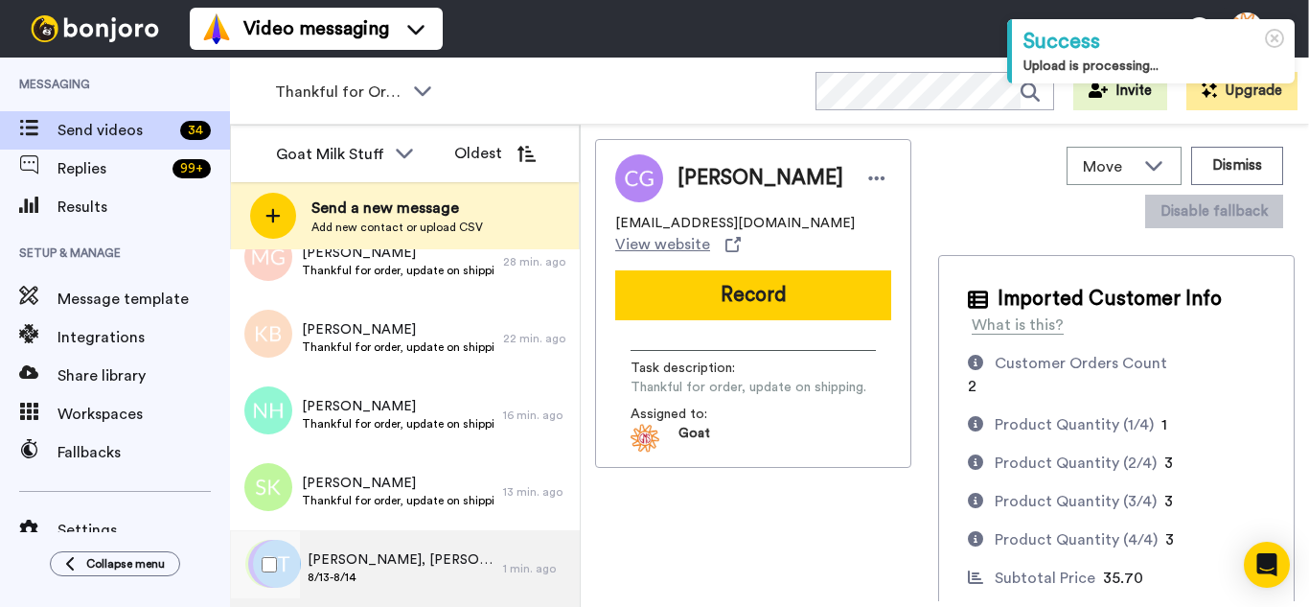
click at [437, 570] on span "8/13-8/14" at bounding box center [401, 576] width 186 height 15
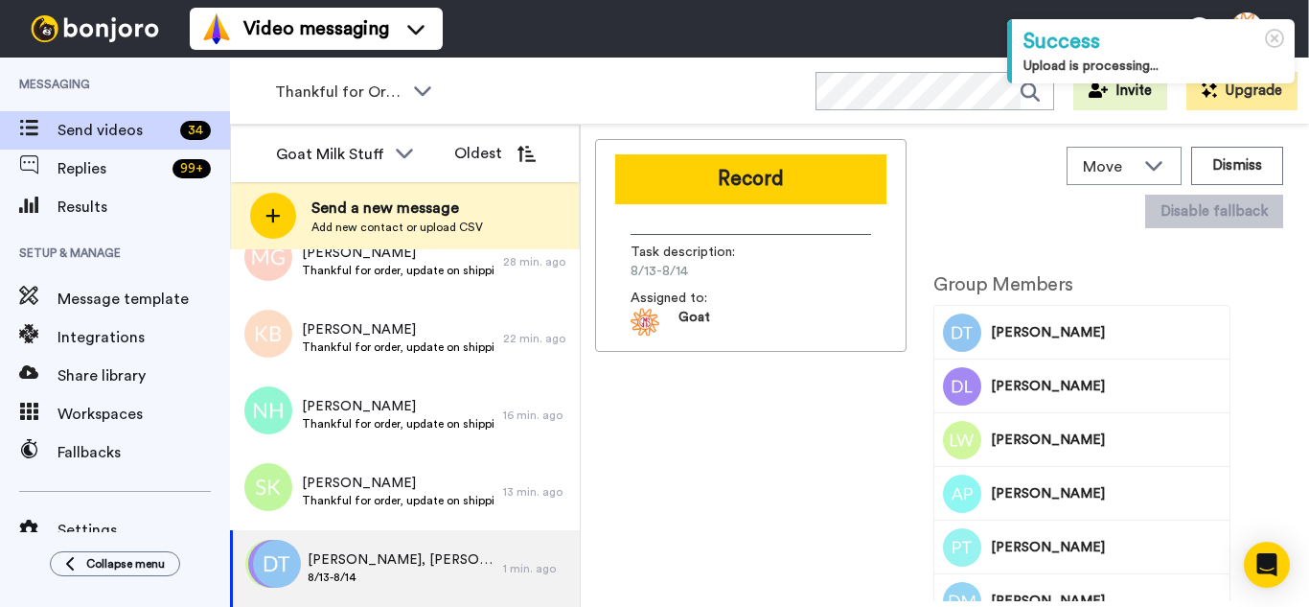
drag, startPoint x: 739, startPoint y: 164, endPoint x: 773, endPoint y: 542, distance: 379.2
click at [739, 163] on button "Record" at bounding box center [750, 179] width 271 height 50
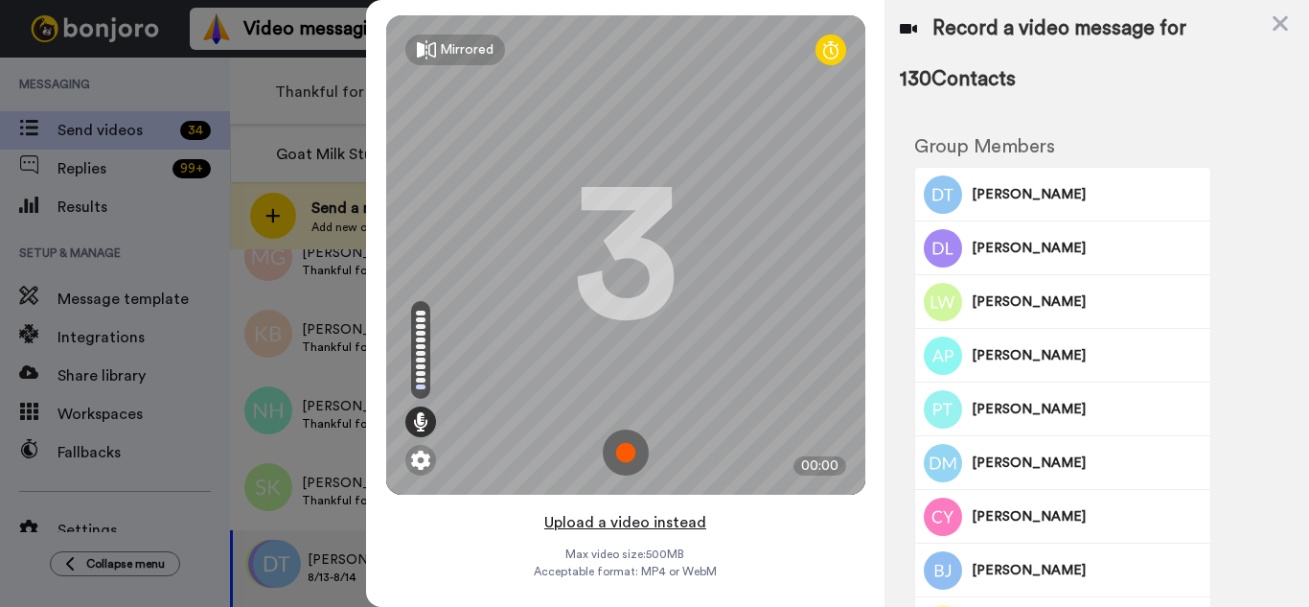
click at [688, 528] on button "Upload a video instead" at bounding box center [626, 522] width 174 height 25
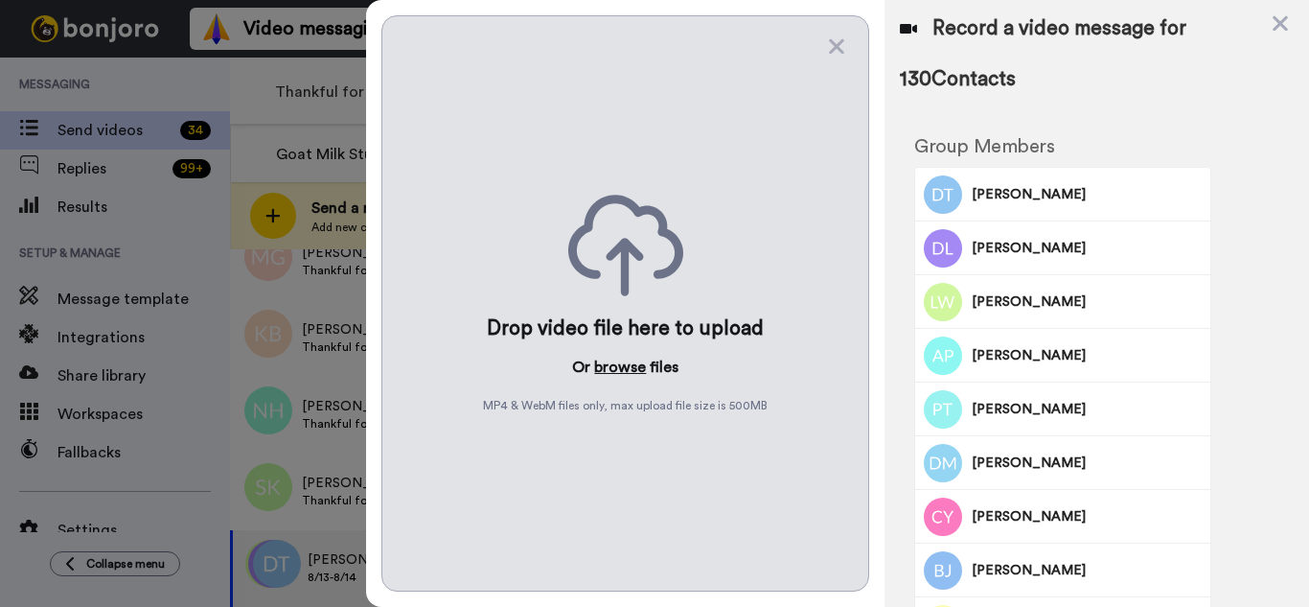
click at [625, 370] on button "browse" at bounding box center [620, 367] width 52 height 23
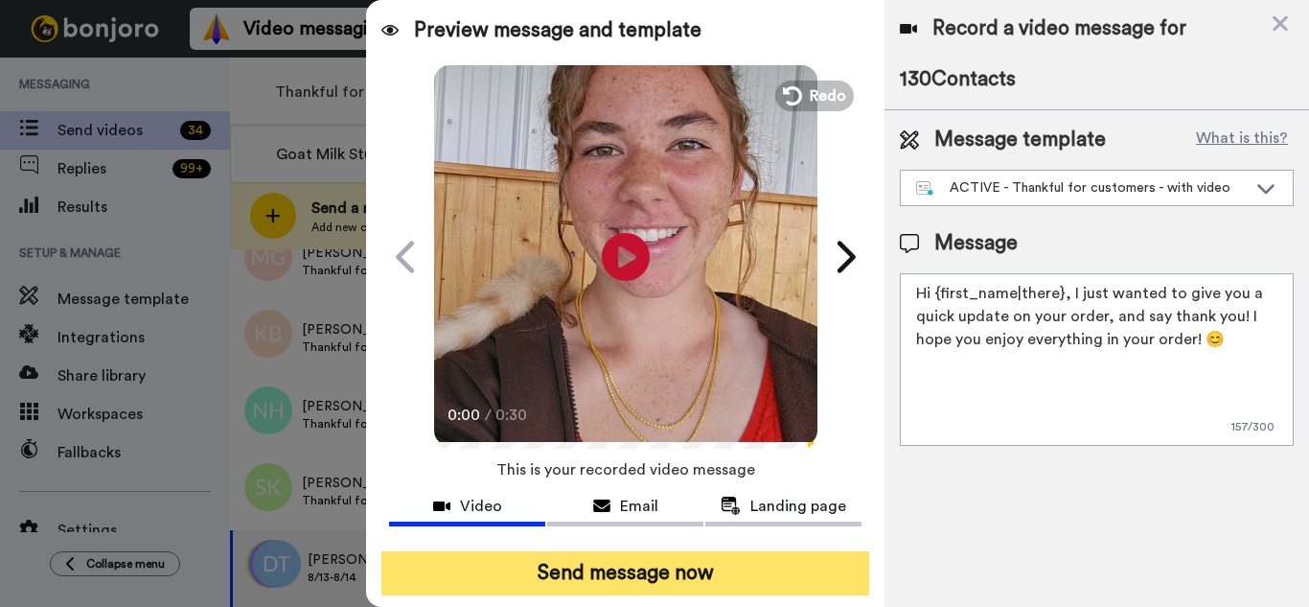
click at [671, 572] on button "Send message now" at bounding box center [626, 573] width 488 height 44
